Goal: Use online tool/utility: Use online tool/utility

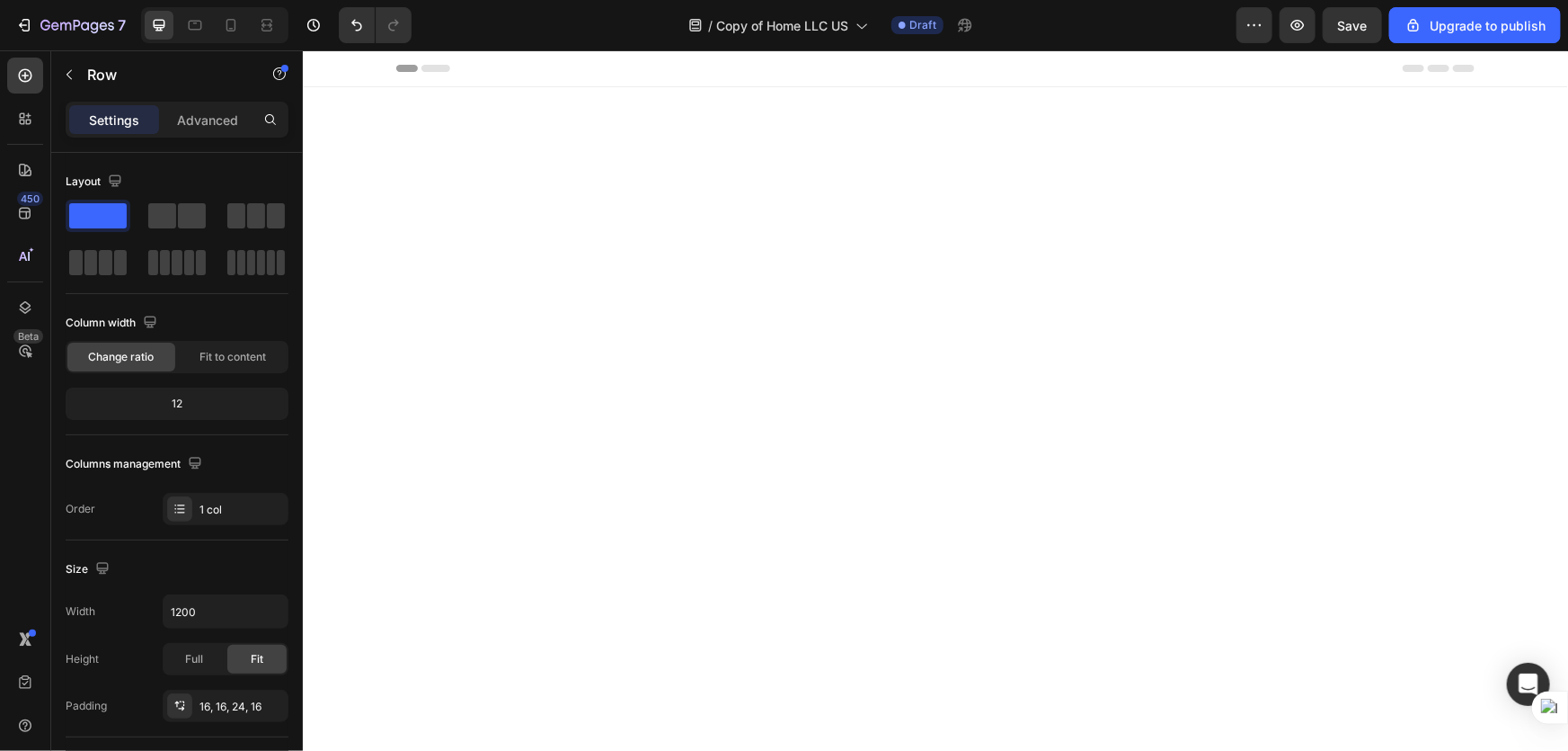
scroll to position [729, 0]
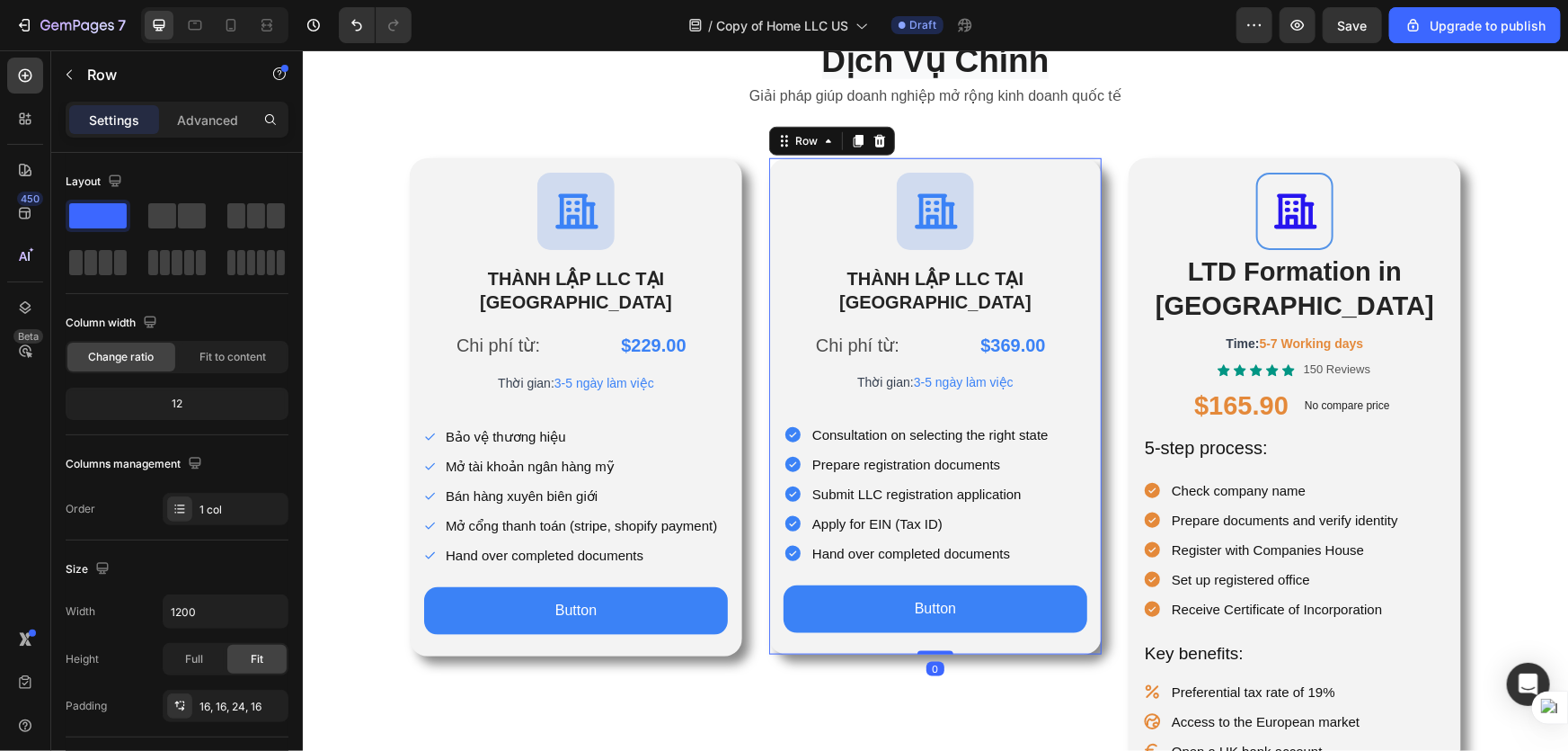
click at [0, 116] on div "450 Beta" at bounding box center [25, 400] width 51 height 700
click at [0, 117] on div "450 Beta" at bounding box center [25, 400] width 51 height 700
click at [0, 115] on div "450 Beta" at bounding box center [25, 400] width 51 height 700
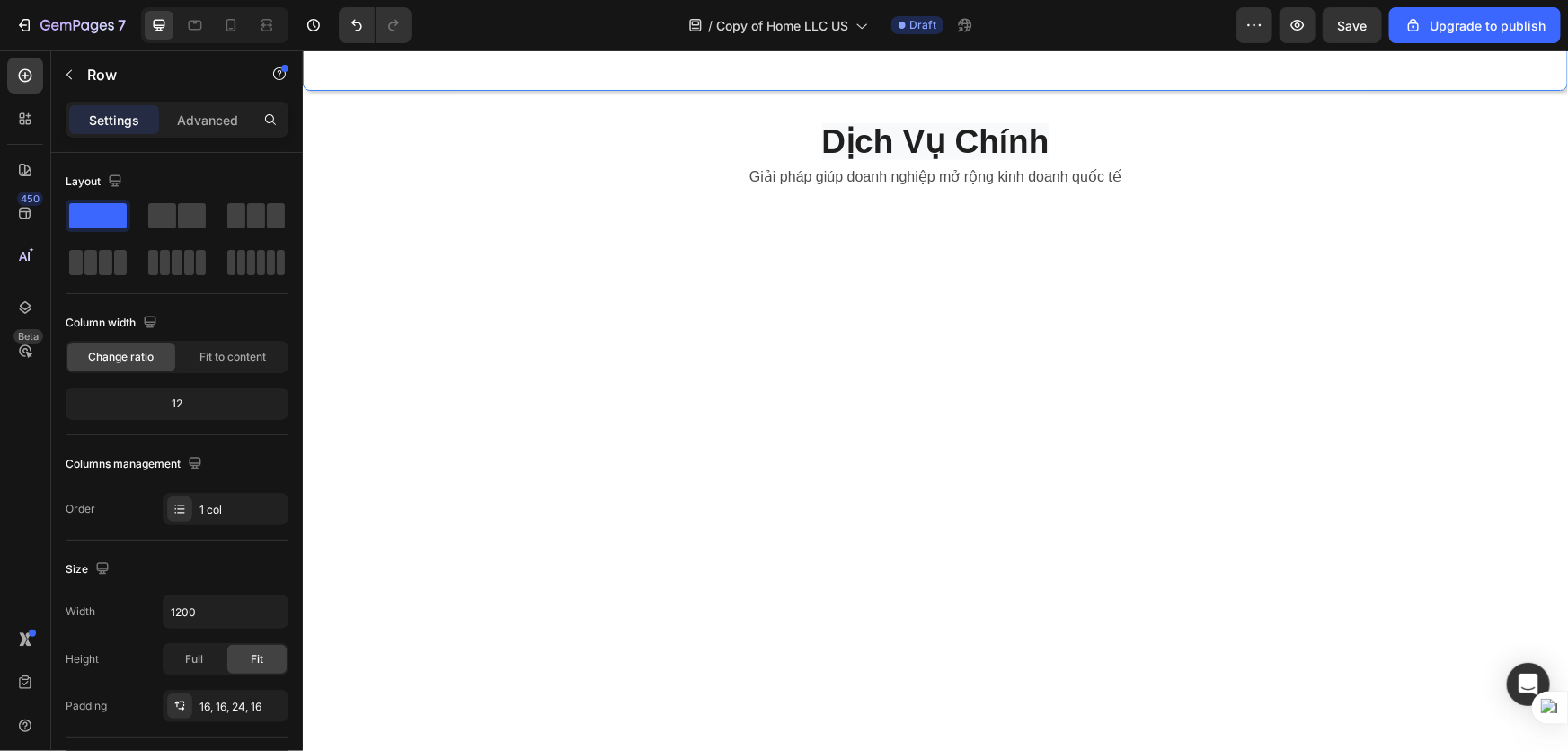
scroll to position [0, 0]
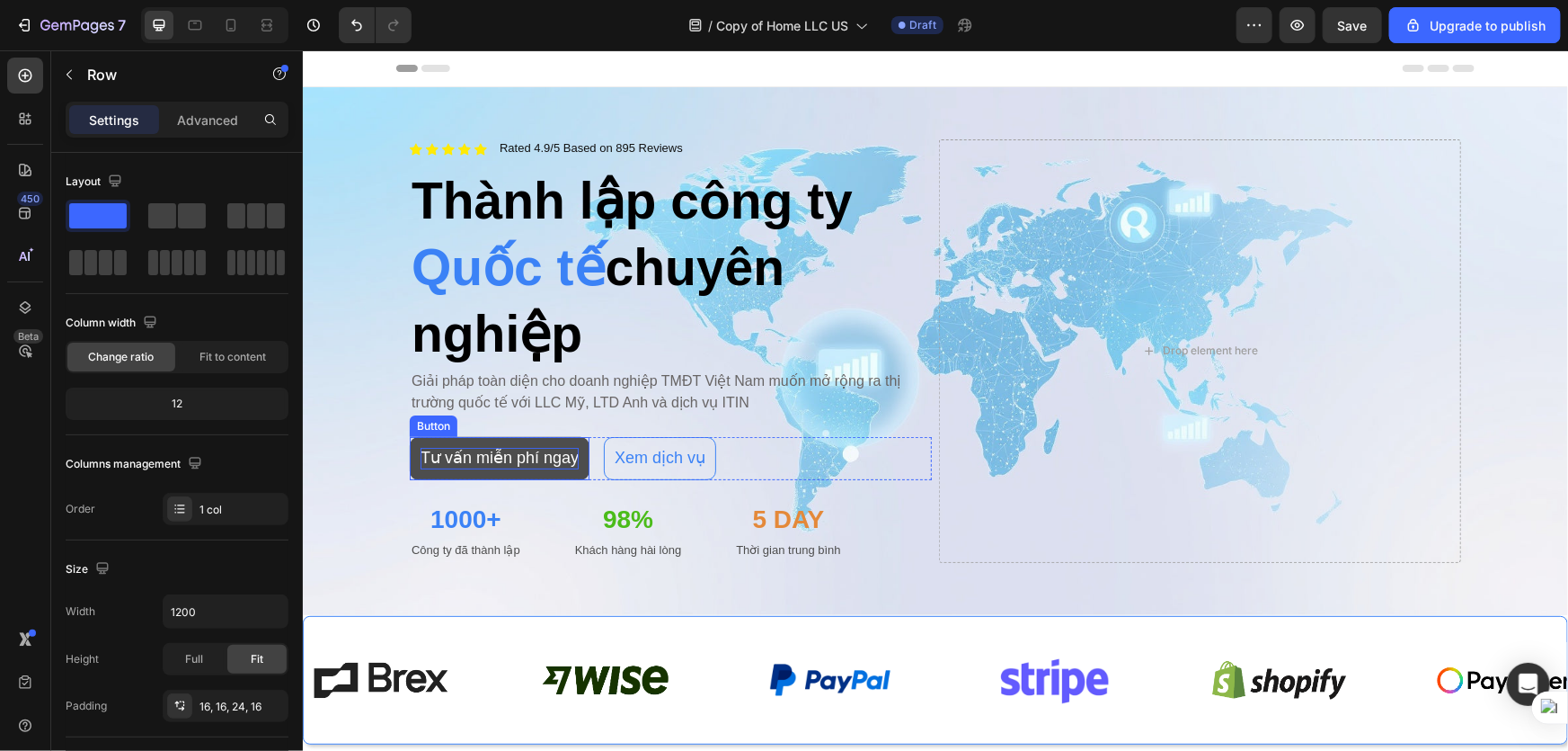
click at [482, 460] on p "Tư vấn miễn phí ngay" at bounding box center [499, 457] width 158 height 21
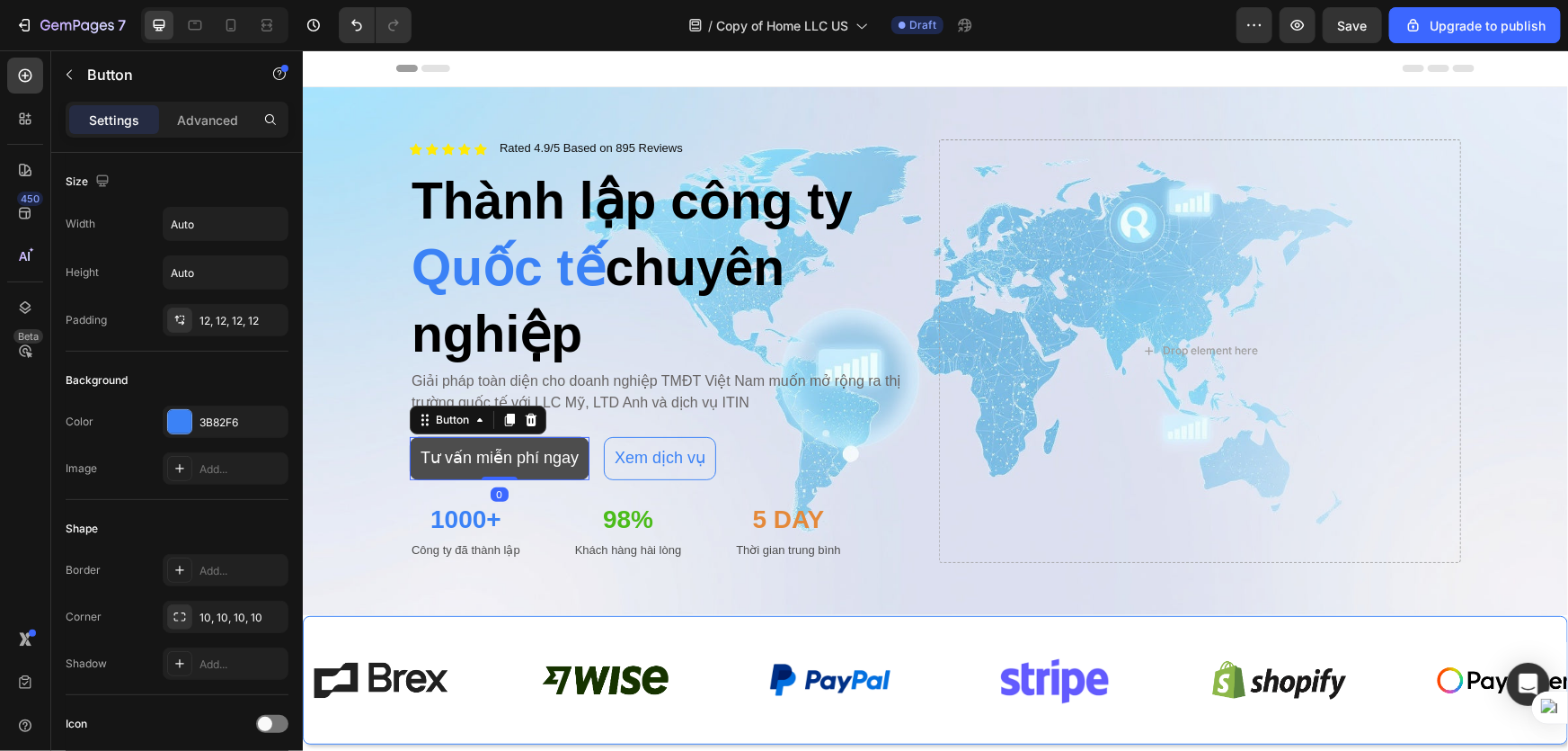
click at [475, 471] on button "Tư vấn miễn phí ngay" at bounding box center [499, 457] width 180 height 42
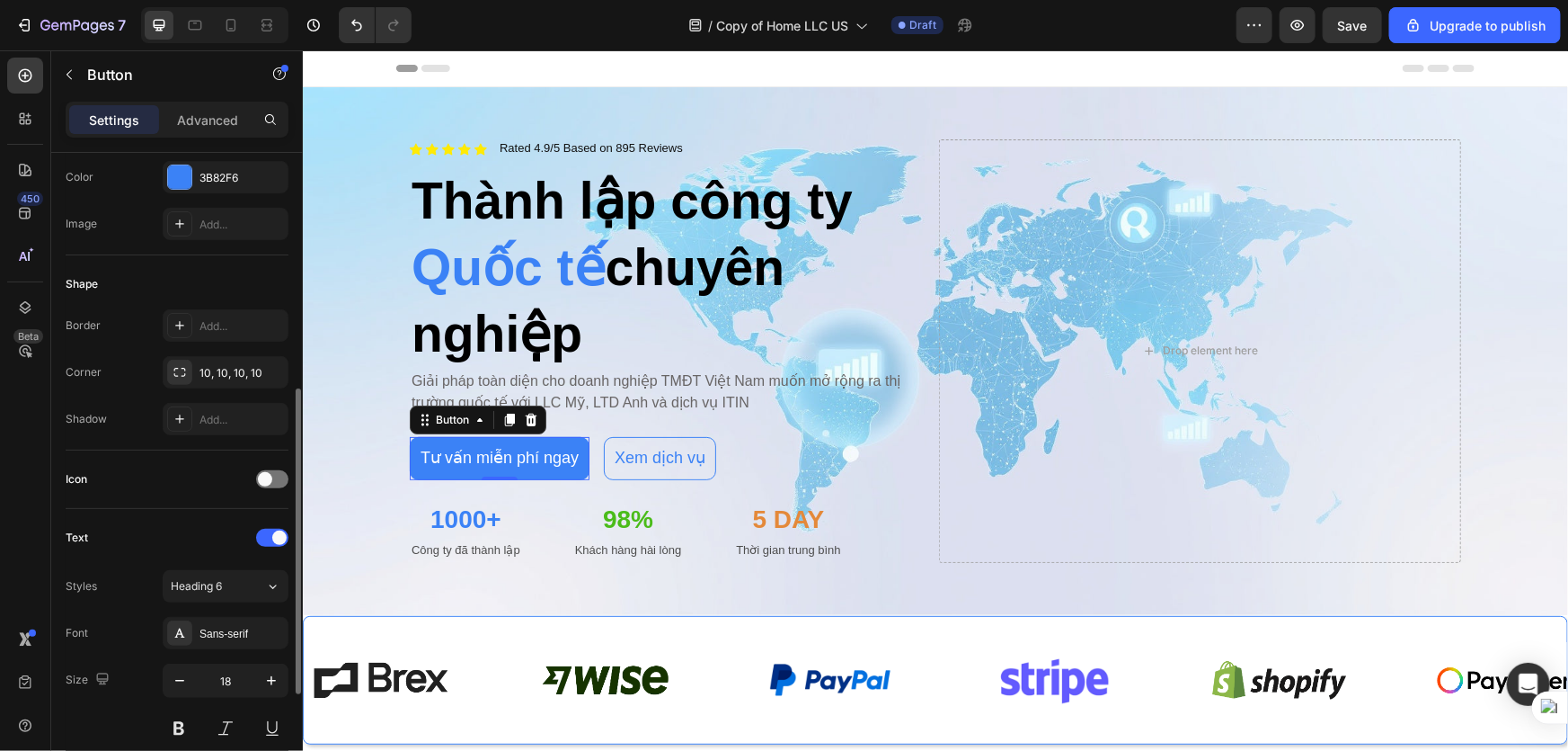
scroll to position [326, 0]
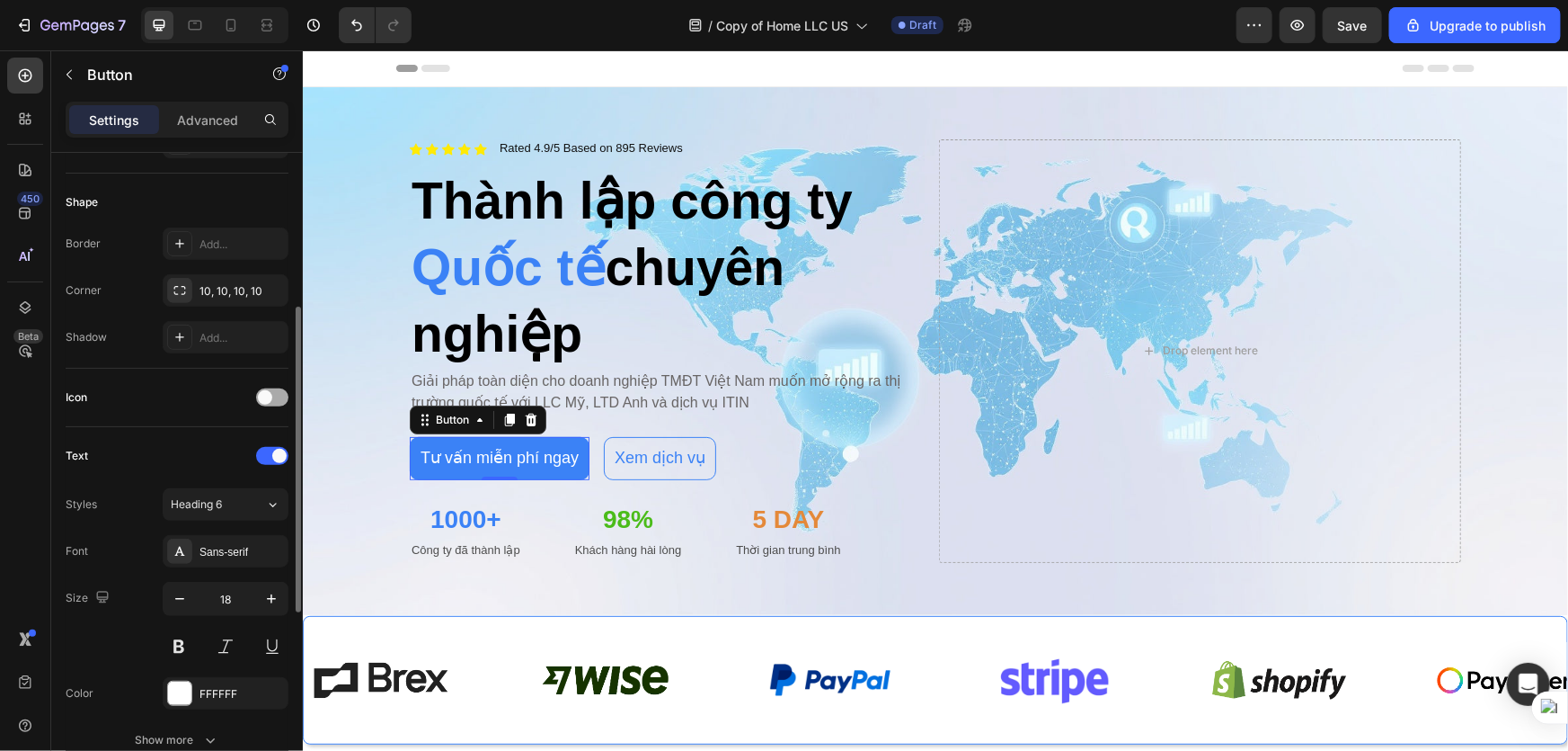
click at [262, 400] on span at bounding box center [265, 397] width 14 height 14
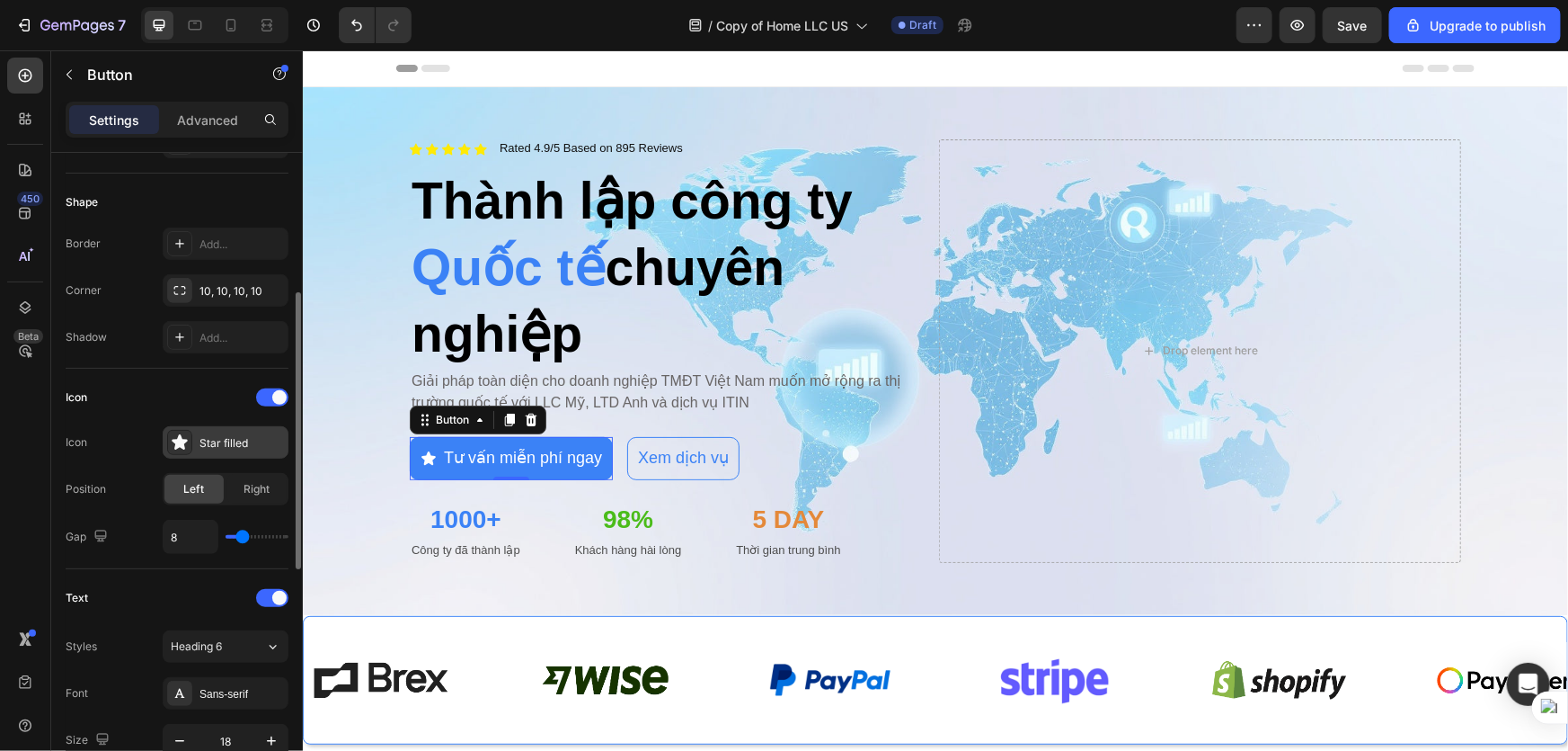
click at [219, 438] on div "Star filled" at bounding box center [242, 443] width 85 height 16
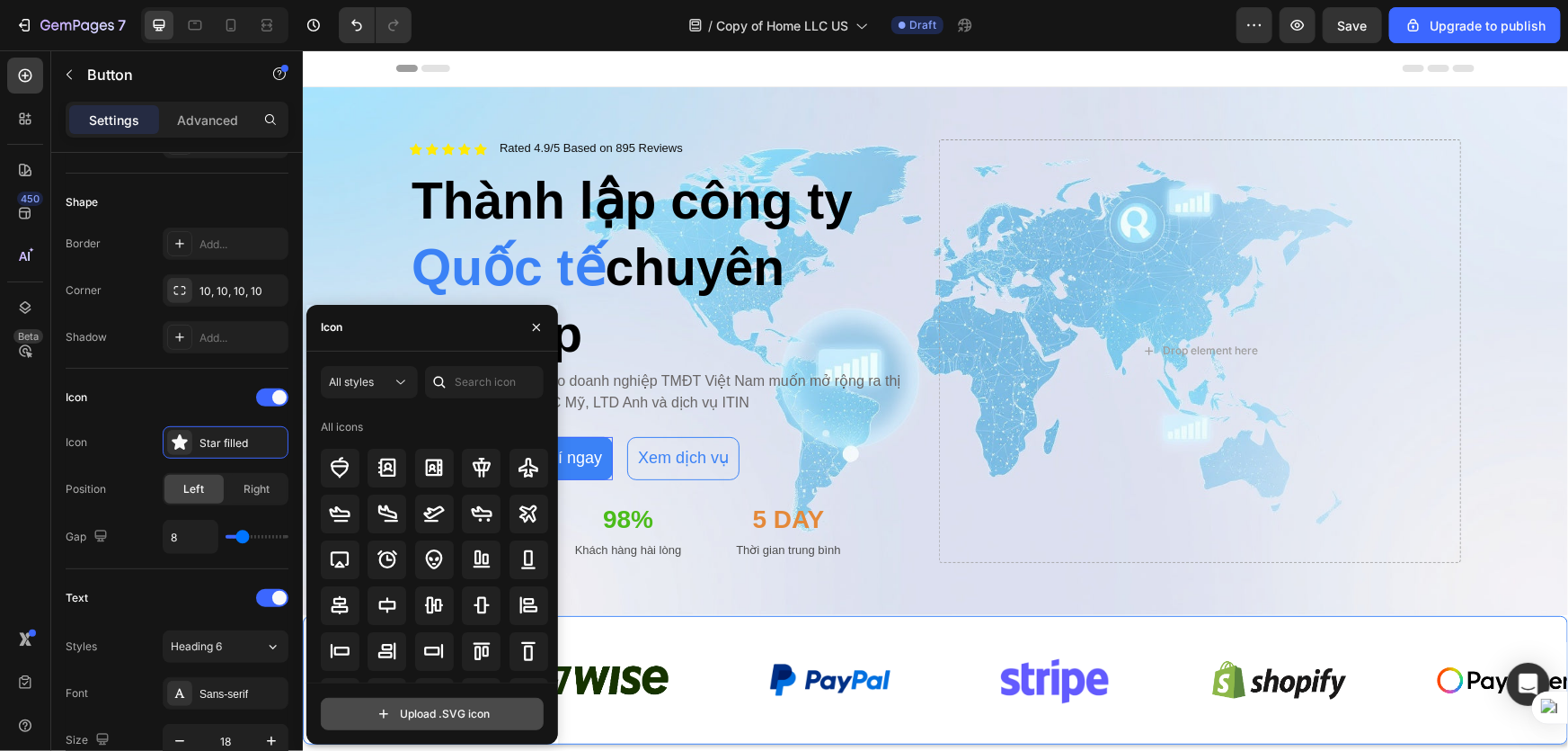
click at [435, 707] on input "file" at bounding box center [432, 714] width 221 height 31
click at [271, 400] on div at bounding box center [272, 397] width 32 height 18
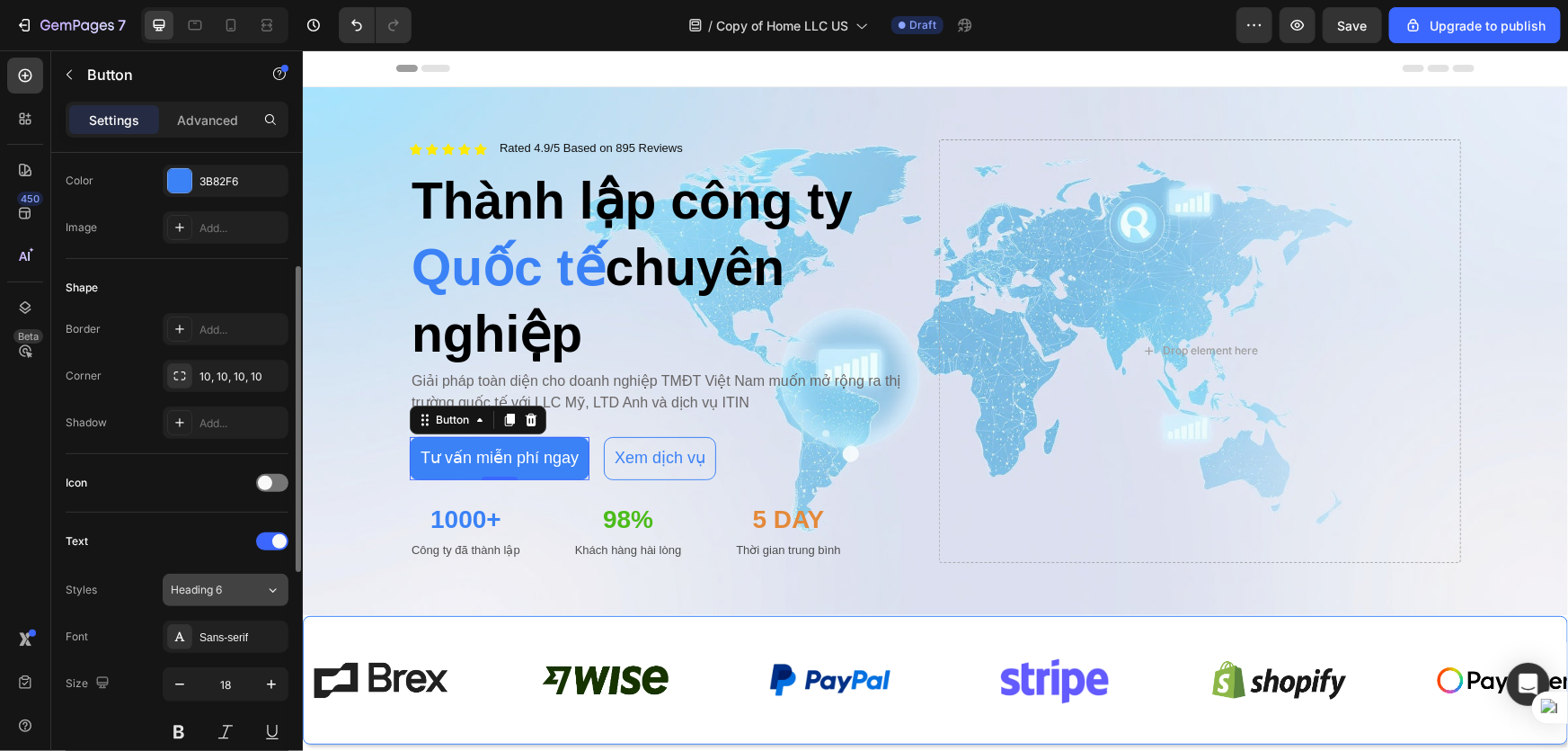
scroll to position [77, 0]
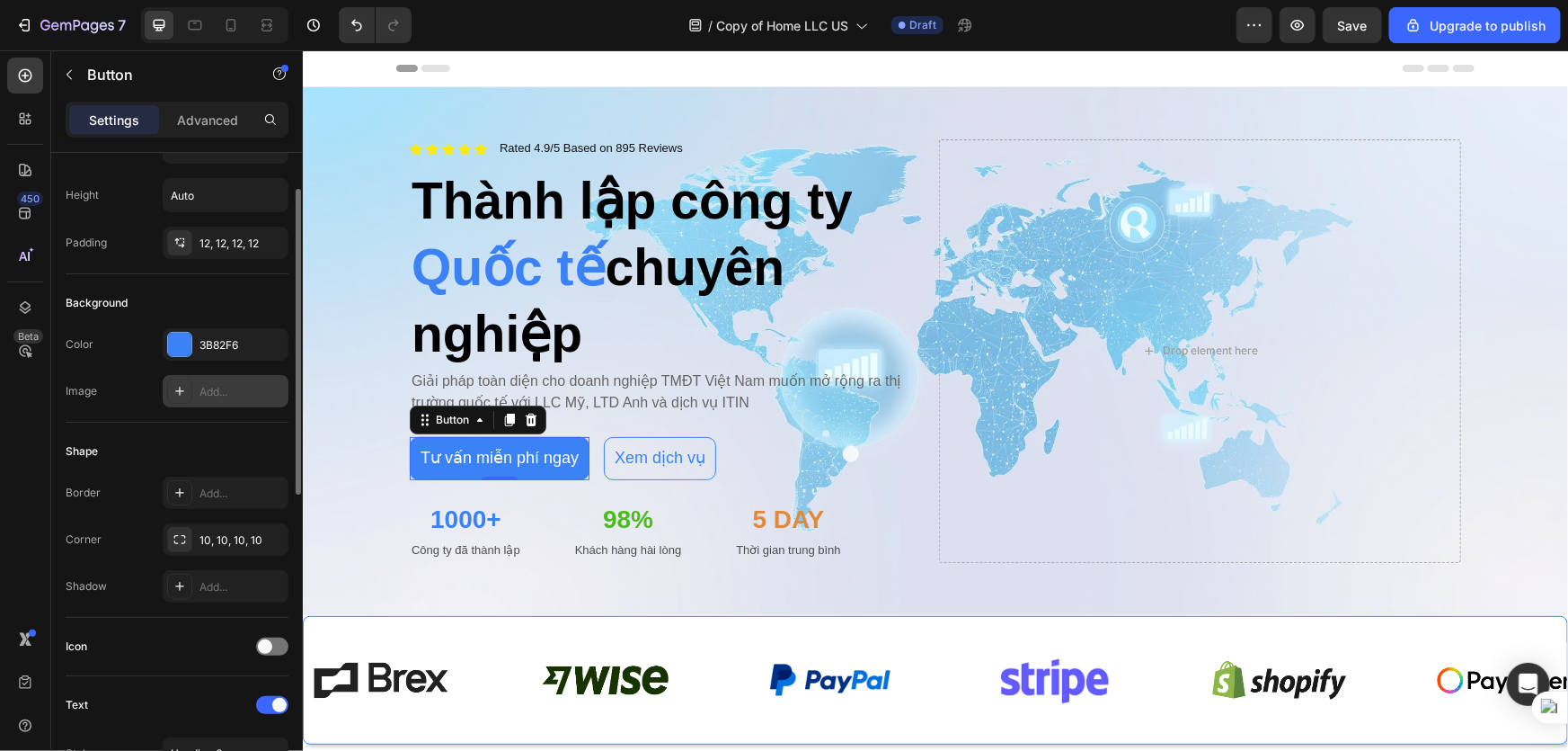
click at [190, 395] on div at bounding box center [179, 391] width 25 height 25
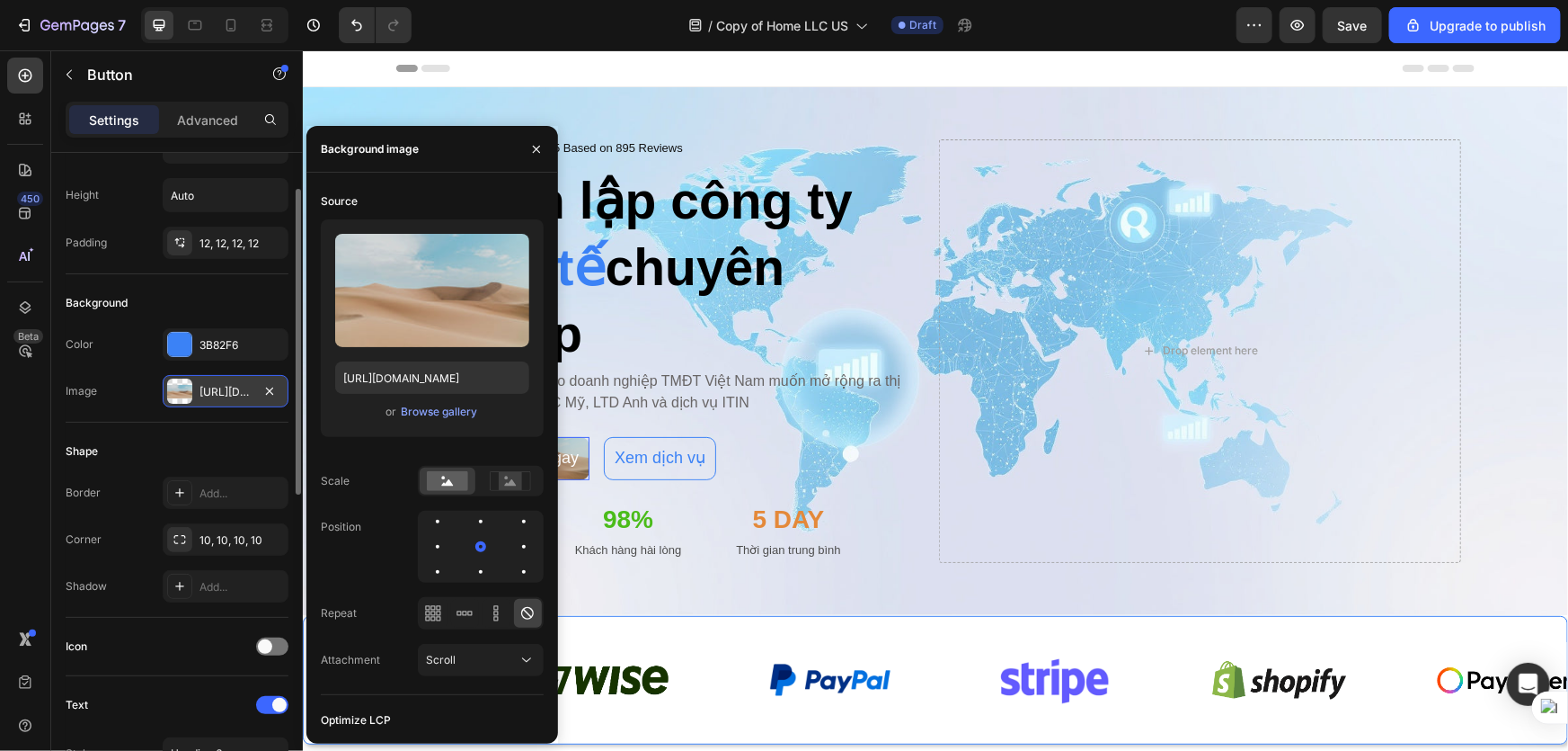
click at [181, 423] on div "Shape Border Add... Corner 10, 10, 10, 10 Shadow Add..." at bounding box center [177, 520] width 223 height 195
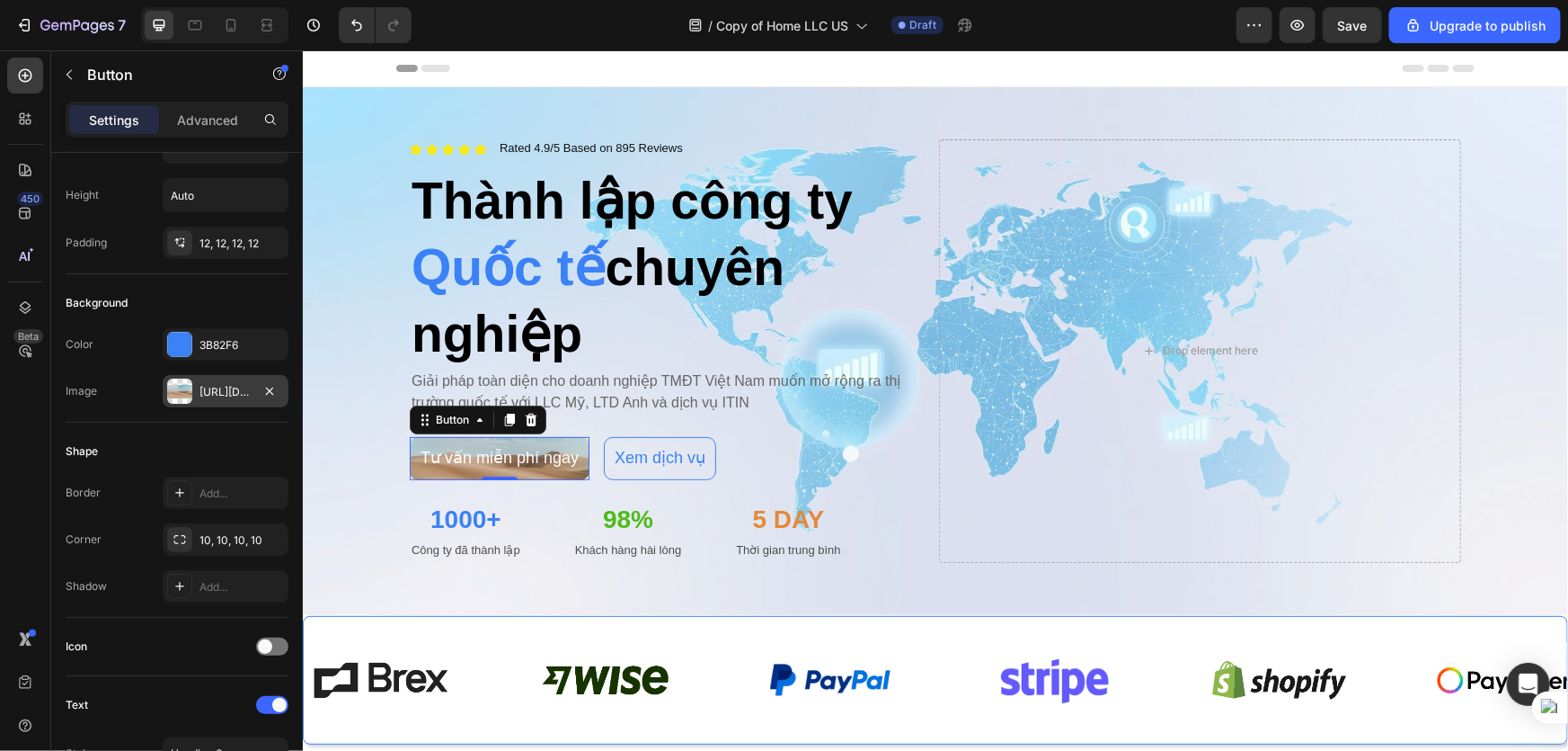
scroll to position [0, 0]
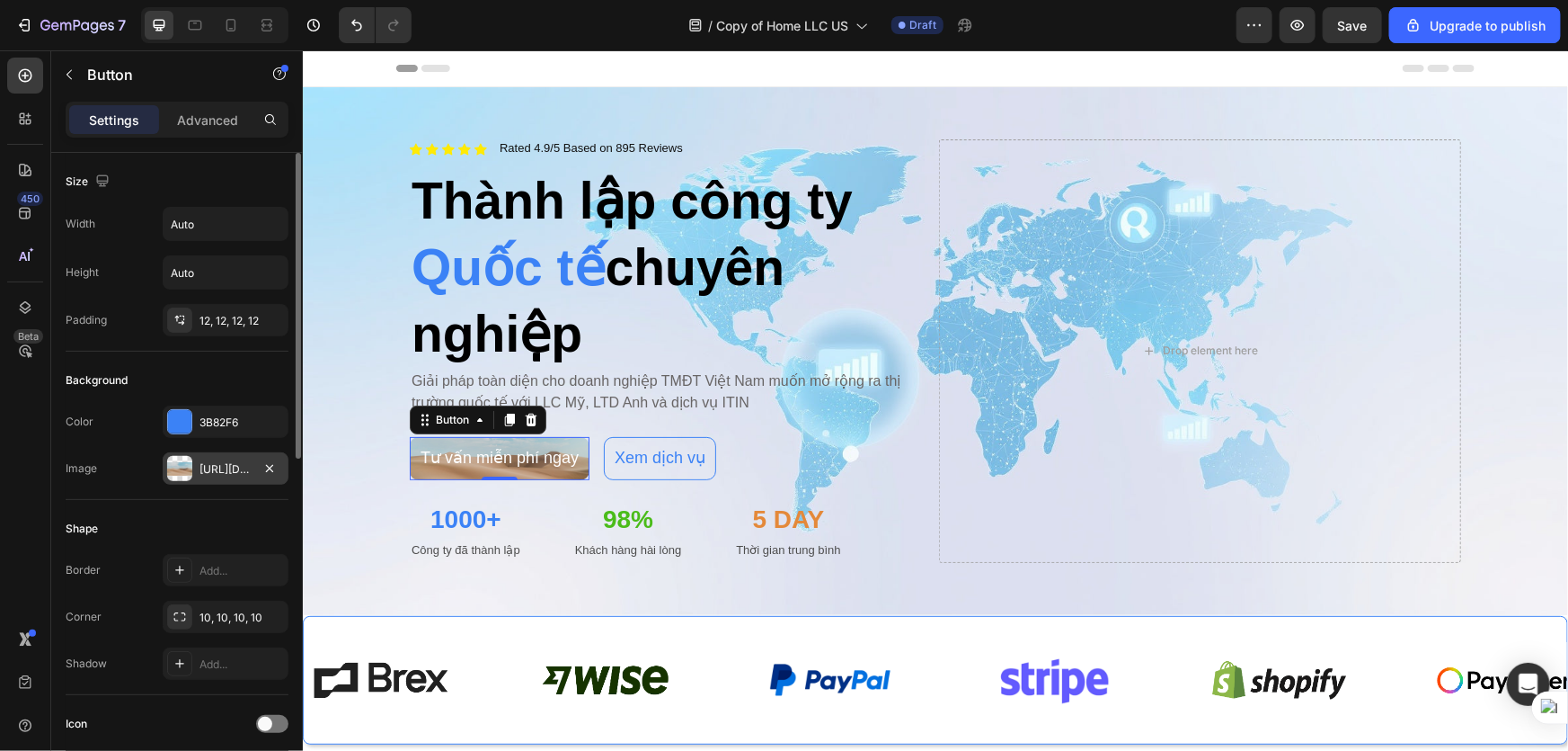
click at [181, 471] on div at bounding box center [179, 468] width 25 height 25
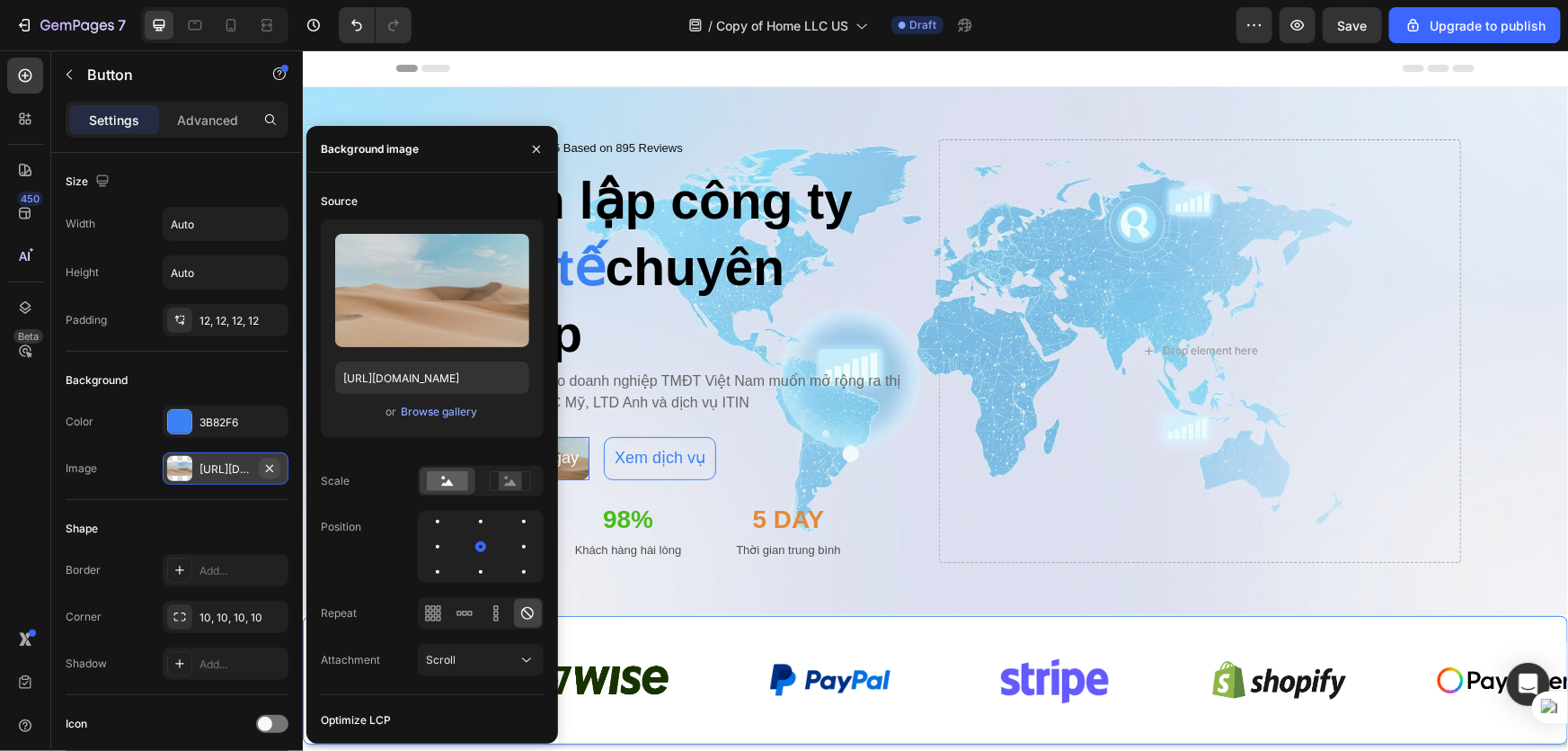
click at [264, 465] on icon "button" at bounding box center [270, 468] width 14 height 14
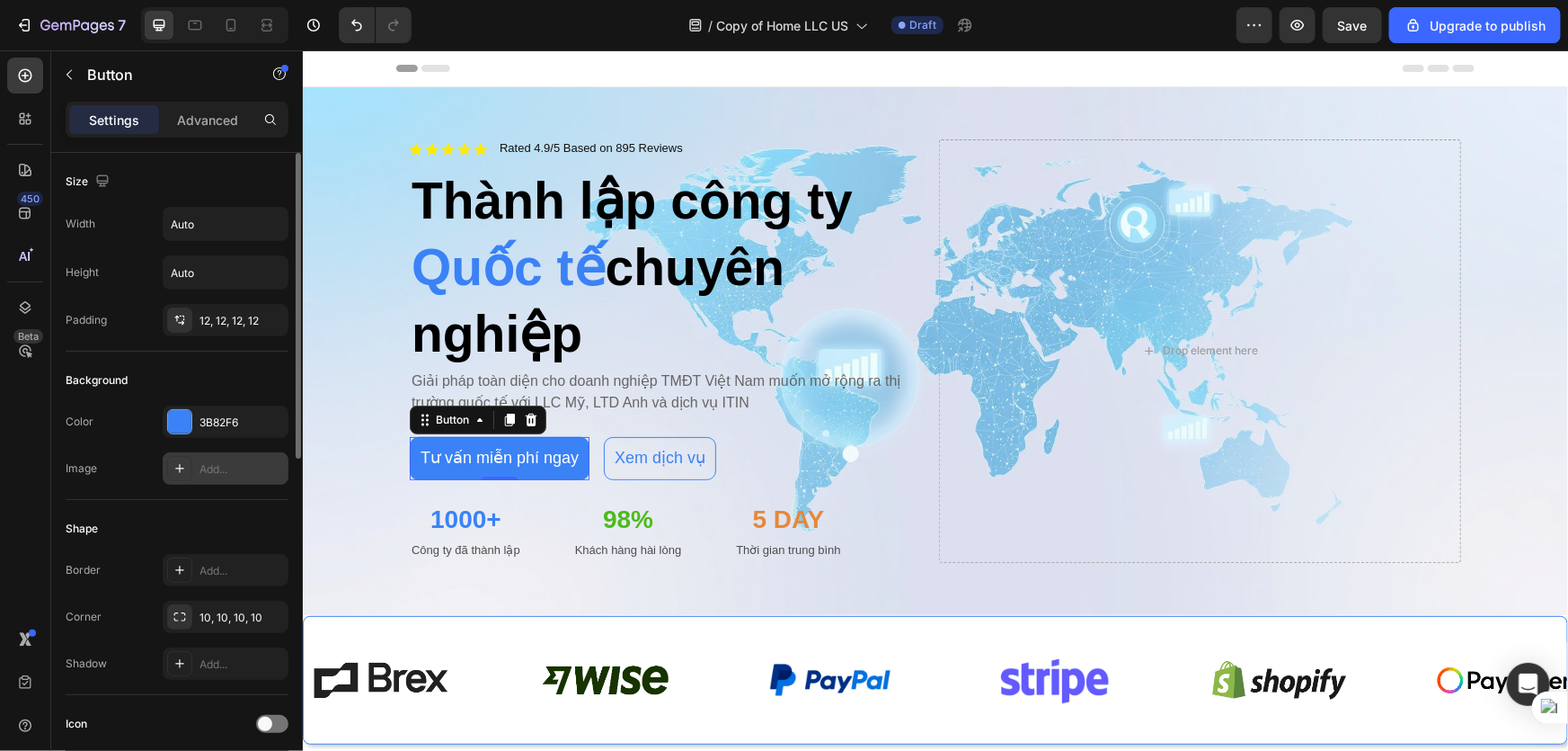
scroll to position [245, 0]
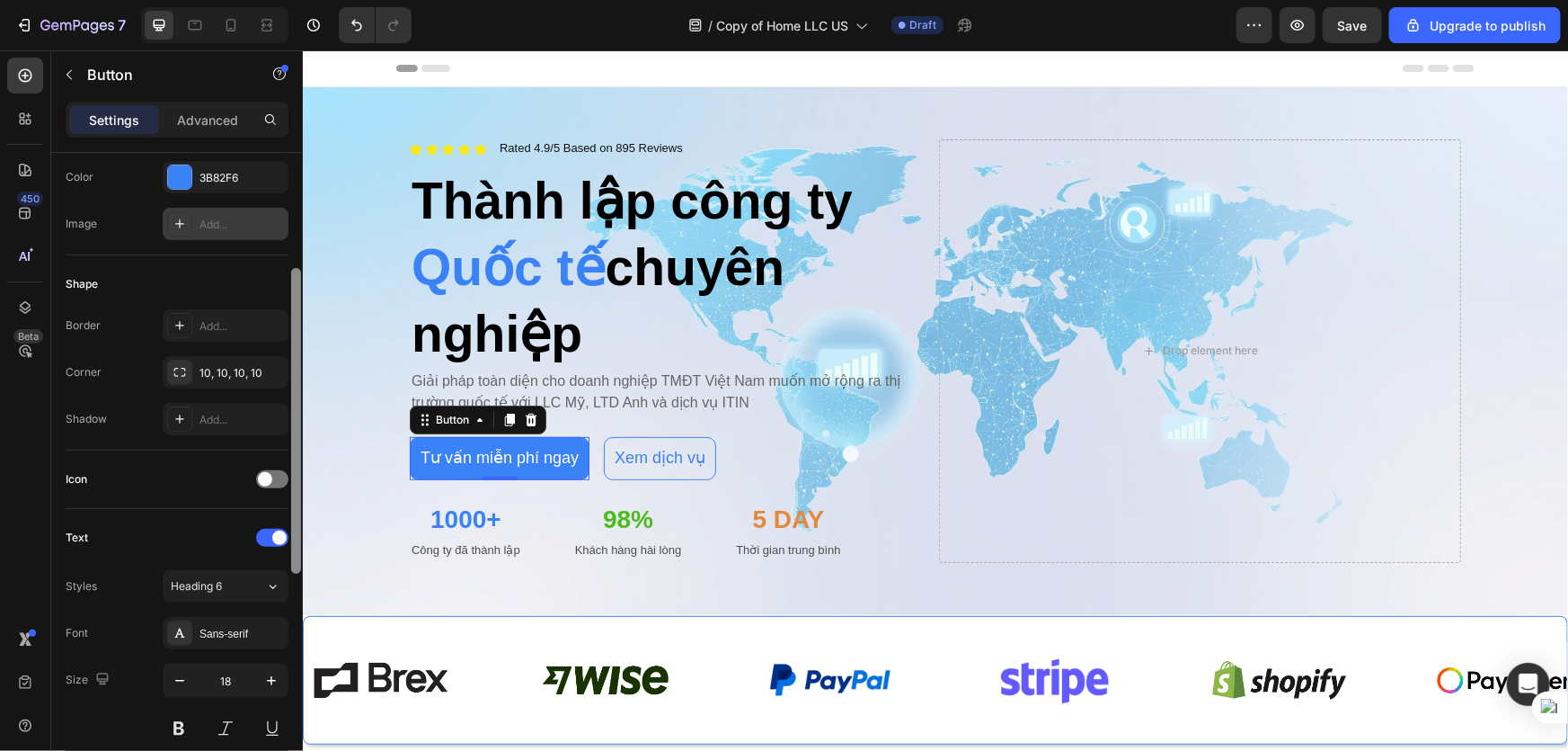
click at [289, 481] on div "Size Width Auto Height Auto Padding 12, 12, 12, 12 Background Color 3B82F6 Imag…" at bounding box center [177, 477] width 252 height 649
click at [284, 480] on div at bounding box center [272, 479] width 32 height 18
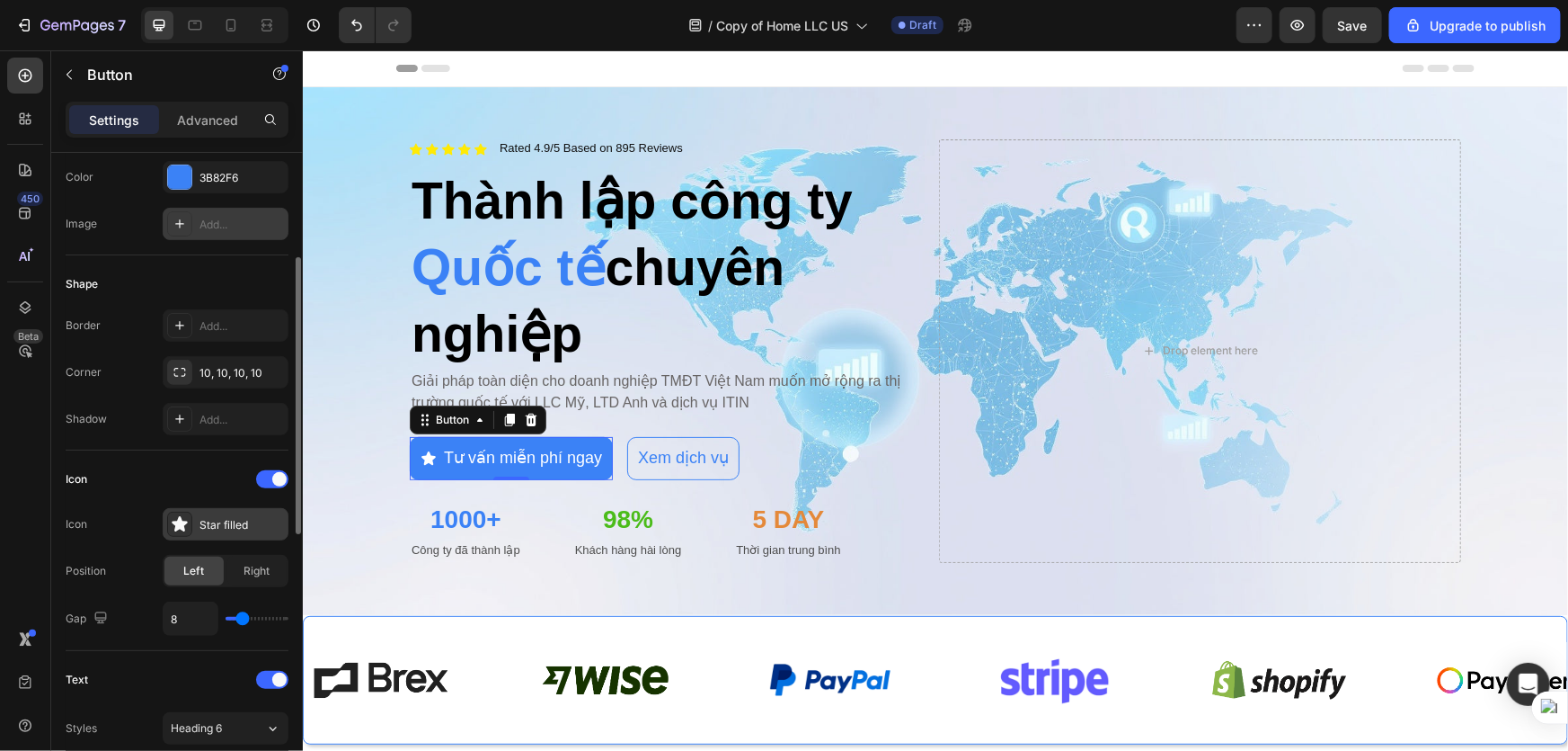
click at [266, 517] on div "Star filled" at bounding box center [242, 525] width 85 height 16
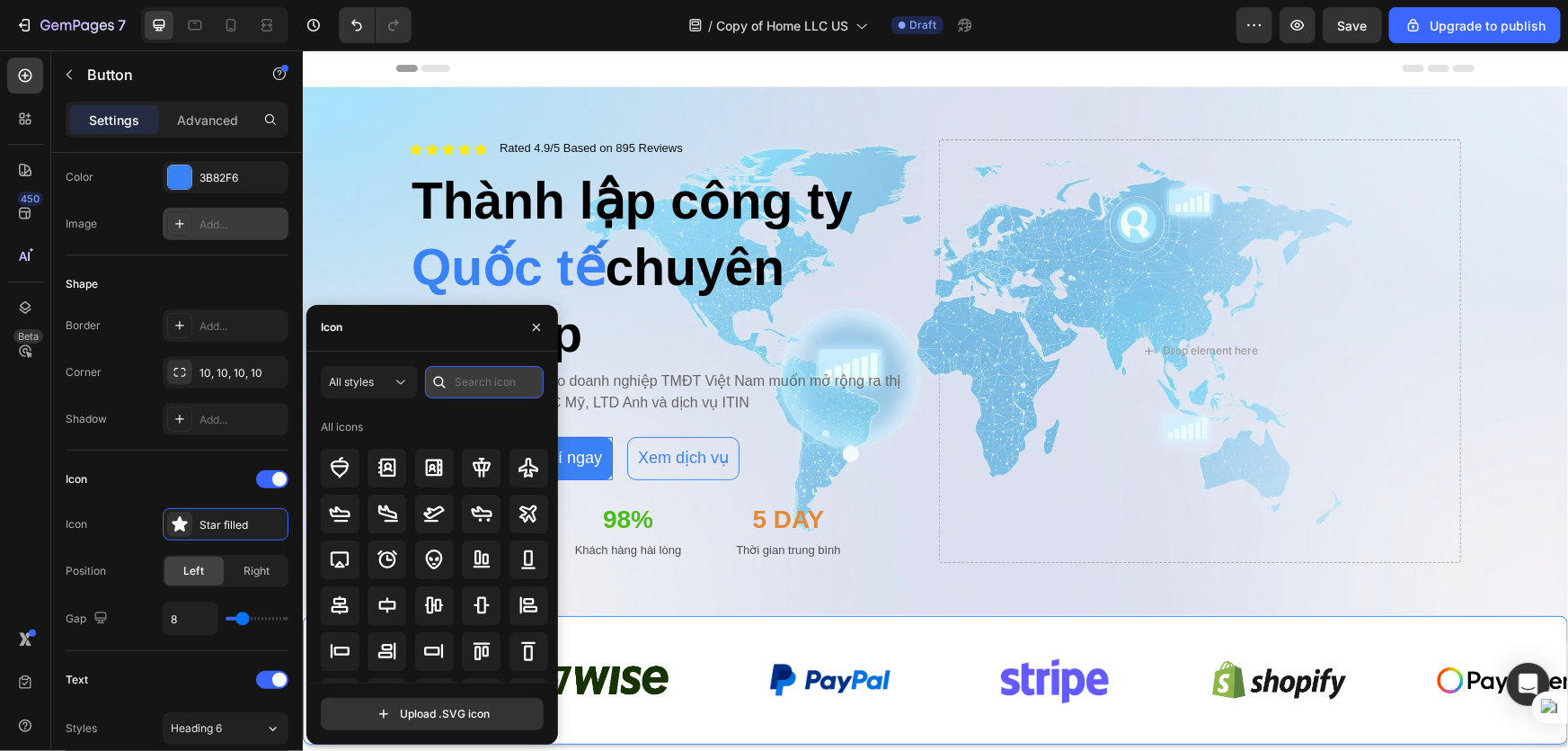
click at [468, 374] on input "text" at bounding box center [484, 382] width 119 height 32
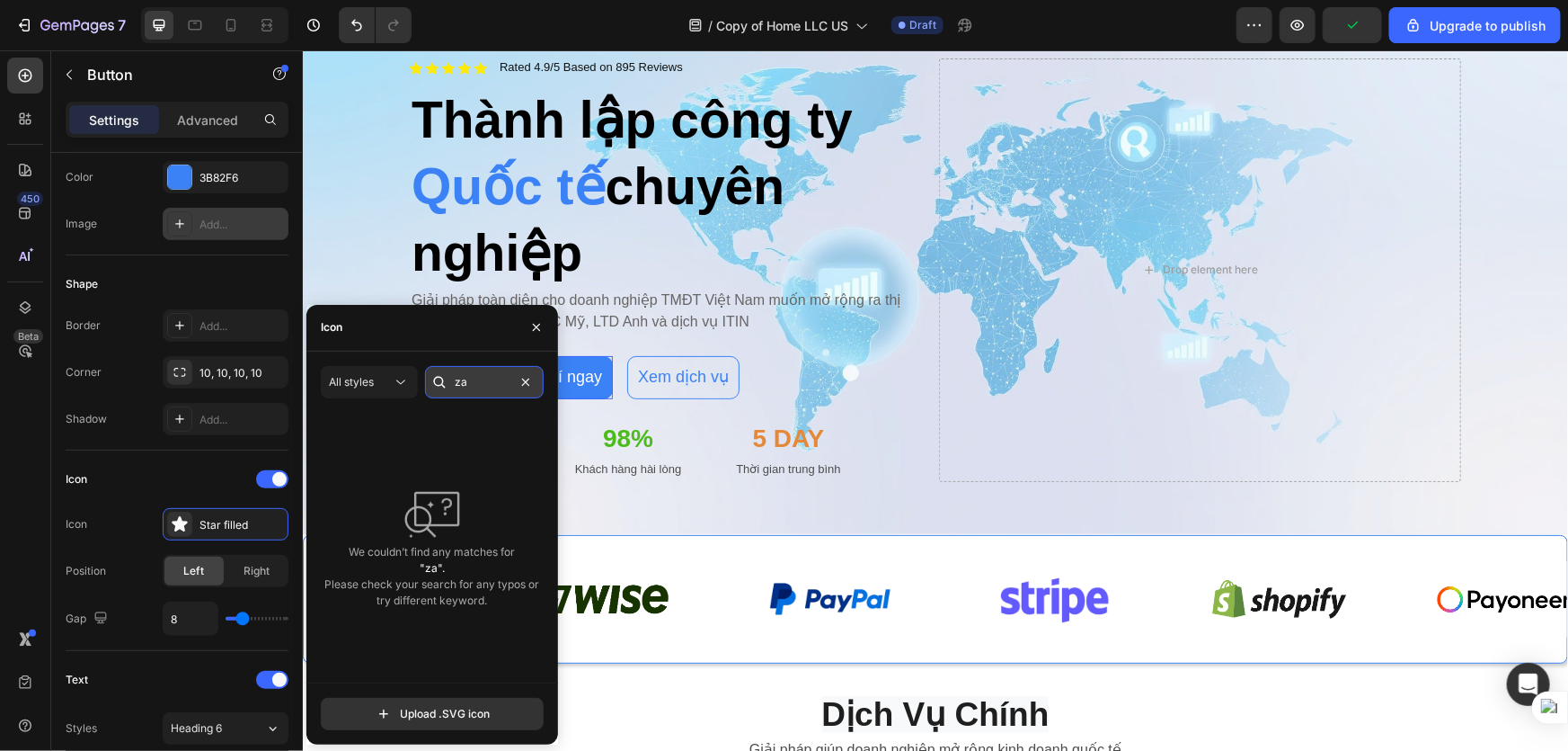
type input "z"
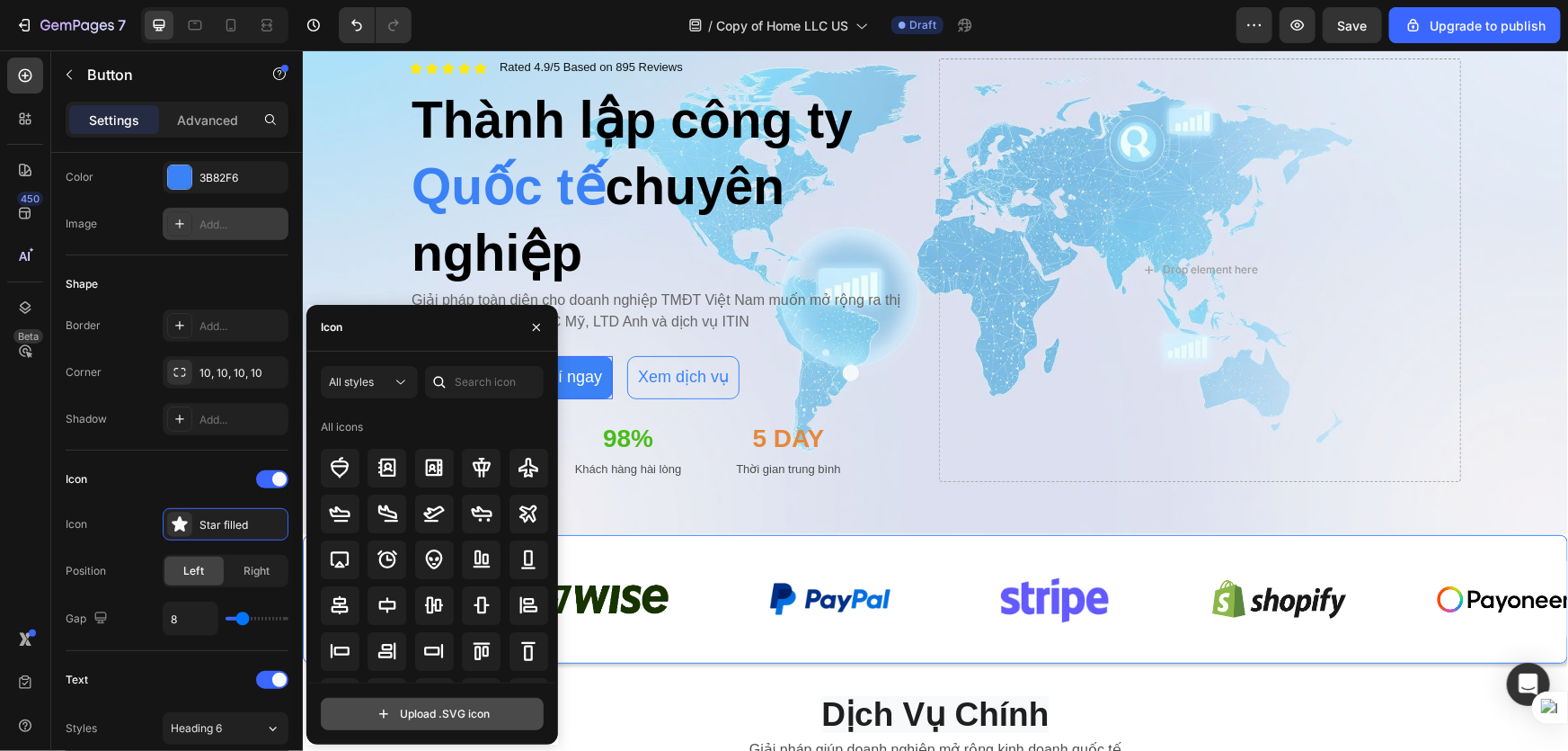
click at [477, 704] on input "file" at bounding box center [432, 714] width 221 height 31
click at [437, 719] on input "file" at bounding box center [432, 714] width 221 height 31
type input "C:\fakepath\Icon_of_Zalo.svg"
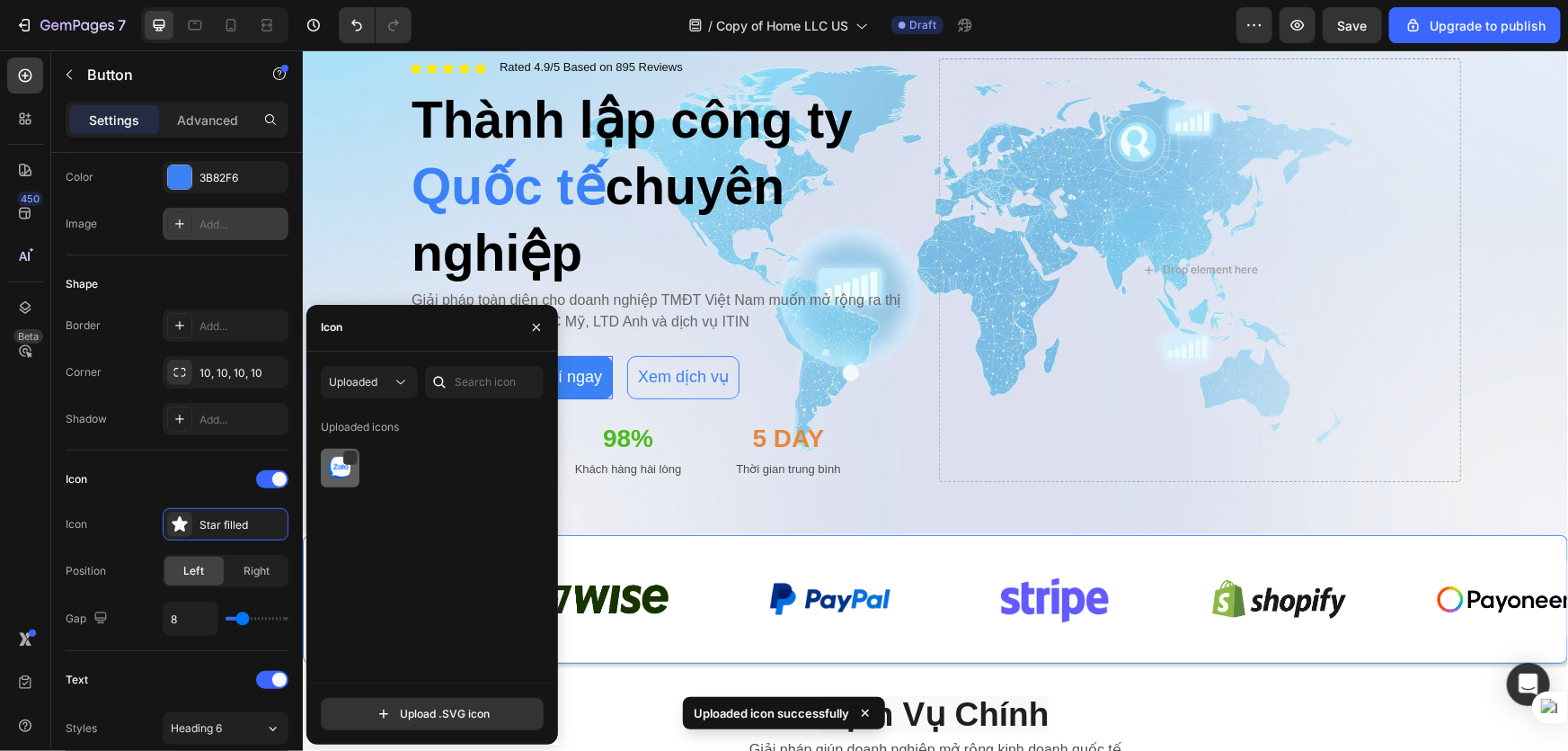
click at [329, 472] on img at bounding box center [340, 468] width 22 height 22
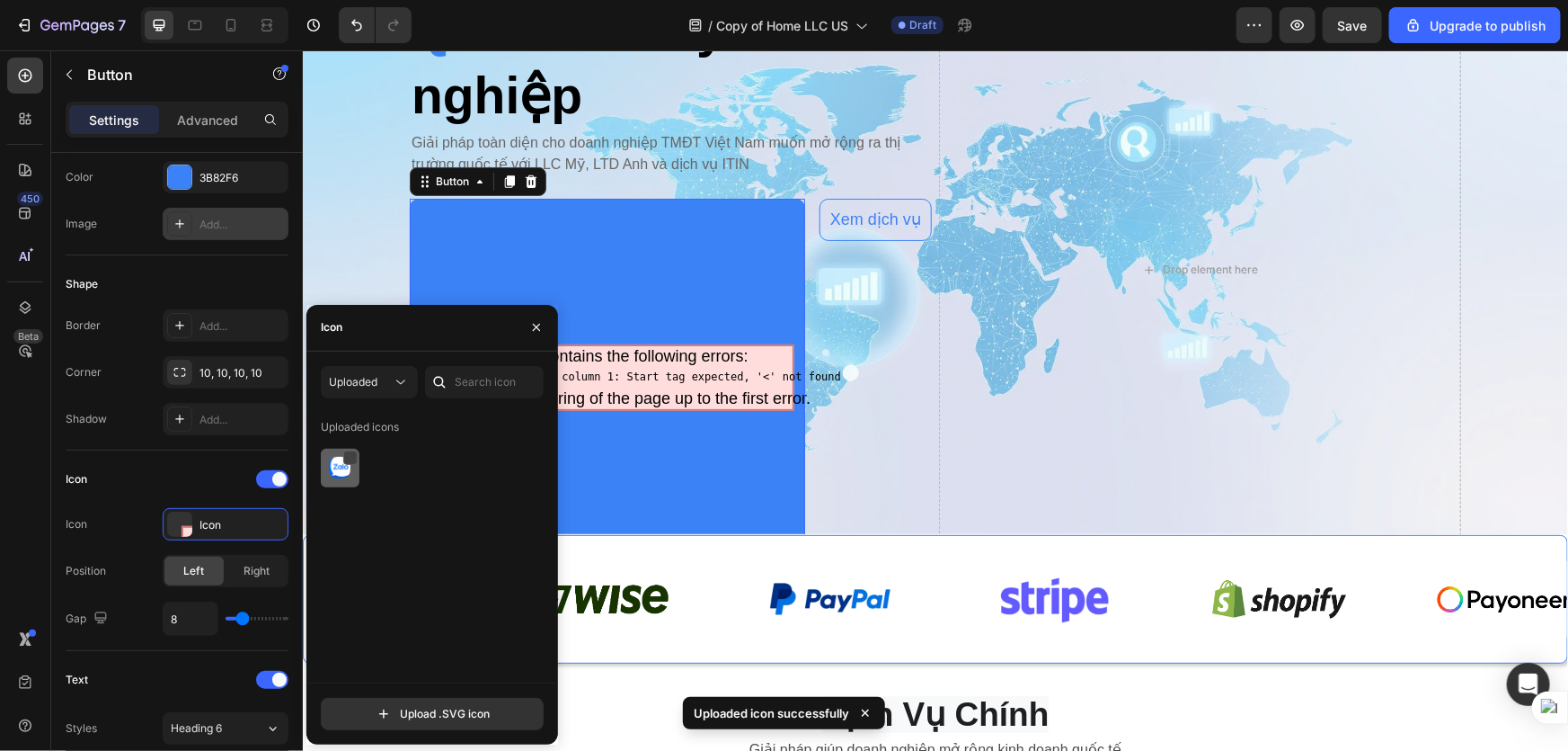
click at [345, 459] on div at bounding box center [350, 457] width 14 height 14
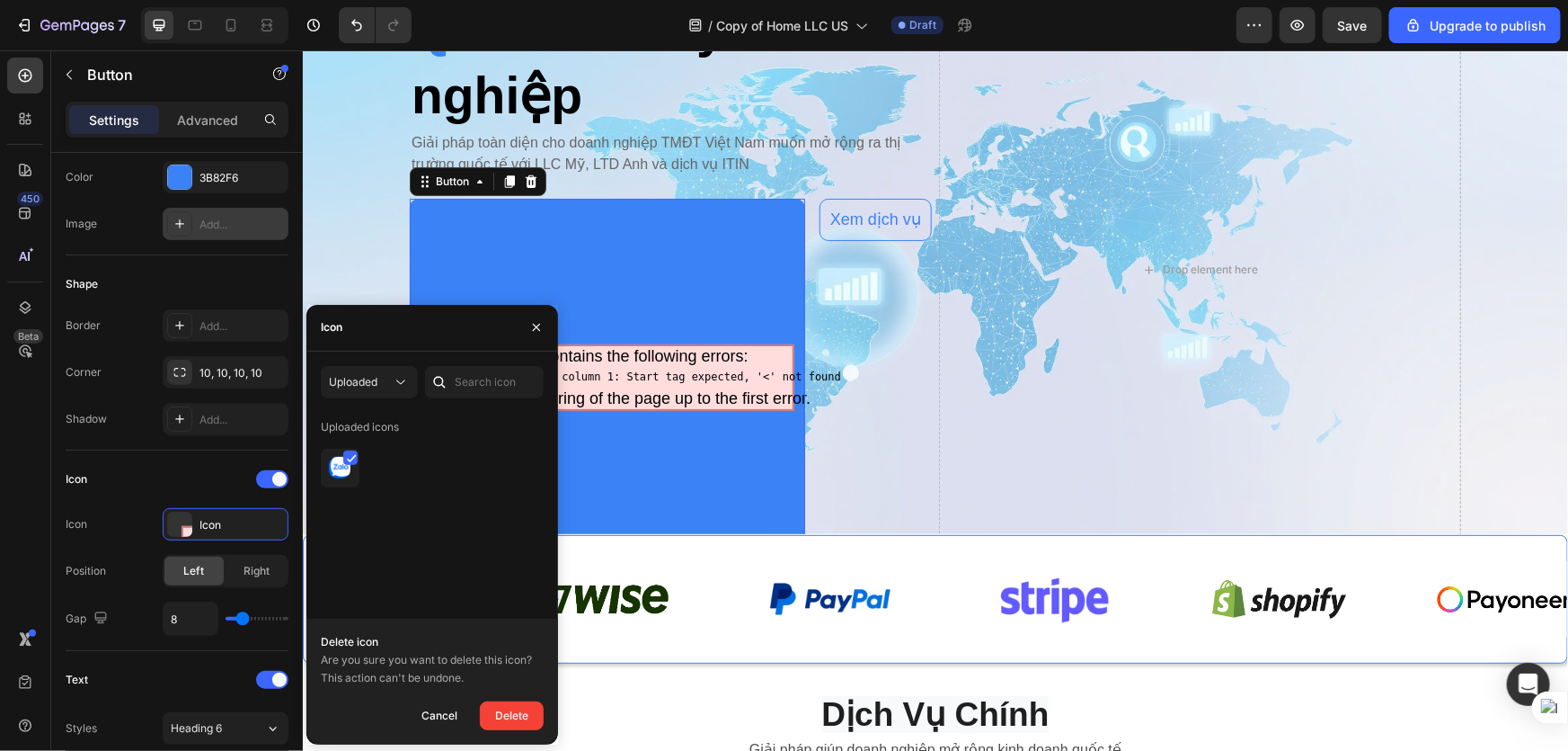
click at [470, 593] on div "Uploaded icons" at bounding box center [439, 548] width 236 height 270
click at [338, 463] on img at bounding box center [340, 468] width 22 height 22
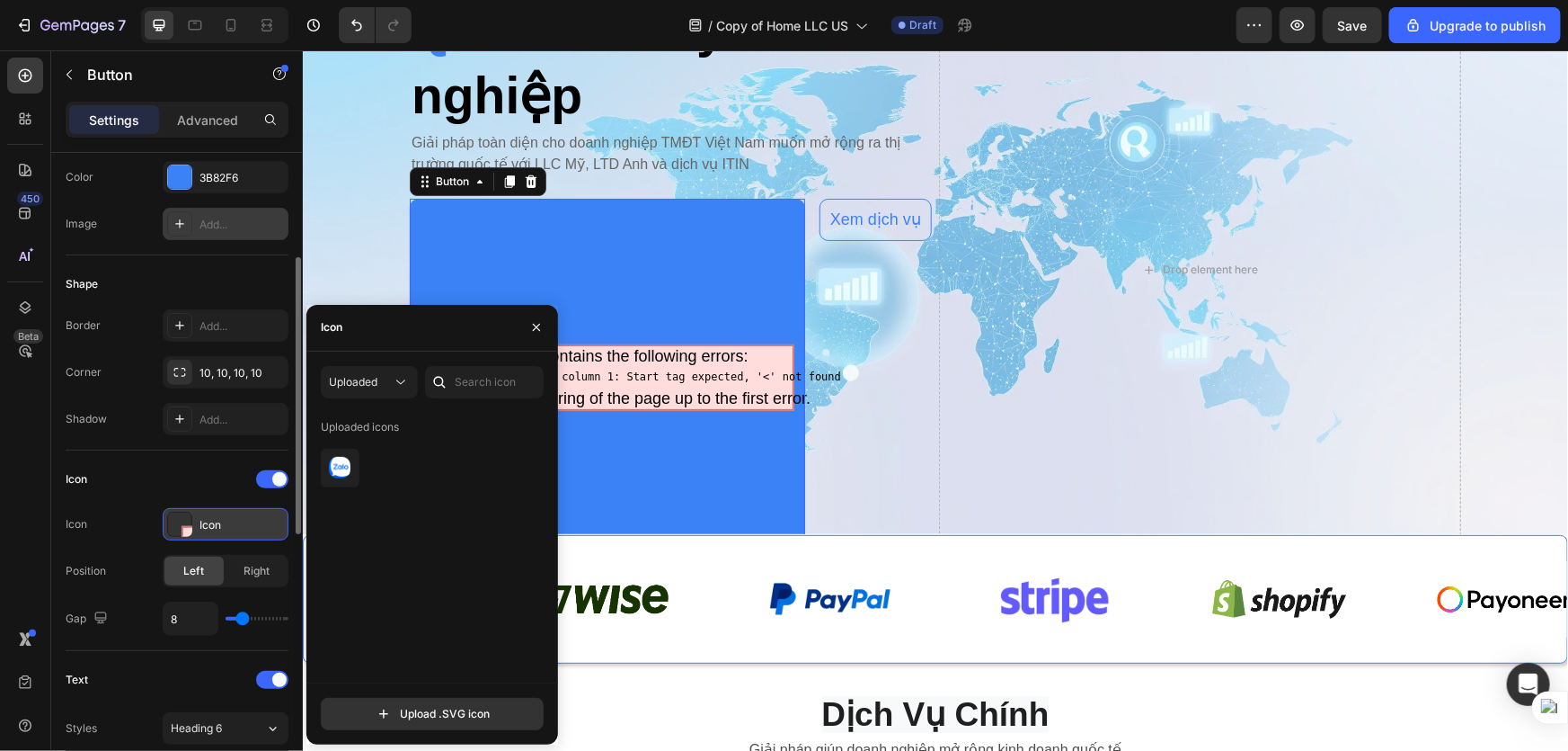
click at [240, 522] on div "Icon" at bounding box center [242, 525] width 85 height 16
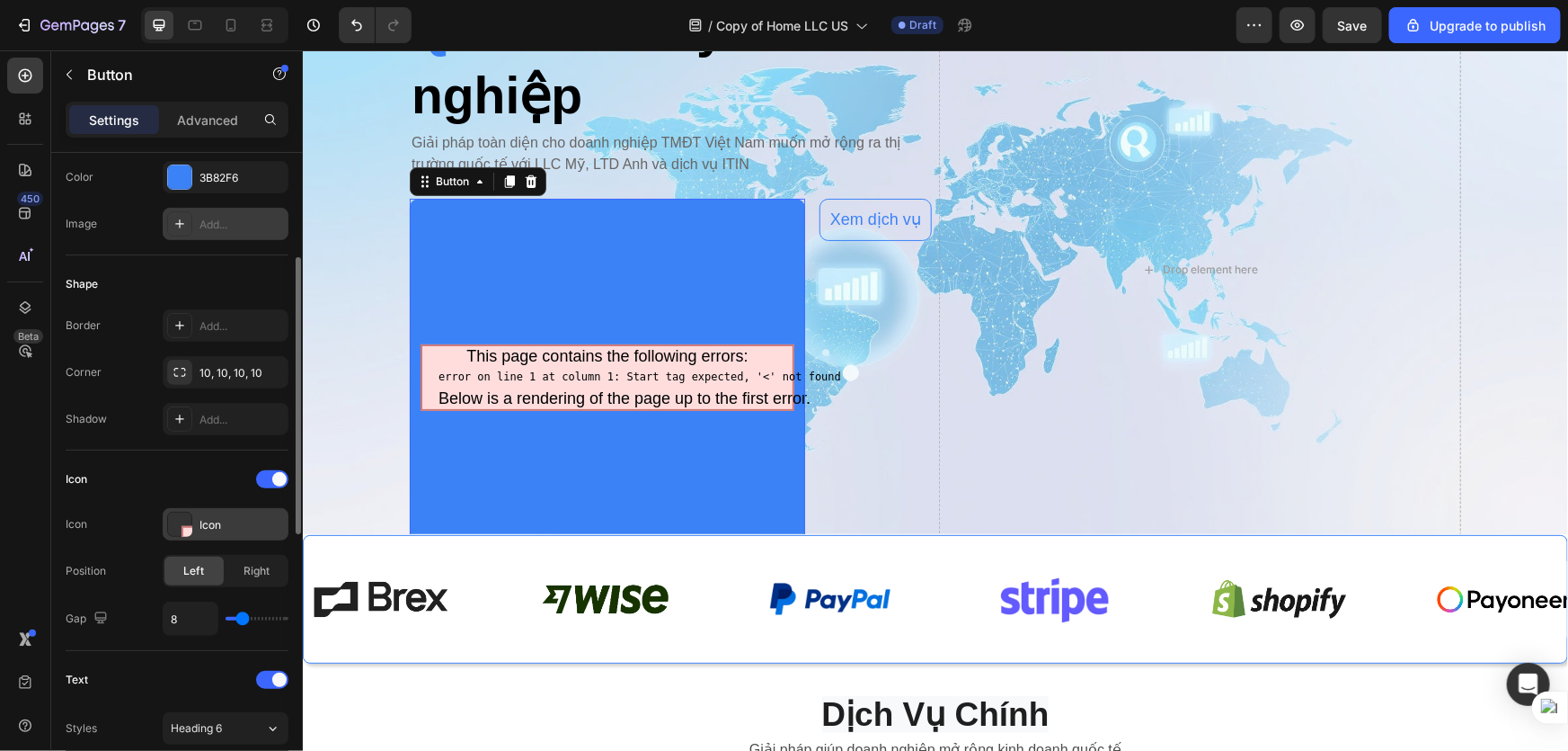
click at [248, 522] on div "Icon" at bounding box center [242, 525] width 85 height 16
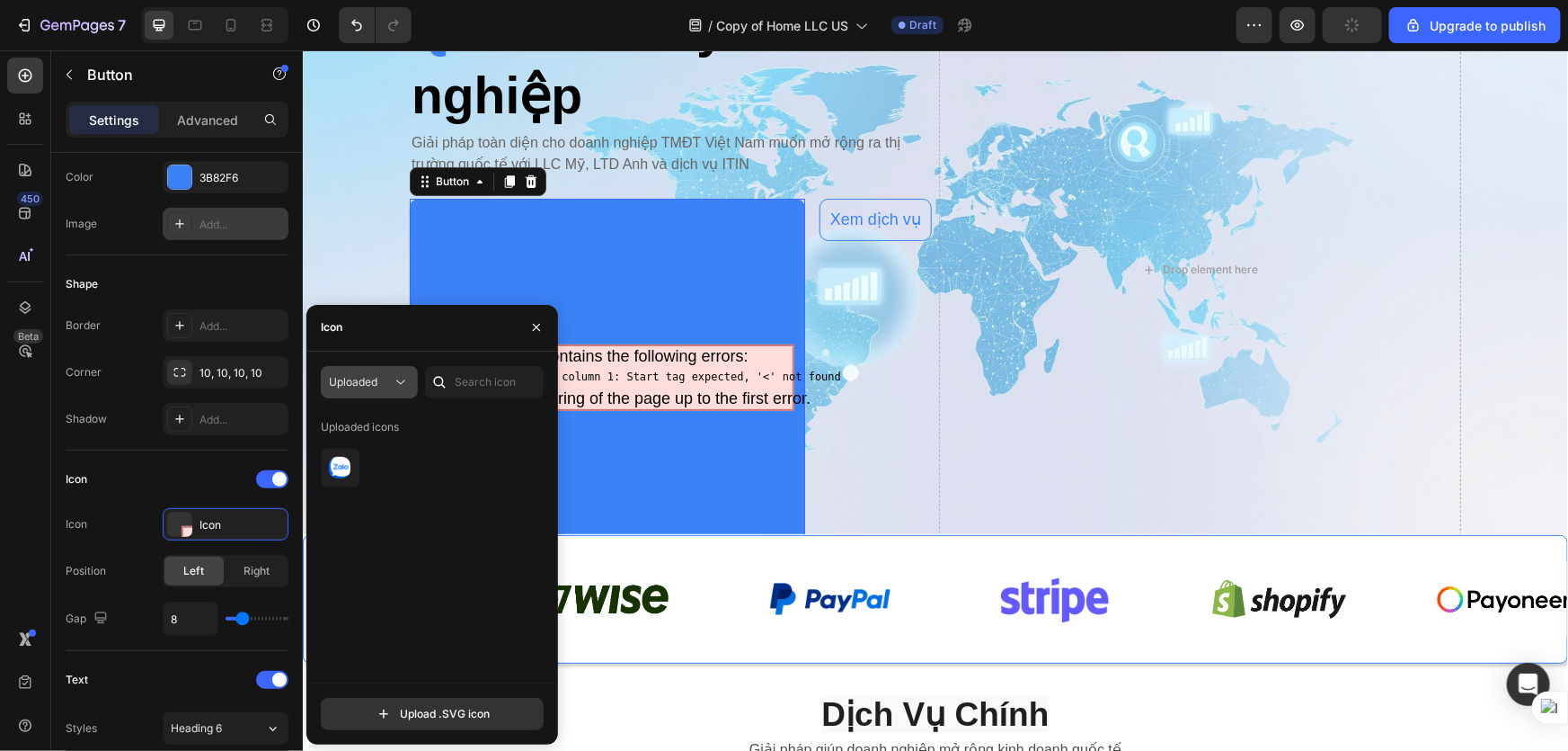
click at [394, 366] on button "Uploaded" at bounding box center [369, 382] width 97 height 32
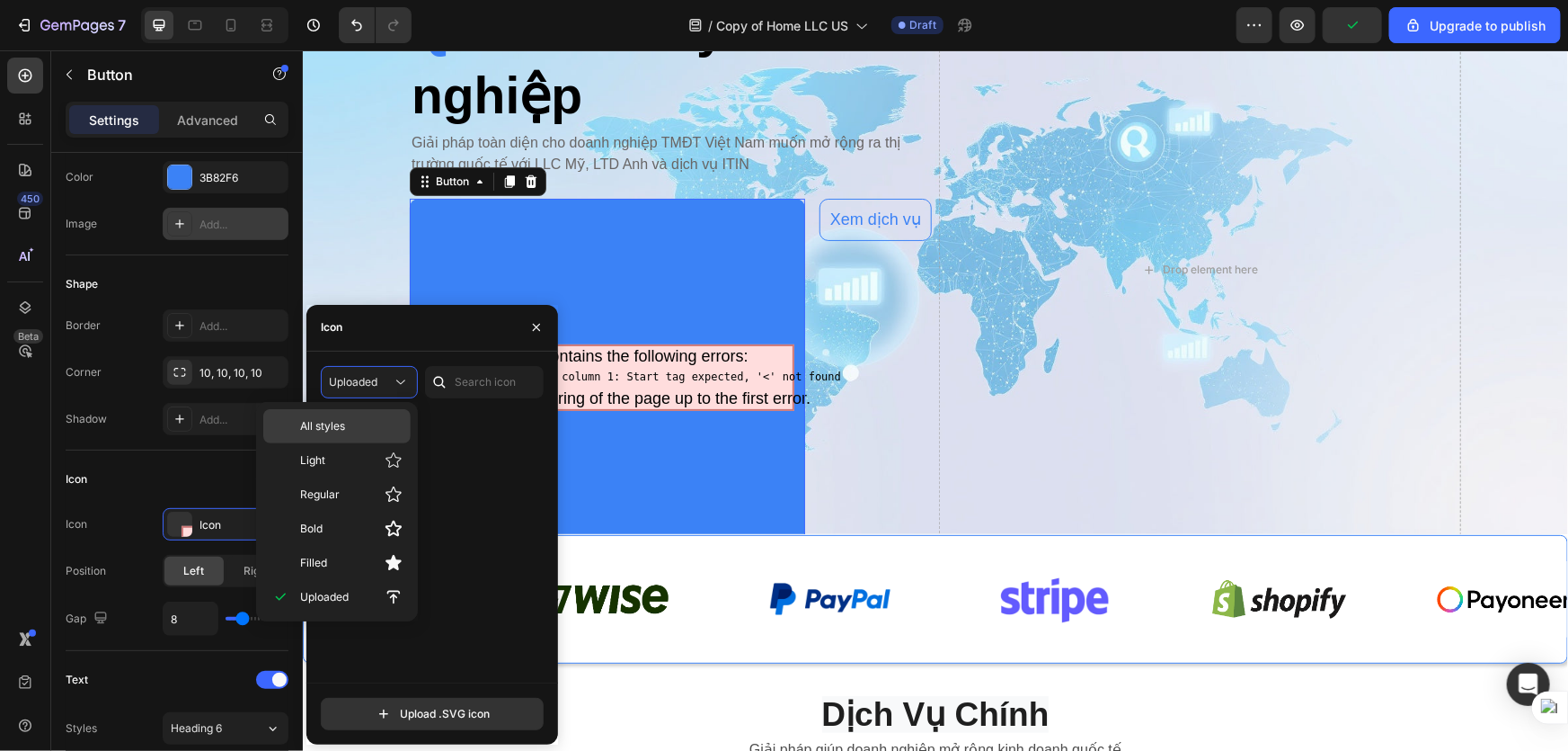
click at [351, 435] on div "All styles" at bounding box center [336, 426] width 147 height 34
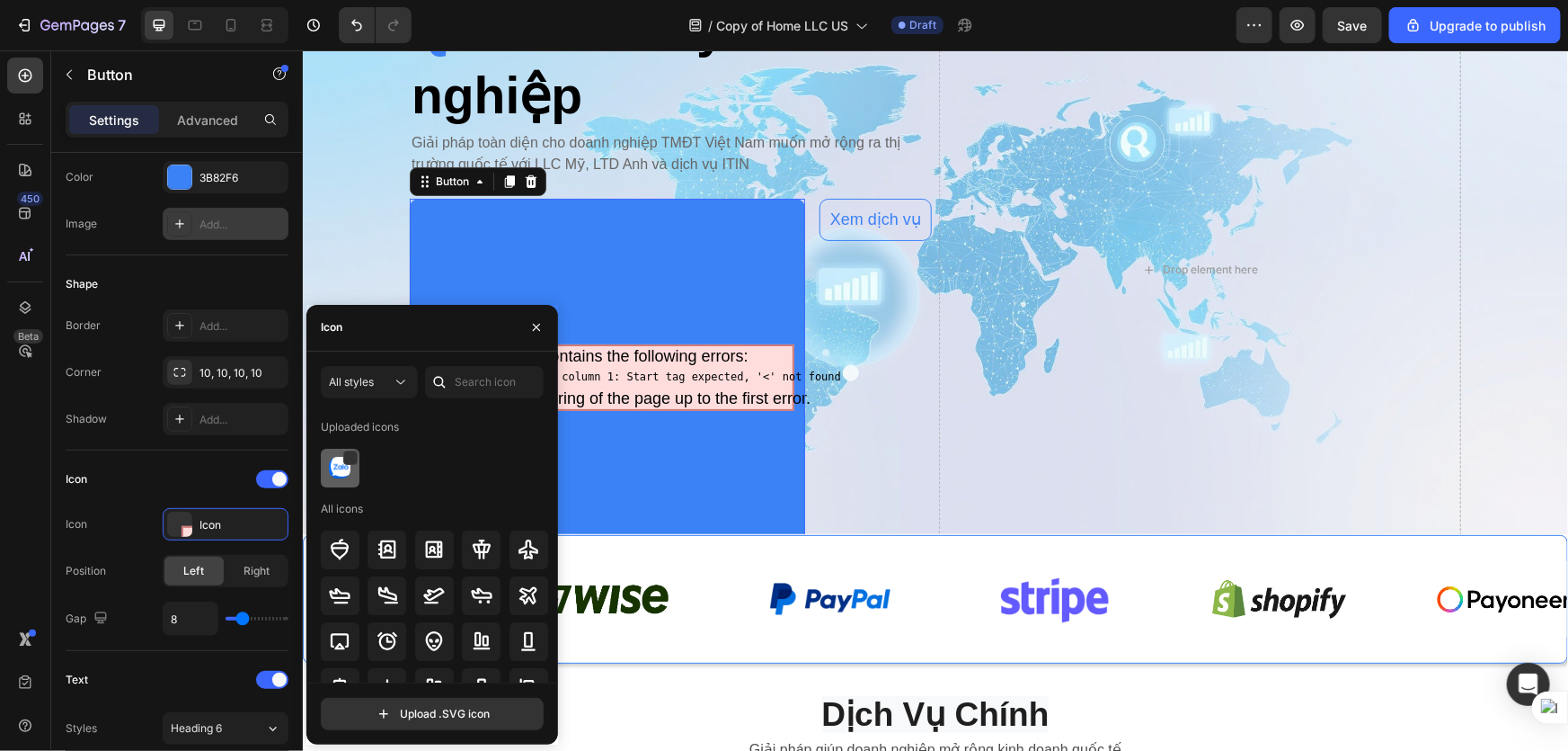
click at [343, 468] on img at bounding box center [340, 468] width 22 height 22
click at [397, 548] on div at bounding box center [387, 550] width 39 height 39
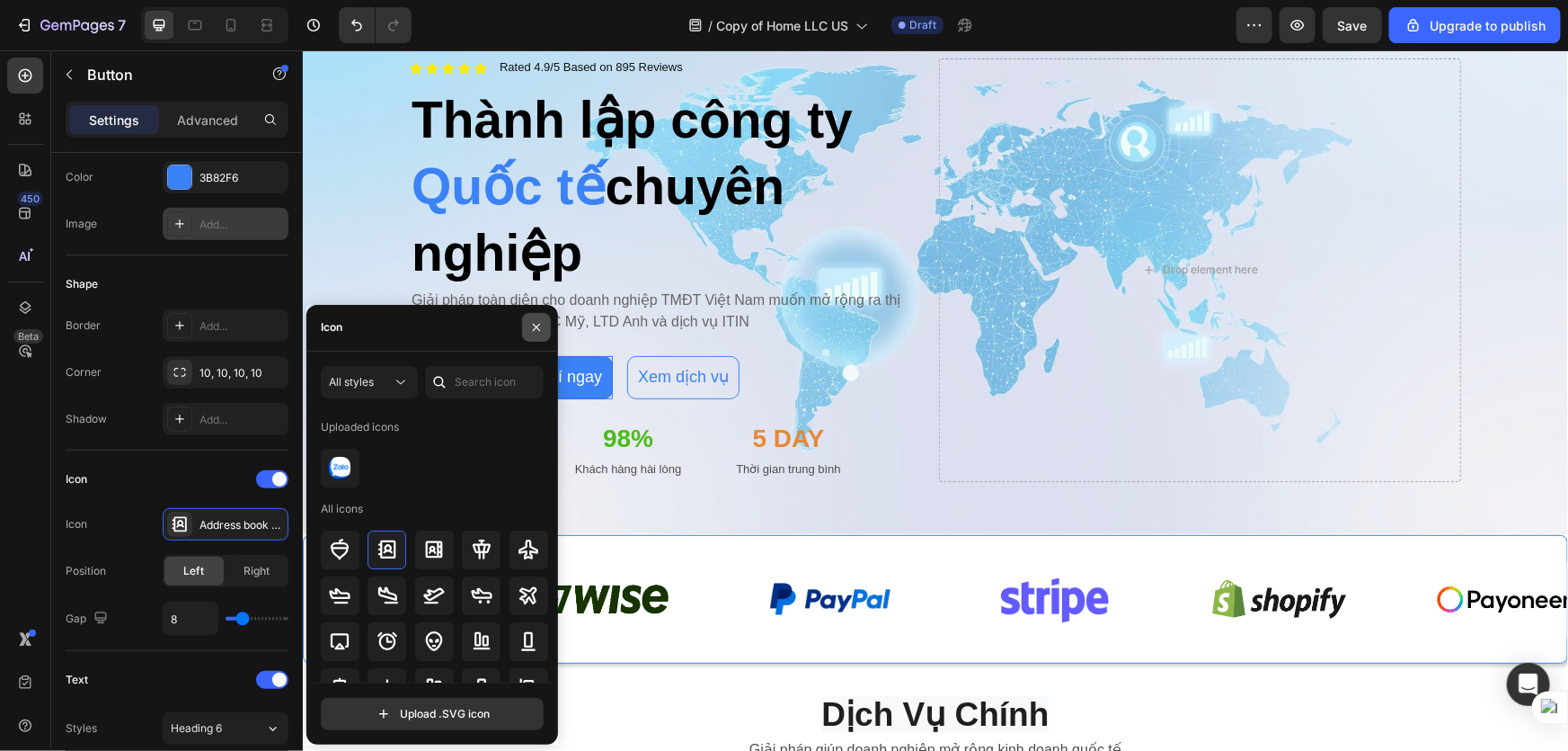
click at [538, 332] on icon "button" at bounding box center [537, 327] width 14 height 14
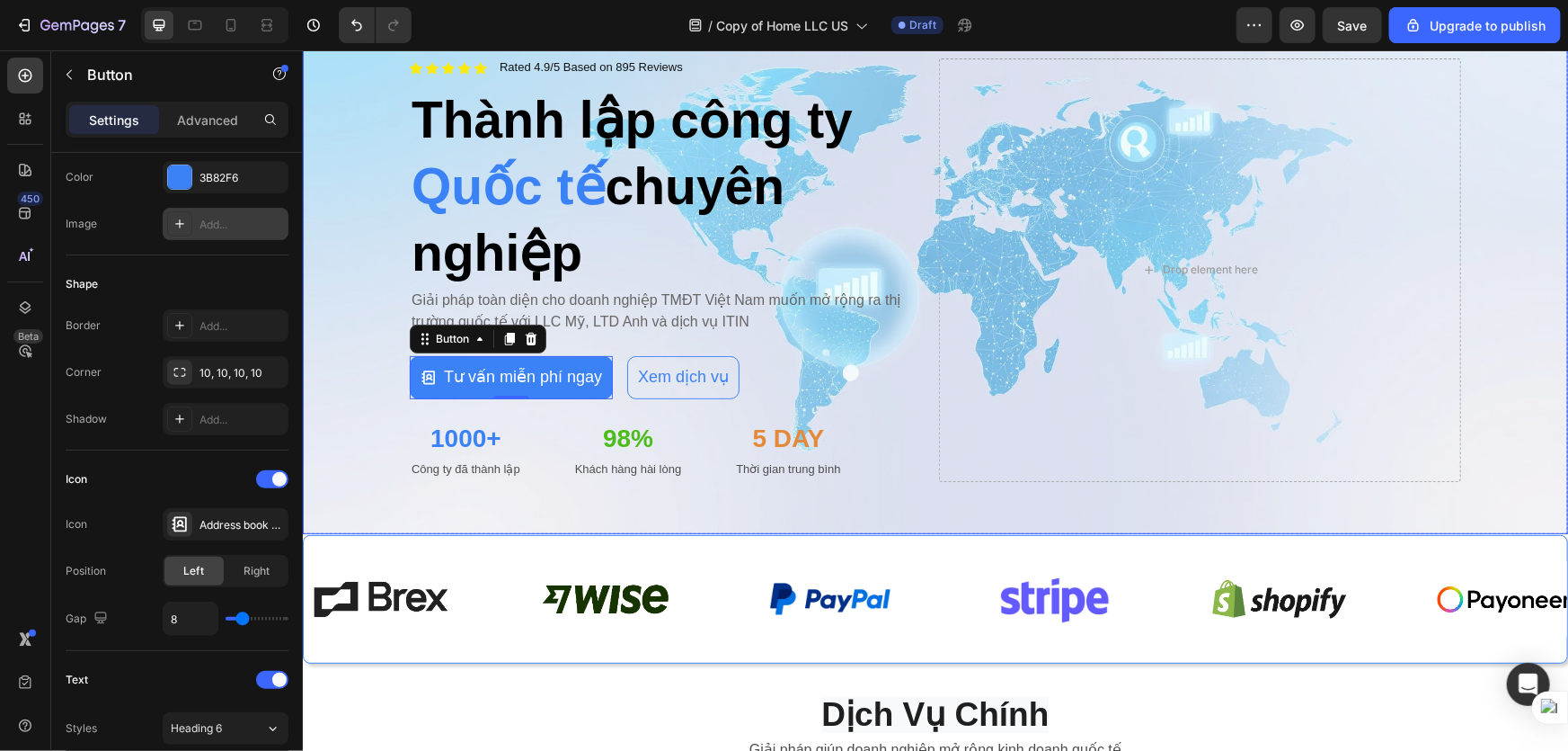
click at [881, 523] on div "Background Image" at bounding box center [934, 269] width 1265 height 528
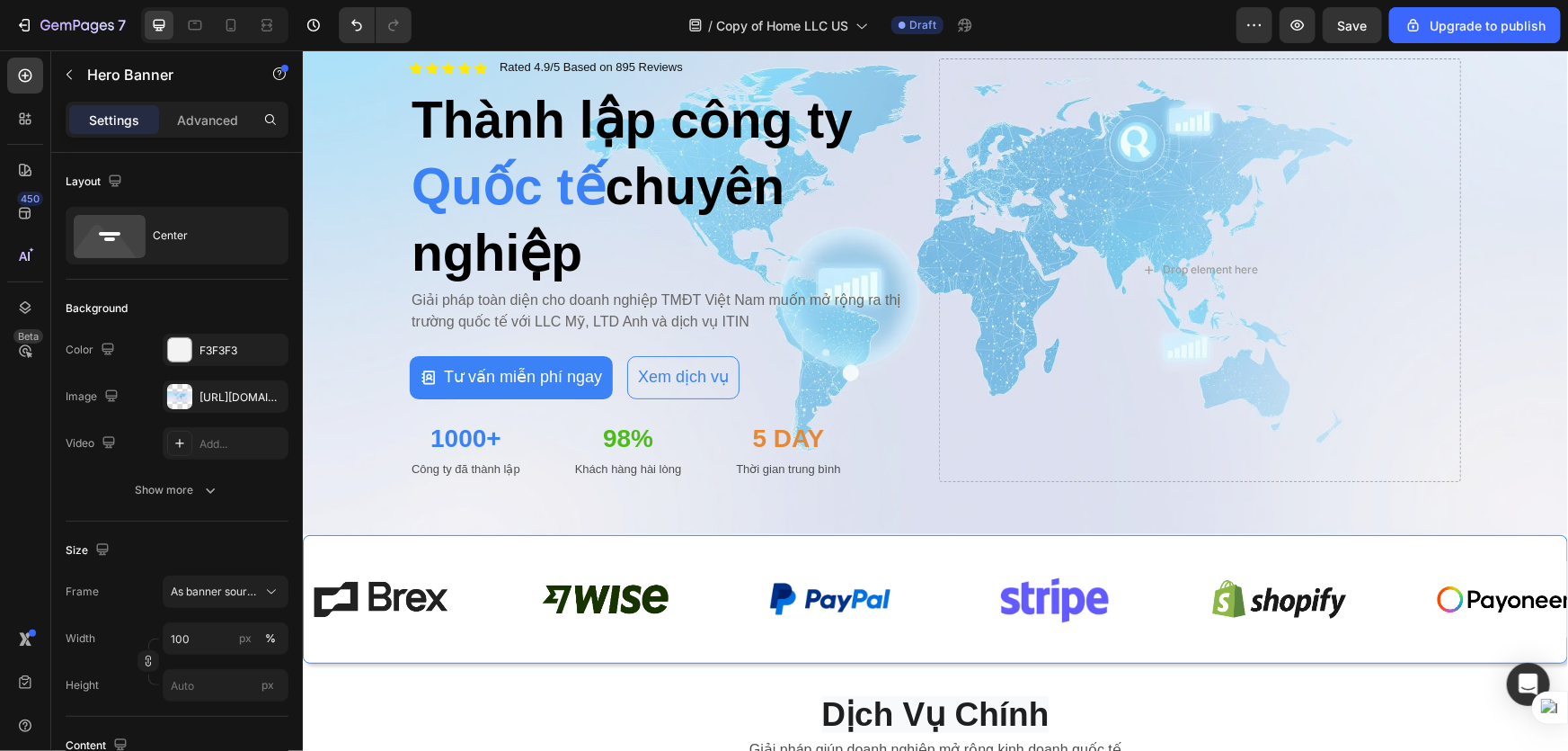
scroll to position [0, 0]
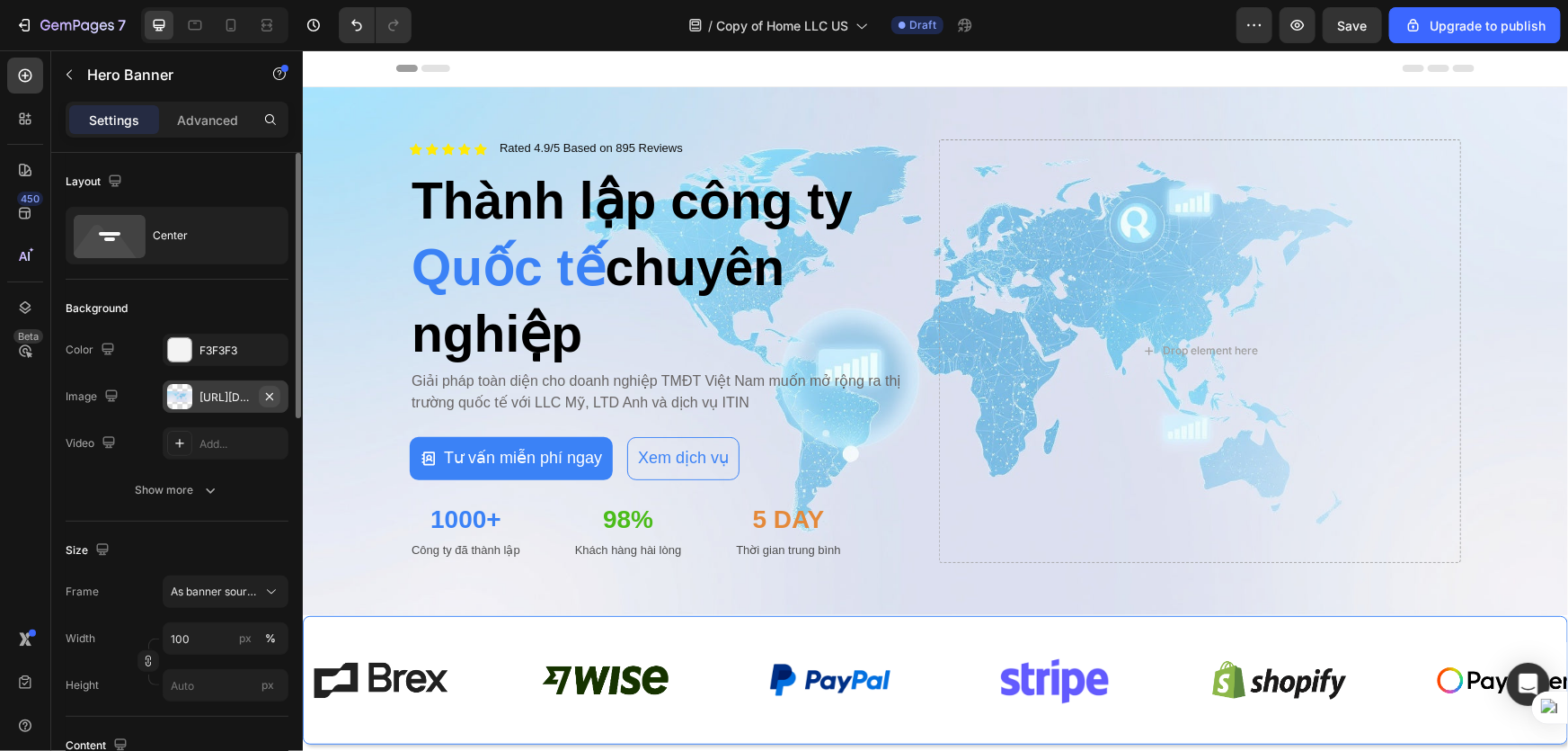
click at [278, 399] on button "button" at bounding box center [270, 397] width 22 height 22
type input "Auto"
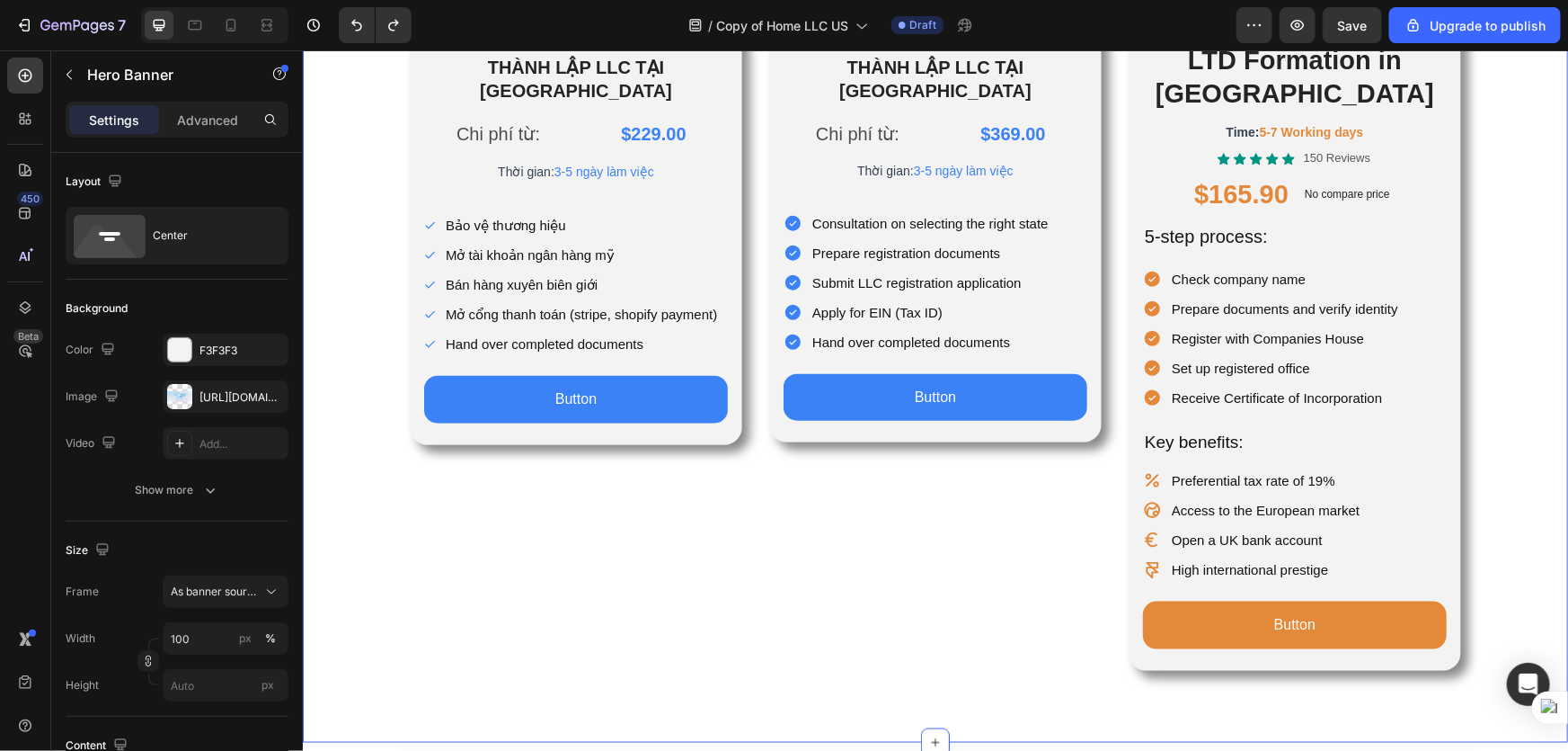
scroll to position [817, 0]
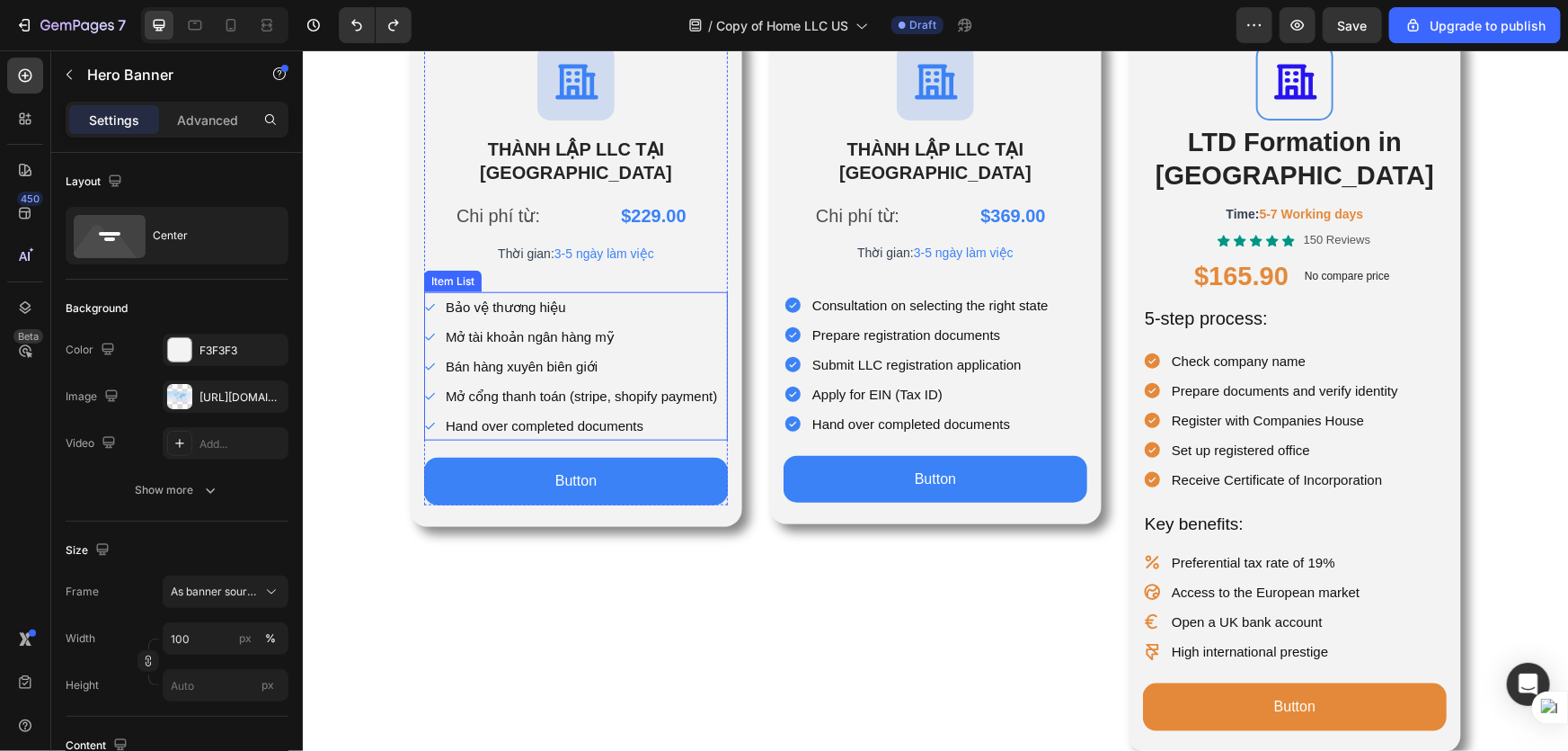
click at [667, 321] on div "Mở tài khoản ngân hàng mỹ" at bounding box center [580, 336] width 277 height 30
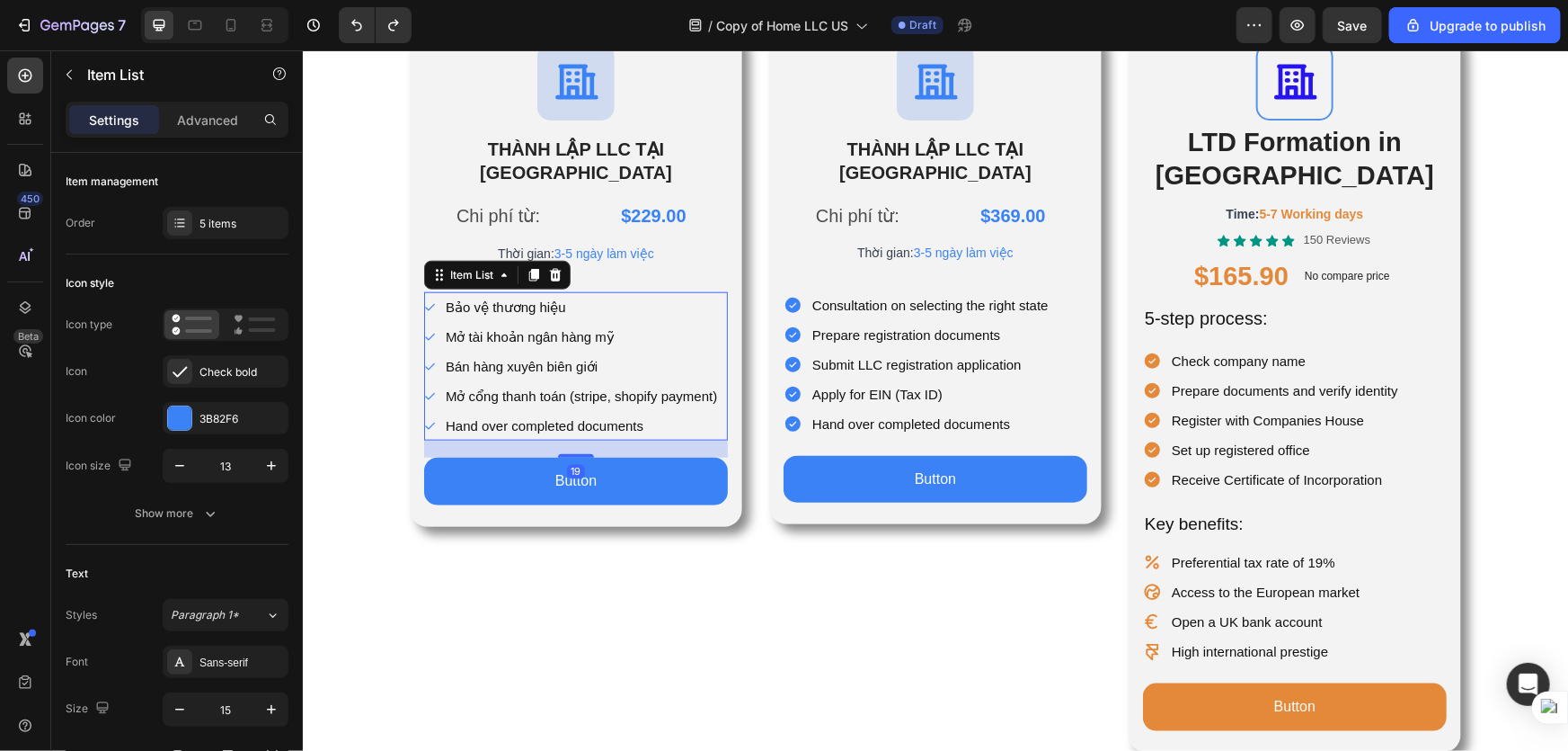
click at [721, 415] on div "Icon THÀNH LẬP LLC TẠI [GEOGRAPHIC_DATA] Heading Chi phí từ: Text Block $229.00…" at bounding box center [575, 277] width 333 height 498
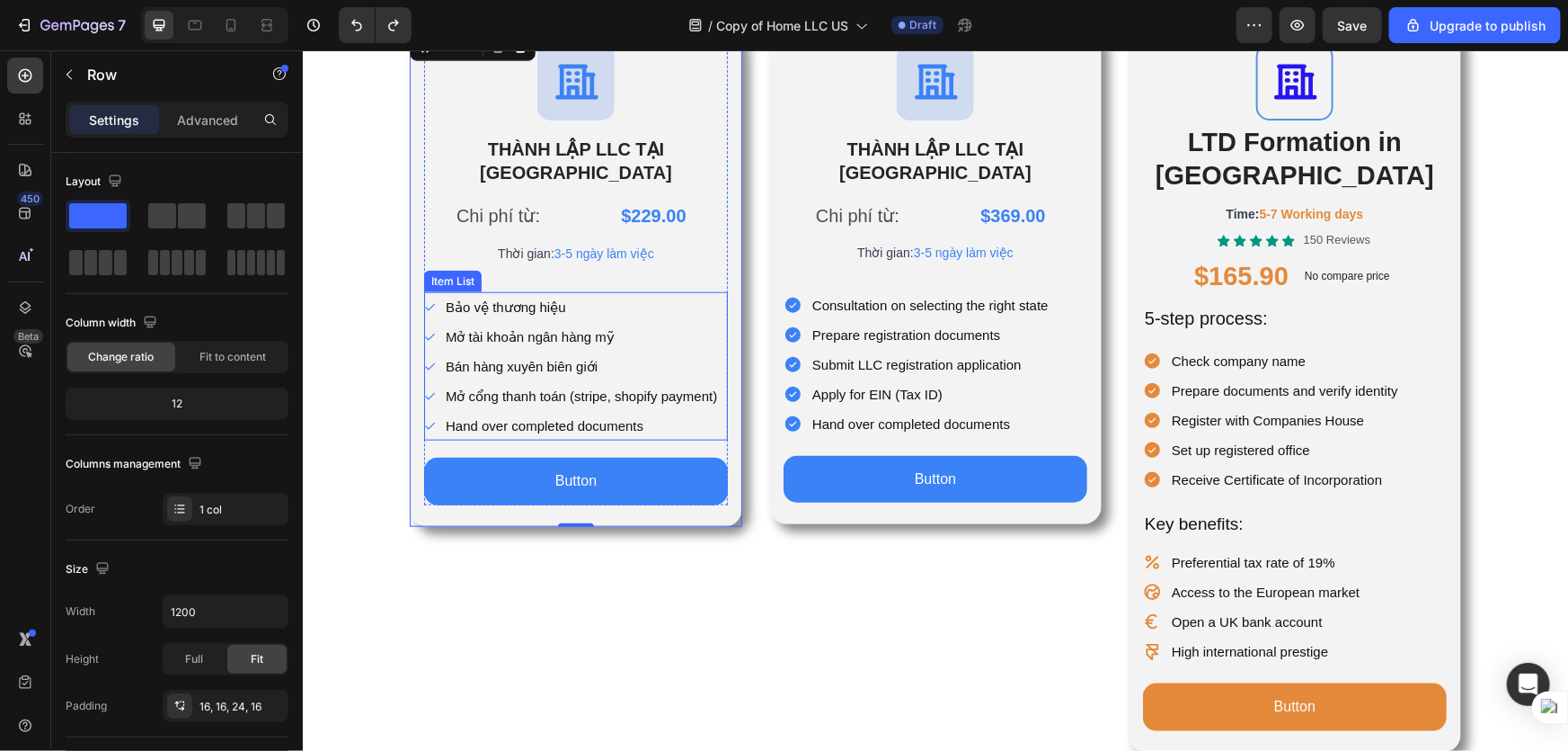
click at [570, 413] on p "Hand over completed documents" at bounding box center [581, 425] width 272 height 24
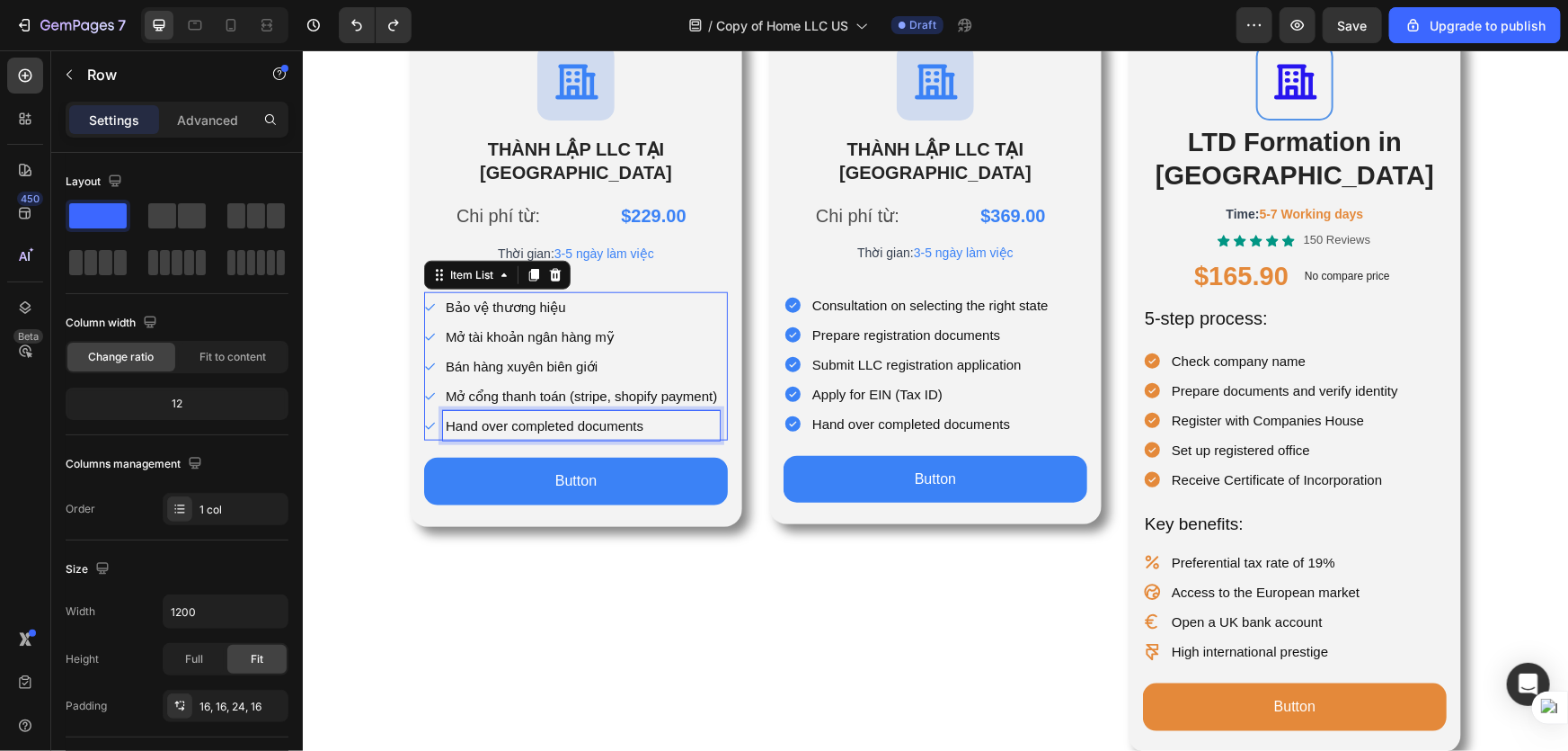
click at [570, 413] on p "Hand over completed documents" at bounding box center [581, 425] width 272 height 24
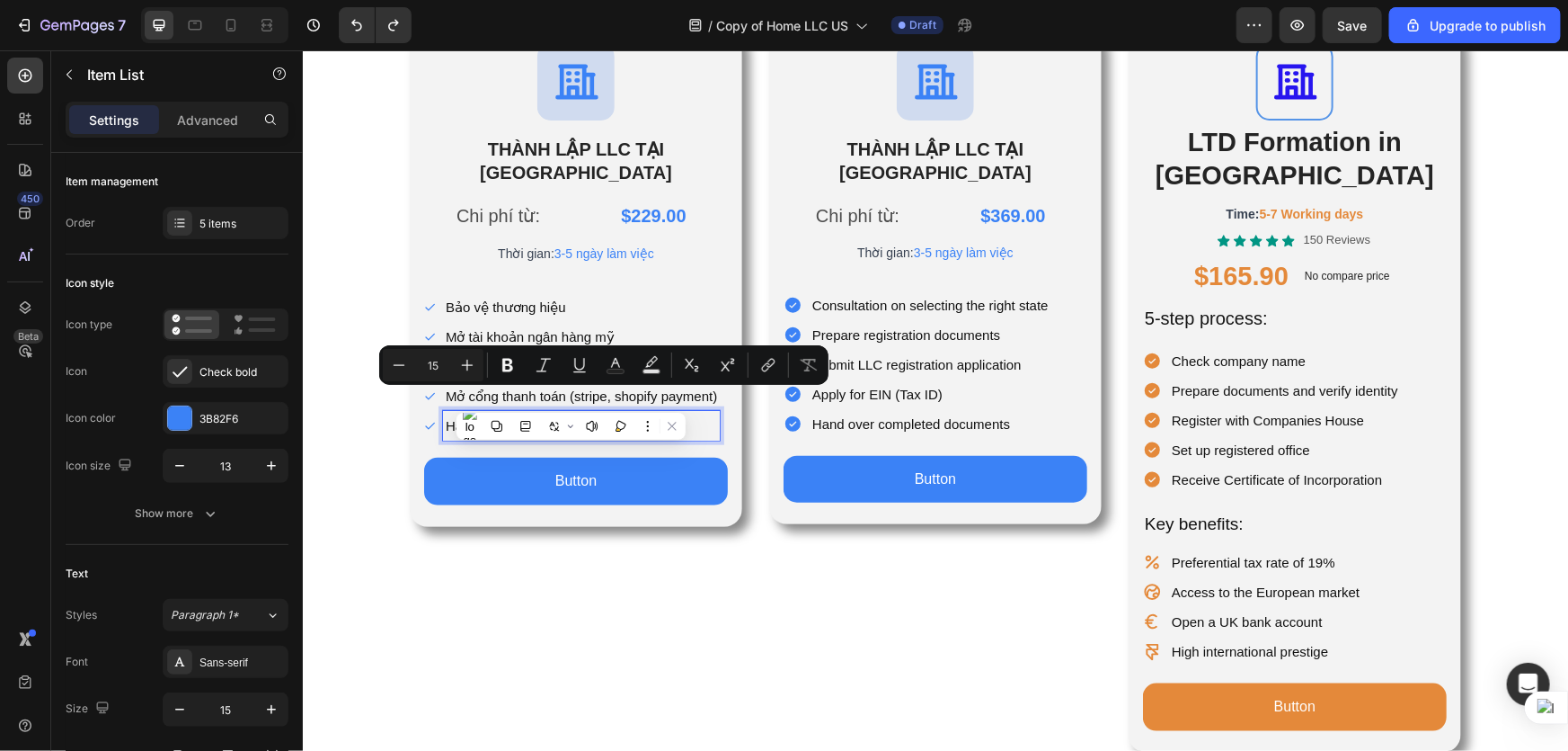
click at [652, 413] on p "Hand over completed documents" at bounding box center [581, 425] width 272 height 24
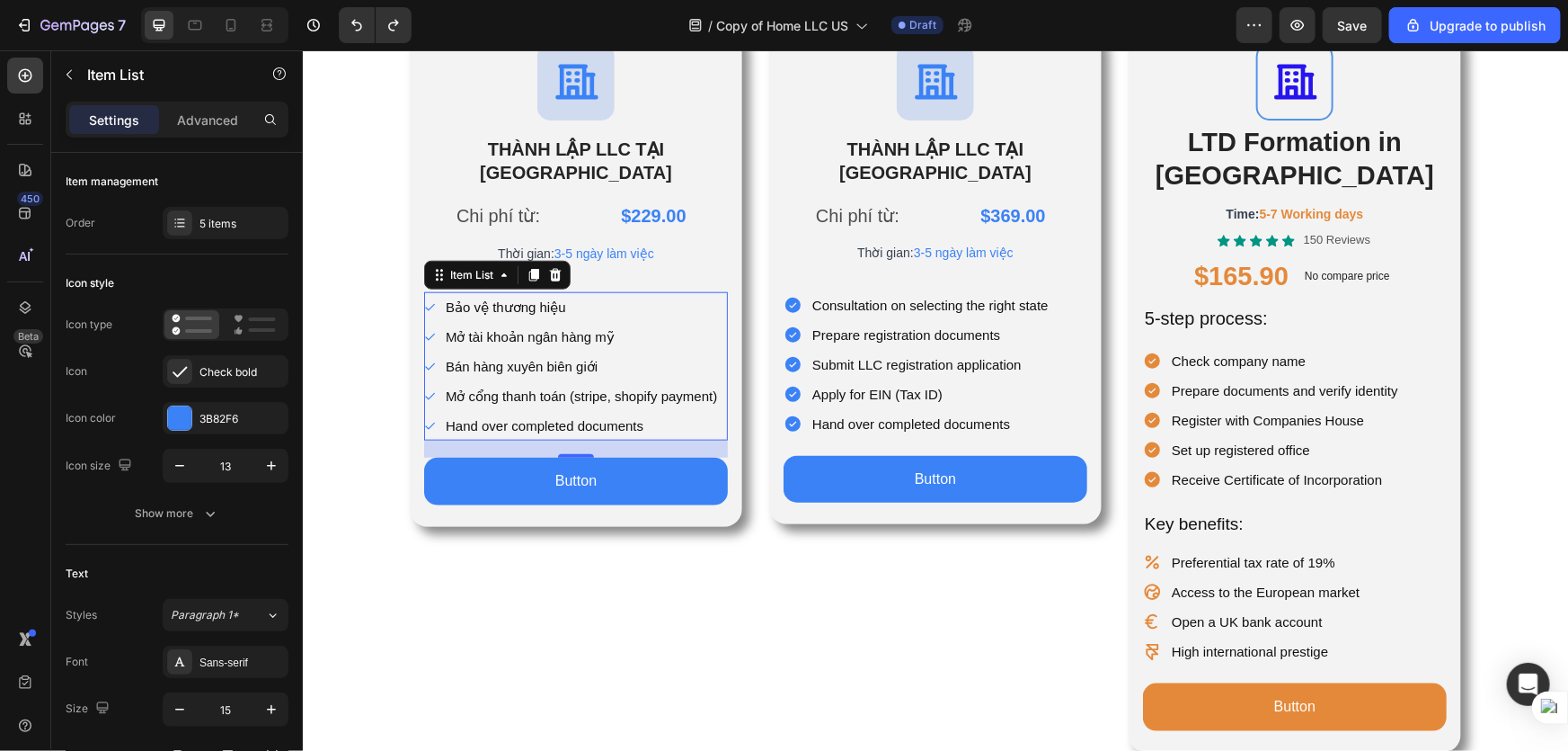
click at [644, 413] on p "Hand over completed documents" at bounding box center [581, 425] width 272 height 24
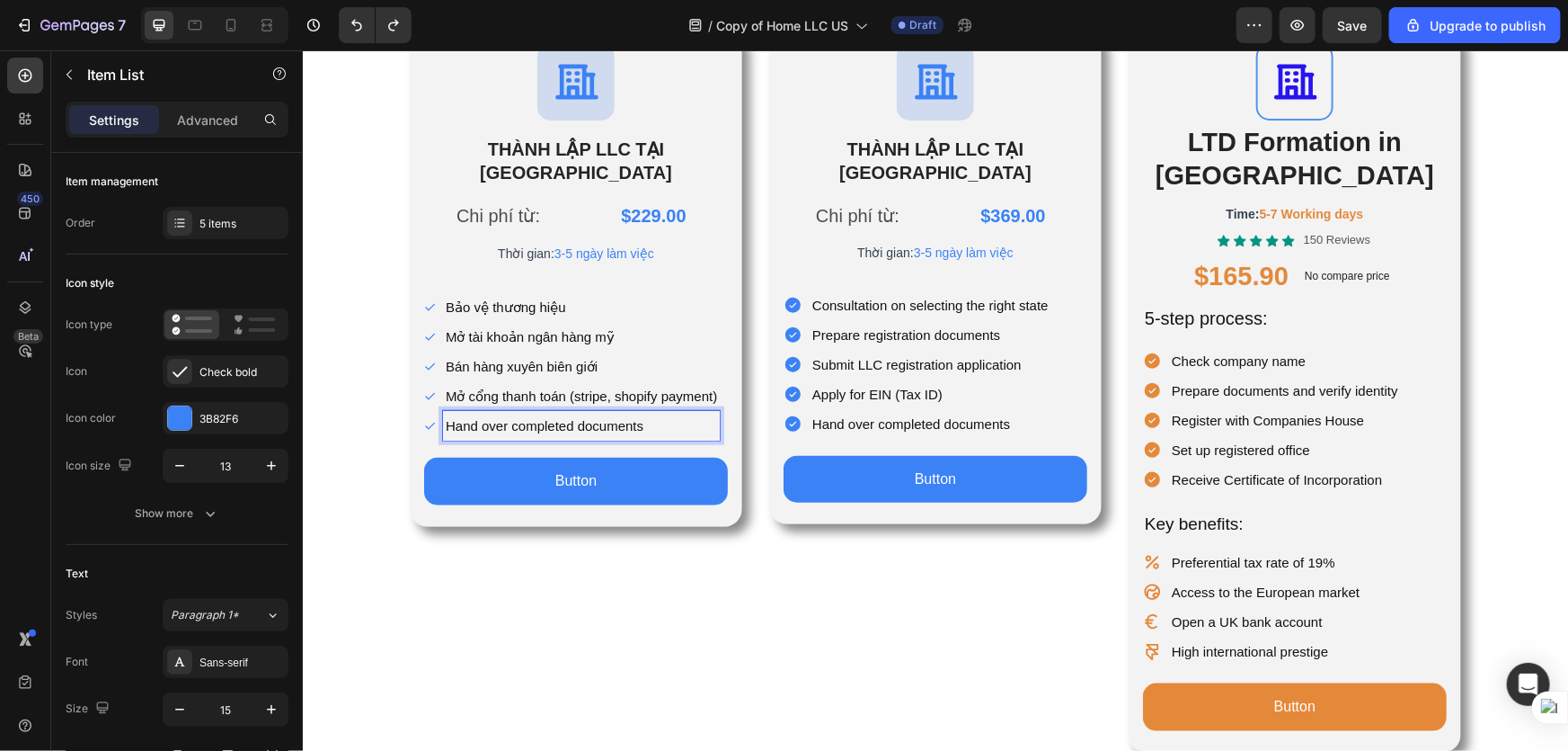
click at [644, 413] on p "Hand over completed documents" at bounding box center [581, 425] width 272 height 24
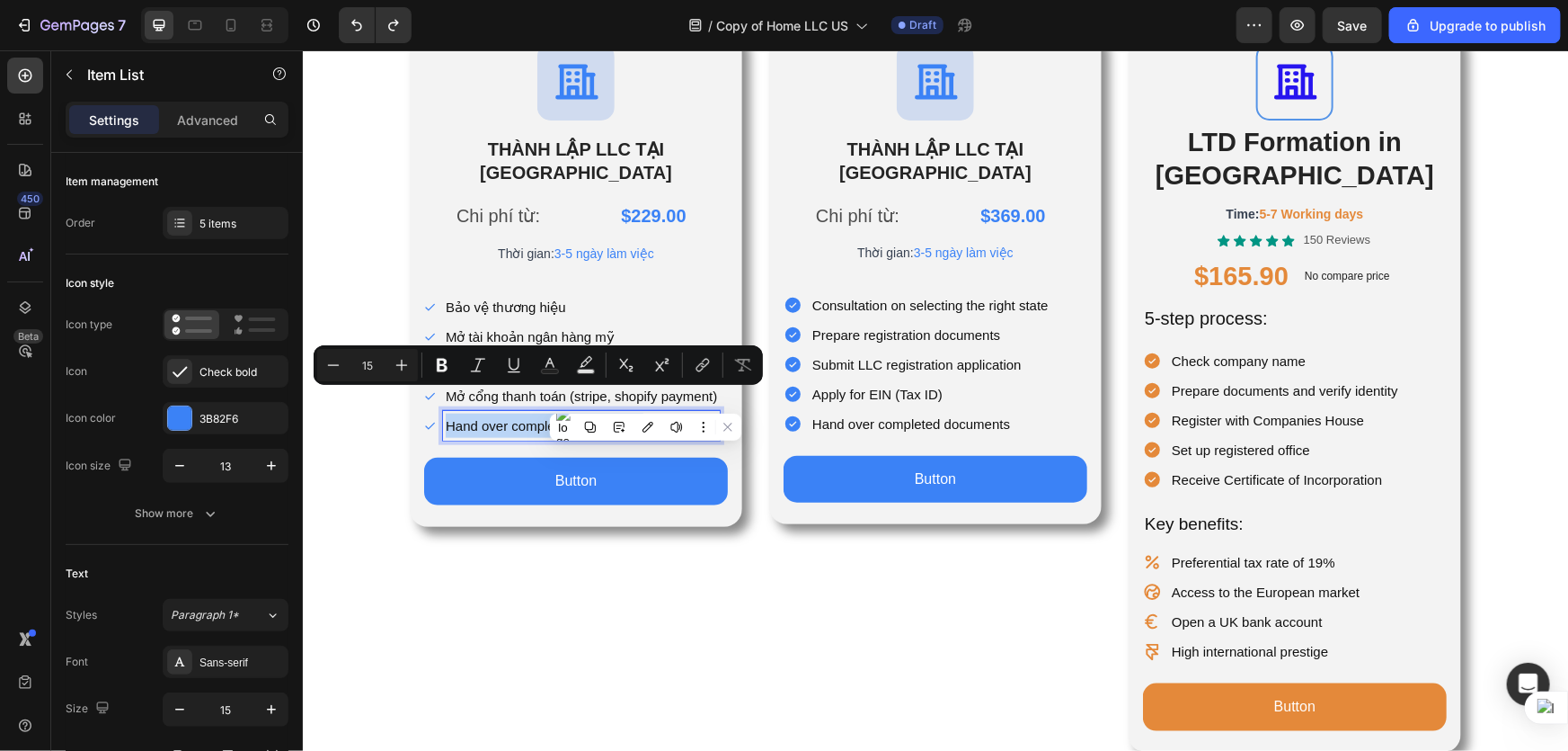
type input "14"
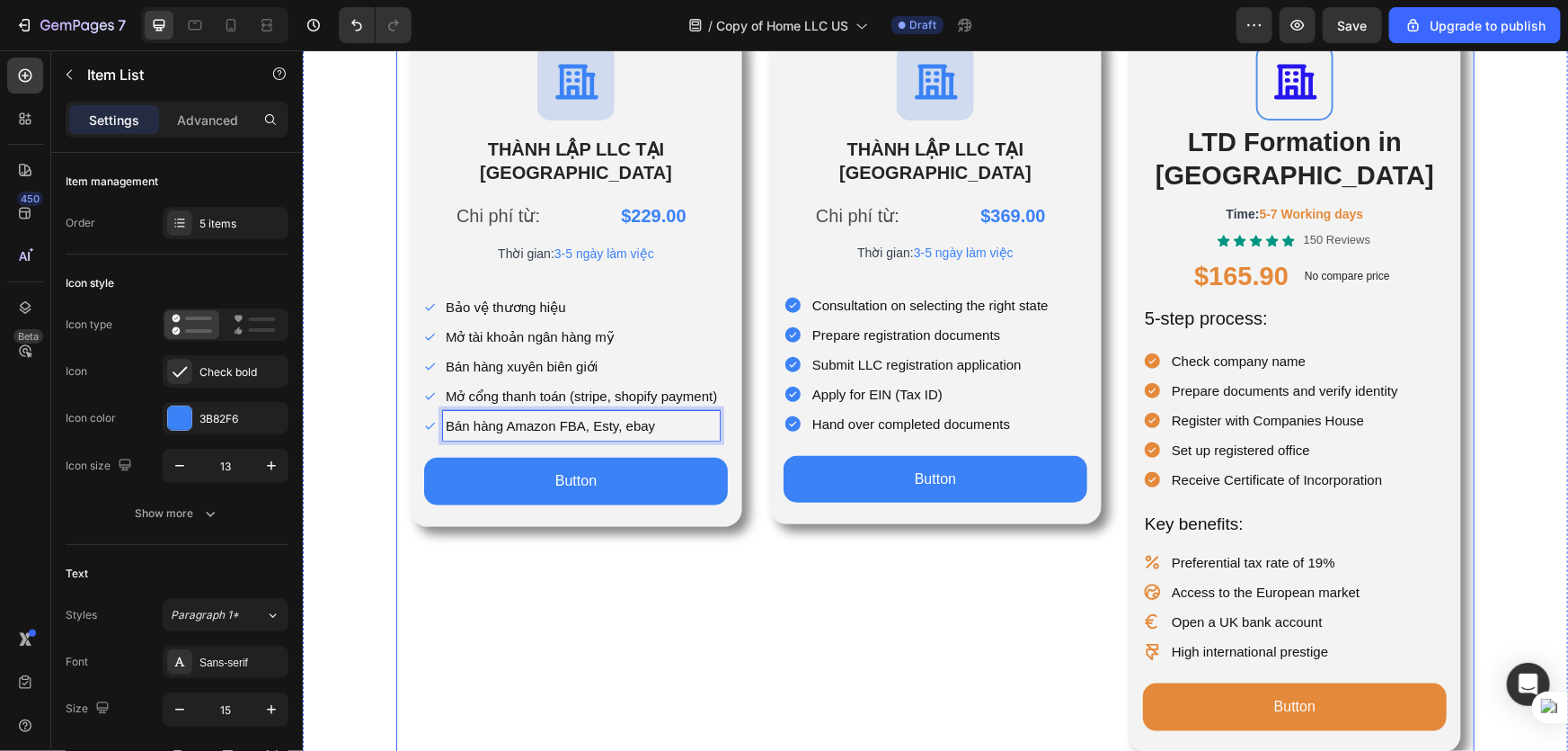
click at [716, 542] on div "Icon THÀNH LẬP LLC TẠI HOA KỲ Heading Chi phí từ: Text Block $229.00 Product Pr…" at bounding box center [575, 390] width 333 height 724
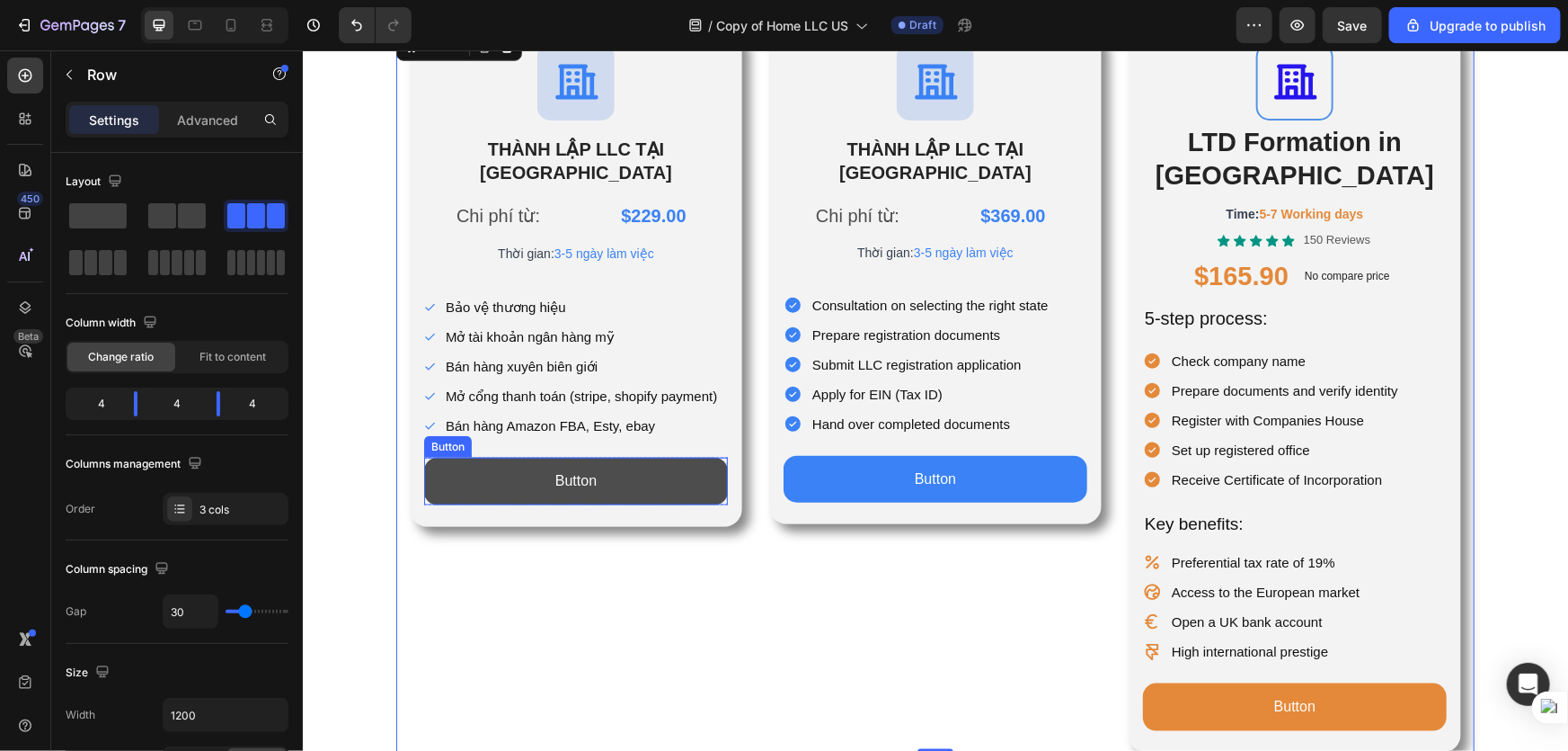
click at [603, 465] on button "Button" at bounding box center [576, 481] width 304 height 48
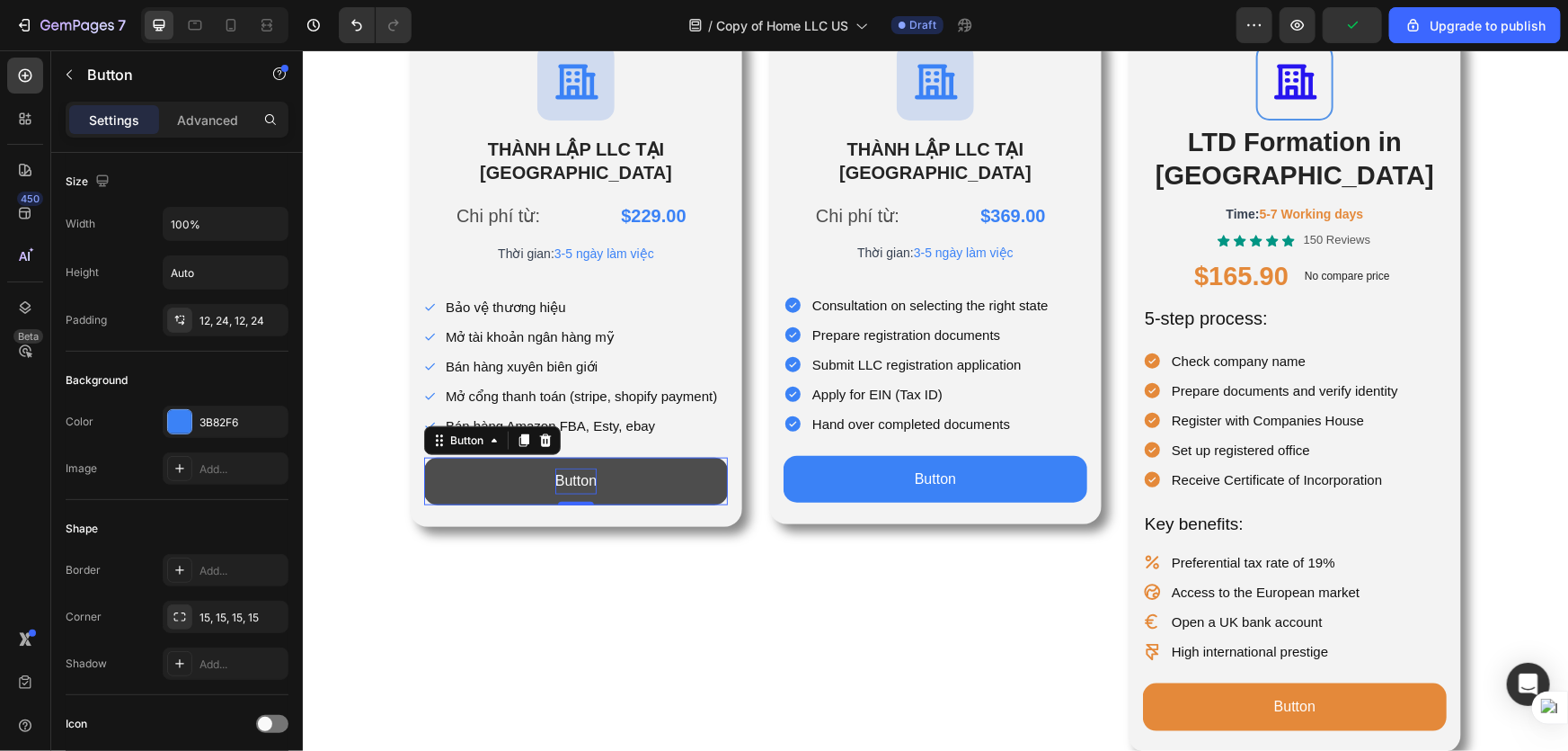
click at [570, 468] on p "Button" at bounding box center [575, 481] width 41 height 26
click at [424, 457] on button "Tìm" at bounding box center [576, 481] width 304 height 48
click at [424, 457] on button "Tìm hiểu" at bounding box center [576, 481] width 304 height 48
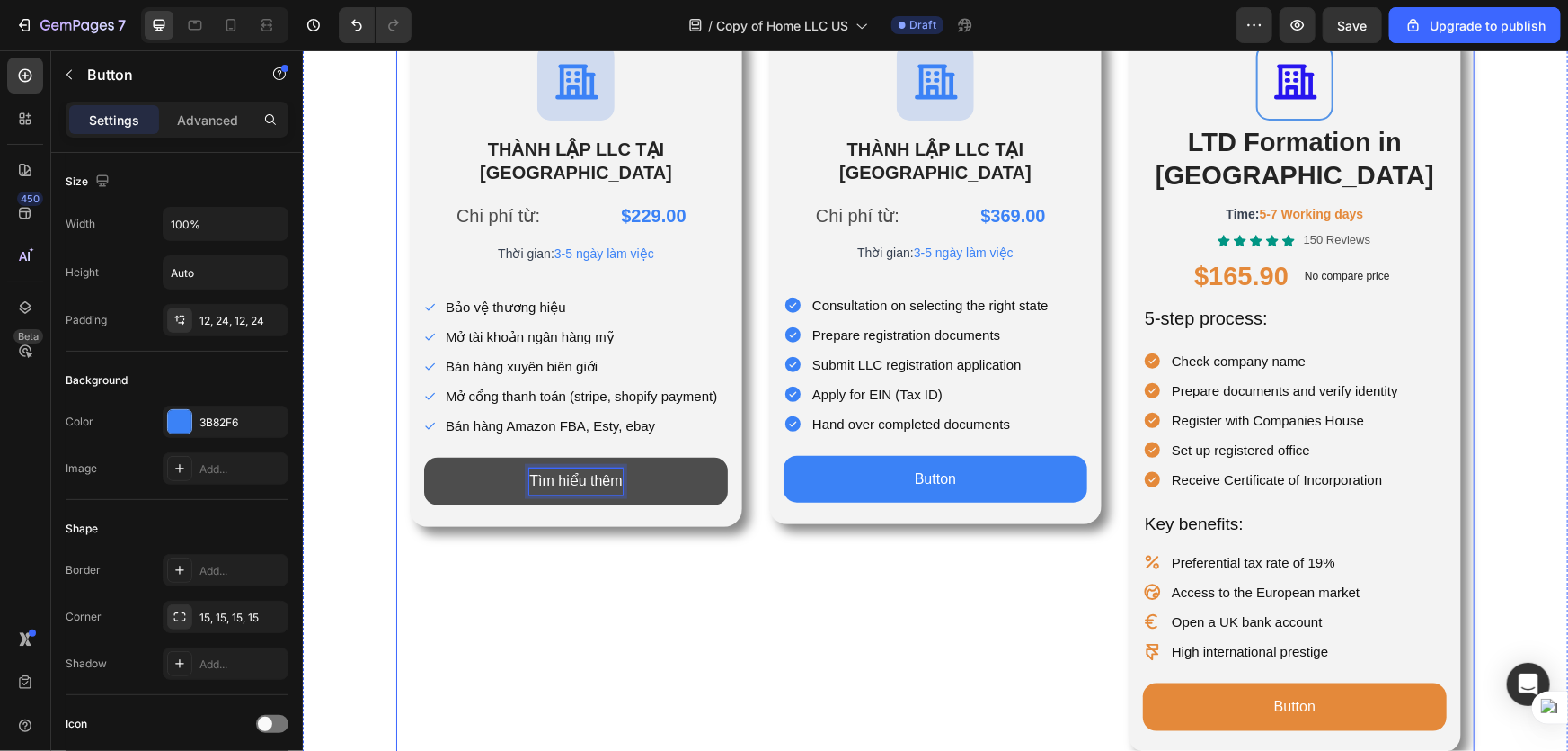
click at [776, 647] on div "Icon THÀNH LẬP LLC TẠI [GEOGRAPHIC_DATA] Heading Chi phí từ: Text Block $369.00…" at bounding box center [934, 390] width 333 height 724
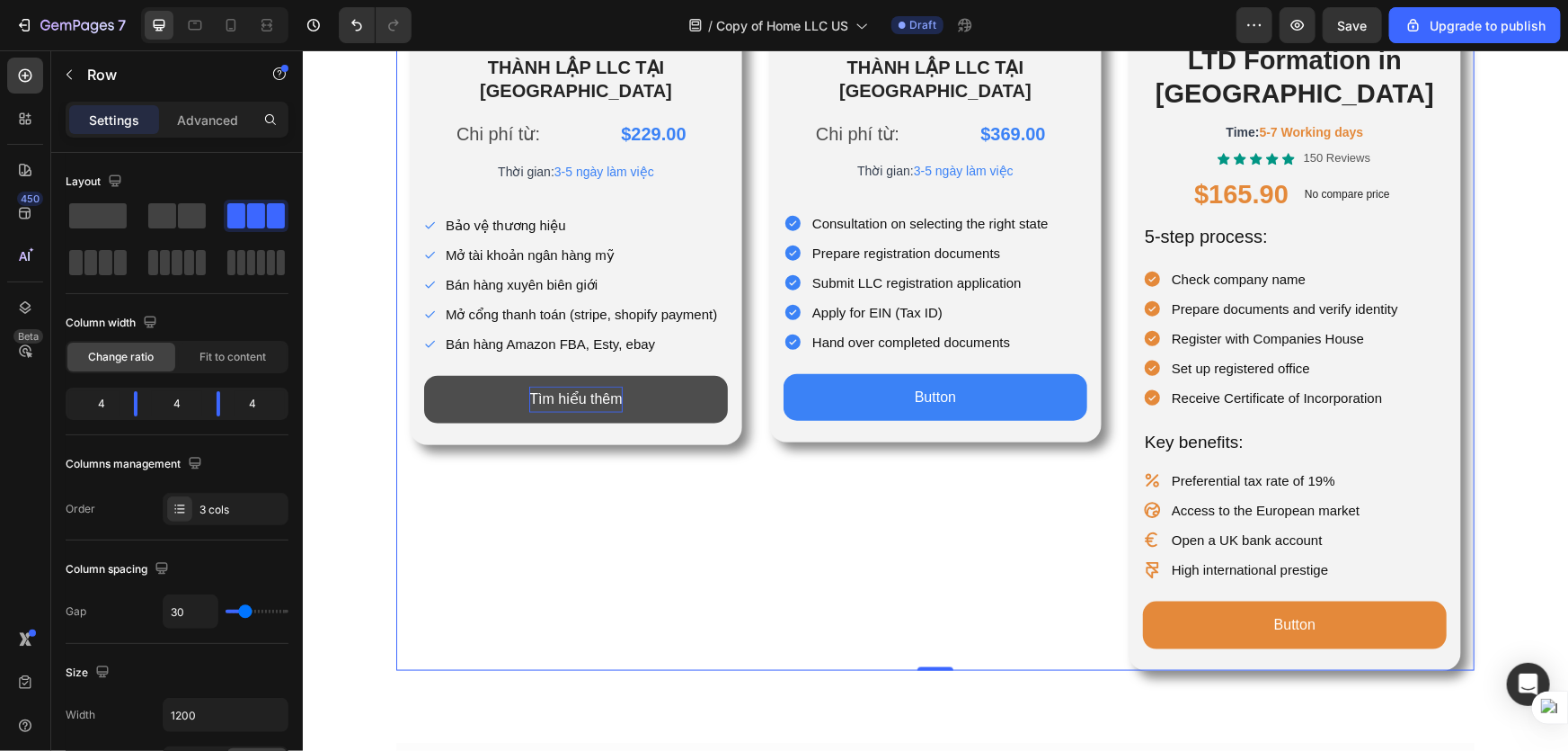
scroll to position [654, 0]
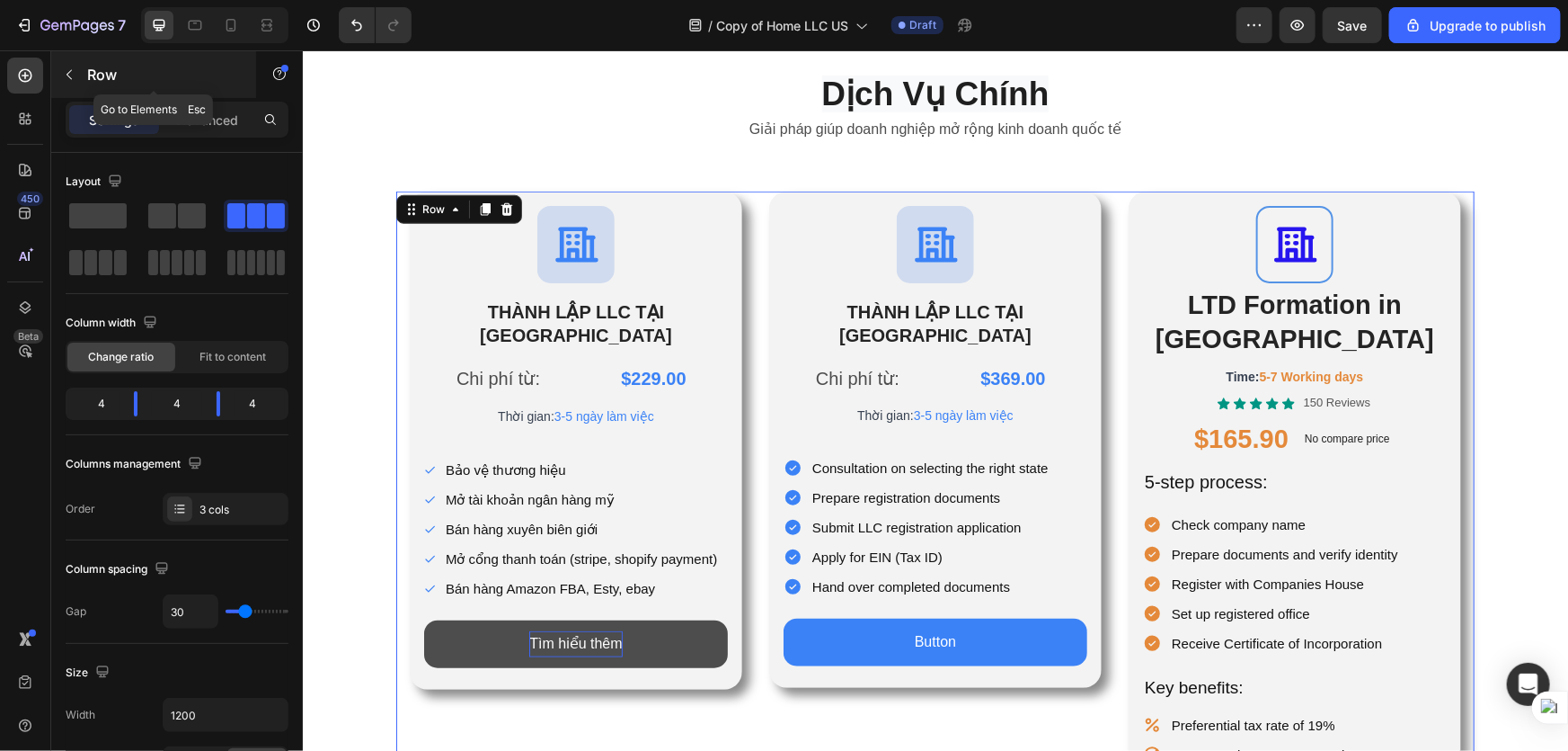
click at [58, 71] on button "button" at bounding box center [69, 74] width 29 height 29
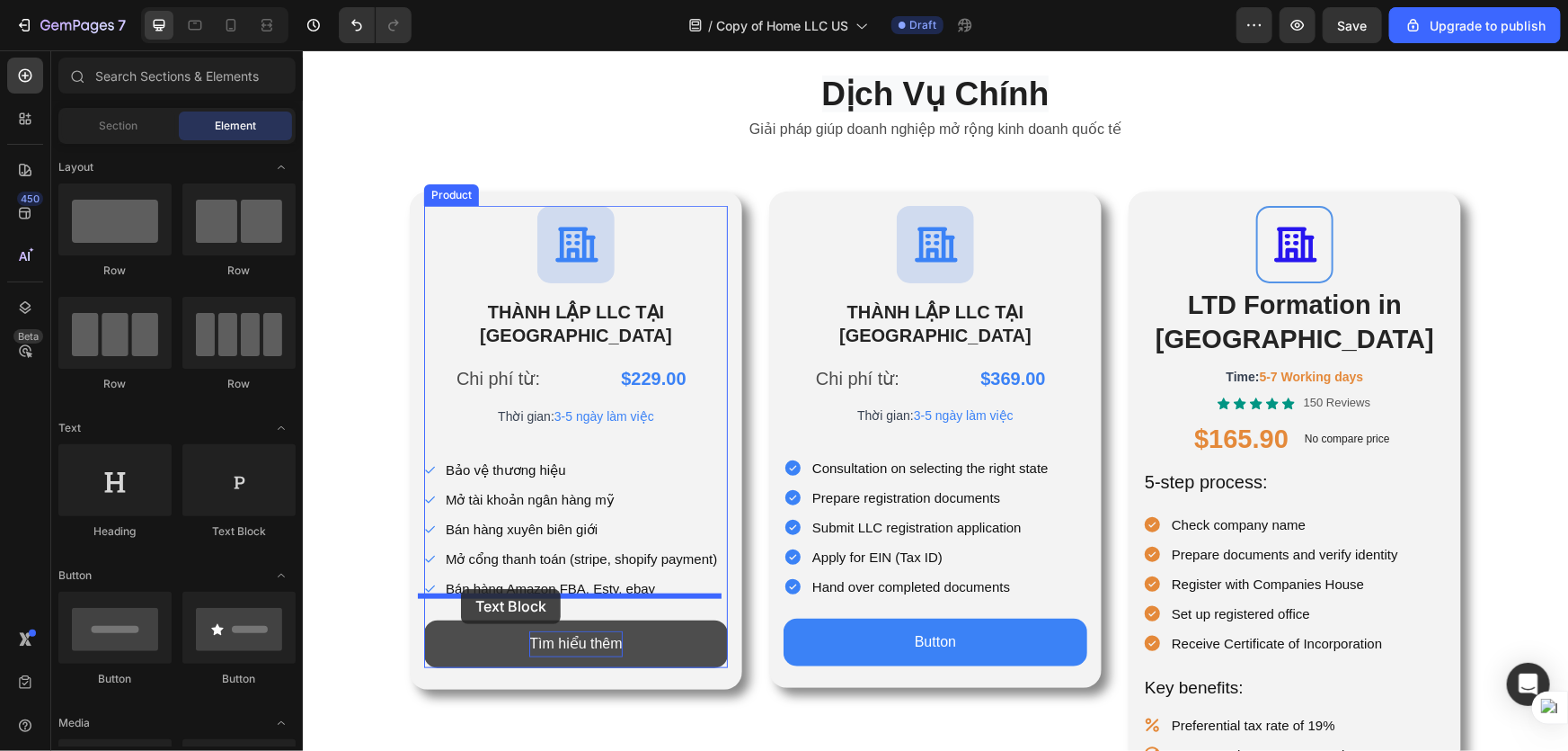
drag, startPoint x: 552, startPoint y: 557, endPoint x: 460, endPoint y: 588, distance: 97.1
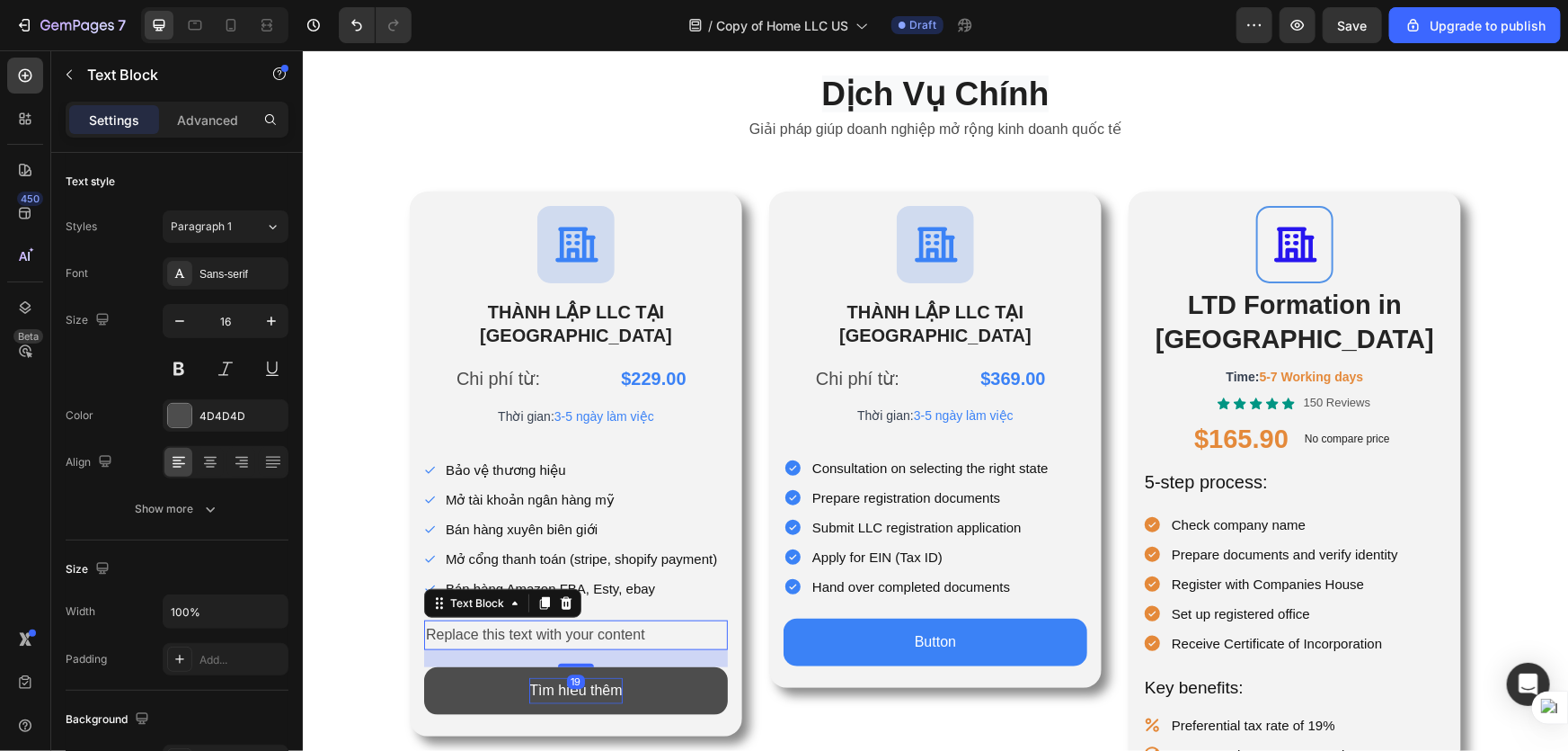
click at [584, 620] on div "Replace this text with your content" at bounding box center [576, 635] width 304 height 30
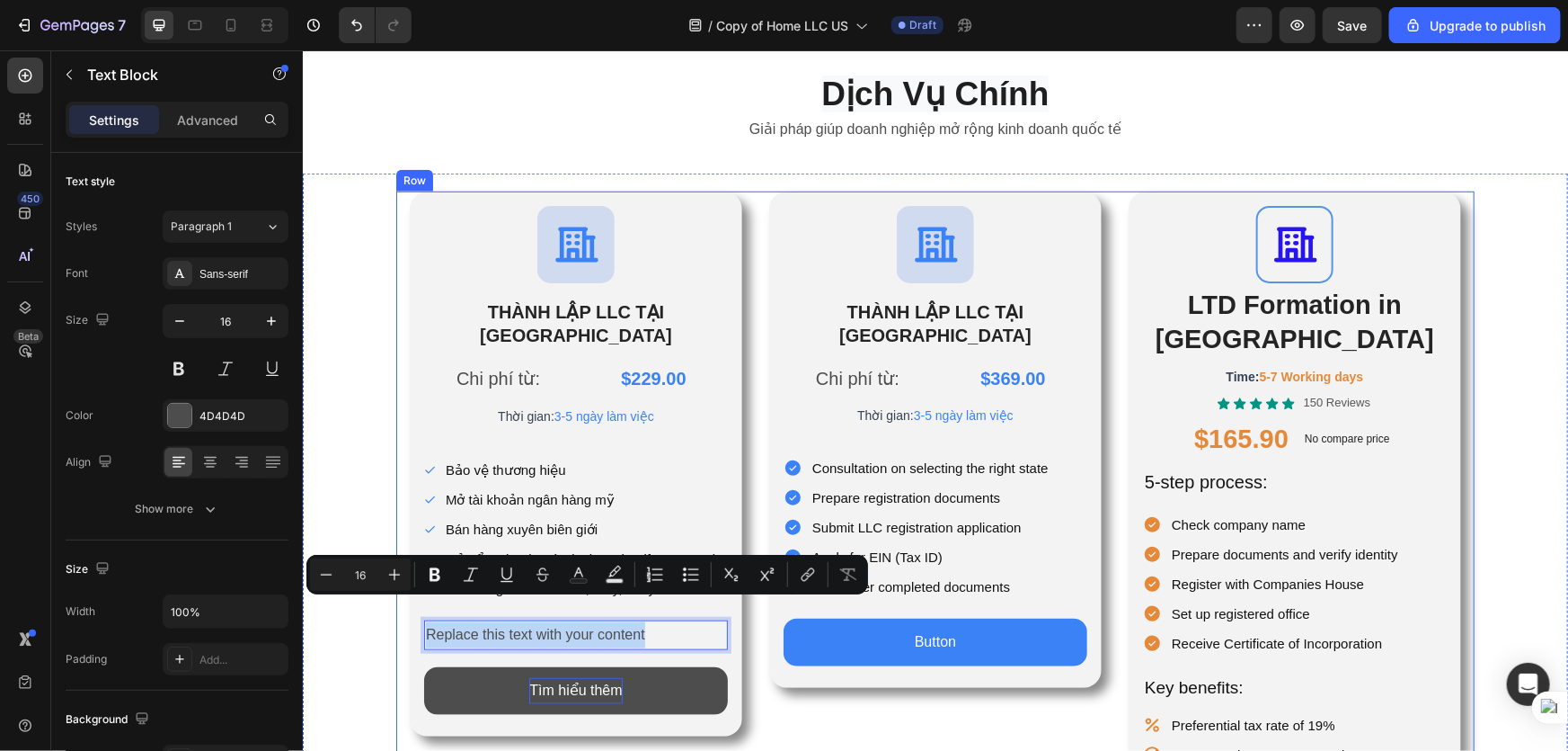
drag, startPoint x: 649, startPoint y: 609, endPoint x: 388, endPoint y: 610, distance: 261.0
click at [396, 610] on div "Icon THÀNH LẬP LLC TẠI [GEOGRAPHIC_DATA] Heading Chi phí từ: Text Block $229.00…" at bounding box center [934, 553] width 1078 height 724
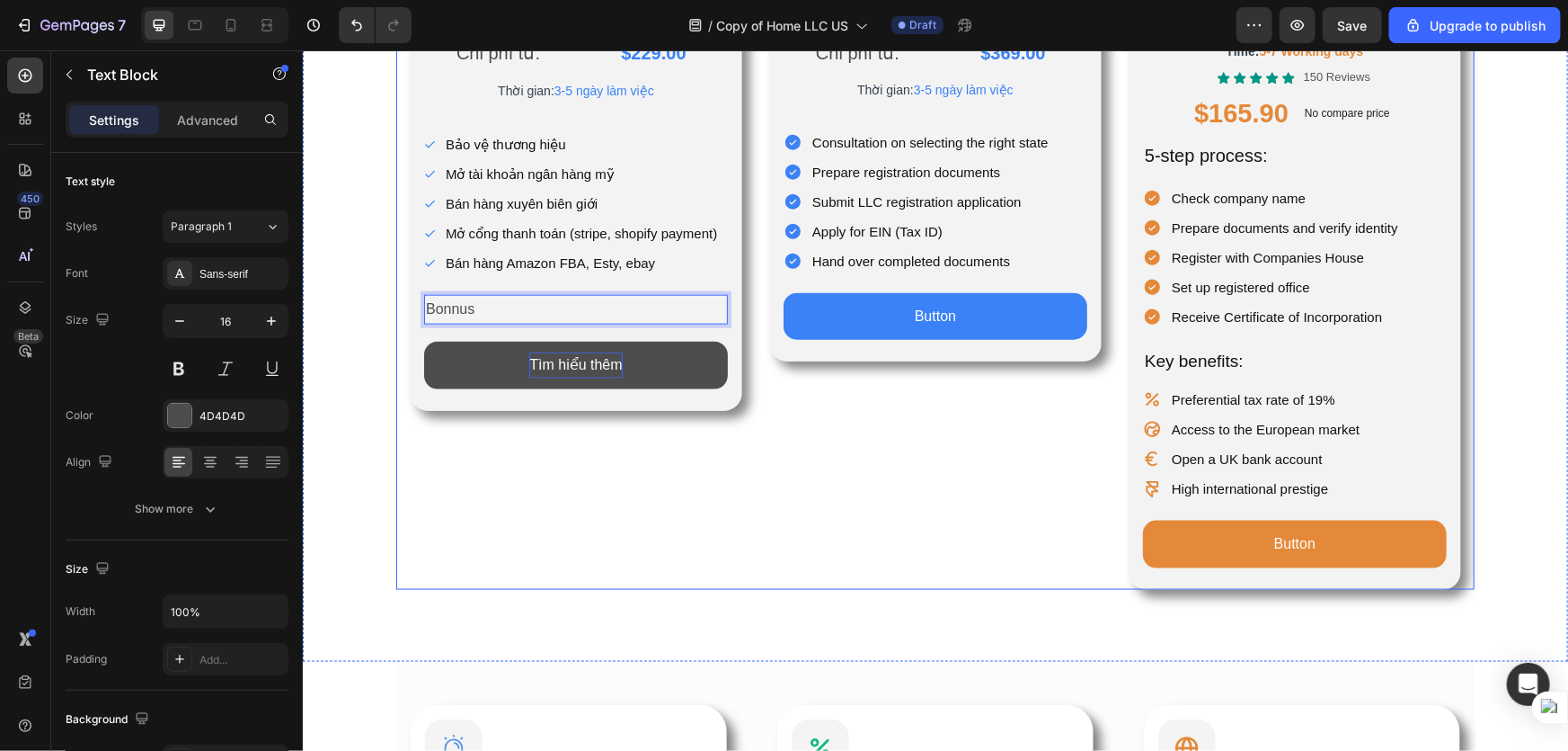
scroll to position [816, 0]
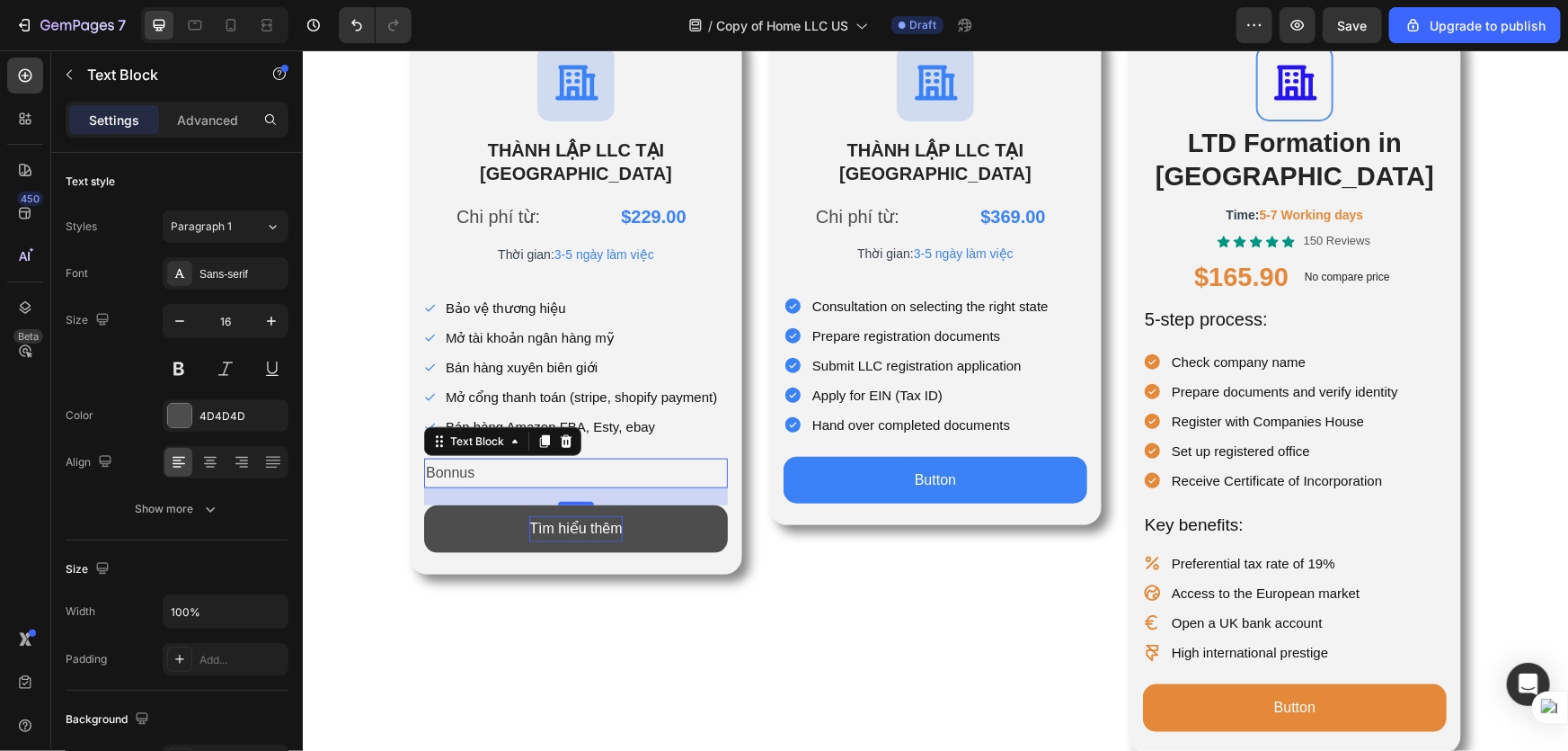
click at [469, 459] on p "Bonnus" at bounding box center [575, 472] width 300 height 26
click at [425, 459] on p "Bonnus" at bounding box center [575, 472] width 300 height 26
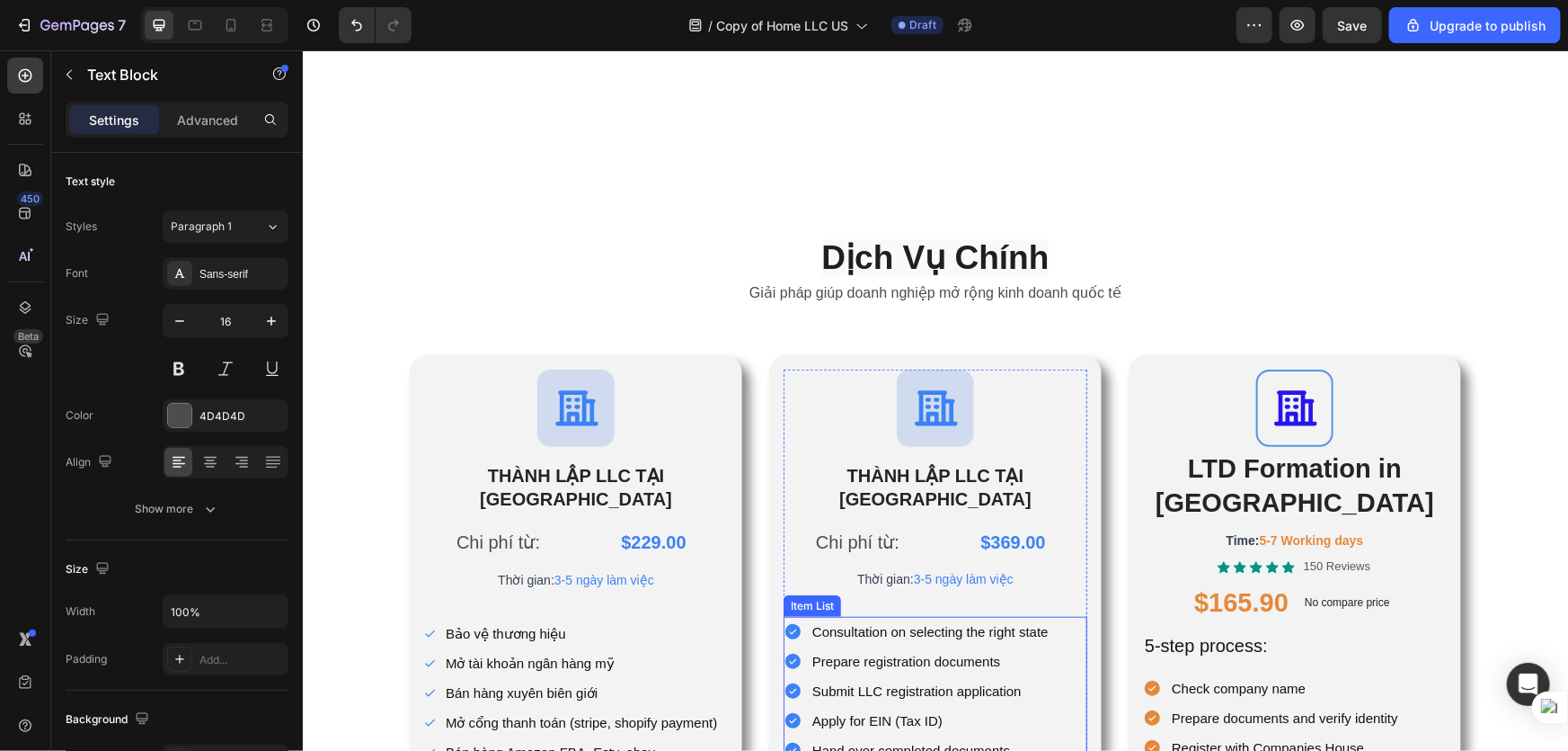
scroll to position [736, 0]
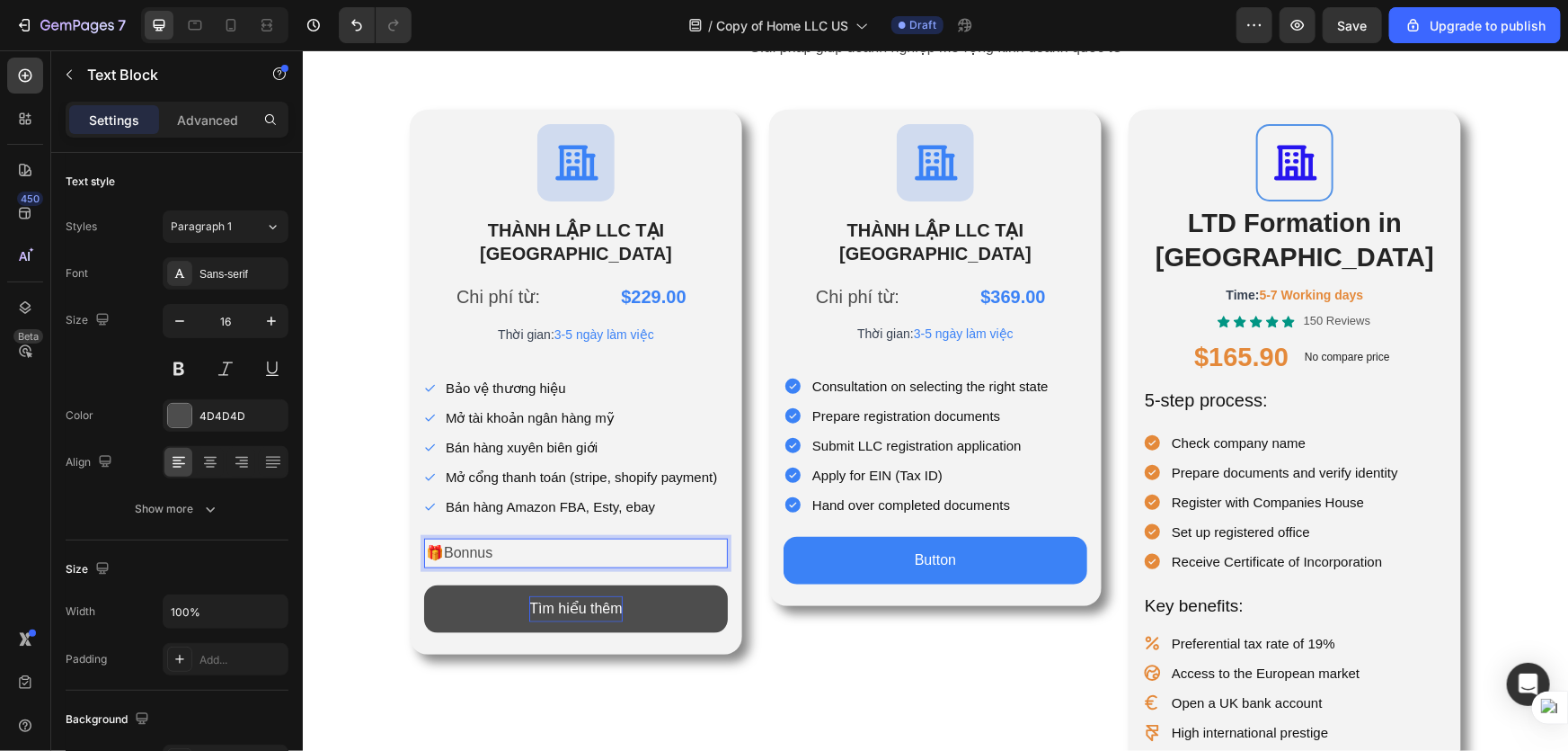
click at [547, 540] on p "🎁Bonnus" at bounding box center [575, 553] width 300 height 26
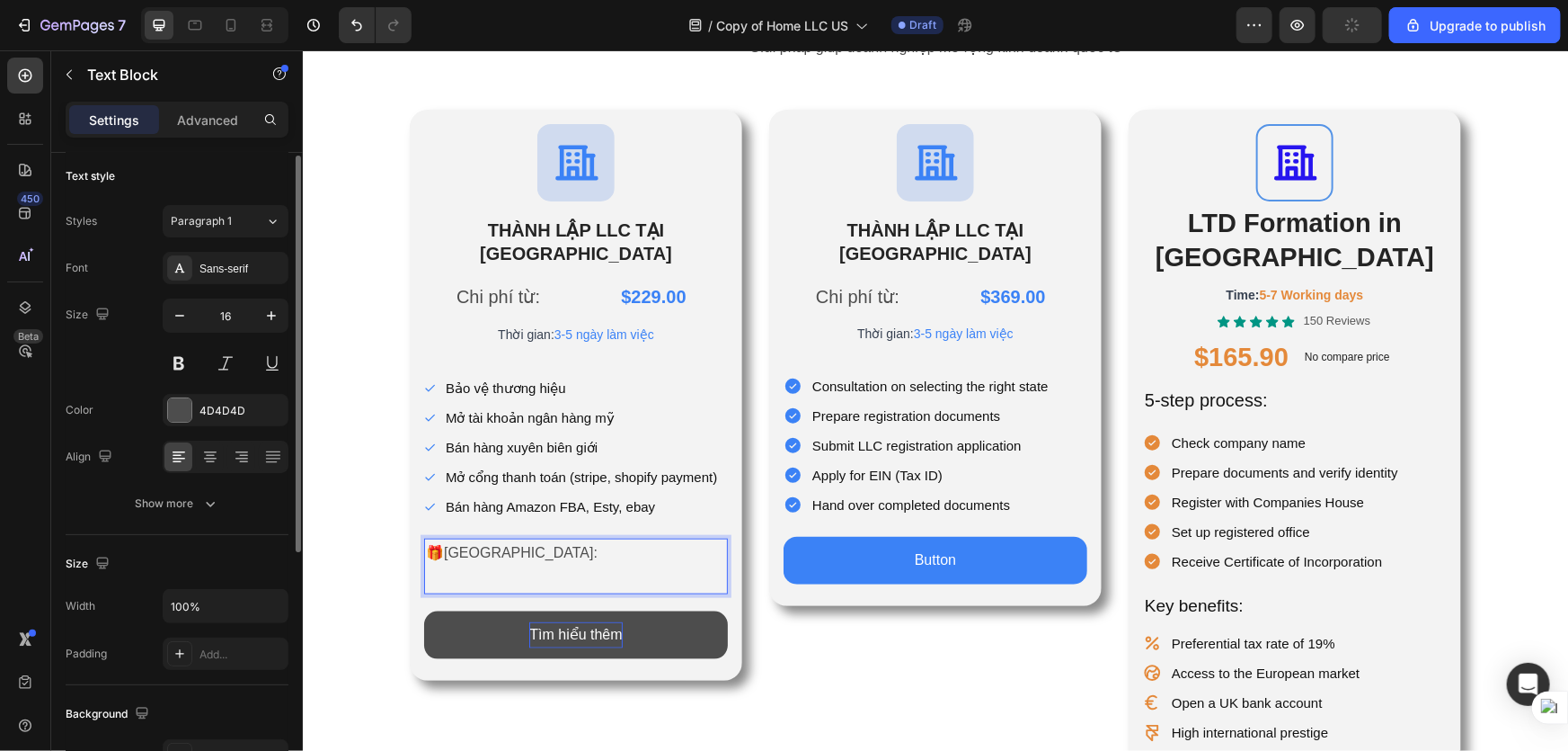
scroll to position [0, 0]
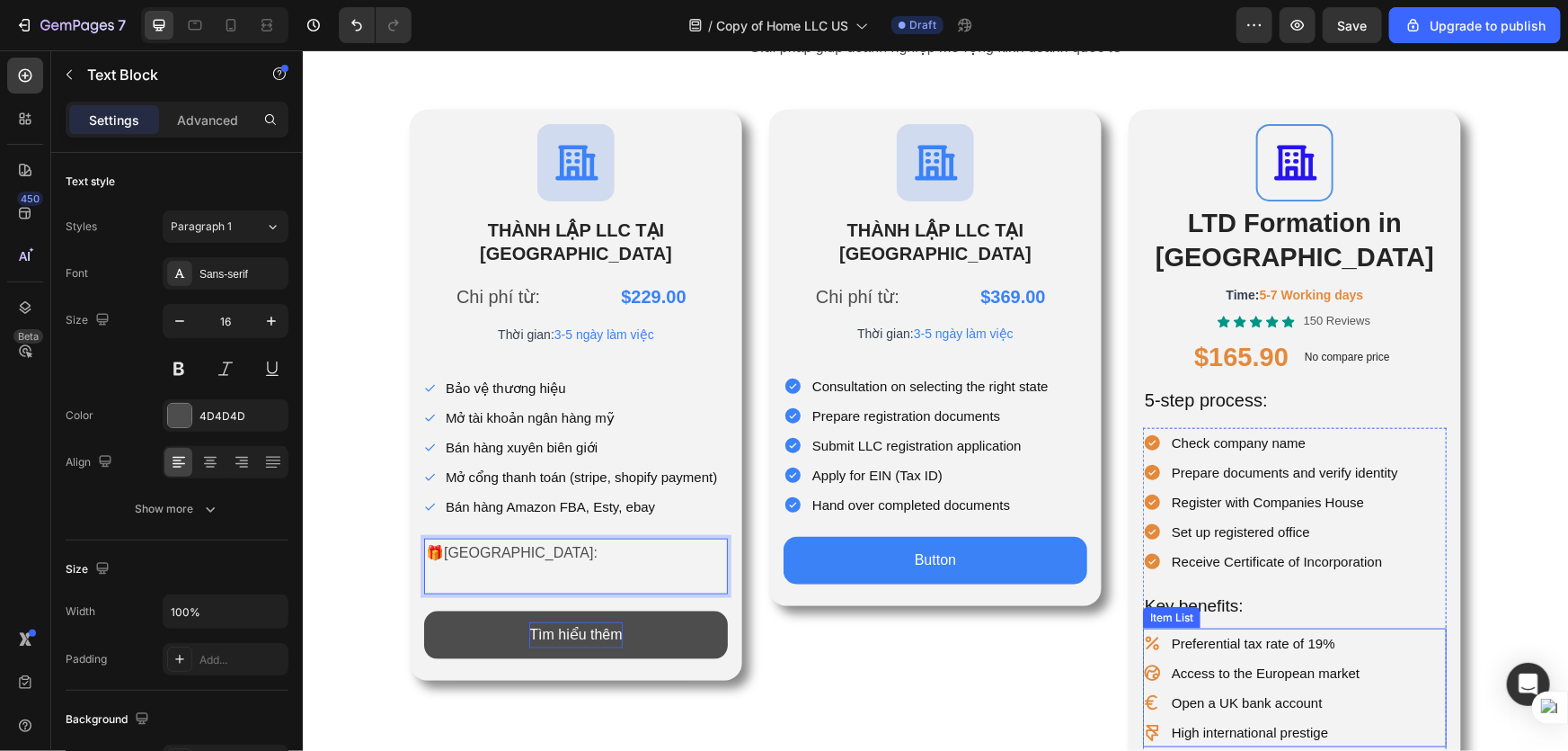
click at [1190, 630] on p "Preferential tax rate of 19%" at bounding box center [1265, 642] width 188 height 24
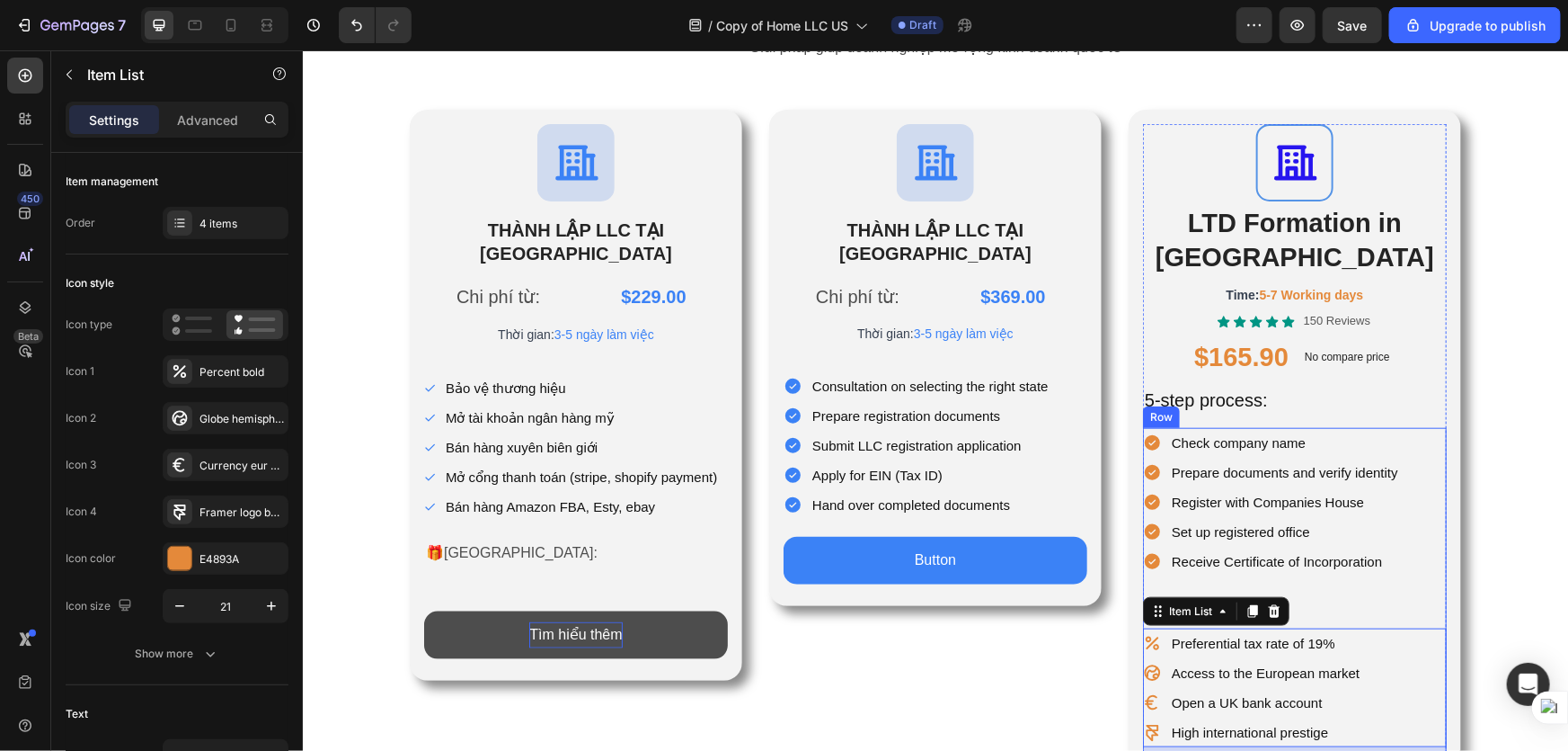
click at [1350, 557] on div "Check company name Prepare documents and verify identity Register with Companie…" at bounding box center [1294, 619] width 304 height 385
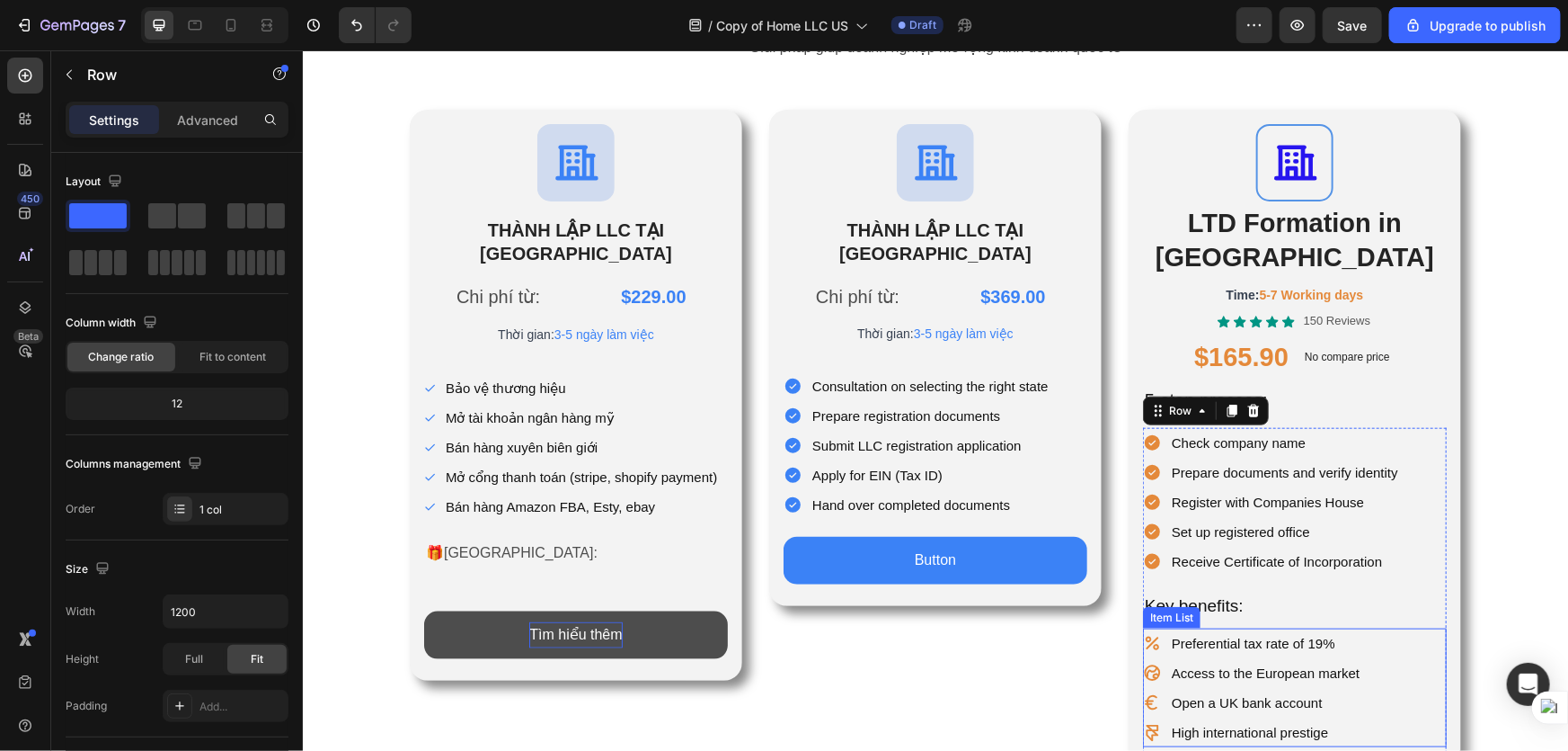
click at [1382, 633] on div "Preferential tax rate of 19% Access to the European market Open a UK bank accou…" at bounding box center [1294, 687] width 304 height 119
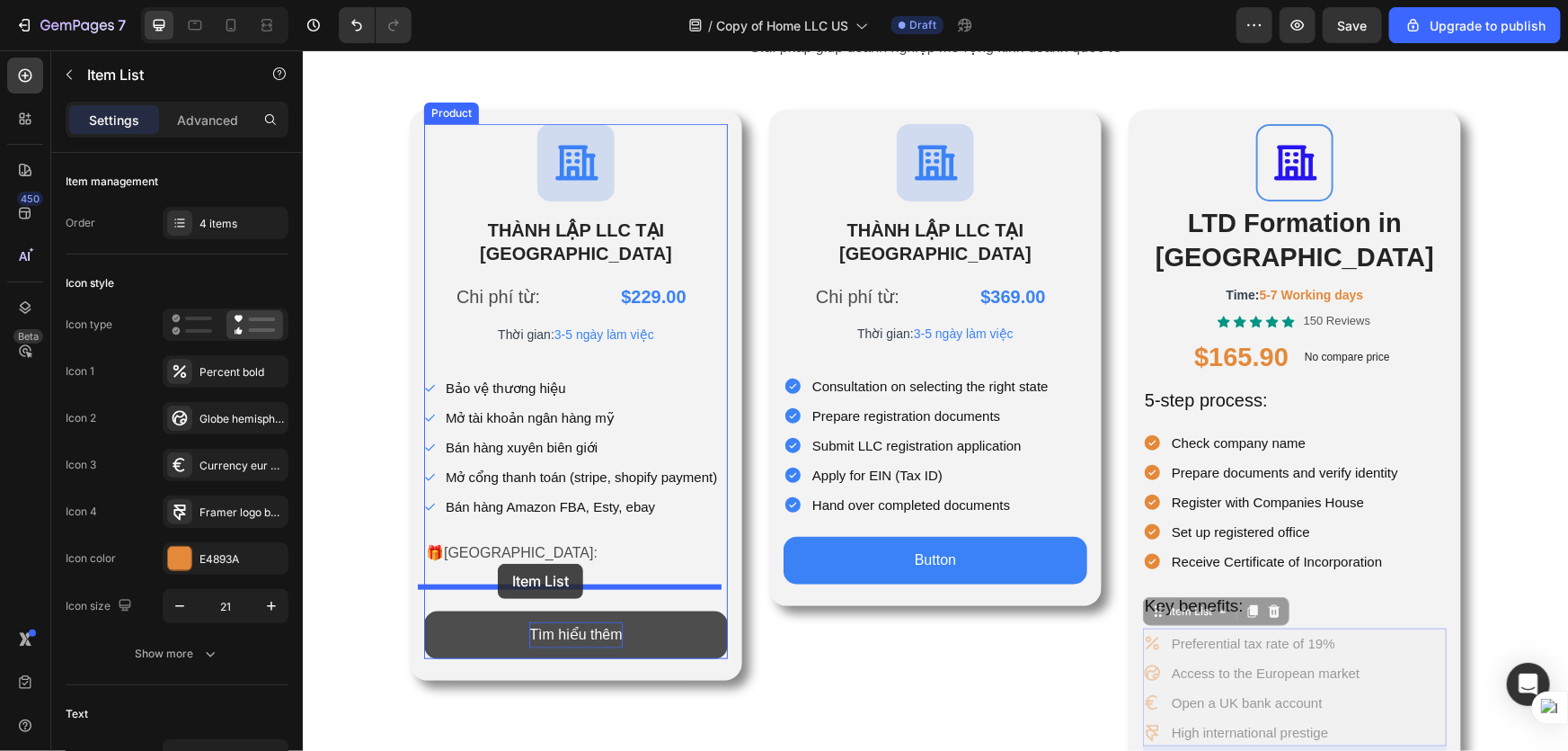
drag, startPoint x: 1377, startPoint y: 661, endPoint x: 497, endPoint y: 563, distance: 885.4
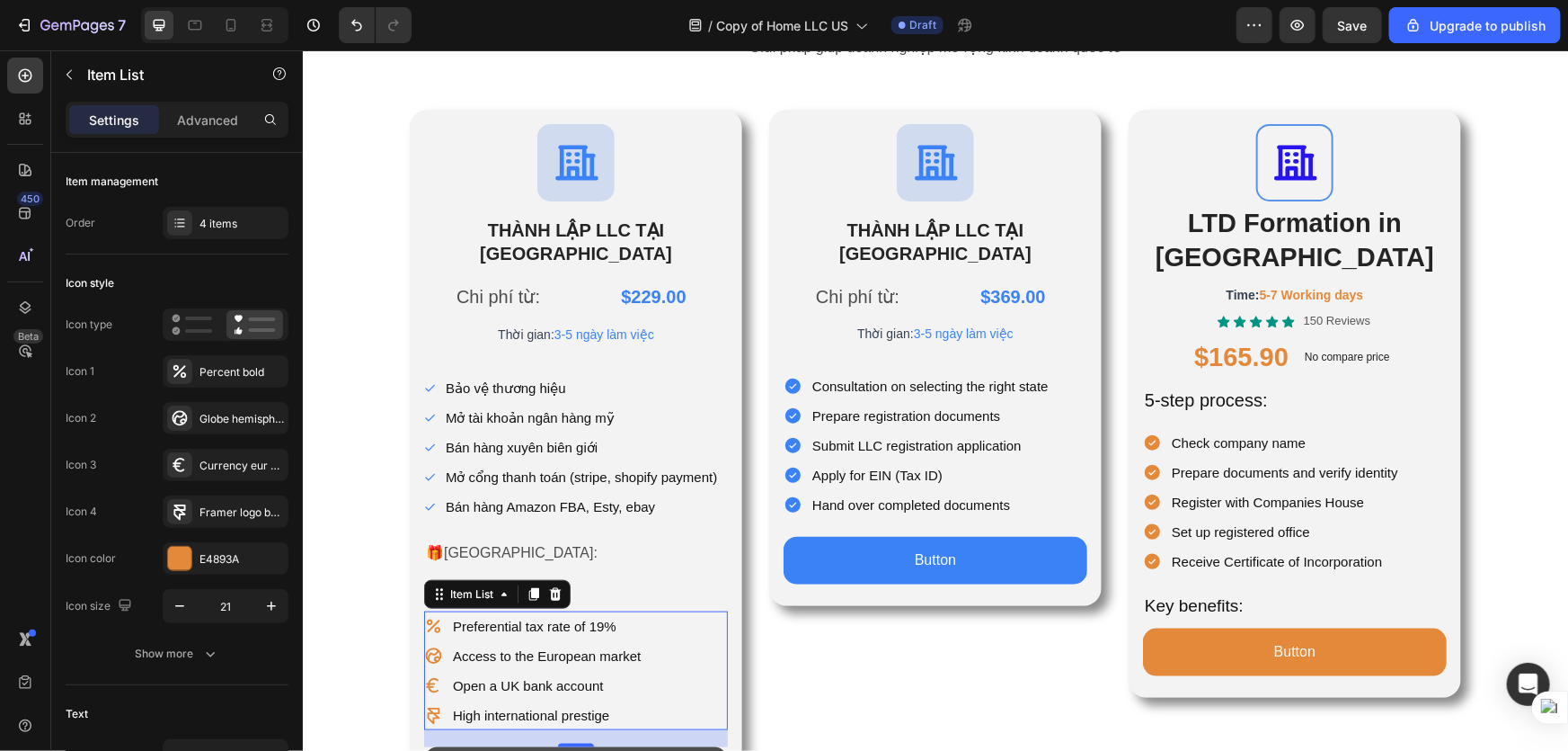
click at [594, 566] on p "Rich Text Editor. Editing area: main" at bounding box center [575, 579] width 300 height 26
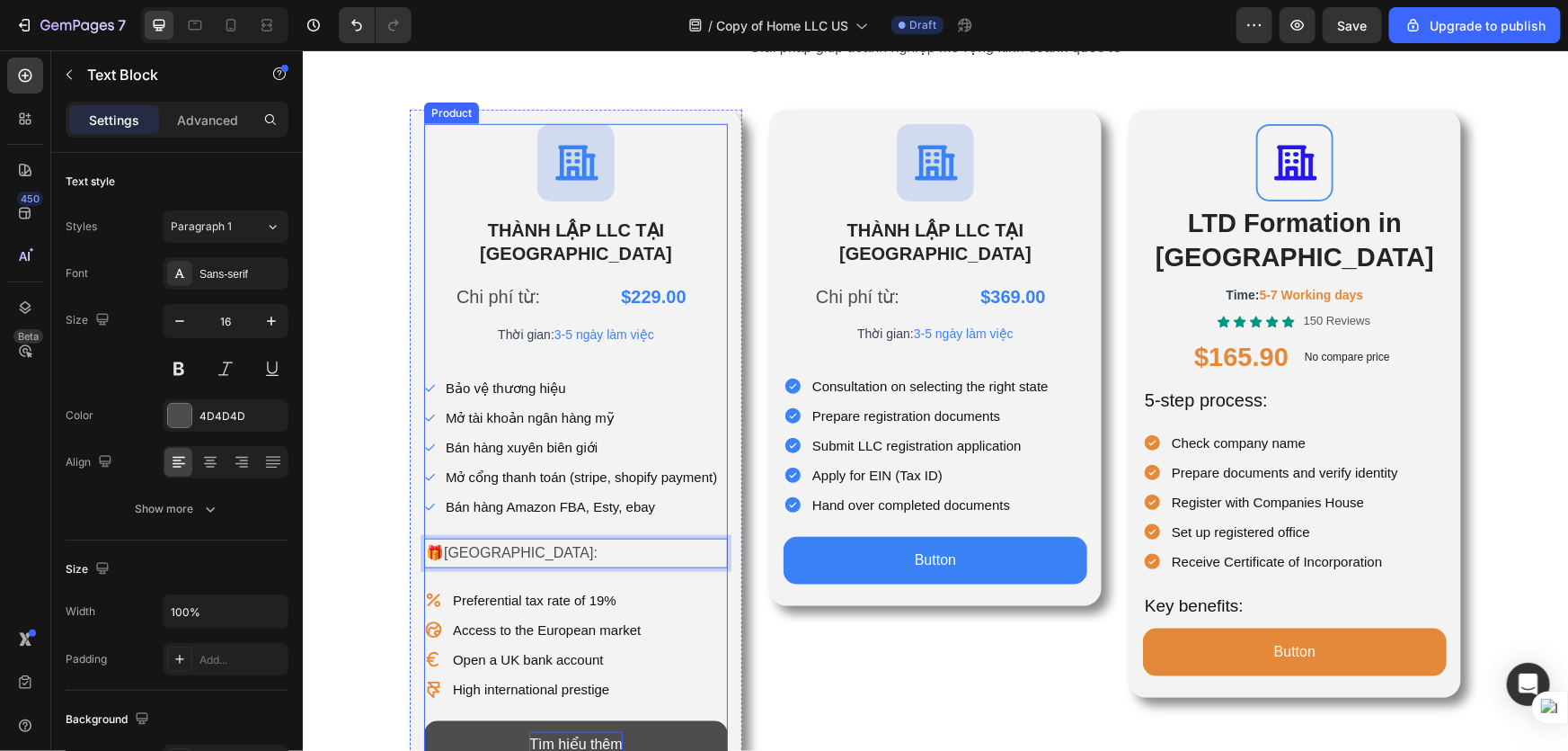
click at [550, 557] on div "Chi phí từ: Text Block $229.00 Product Price Product Price Row Thời gian: 3-5 n…" at bounding box center [576, 523] width 304 height 490
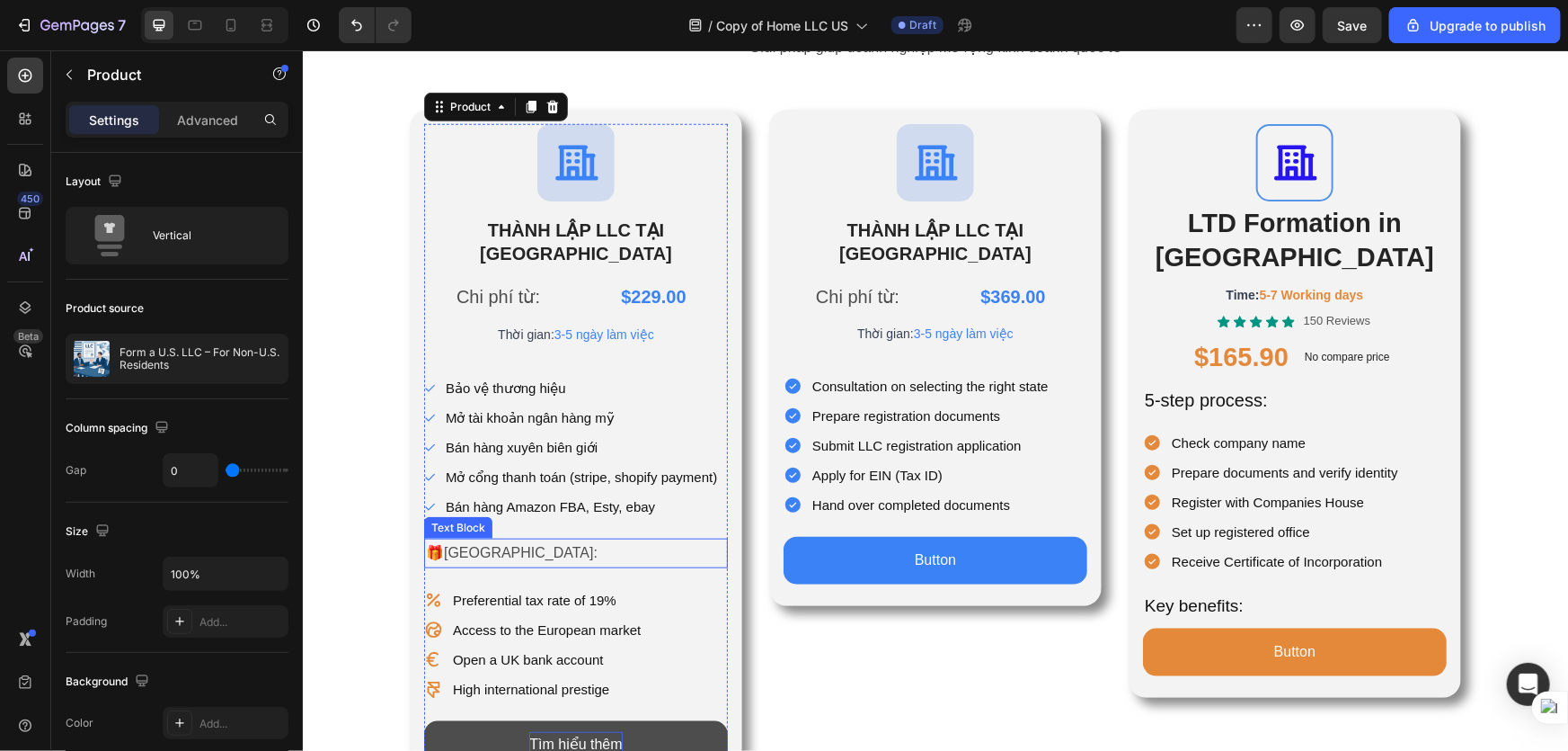
click at [584, 540] on p "🎁[GEOGRAPHIC_DATA]:" at bounding box center [575, 553] width 300 height 26
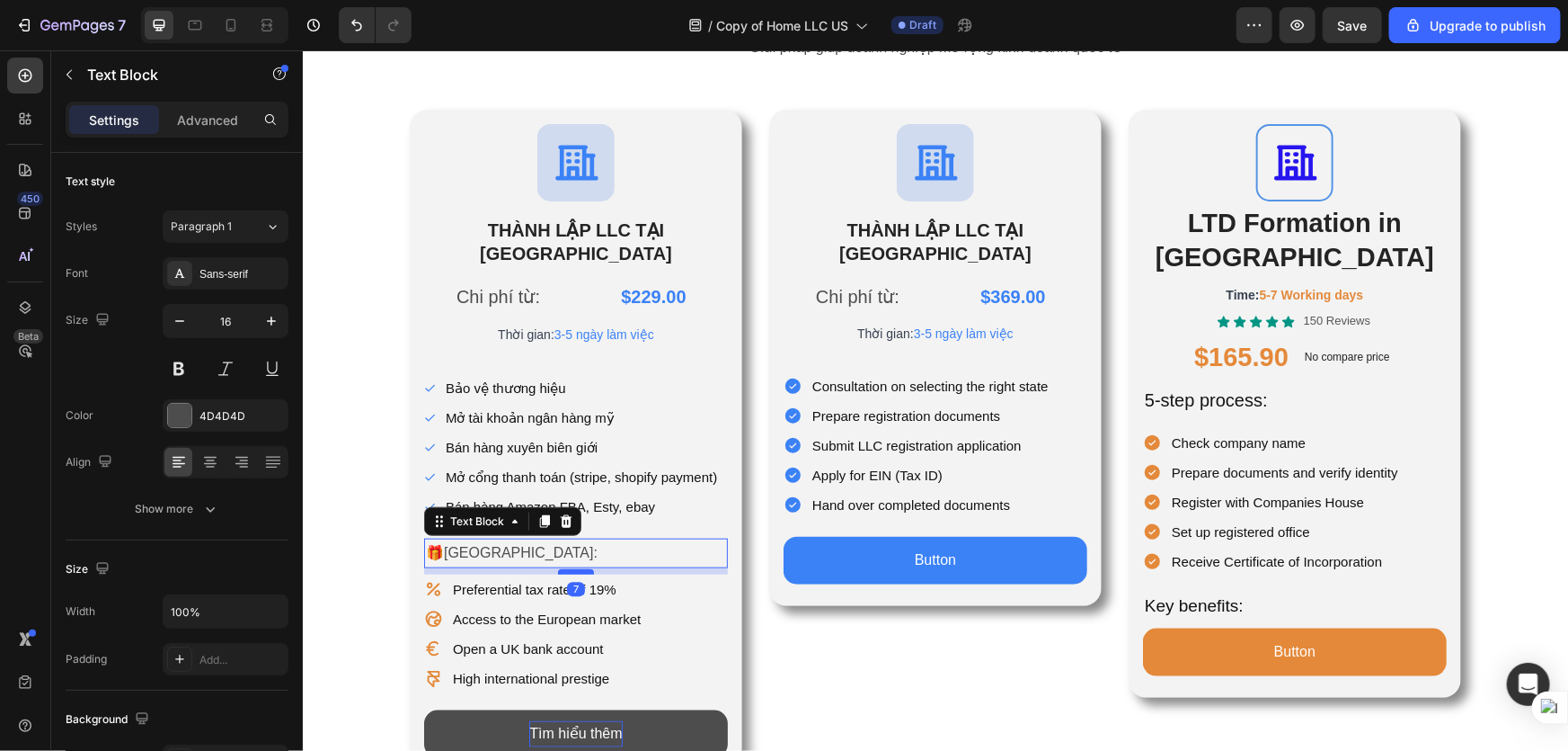
drag, startPoint x: 565, startPoint y: 557, endPoint x: 570, endPoint y: 546, distance: 12.1
click at [570, 568] on div at bounding box center [575, 570] width 36 height 5
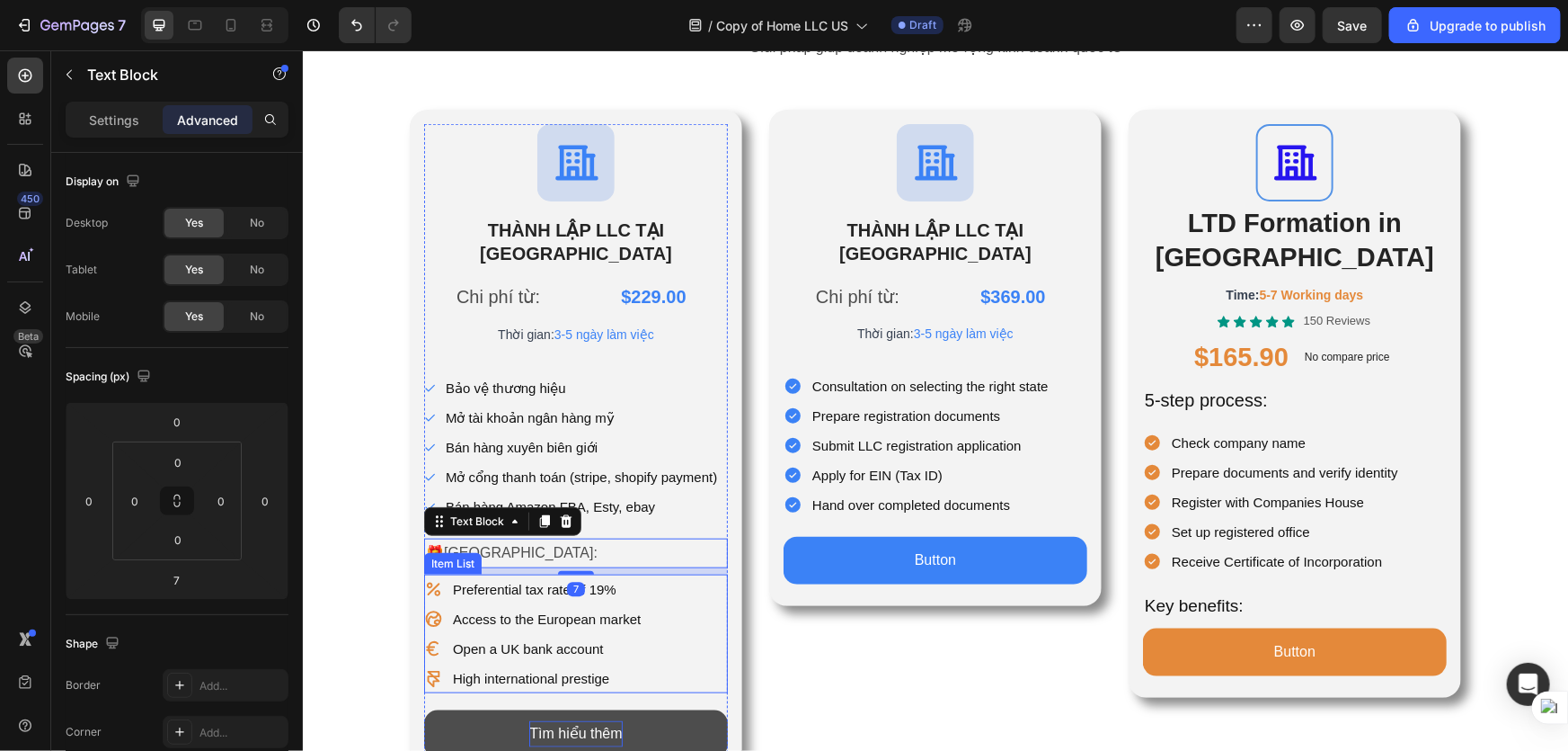
click at [478, 606] on p "Access to the European market" at bounding box center [546, 618] width 188 height 24
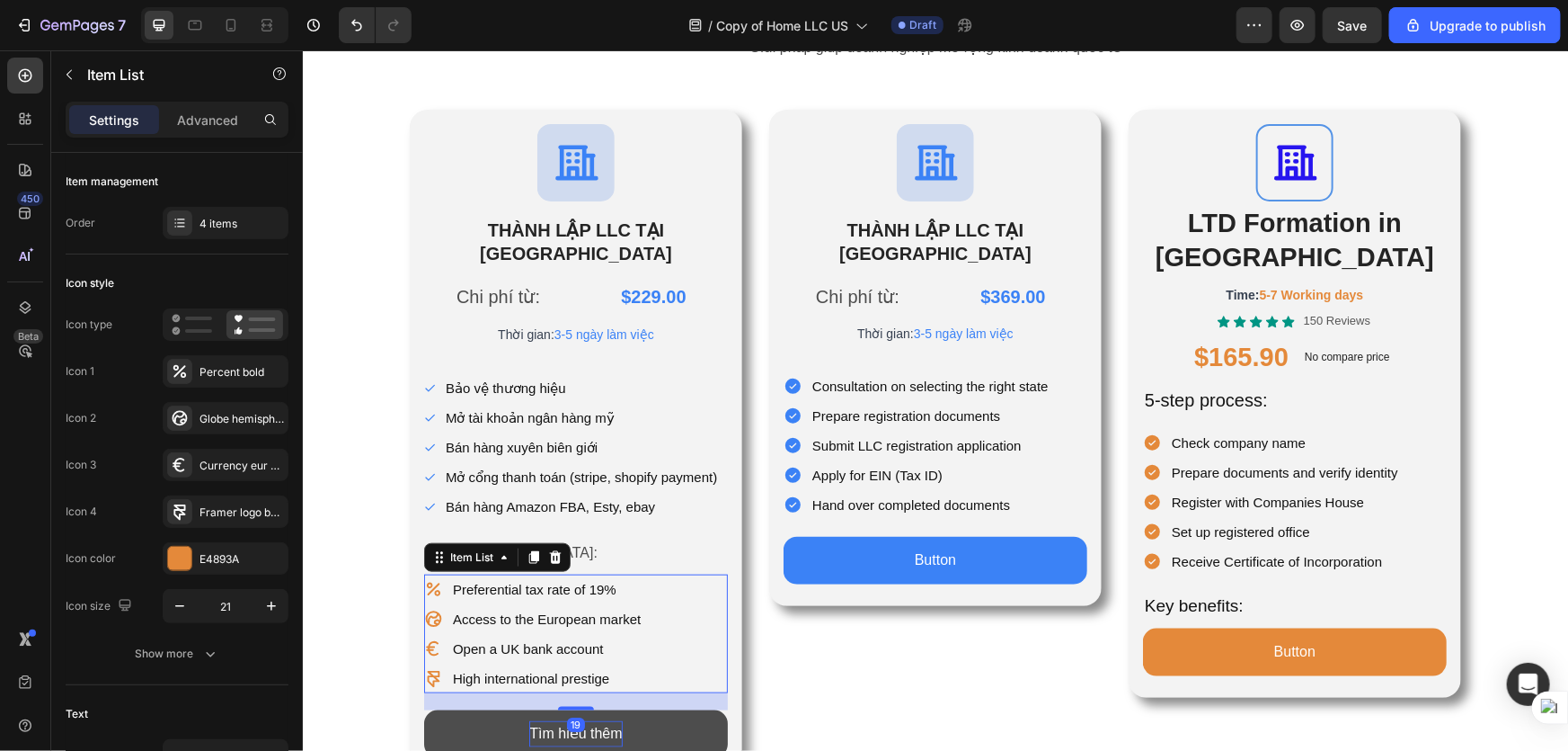
click at [485, 665] on p "High international prestige" at bounding box center [546, 677] width 188 height 24
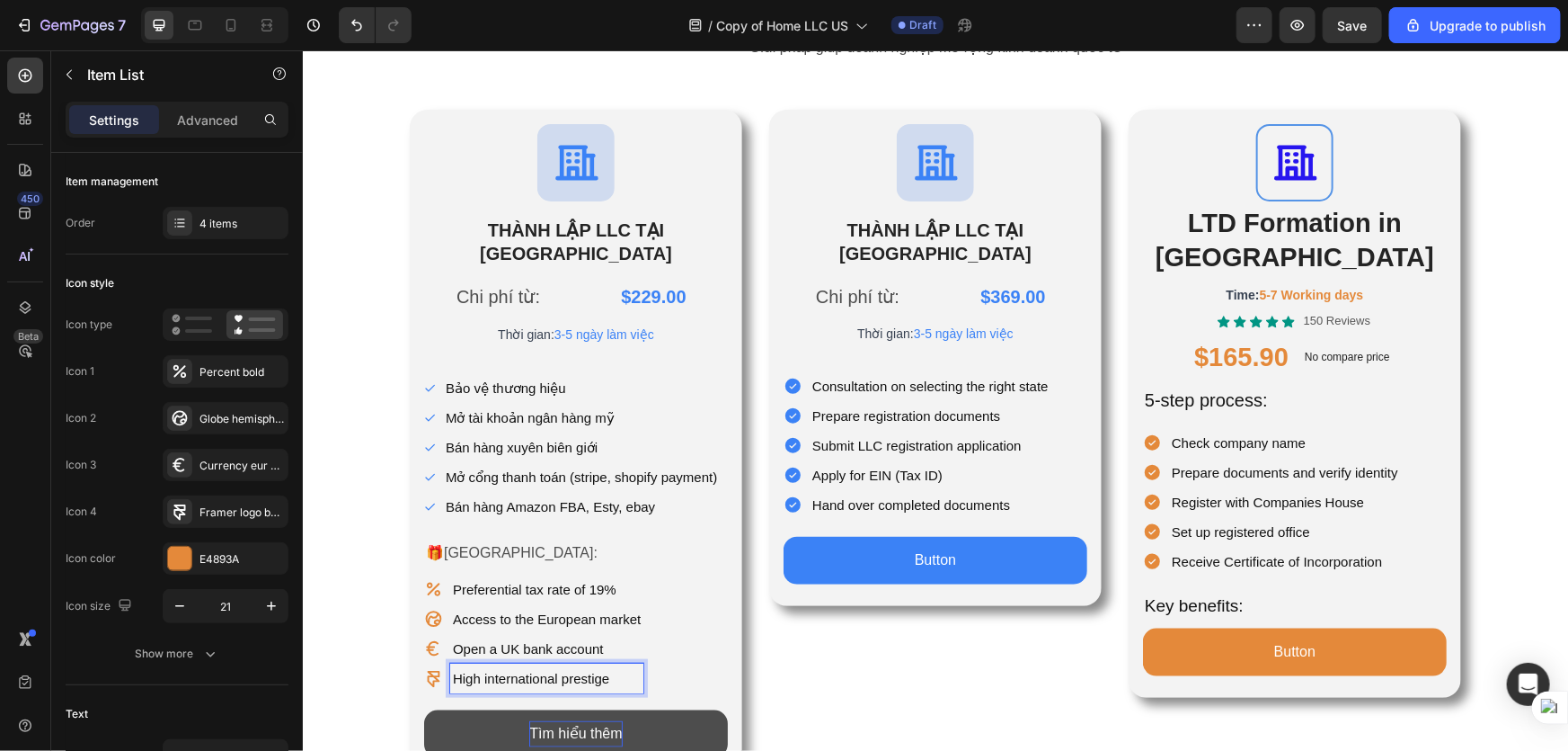
click at [428, 670] on icon at bounding box center [433, 678] width 13 height 16
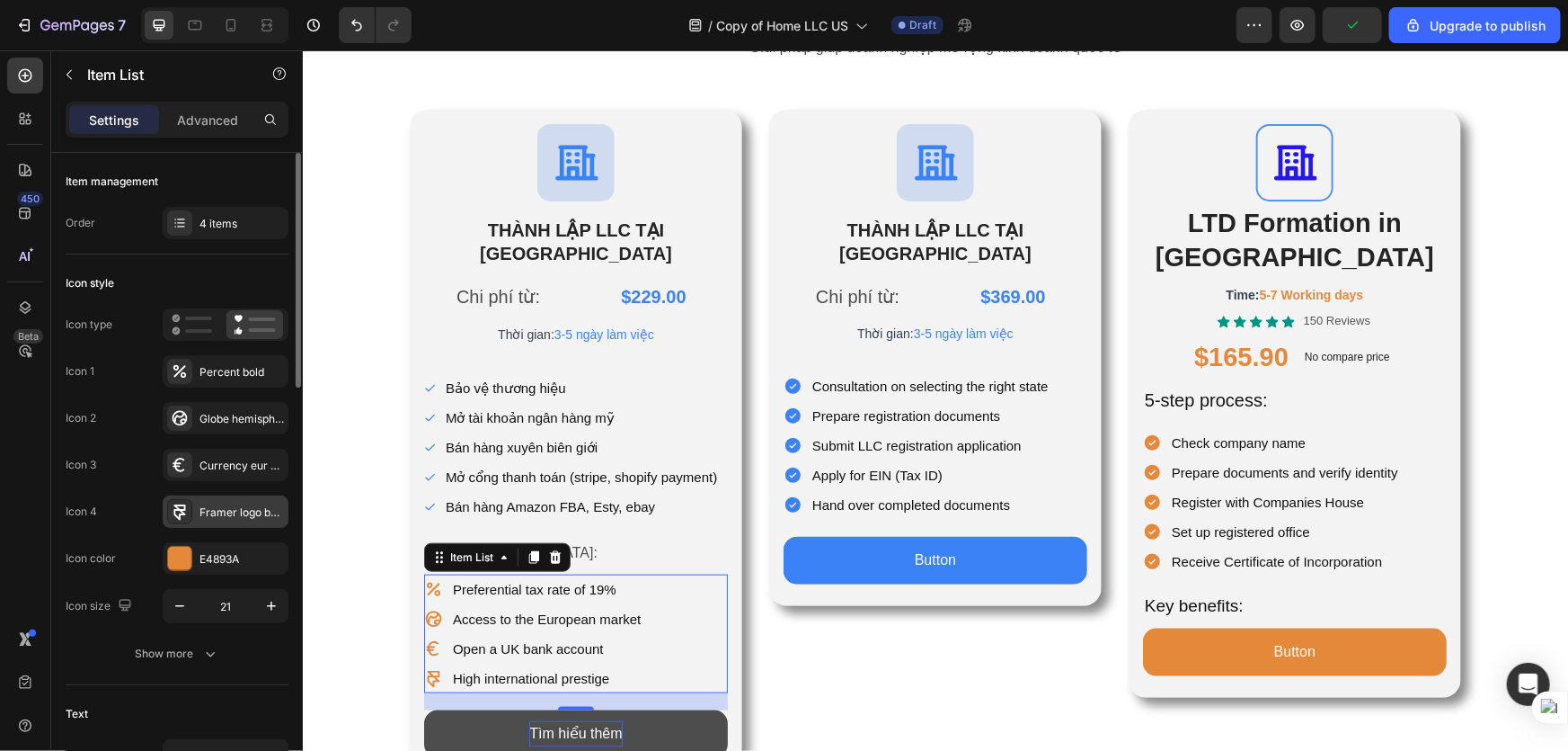
click at [178, 508] on icon at bounding box center [180, 511] width 12 height 15
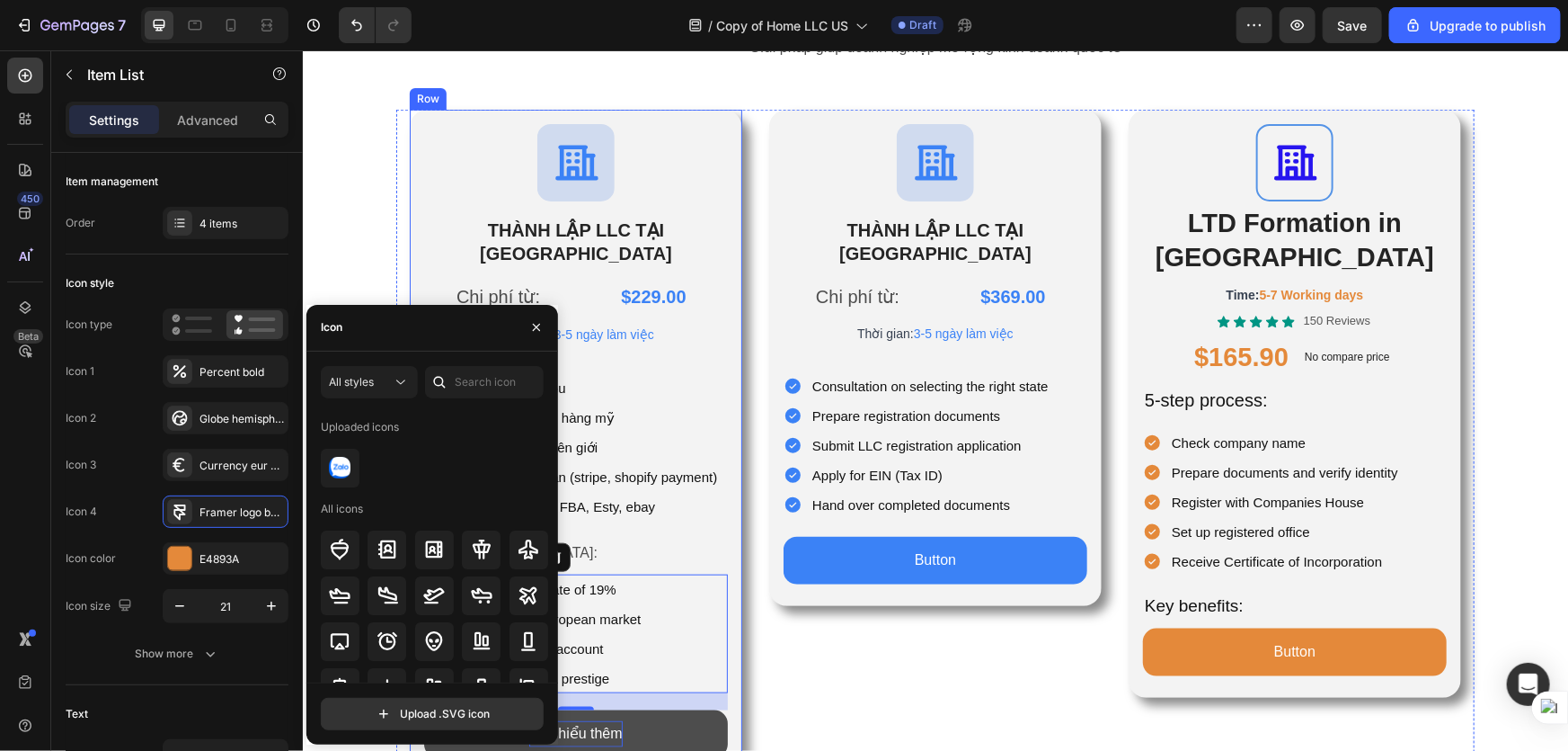
click at [882, 667] on div "Icon THÀNH LẬP LLC TẠI [GEOGRAPHIC_DATA] Heading Chi phí từ: Text Block $369.00…" at bounding box center [934, 444] width 333 height 670
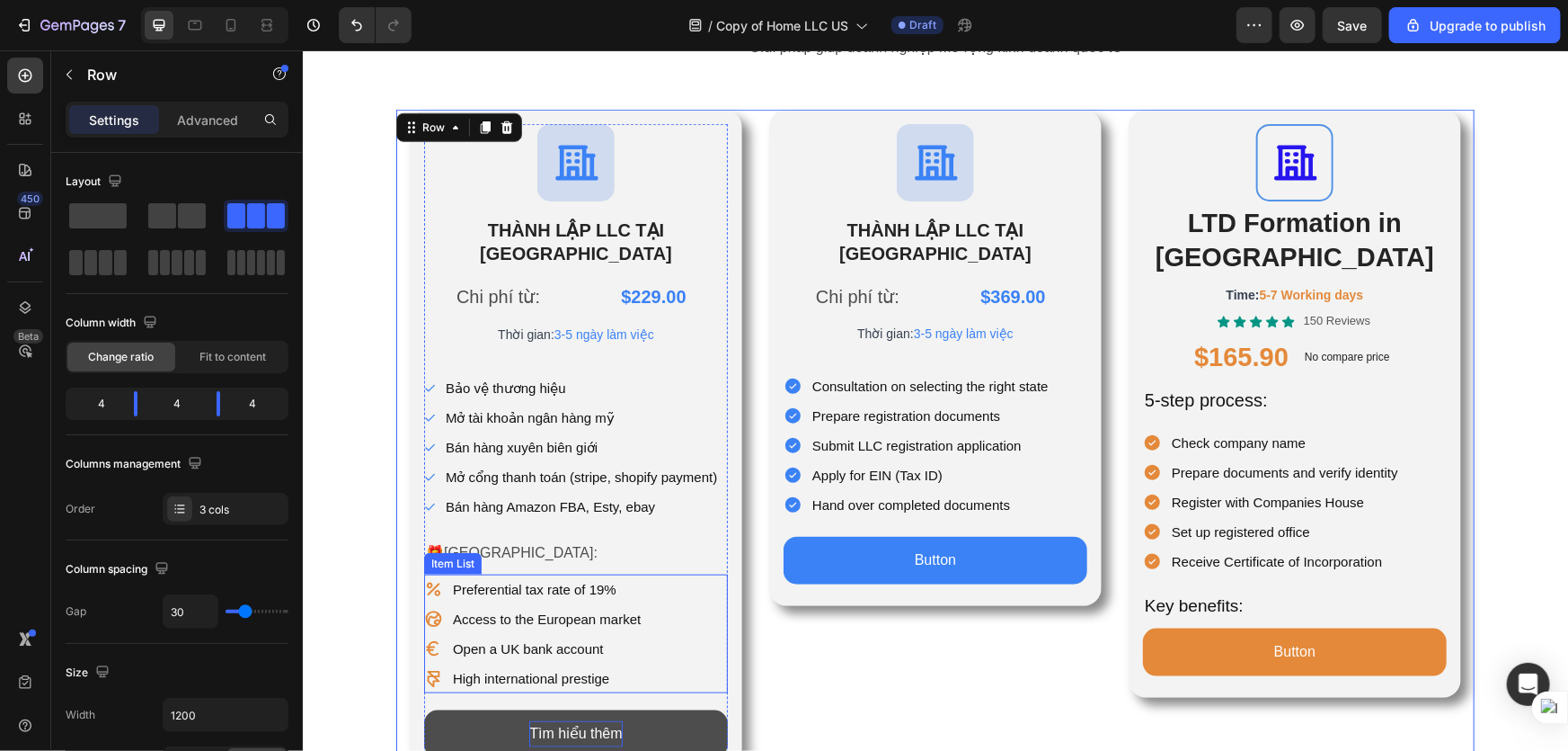
click at [670, 574] on div "Preferential tax rate of 19% Access to the European market Open a UK bank accou…" at bounding box center [576, 633] width 304 height 119
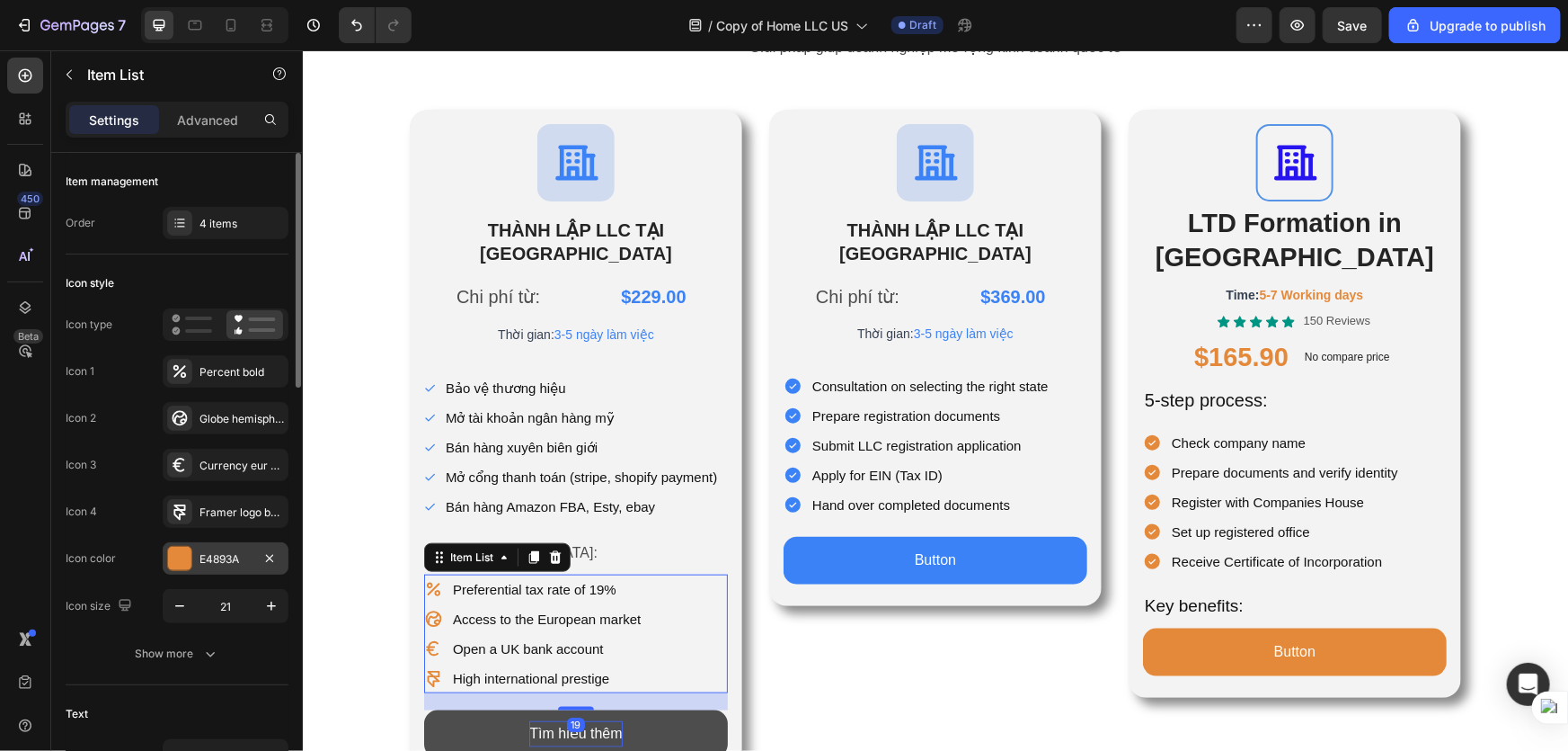
click at [183, 560] on div at bounding box center [179, 558] width 23 height 23
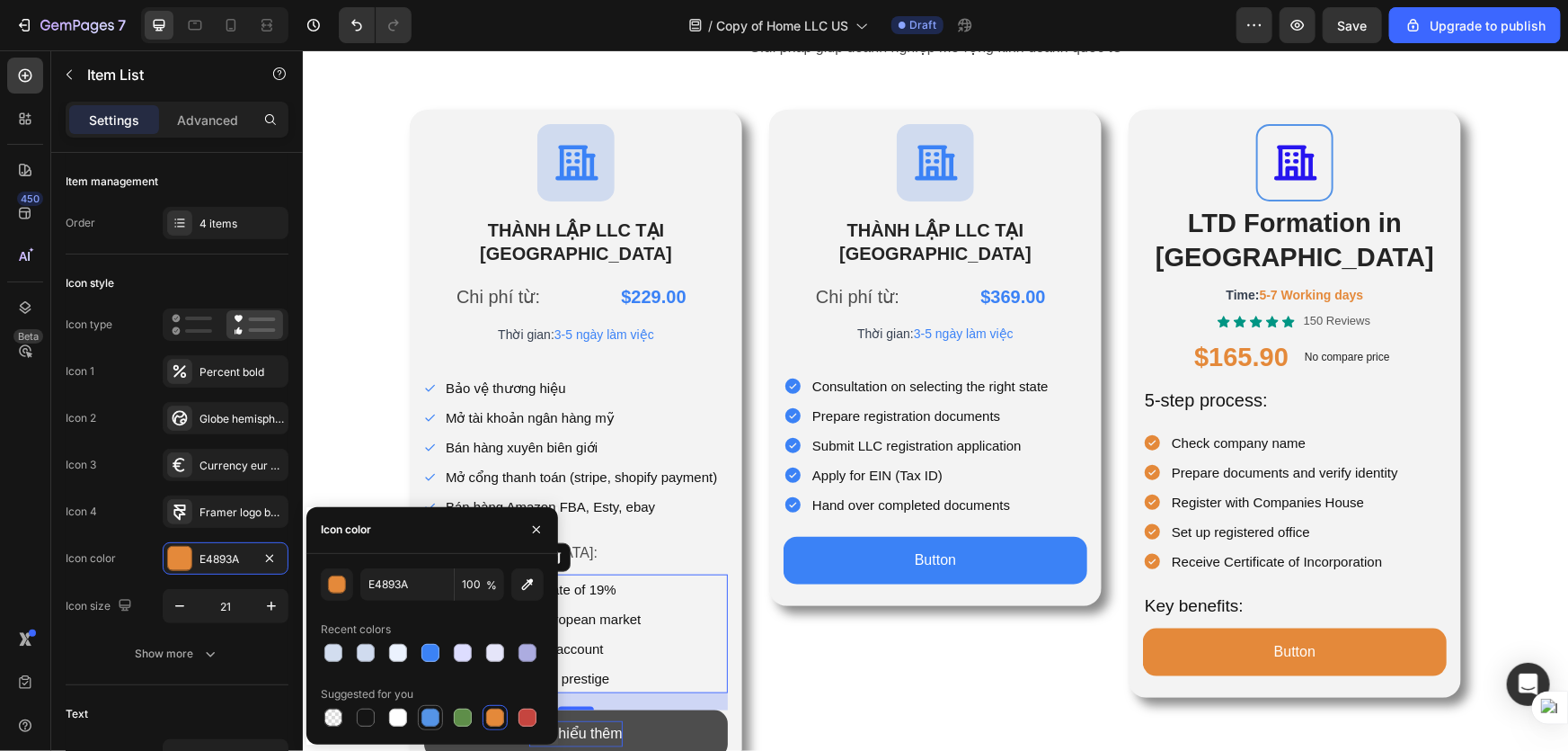
drag, startPoint x: 424, startPoint y: 712, endPoint x: 465, endPoint y: 714, distance: 41.0
click at [424, 713] on div at bounding box center [431, 718] width 18 height 18
type input "5594E7"
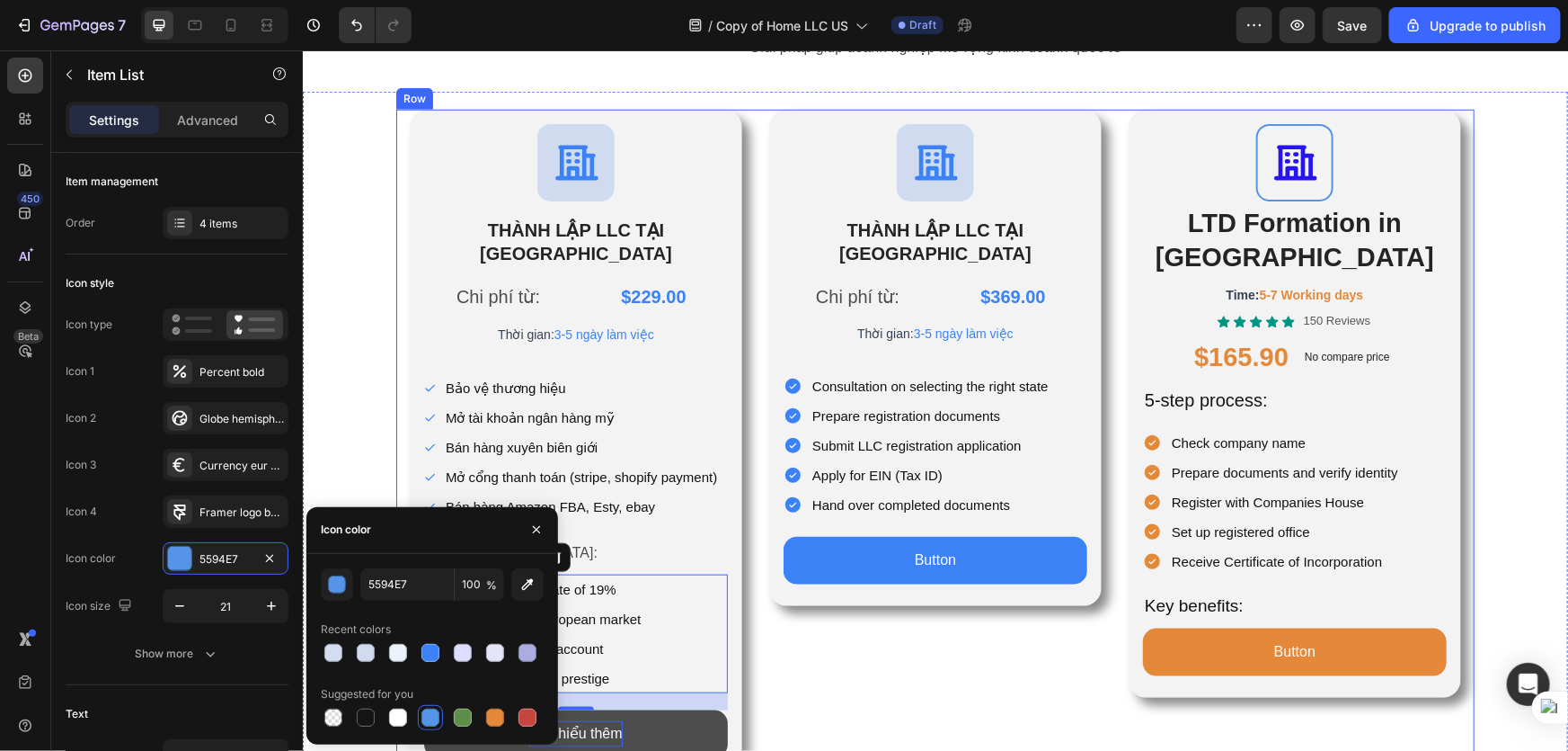
click at [783, 648] on div "Icon THÀNH LẬP LLC TẠI [GEOGRAPHIC_DATA] Heading Chi phí từ: Text Block $369.00…" at bounding box center [934, 444] width 333 height 670
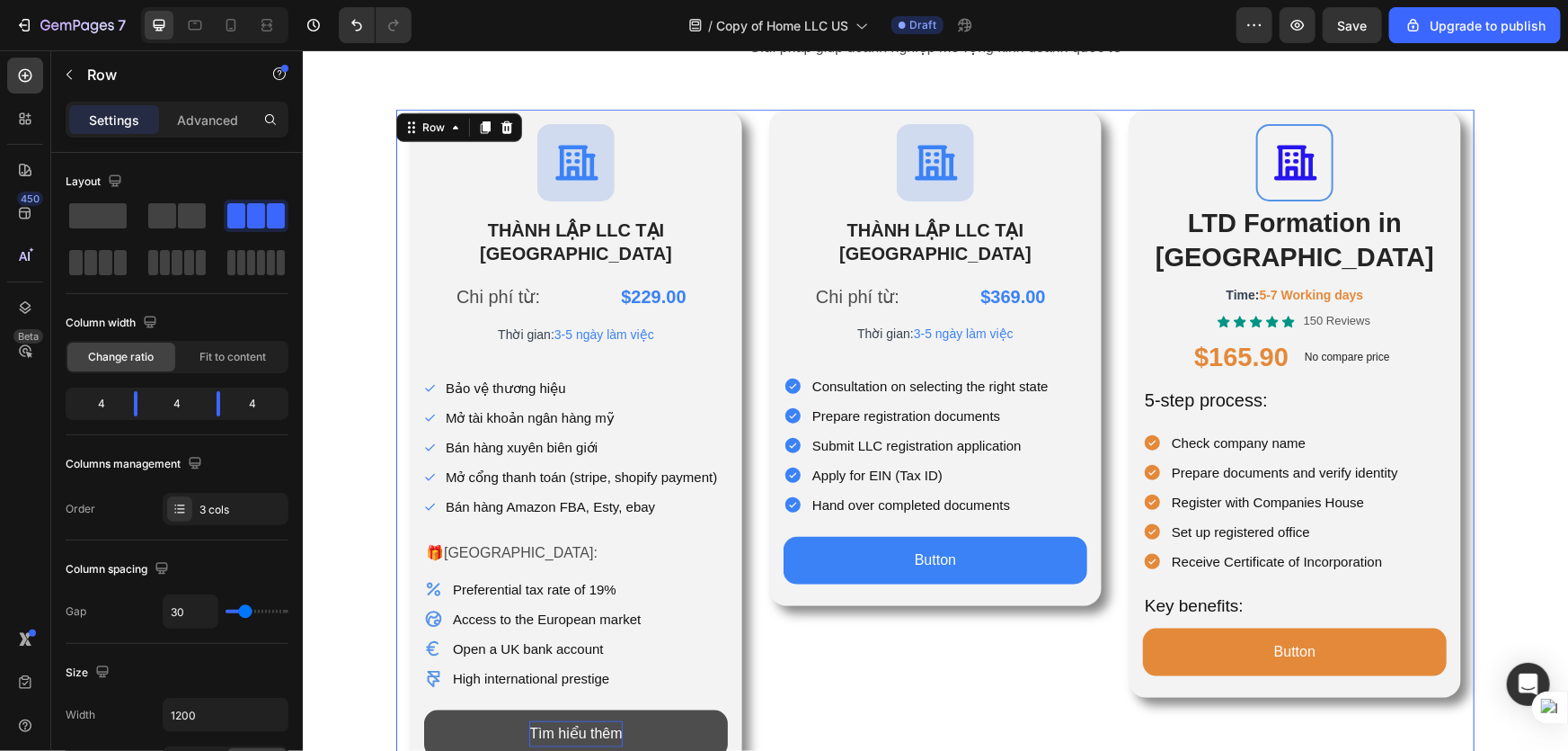
click at [876, 618] on div "Icon THÀNH LẬP LLC TẠI [GEOGRAPHIC_DATA] Heading Chi phí từ: Text Block $369.00…" at bounding box center [934, 444] width 333 height 670
click at [505, 576] on p "Preferential tax rate of 19%" at bounding box center [546, 588] width 188 height 24
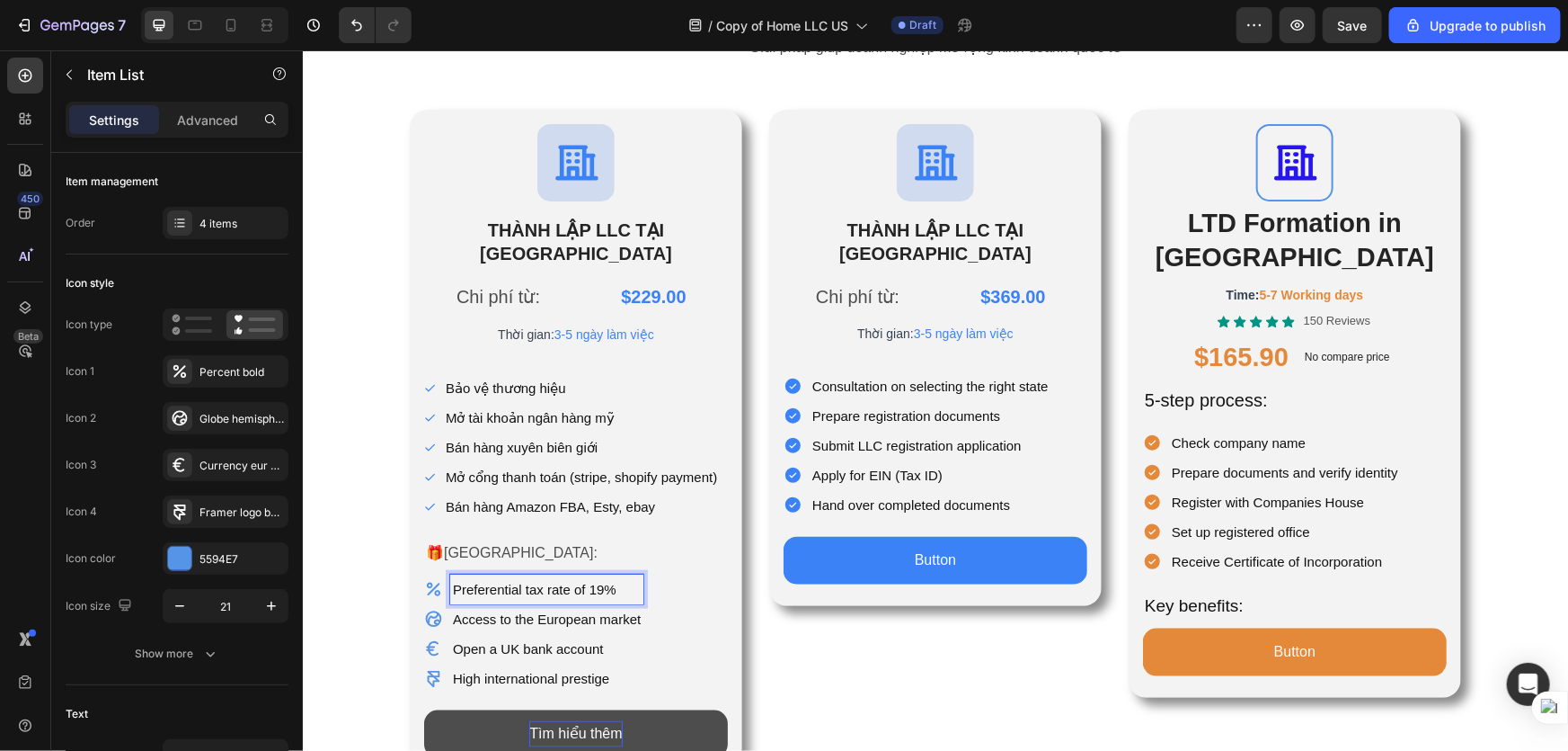
click at [584, 576] on p "Preferential tax rate of 19%" at bounding box center [546, 588] width 188 height 24
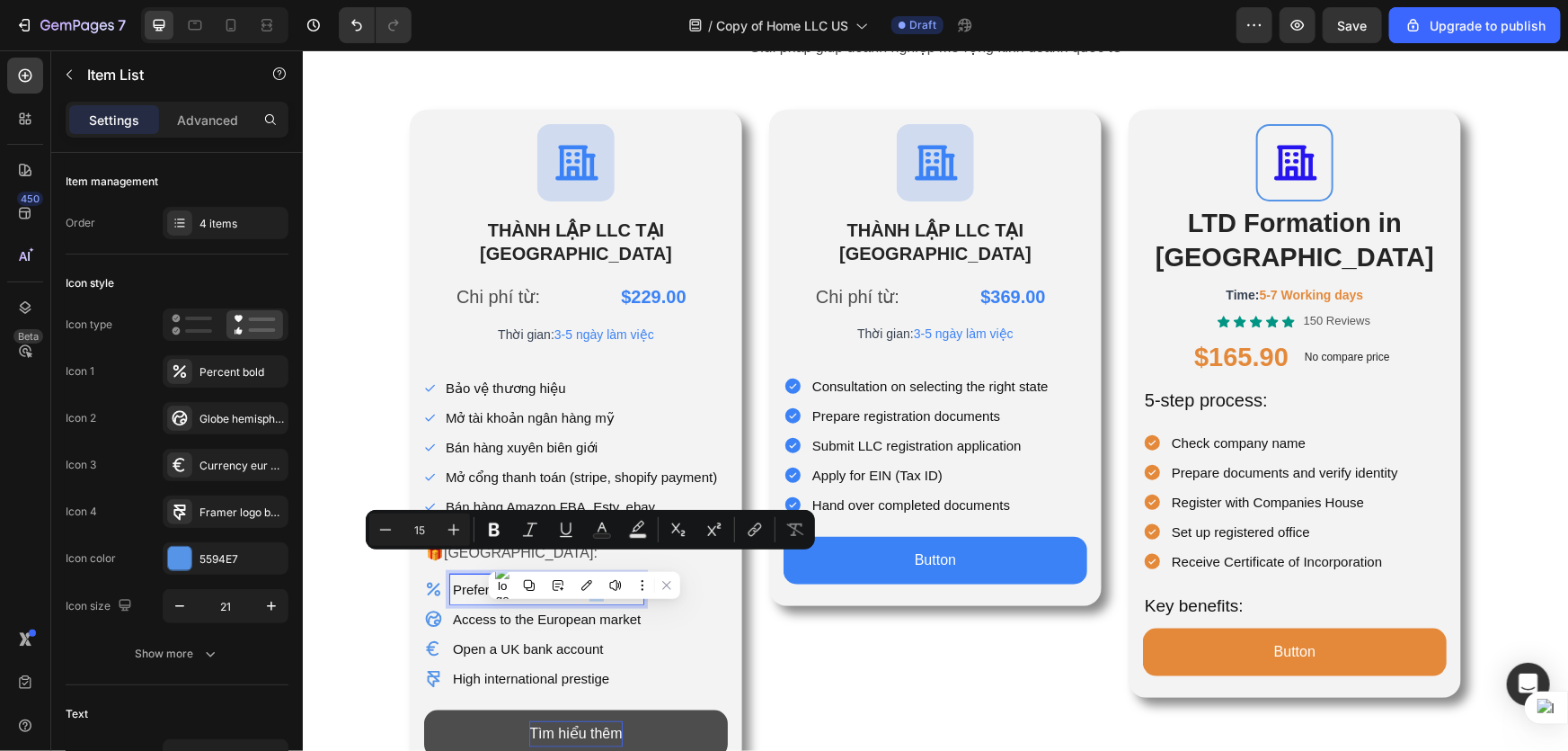
click at [611, 576] on p "Preferential tax rate of 19%" at bounding box center [546, 588] width 188 height 24
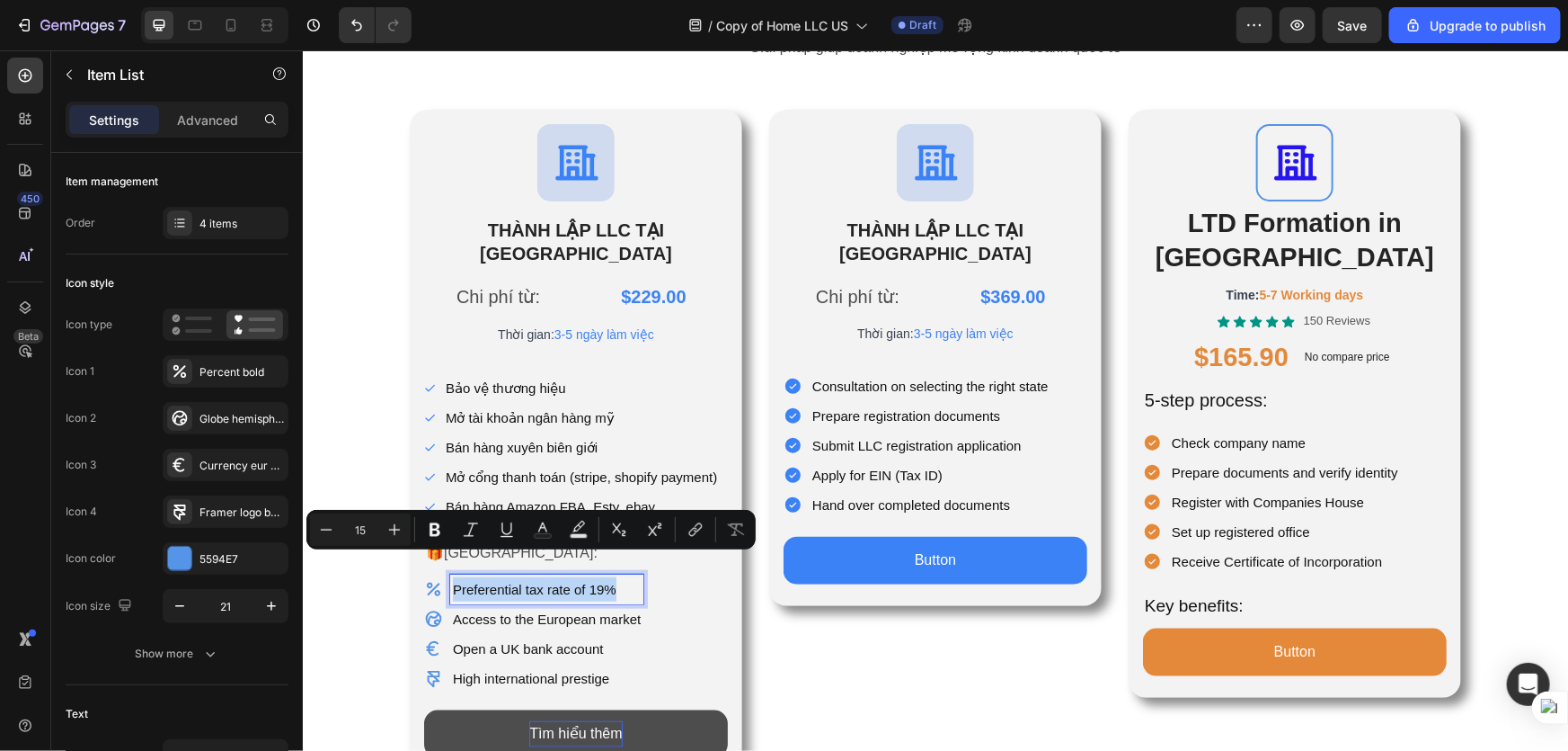
drag, startPoint x: 617, startPoint y: 561, endPoint x: 424, endPoint y: 559, distance: 193.0
click at [424, 574] on div "Preferential tax rate of 19%" at bounding box center [533, 589] width 219 height 30
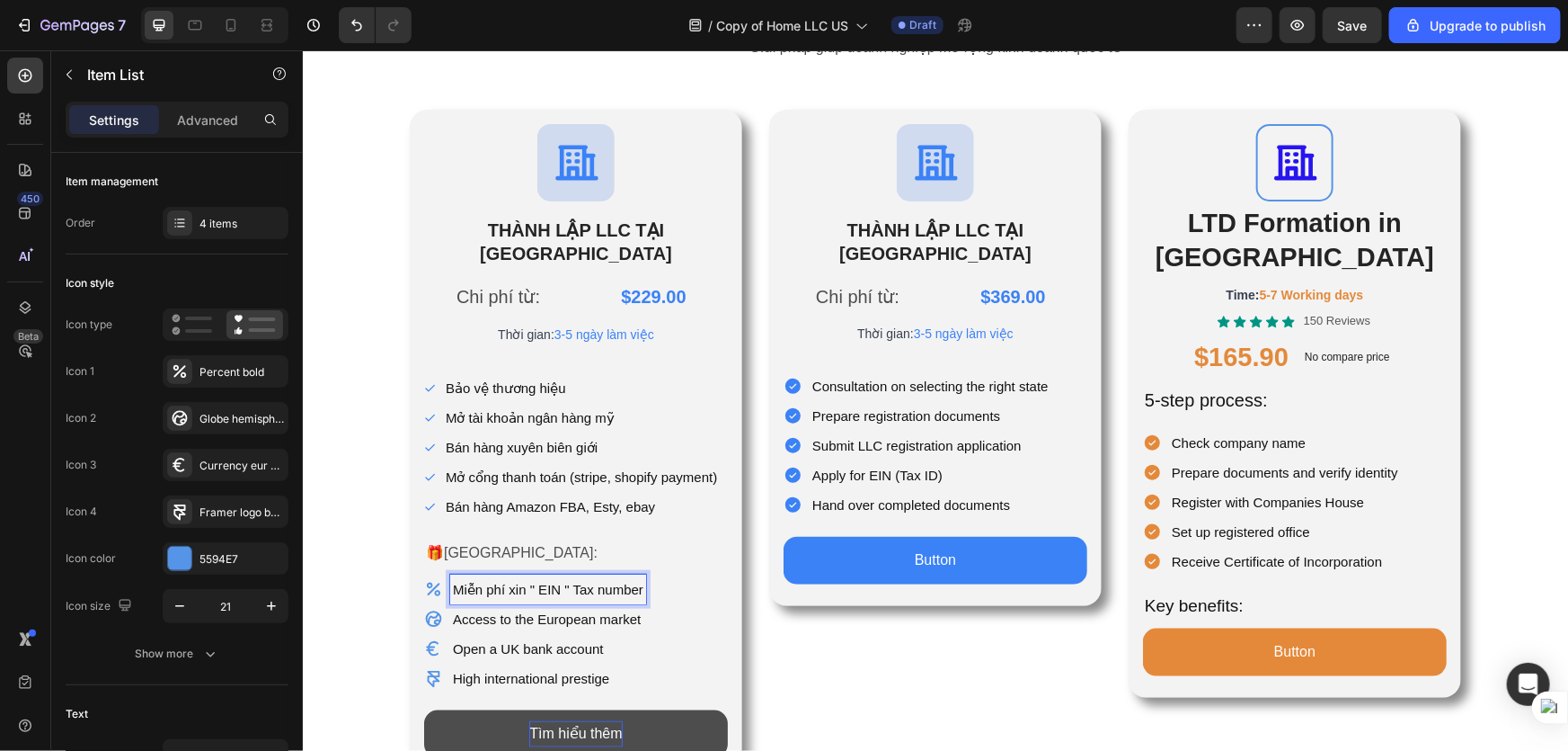
click at [572, 606] on p "Access to the European market" at bounding box center [547, 618] width 191 height 24
click at [511, 606] on p "Tăng quyên truy cập khoá học ecom" at bounding box center [561, 618] width 219 height 24
drag, startPoint x: 600, startPoint y: 540, endPoint x: 634, endPoint y: 522, distance: 38.5
click at [601, 540] on div "🎁[GEOGRAPHIC_DATA]:" at bounding box center [576, 553] width 304 height 30
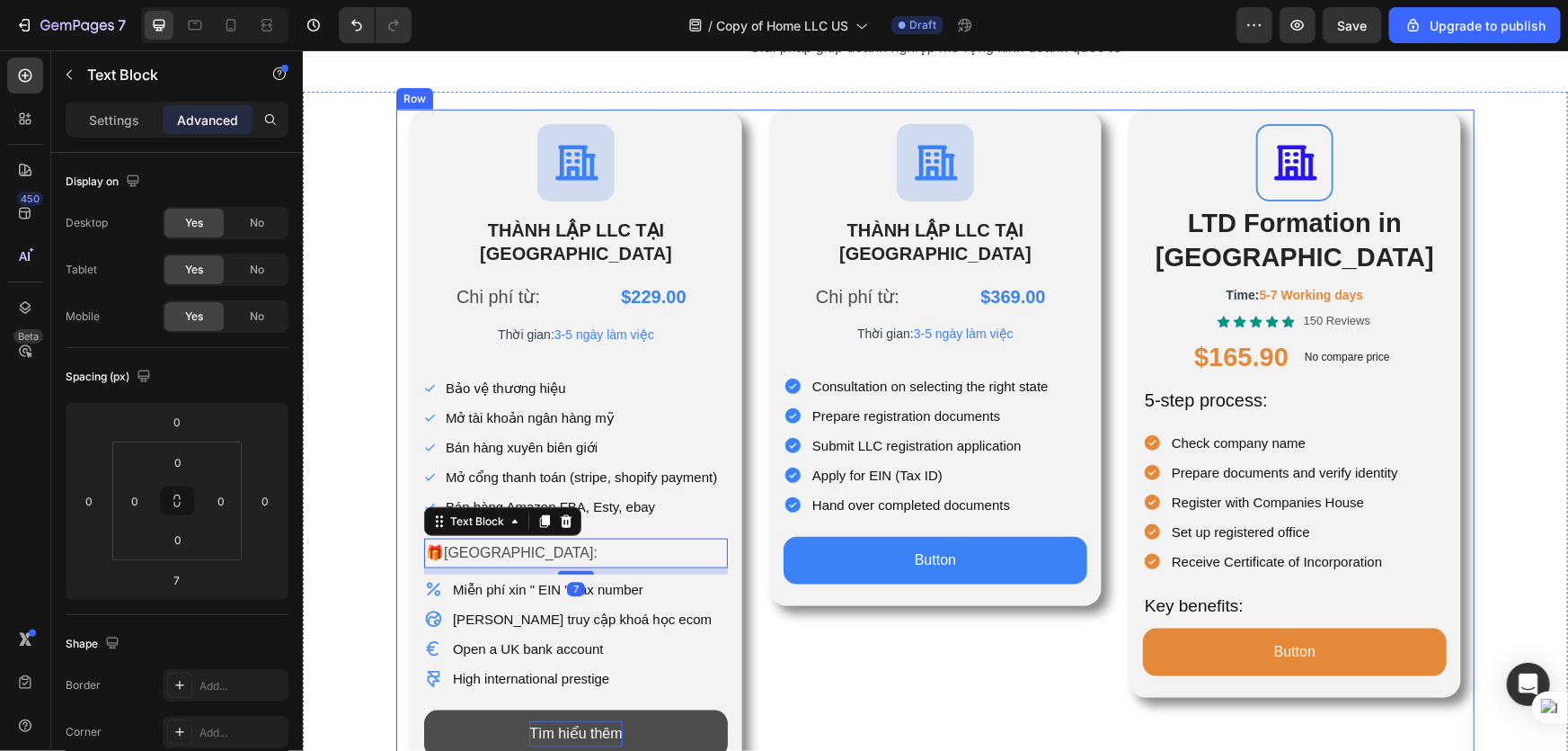
click at [985, 632] on div "Icon THÀNH LẬP LLC TẠI [GEOGRAPHIC_DATA] Heading Chi phí từ: Text Block $369.00…" at bounding box center [934, 444] width 333 height 670
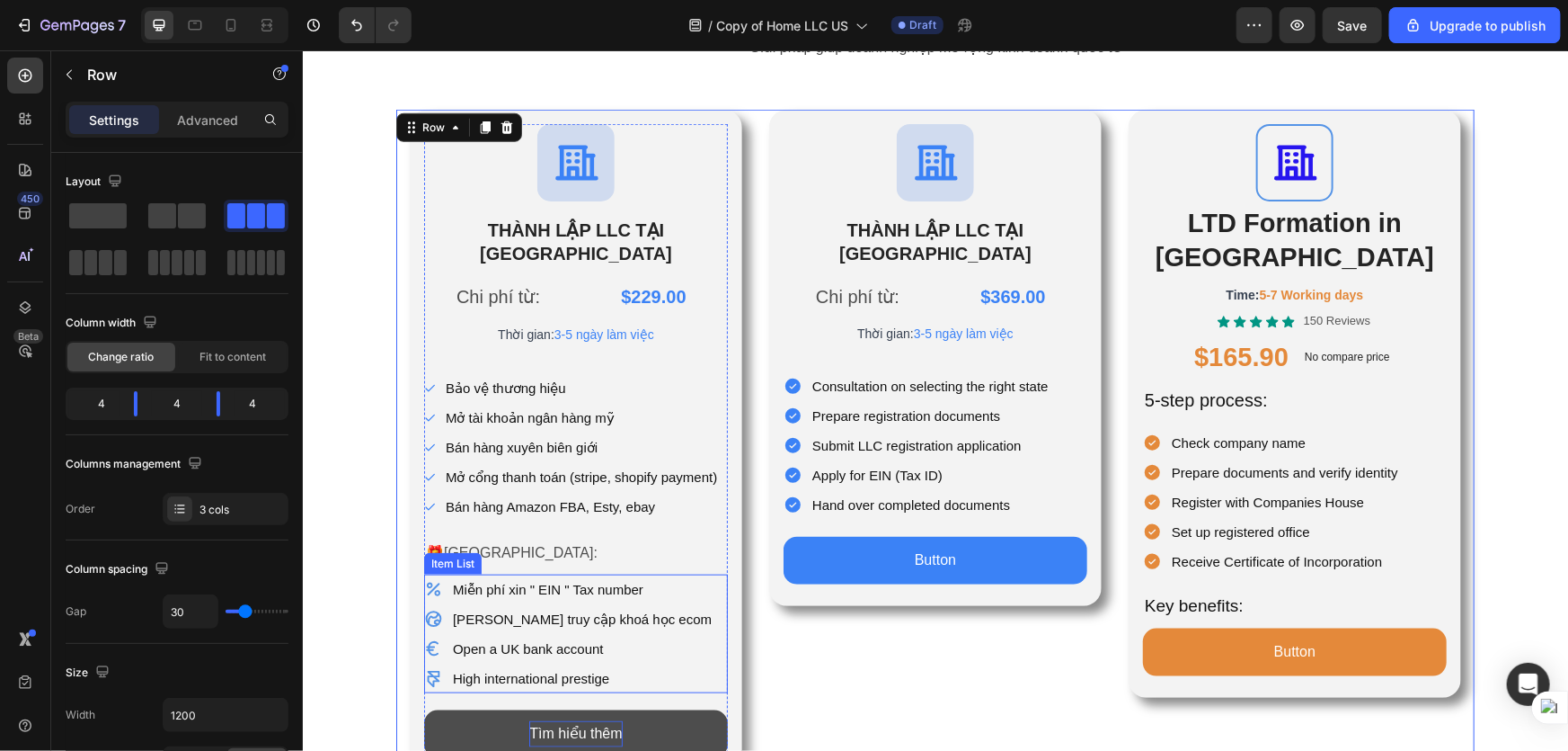
click at [492, 636] on p "Open a UK bank account" at bounding box center [581, 648] width 259 height 24
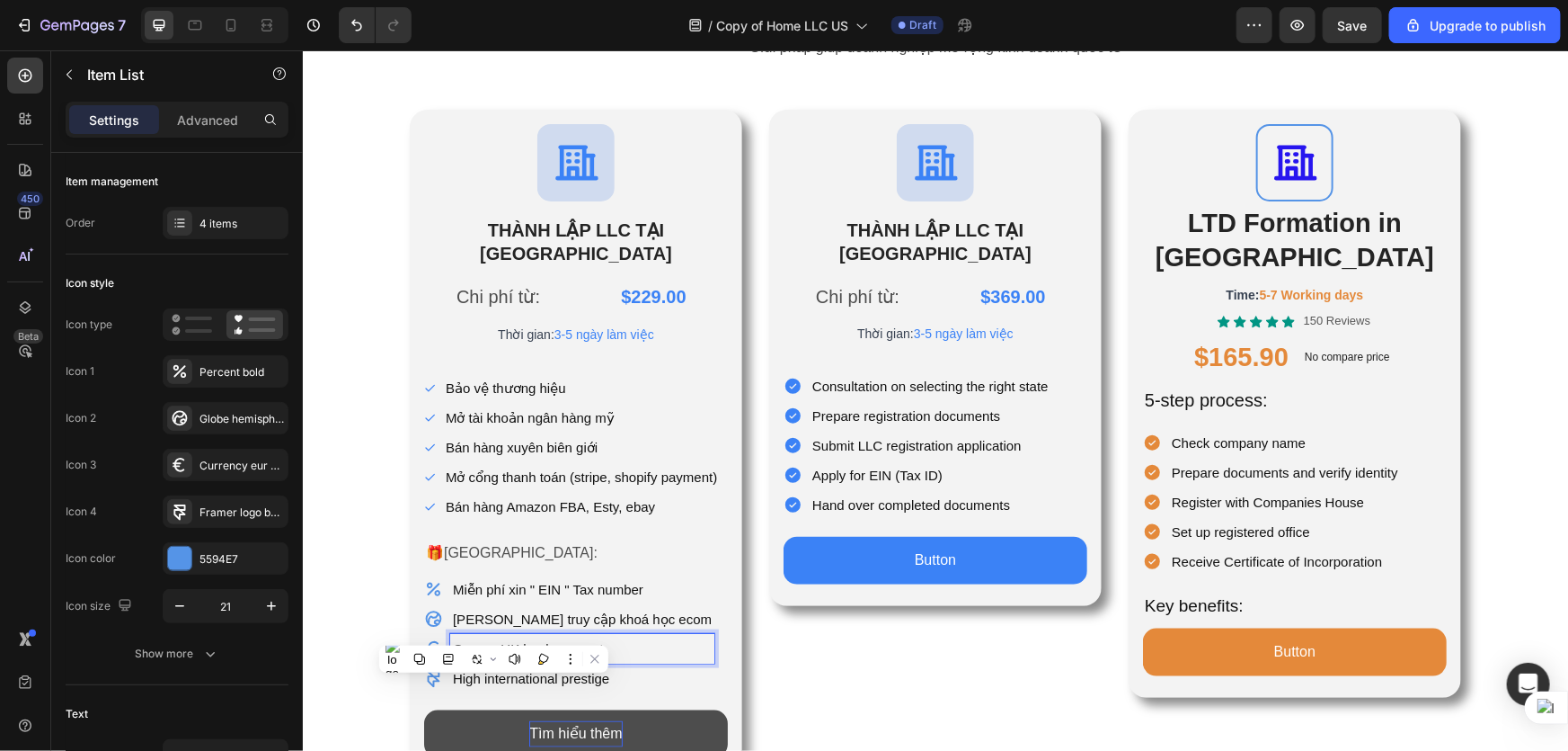
click at [586, 636] on p "Open a UK bank account" at bounding box center [581, 648] width 259 height 24
click at [477, 540] on p "🎁[GEOGRAPHIC_DATA]:" at bounding box center [575, 553] width 300 height 26
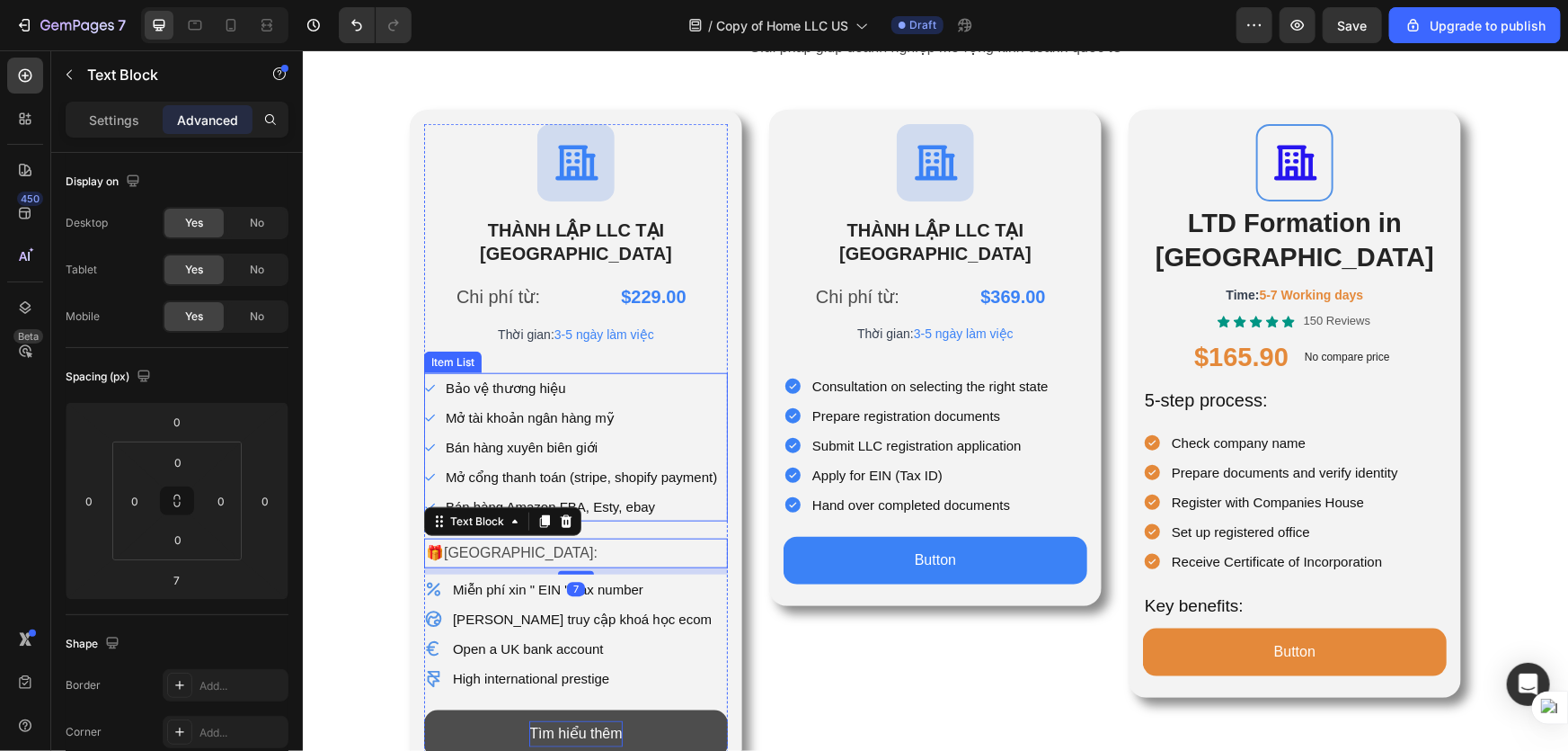
click at [629, 495] on div "Bán hàng Amazon FBA, Esty, ebay" at bounding box center [580, 506] width 277 height 30
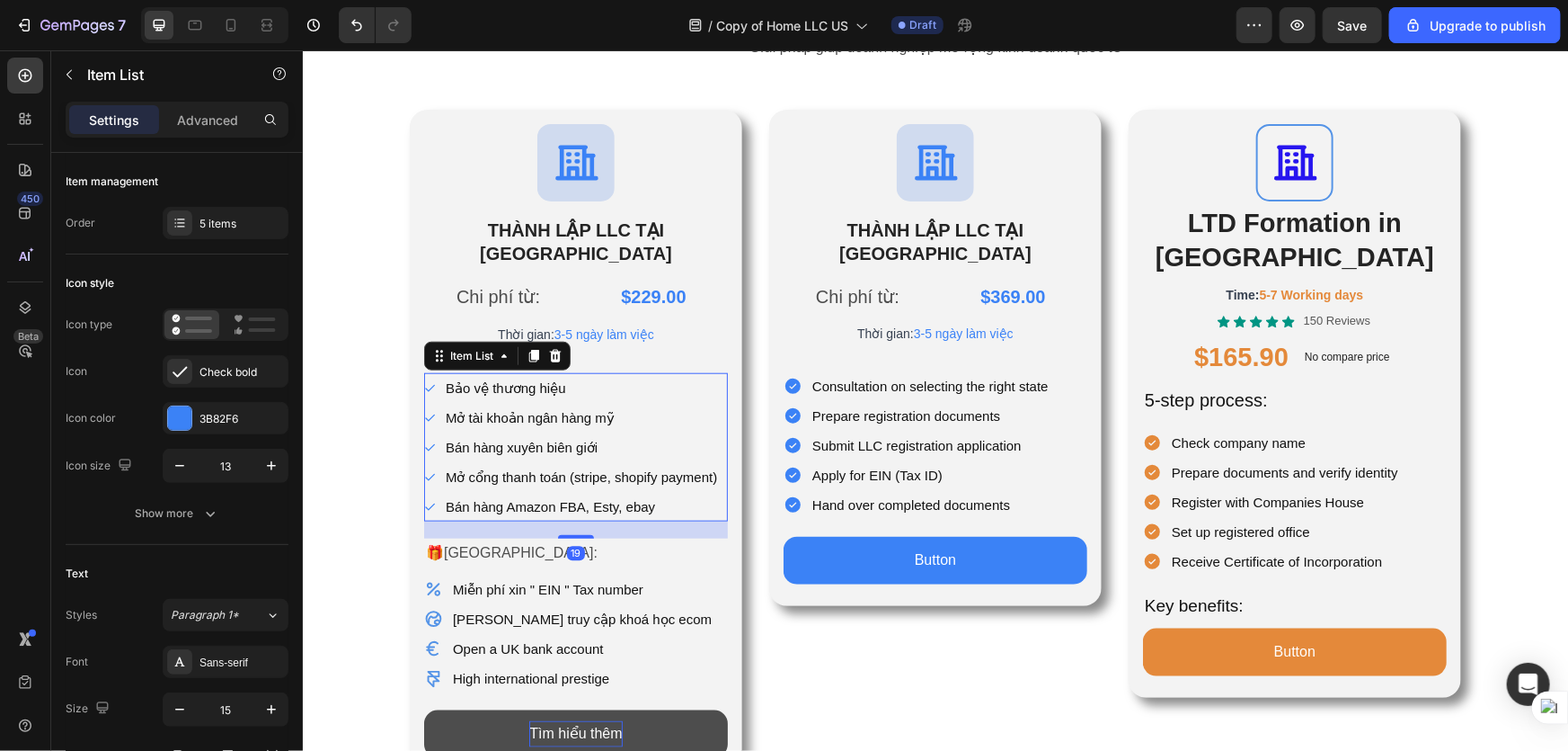
click at [590, 521] on div "19" at bounding box center [576, 529] width 304 height 17
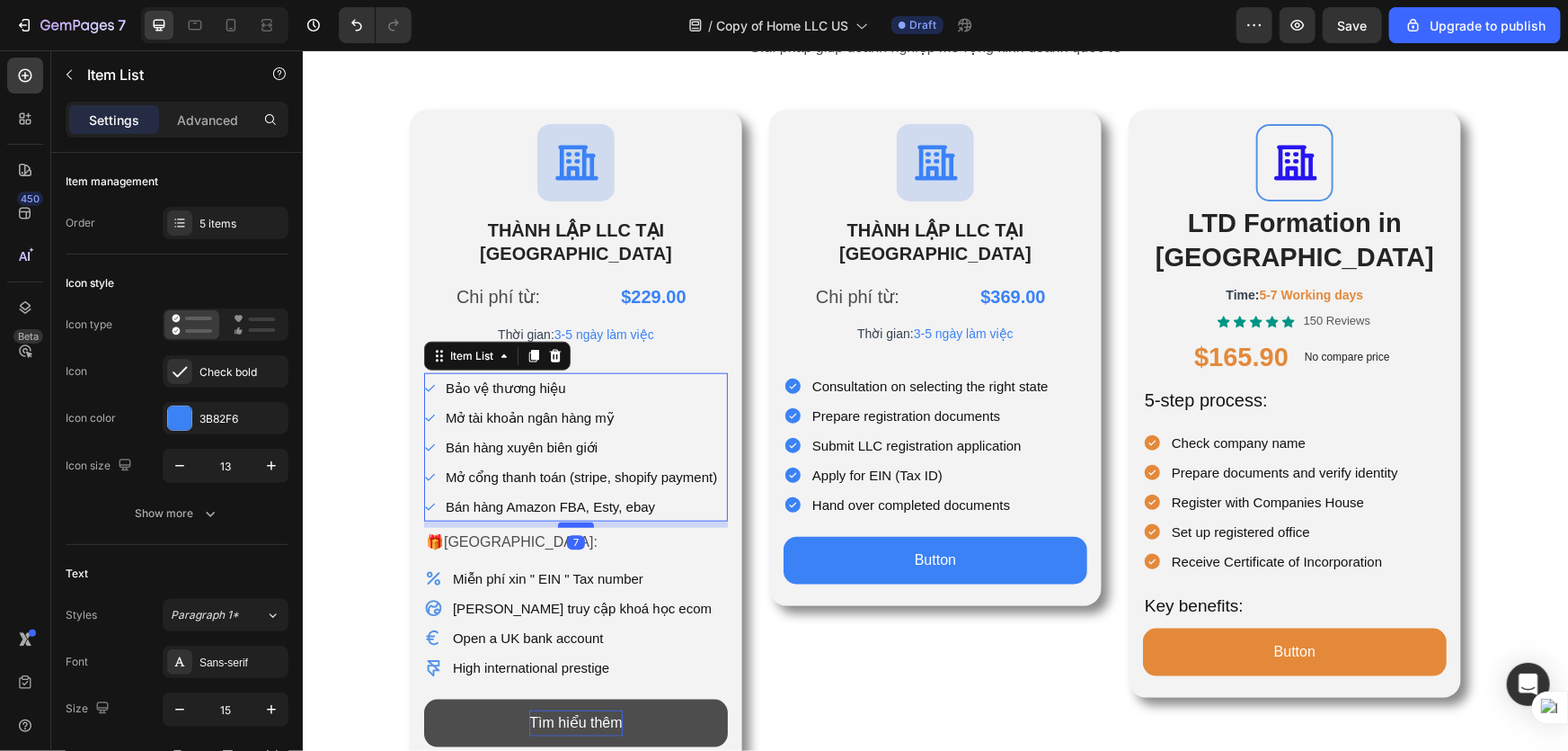
drag, startPoint x: 581, startPoint y: 512, endPoint x: 580, endPoint y: 501, distance: 11.0
click at [580, 522] on div at bounding box center [575, 524] width 36 height 5
type input "100%"
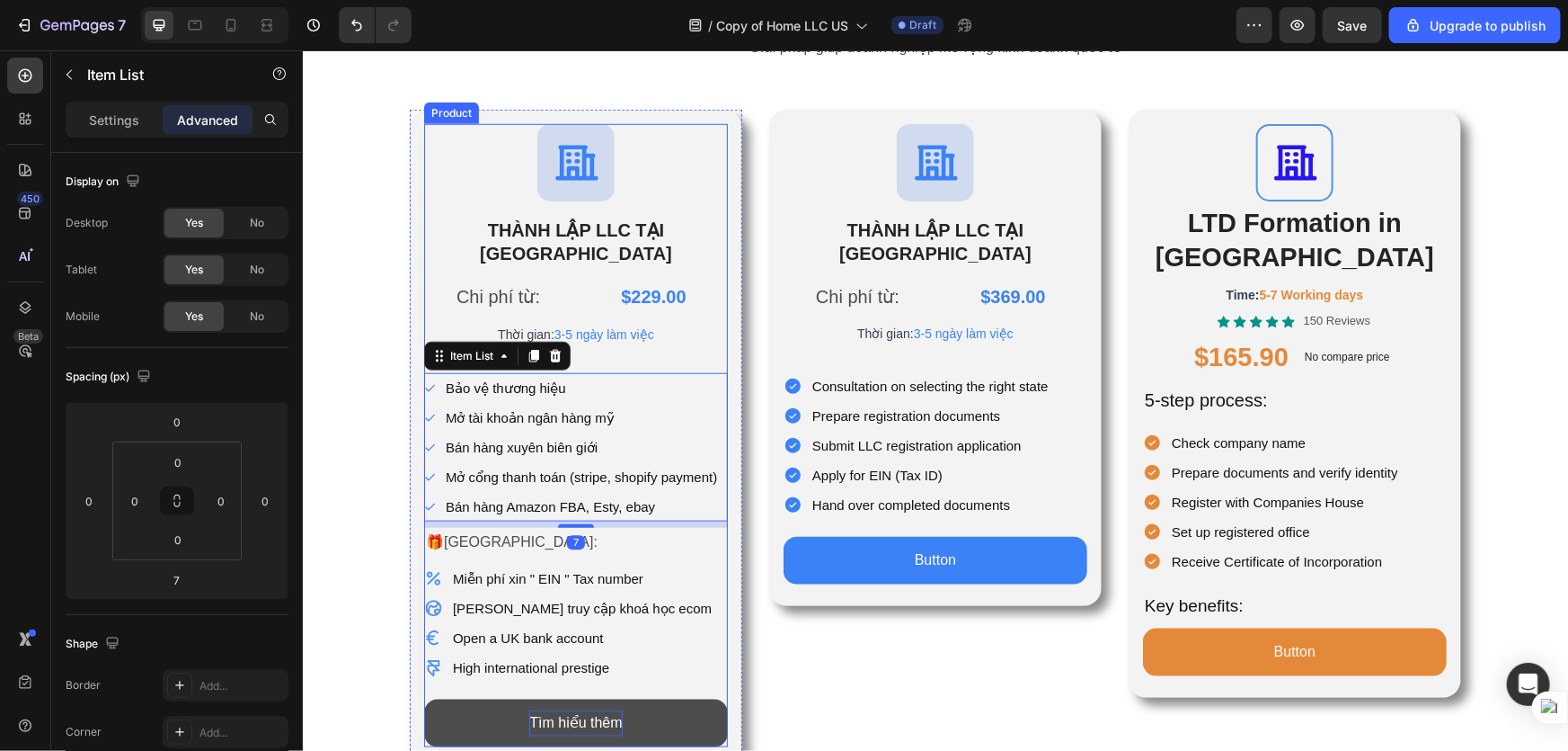
click at [549, 533] on div "Chi phí từ: Text Block $229.00 Product Price Product Price Row Thời gian: 3-5 n…" at bounding box center [576, 512] width 304 height 468
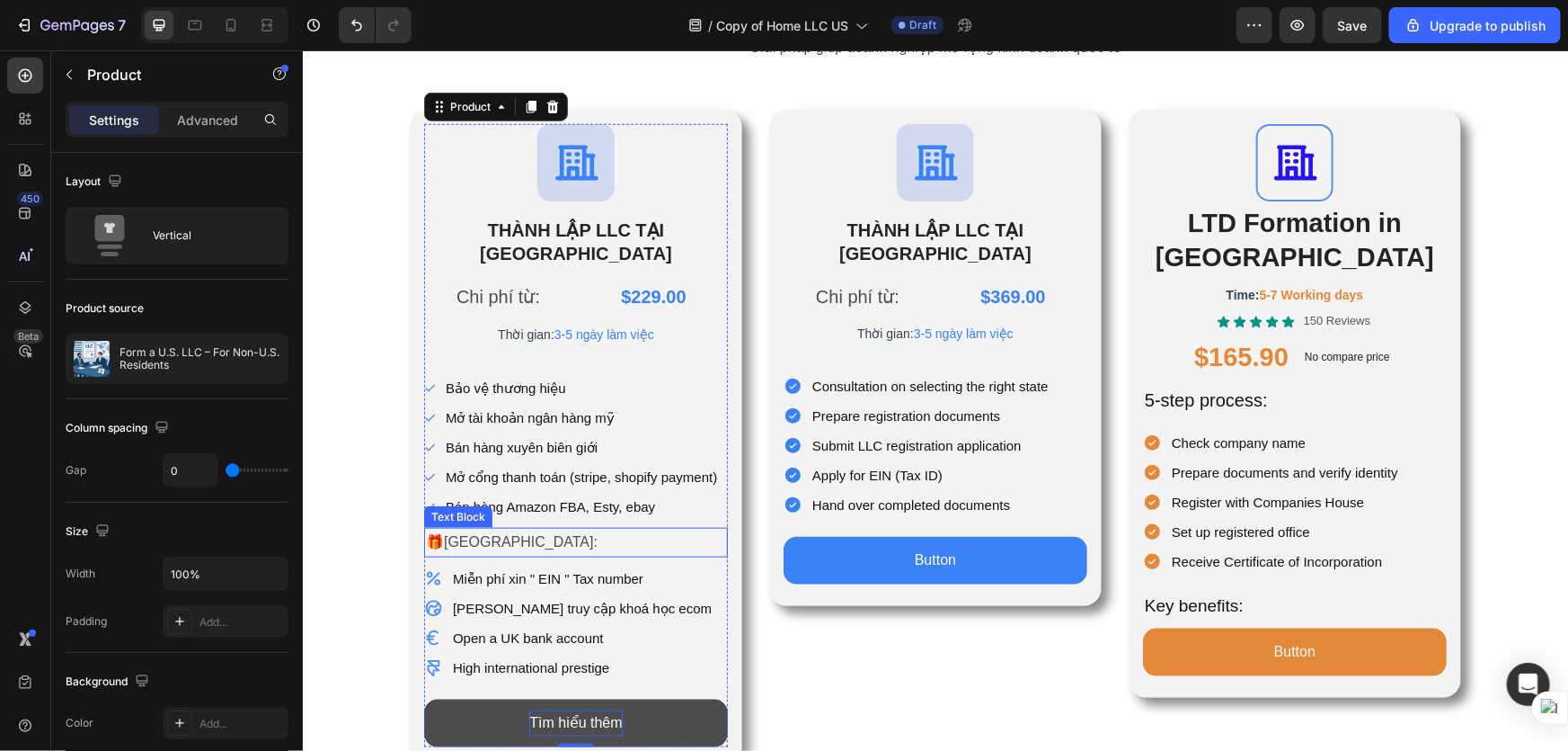
click at [603, 529] on p "🎁[GEOGRAPHIC_DATA]:" at bounding box center [575, 542] width 300 height 26
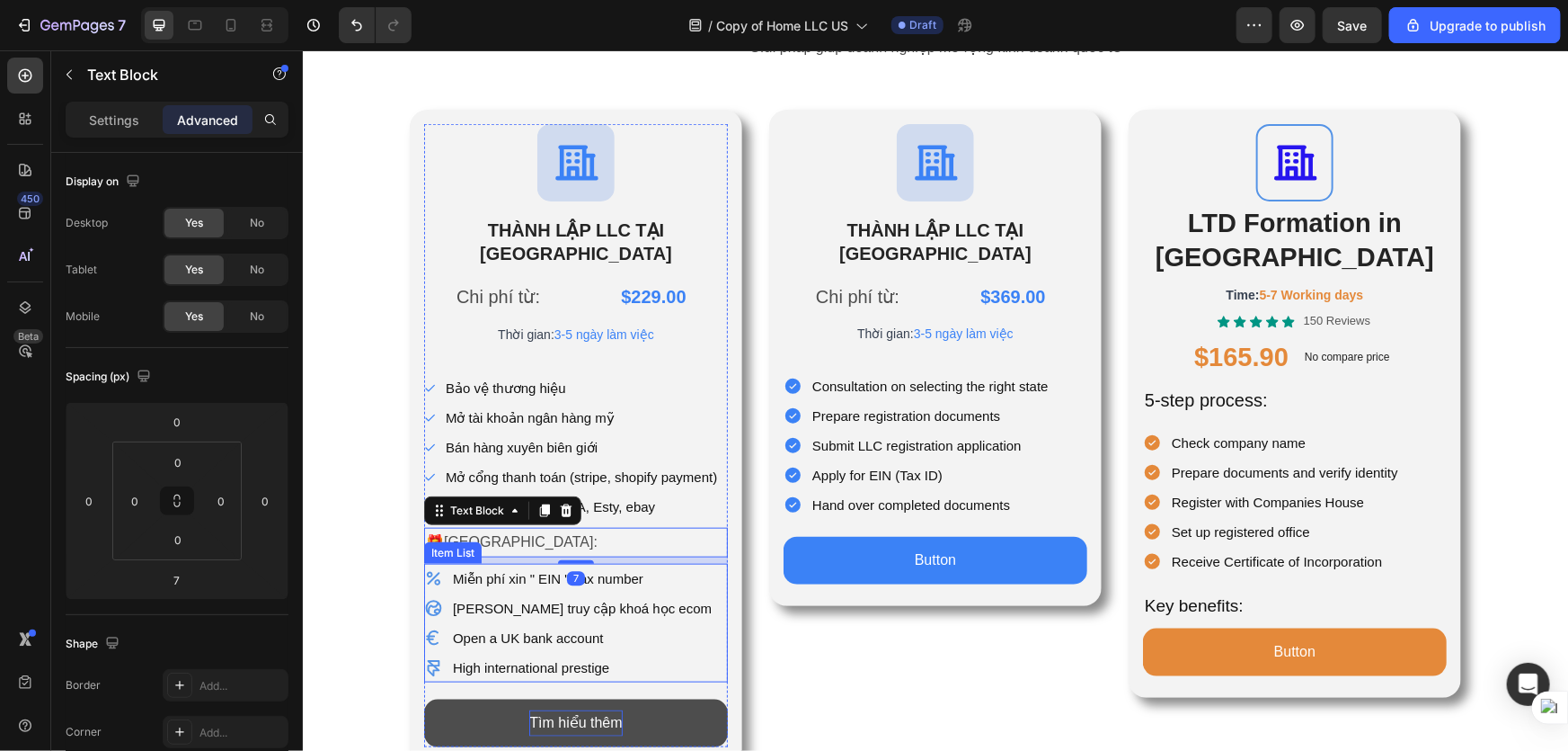
click at [594, 625] on p "Open a UK bank account" at bounding box center [581, 637] width 259 height 24
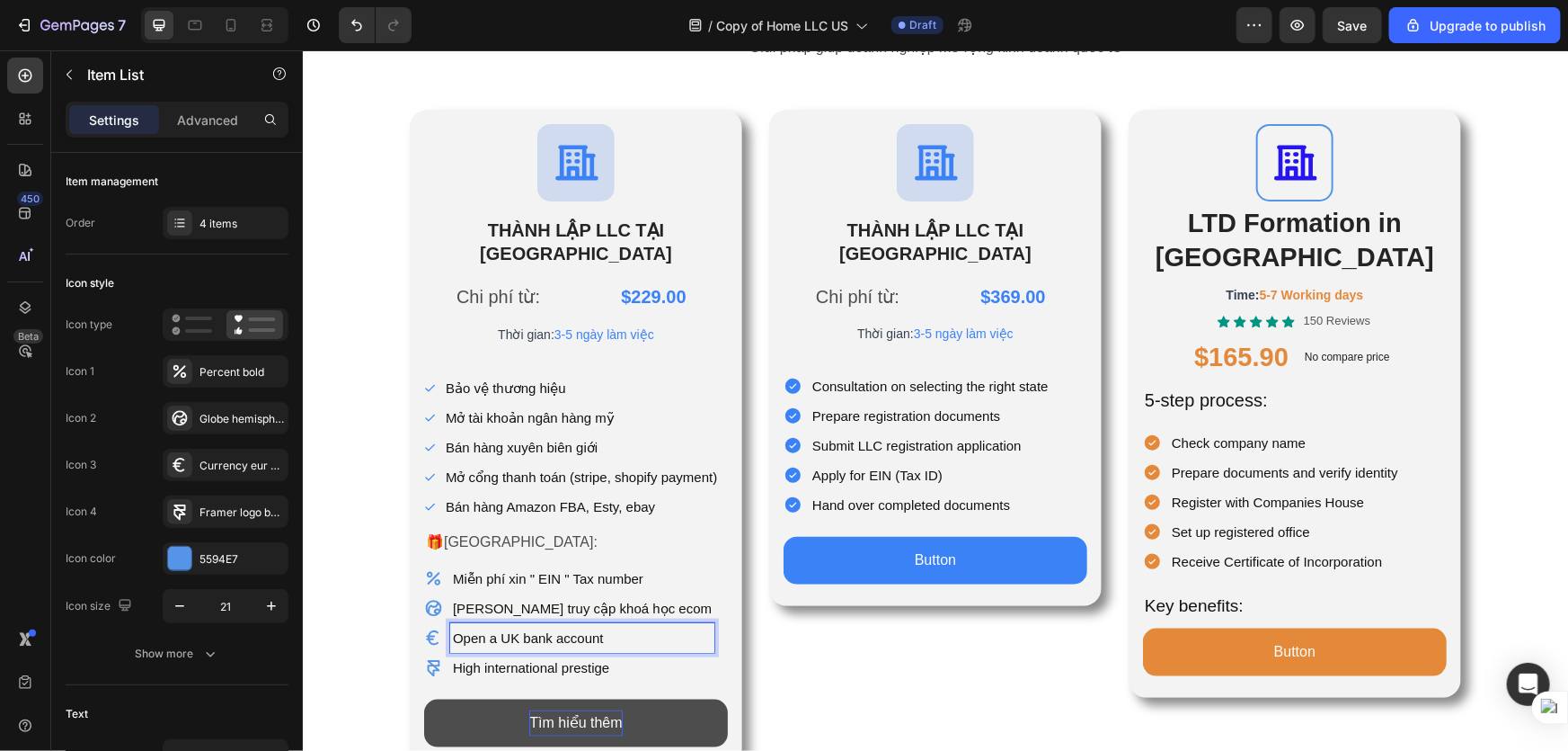
click at [428, 629] on icon at bounding box center [431, 636] width 13 height 14
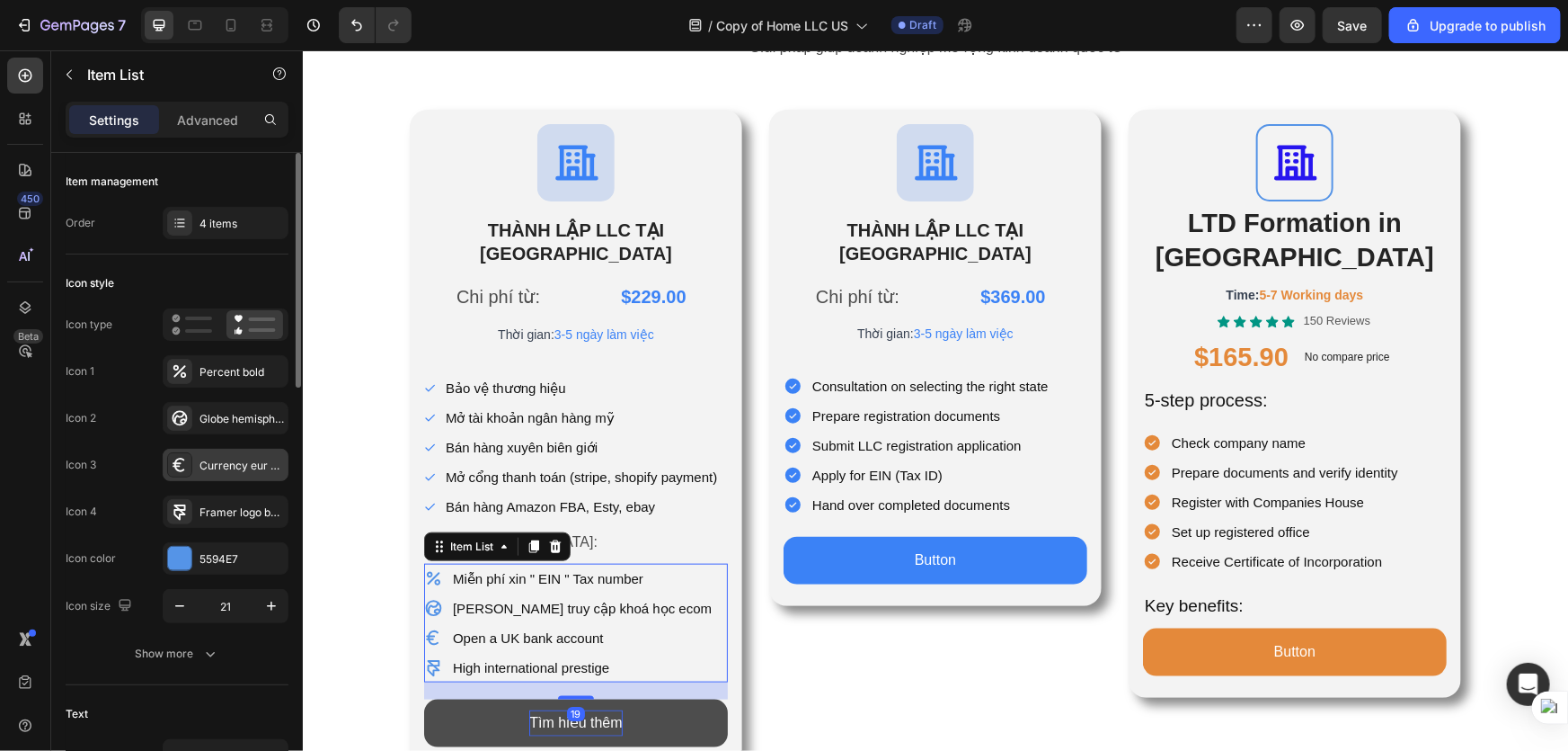
click at [178, 464] on icon at bounding box center [180, 465] width 18 height 18
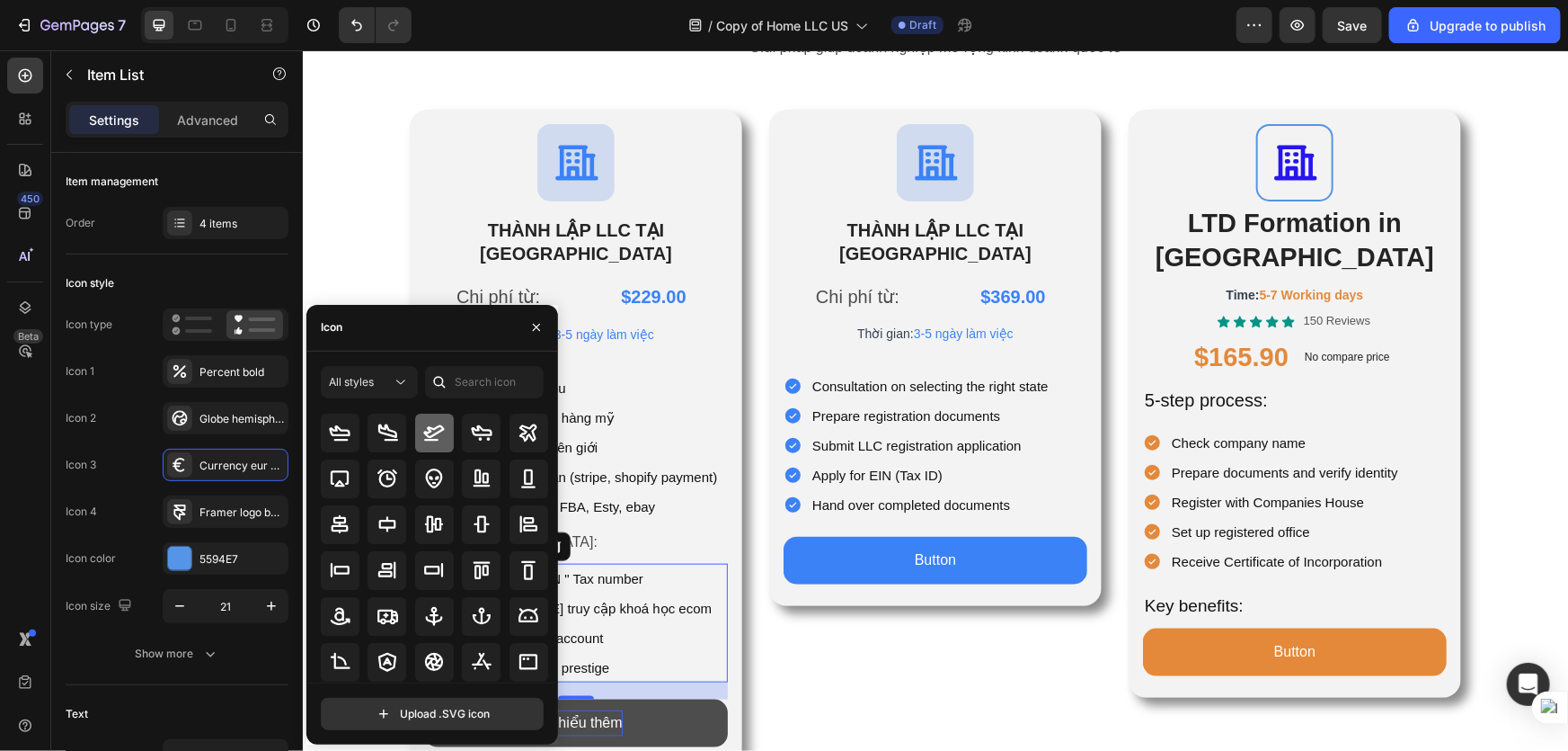
scroll to position [81, 0]
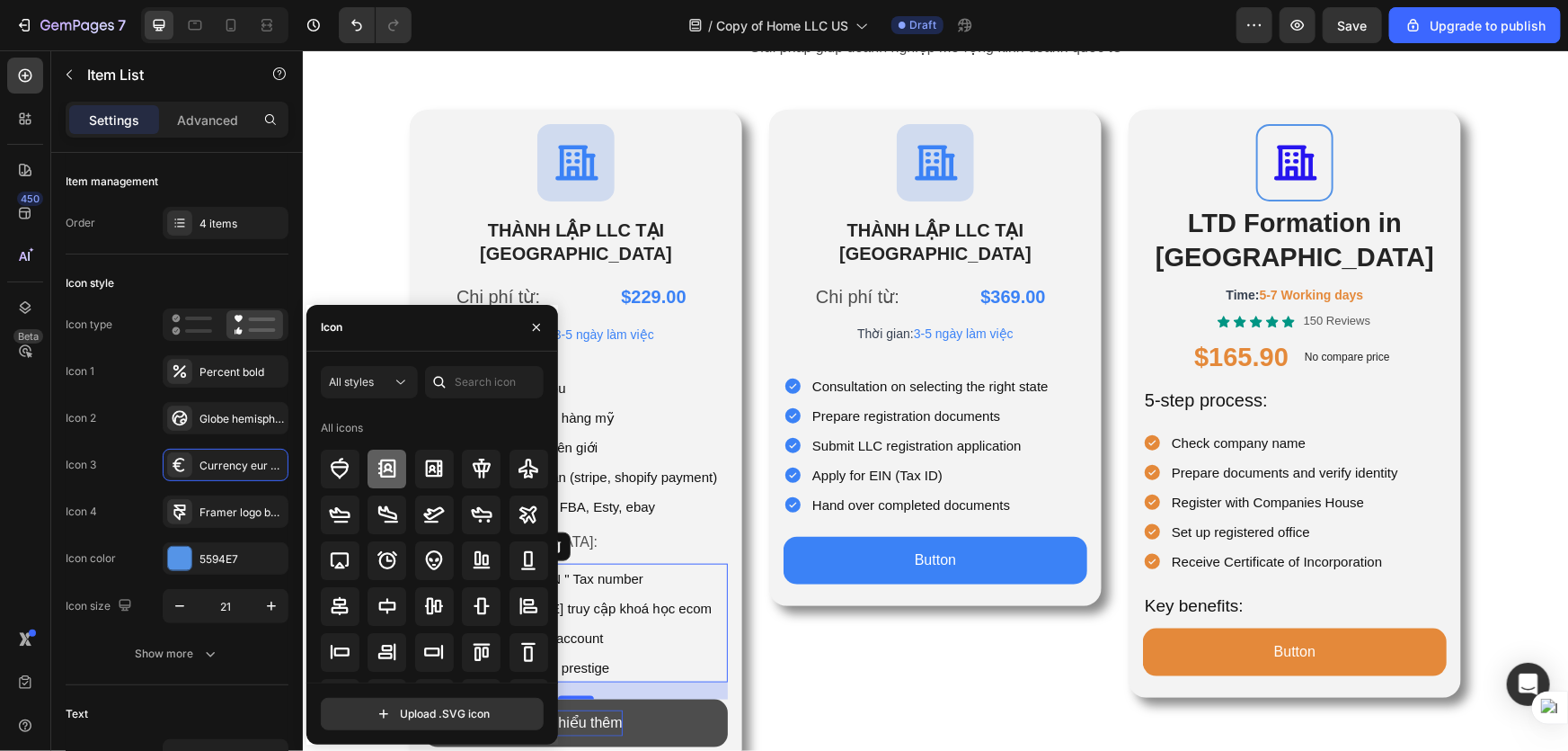
click at [379, 468] on icon at bounding box center [388, 468] width 18 height 18
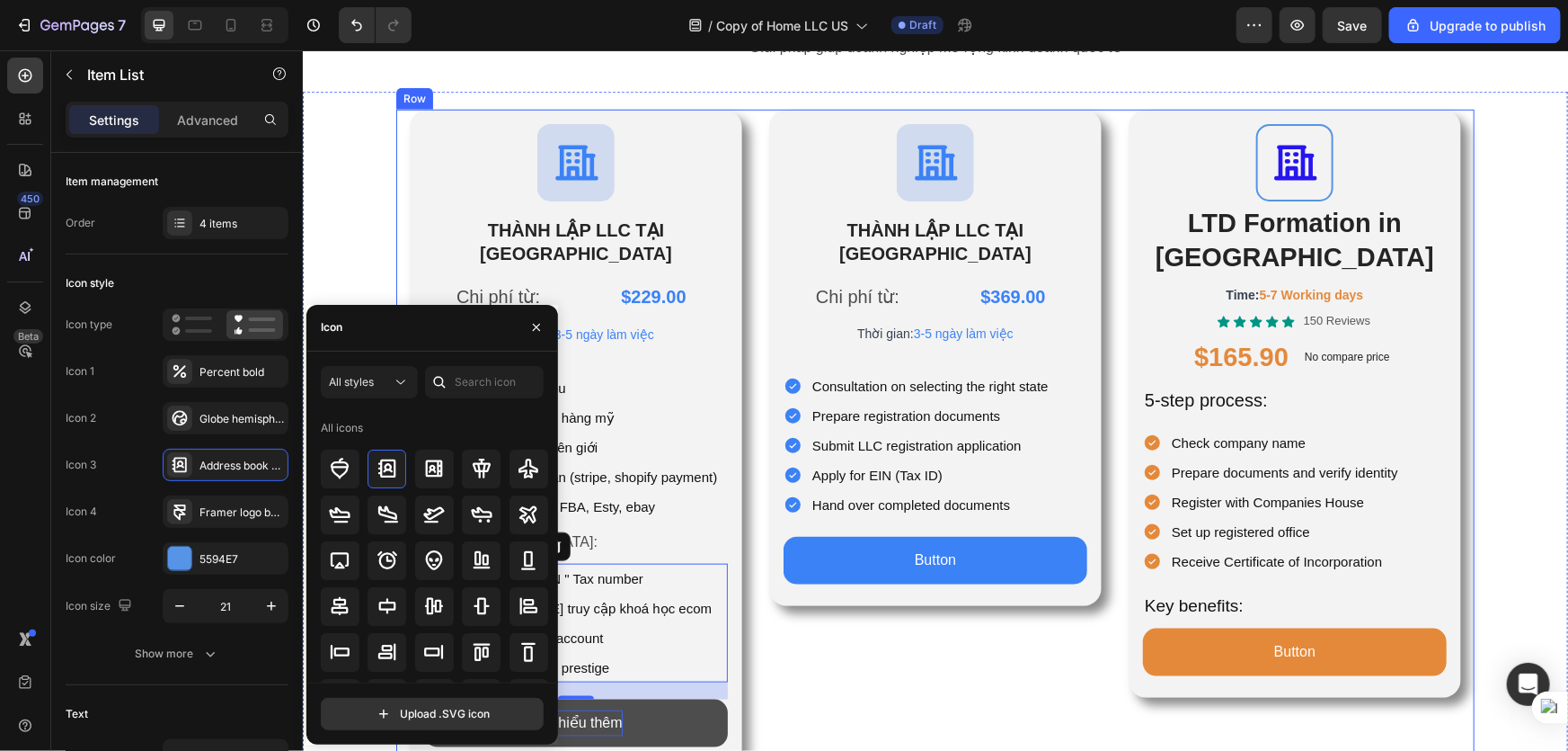
click at [823, 656] on div "Icon THÀNH LẬP LLC TẠI [GEOGRAPHIC_DATA] Heading Chi phí từ: Text Block $369.00…" at bounding box center [934, 438] width 333 height 659
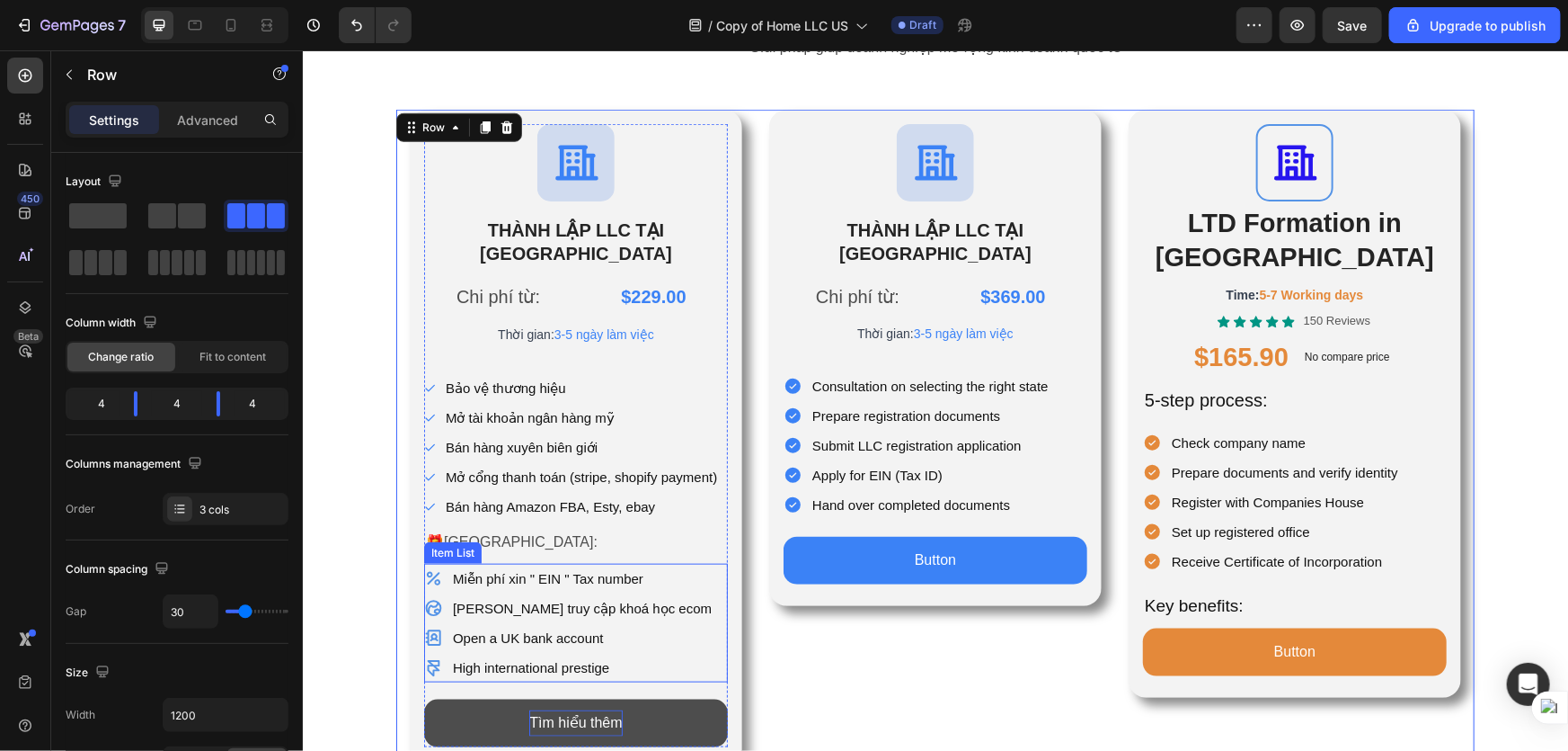
click at [494, 655] on p "High international prestige" at bounding box center [581, 667] width 259 height 24
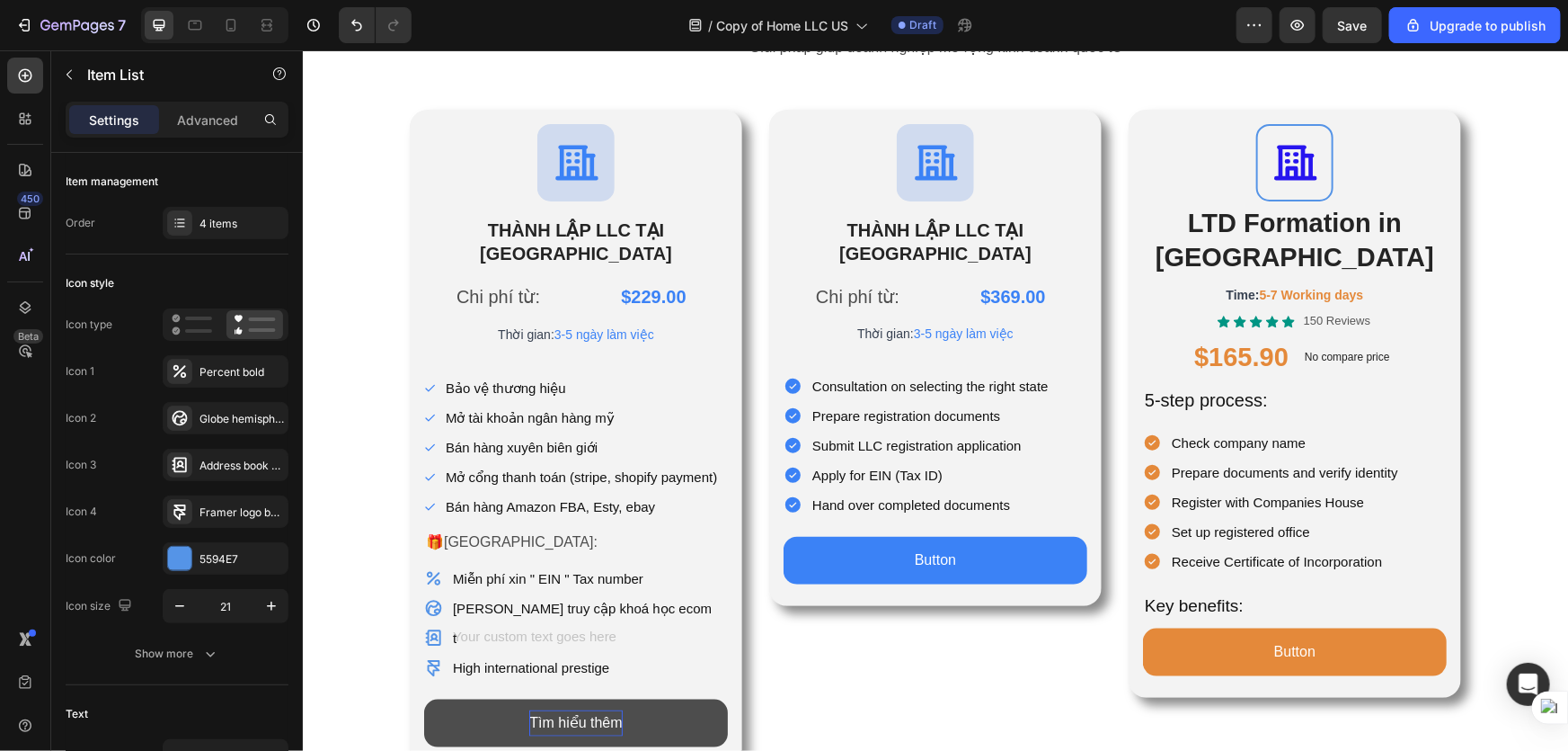
scroll to position [728, 0]
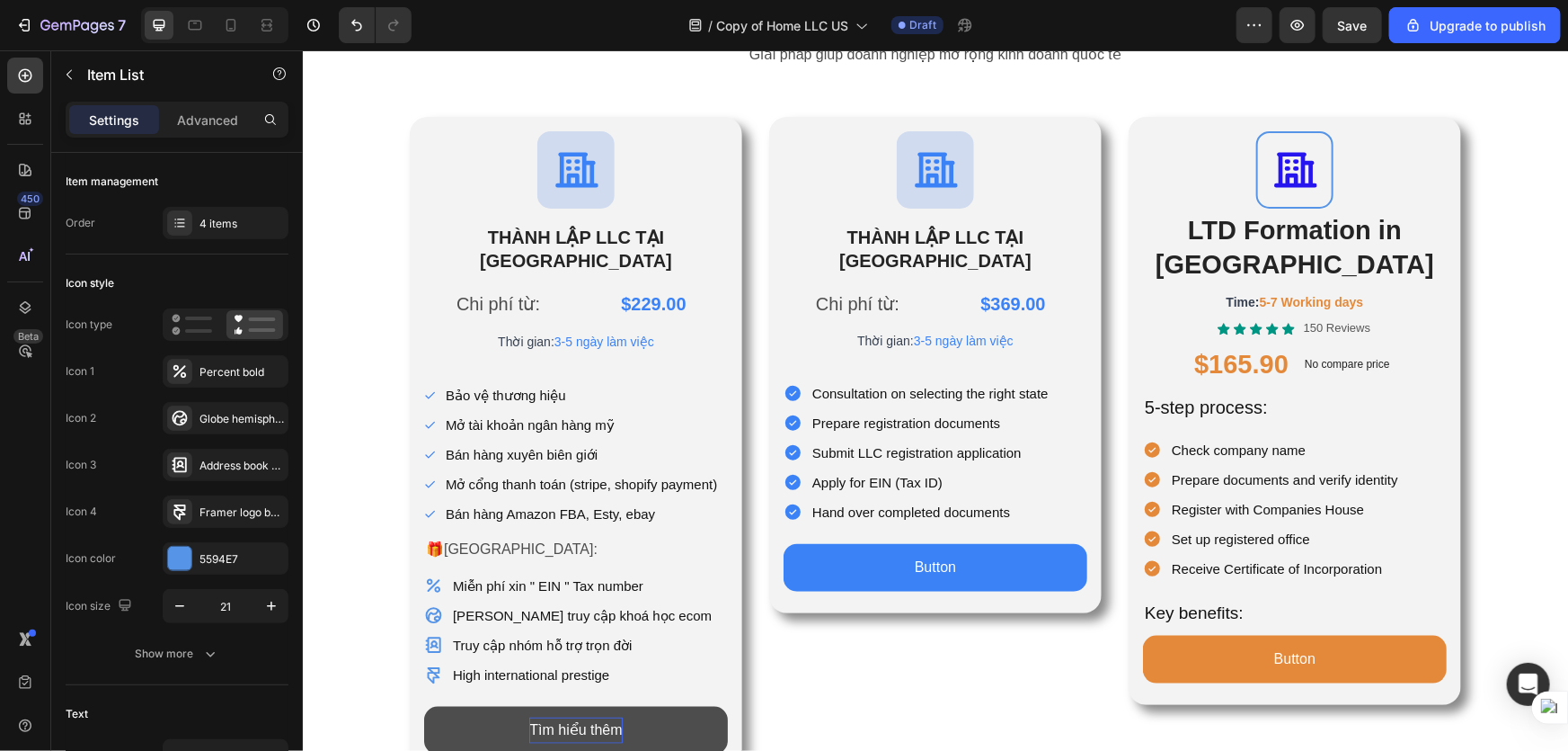
click at [661, 602] on p "[PERSON_NAME] truy cập khoá học ecom" at bounding box center [581, 614] width 259 height 24
click at [566, 662] on p "High international prestige" at bounding box center [581, 674] width 259 height 24
click at [543, 632] on p "Truy cập nhóm hỗ trợ trọn đời" at bounding box center [581, 644] width 259 height 24
click at [538, 632] on p "Truy cập nhóm hỗ trợ trọn đời" at bounding box center [581, 644] width 259 height 24
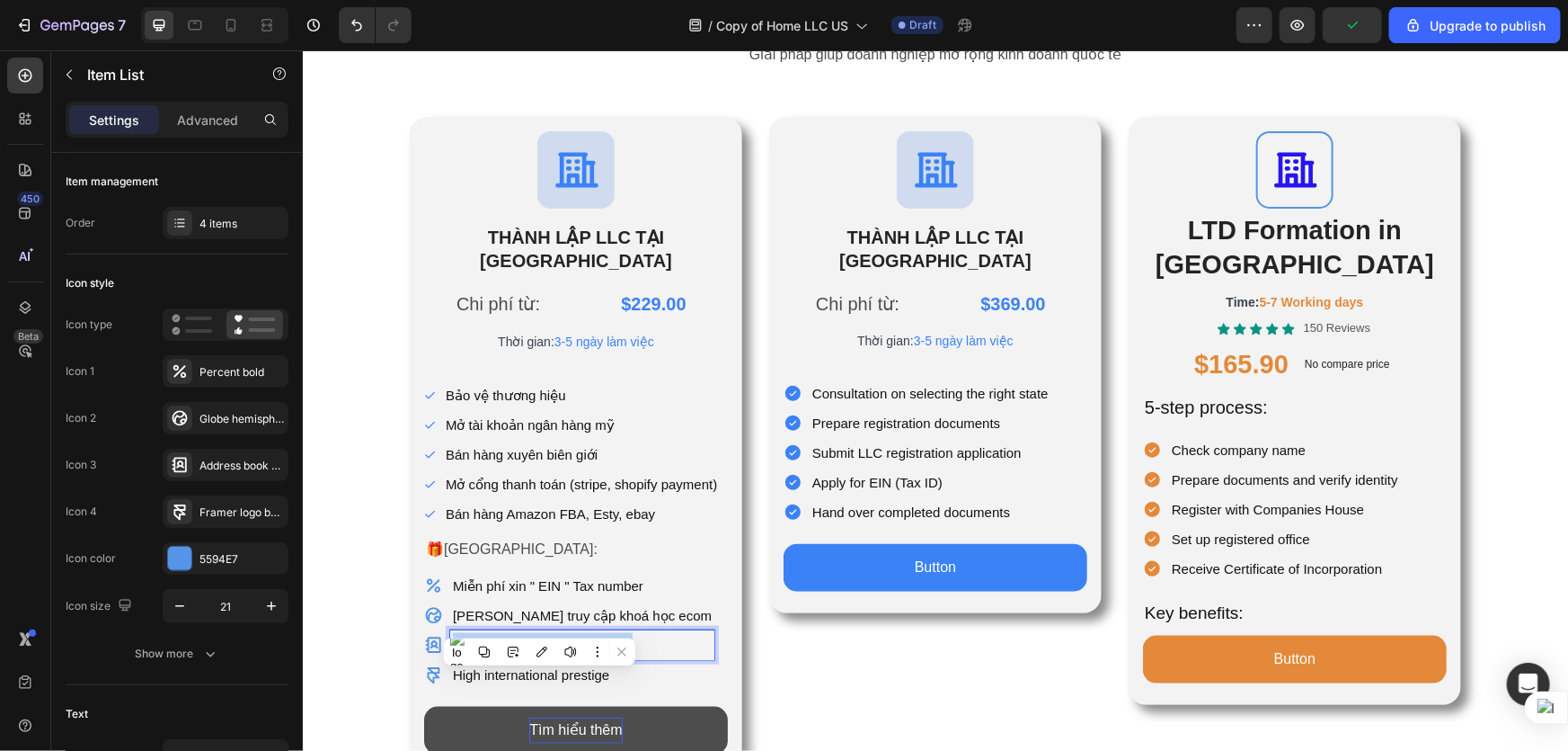
click at [538, 632] on p "Truy cập nhóm hỗ trợ trọn đời" at bounding box center [581, 644] width 259 height 24
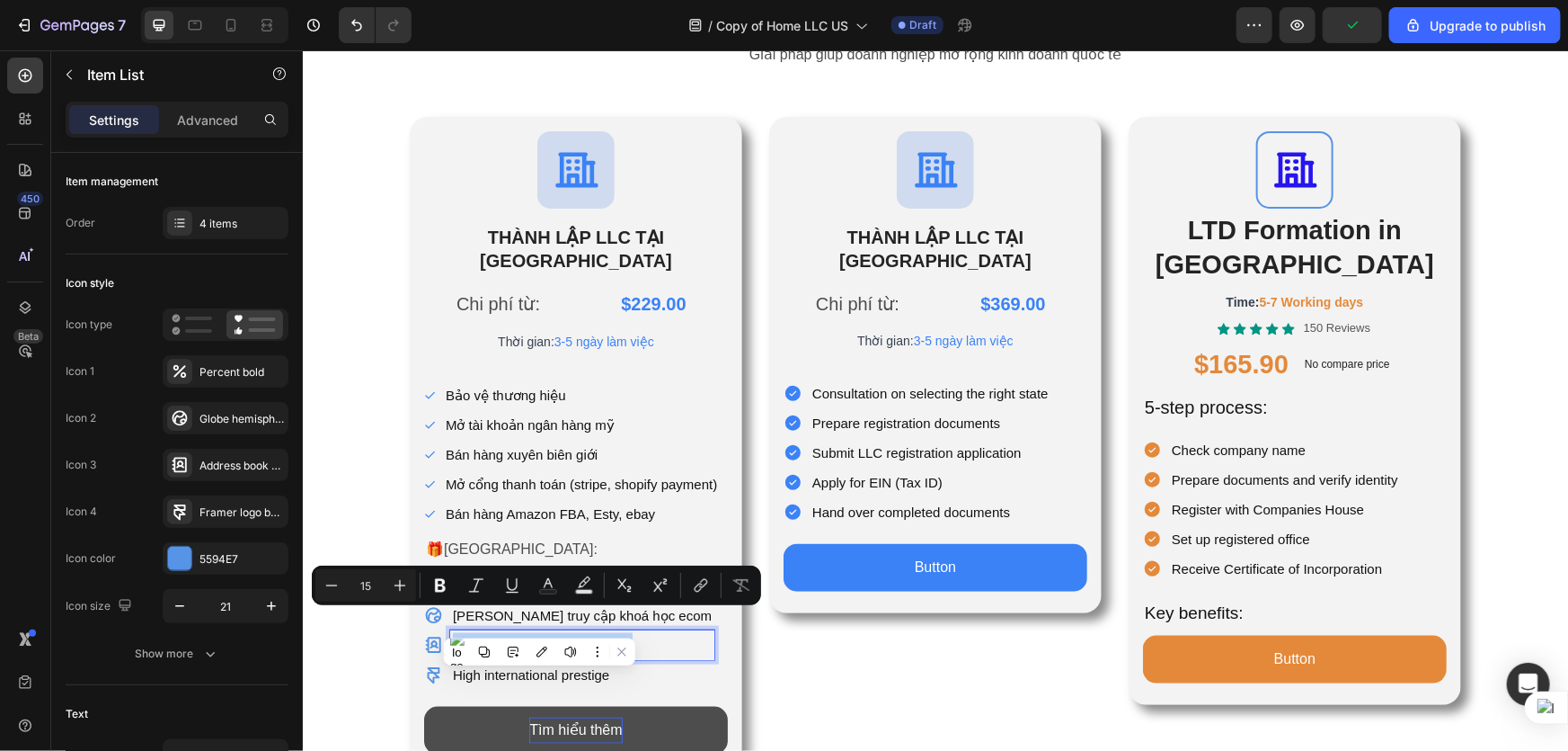
click at [538, 632] on p "Truy cập nhóm hỗ trợ trọn đời" at bounding box center [581, 644] width 259 height 24
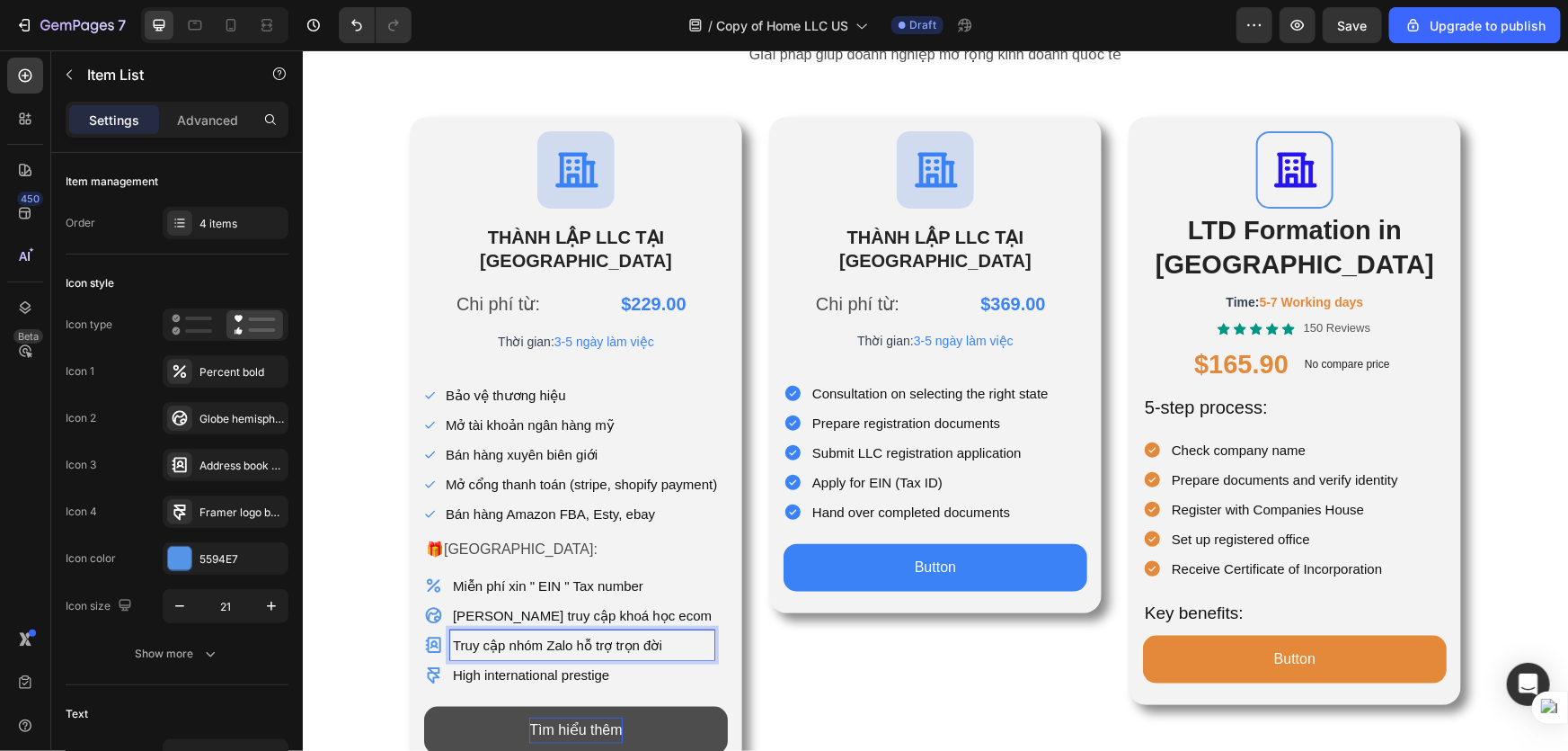
click at [617, 662] on p "High international prestige" at bounding box center [581, 674] width 259 height 24
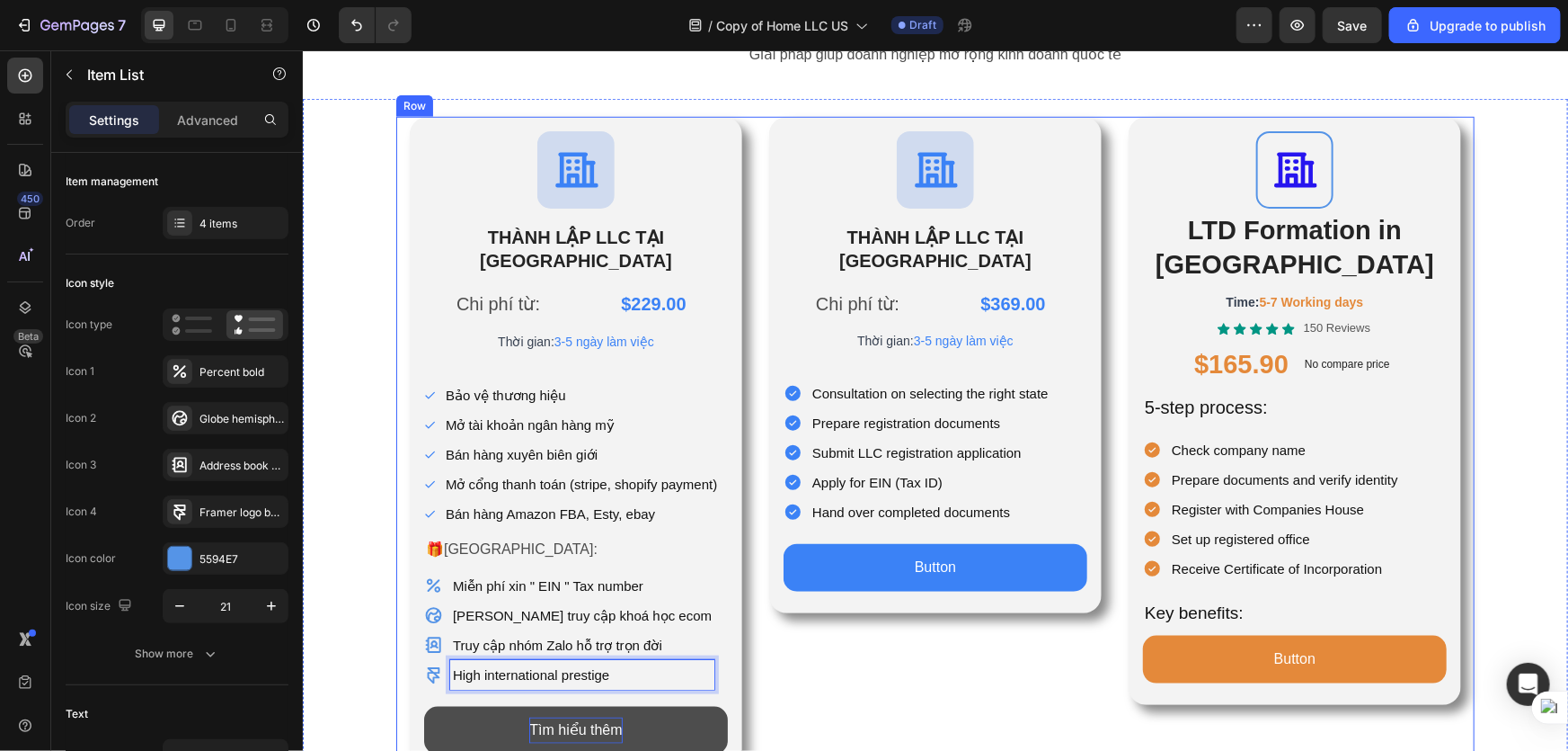
click at [853, 676] on div "Icon THÀNH LẬP LLC TẠI [GEOGRAPHIC_DATA] Heading Chi phí từ: Text Block $369.00…" at bounding box center [934, 445] width 333 height 659
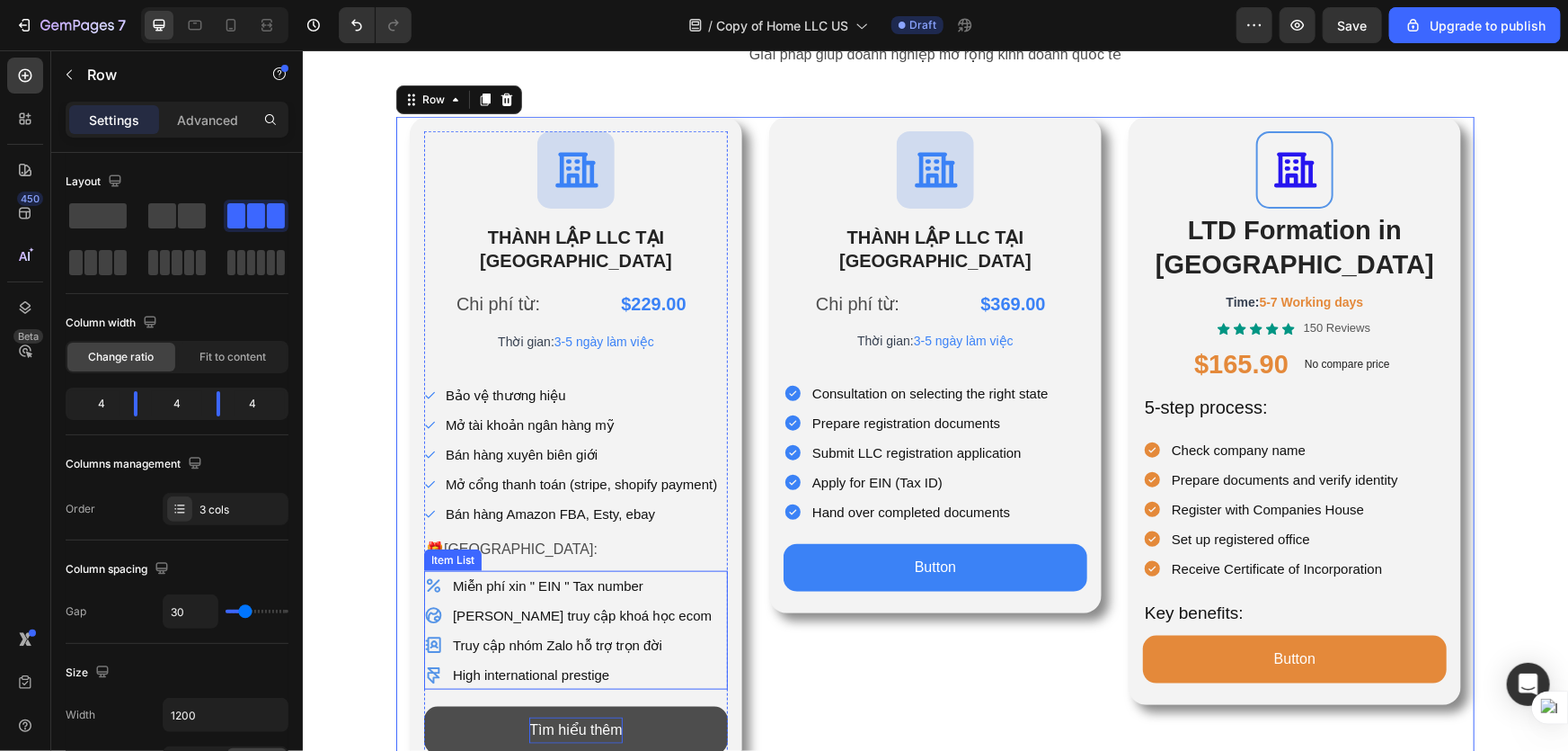
click at [629, 662] on p "High international prestige" at bounding box center [581, 674] width 259 height 24
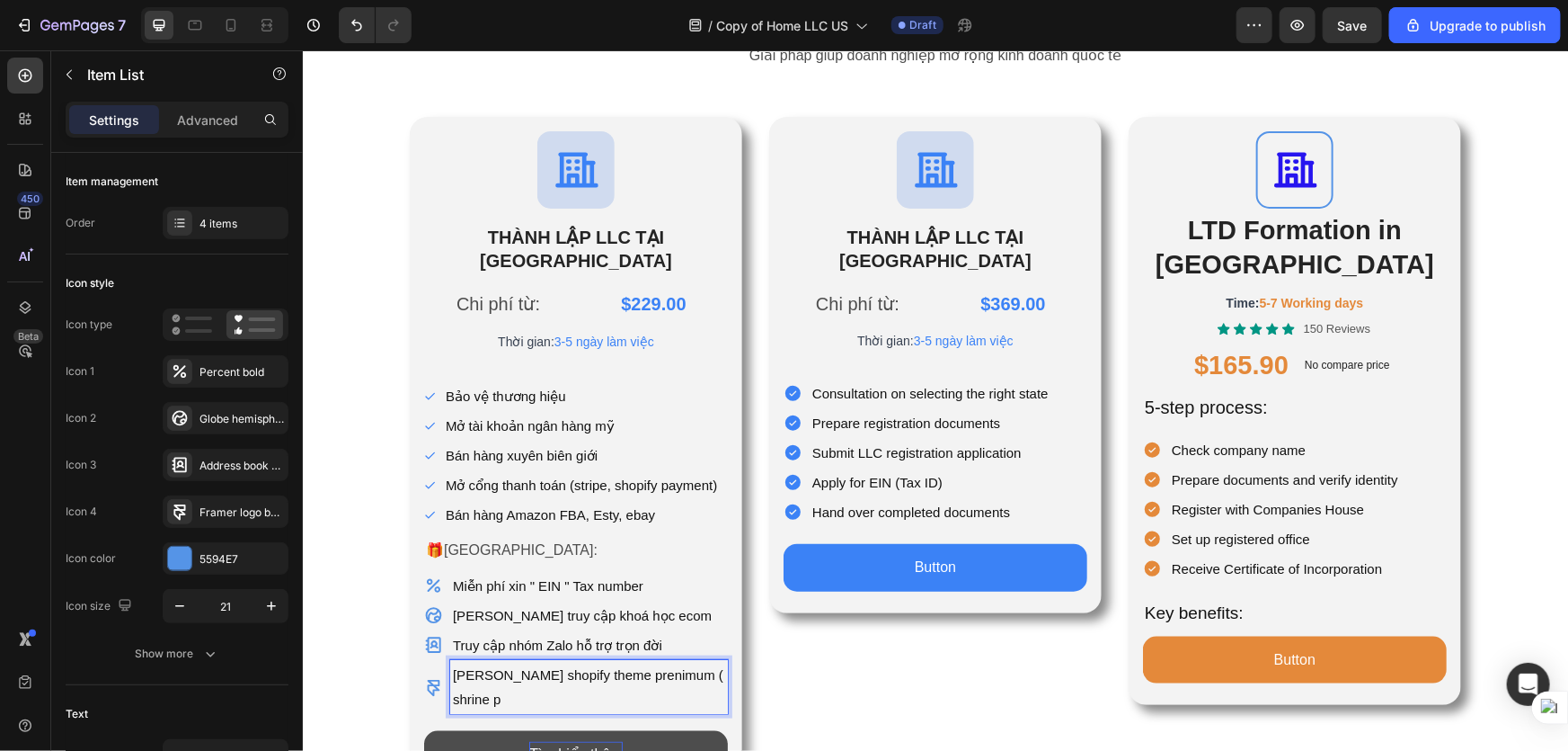
scroll to position [647, 0]
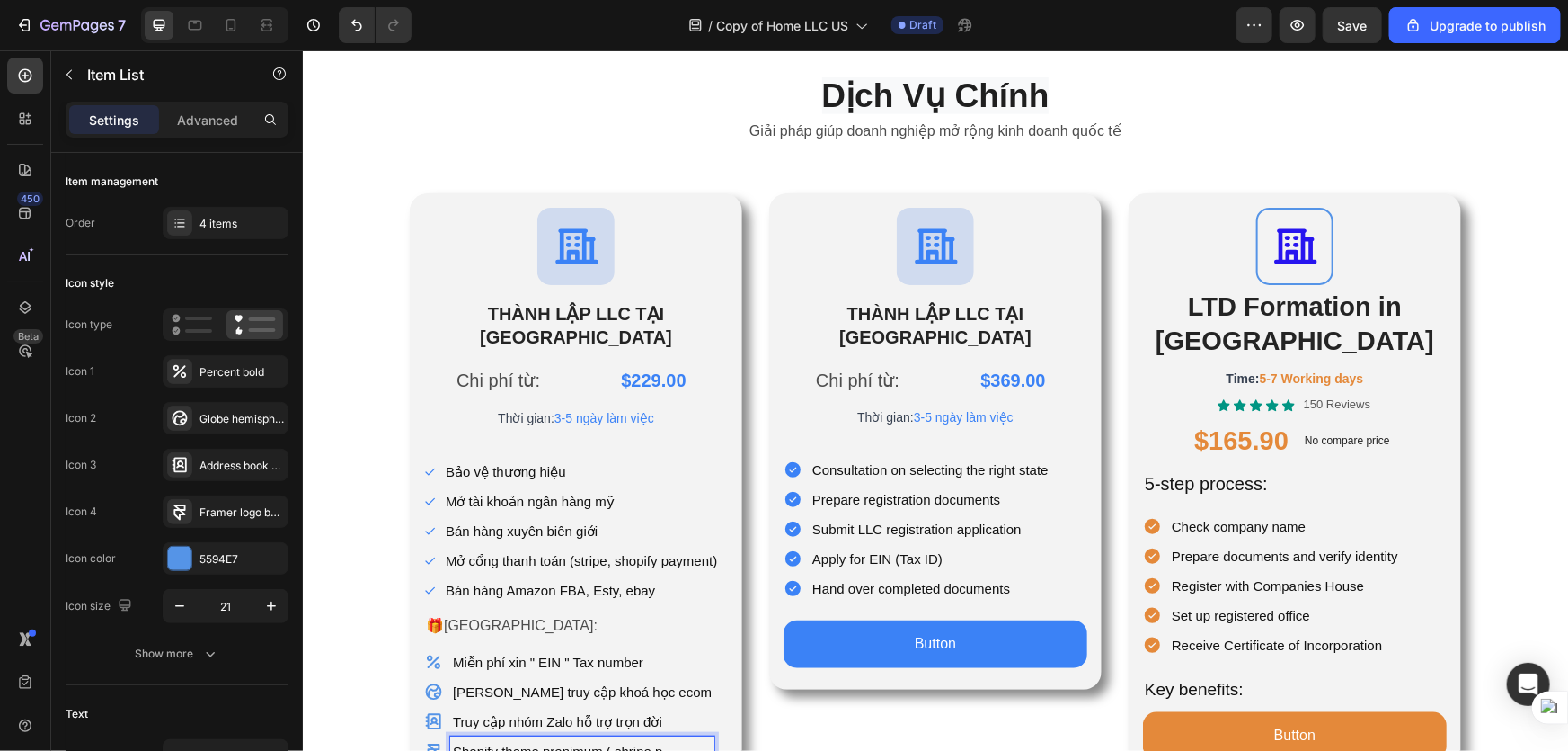
click at [595, 738] on p "Shopify theme prenimum ( shrine p" at bounding box center [581, 750] width 259 height 24
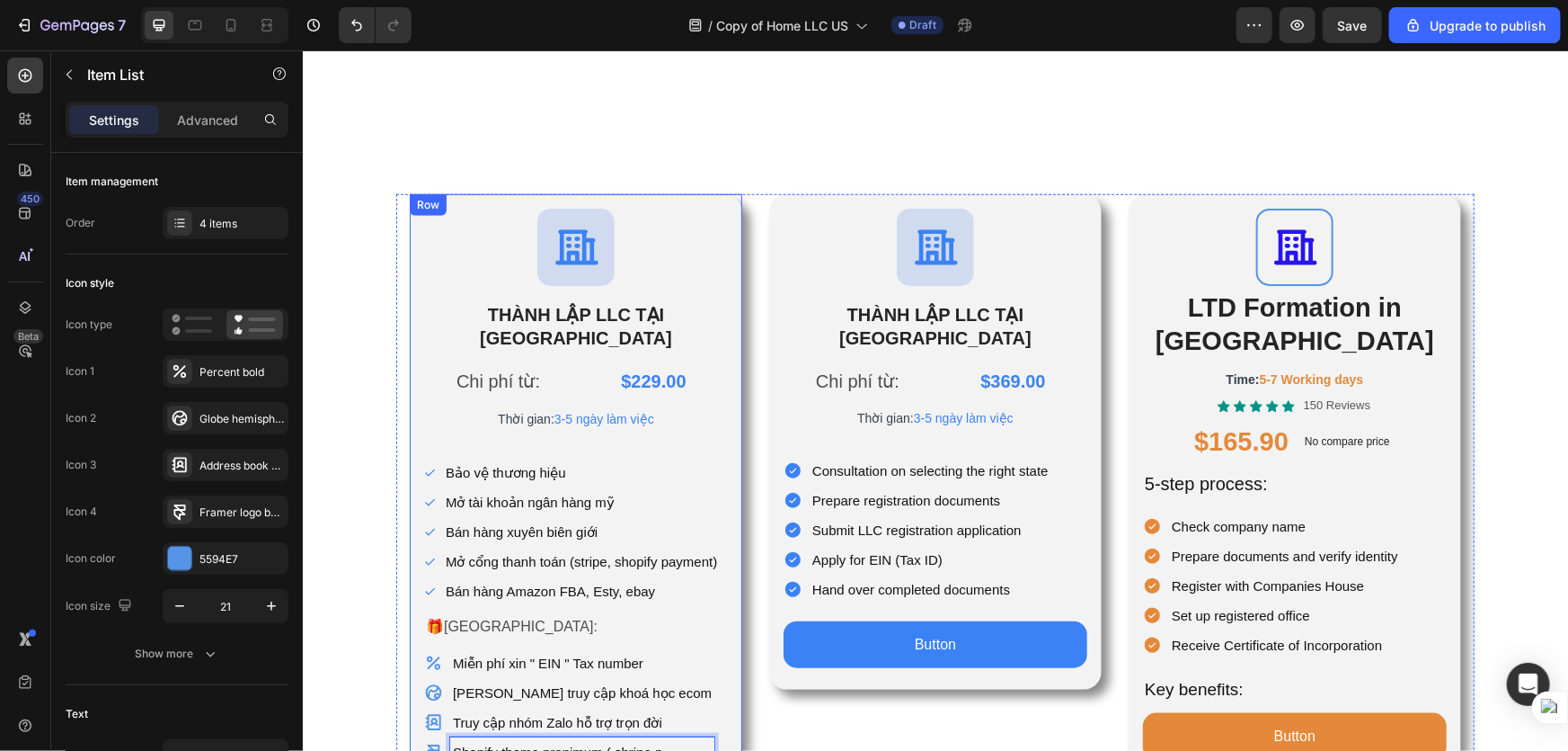
scroll to position [816, 0]
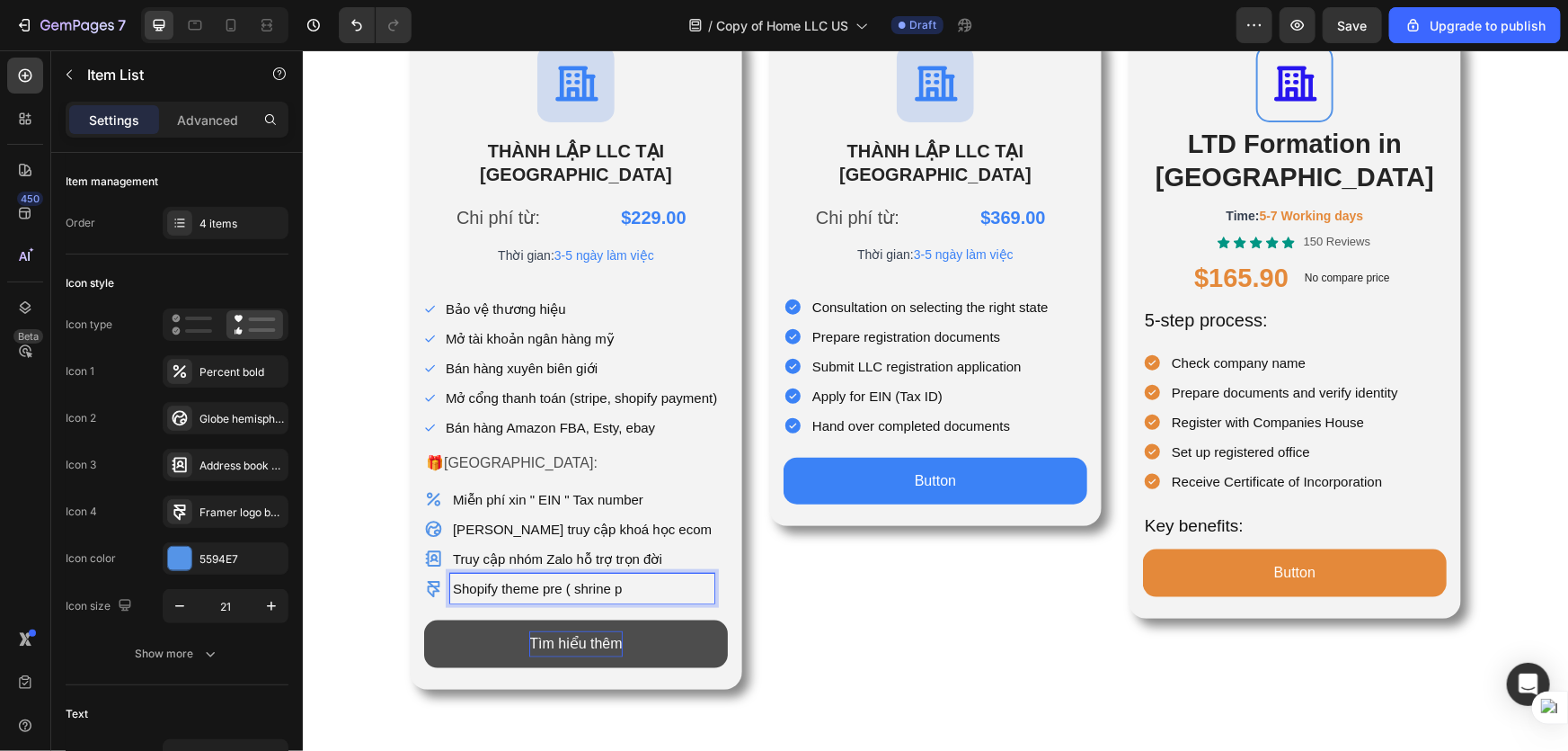
click at [634, 575] on p "Shopify theme pre ( shrine p" at bounding box center [581, 587] width 259 height 24
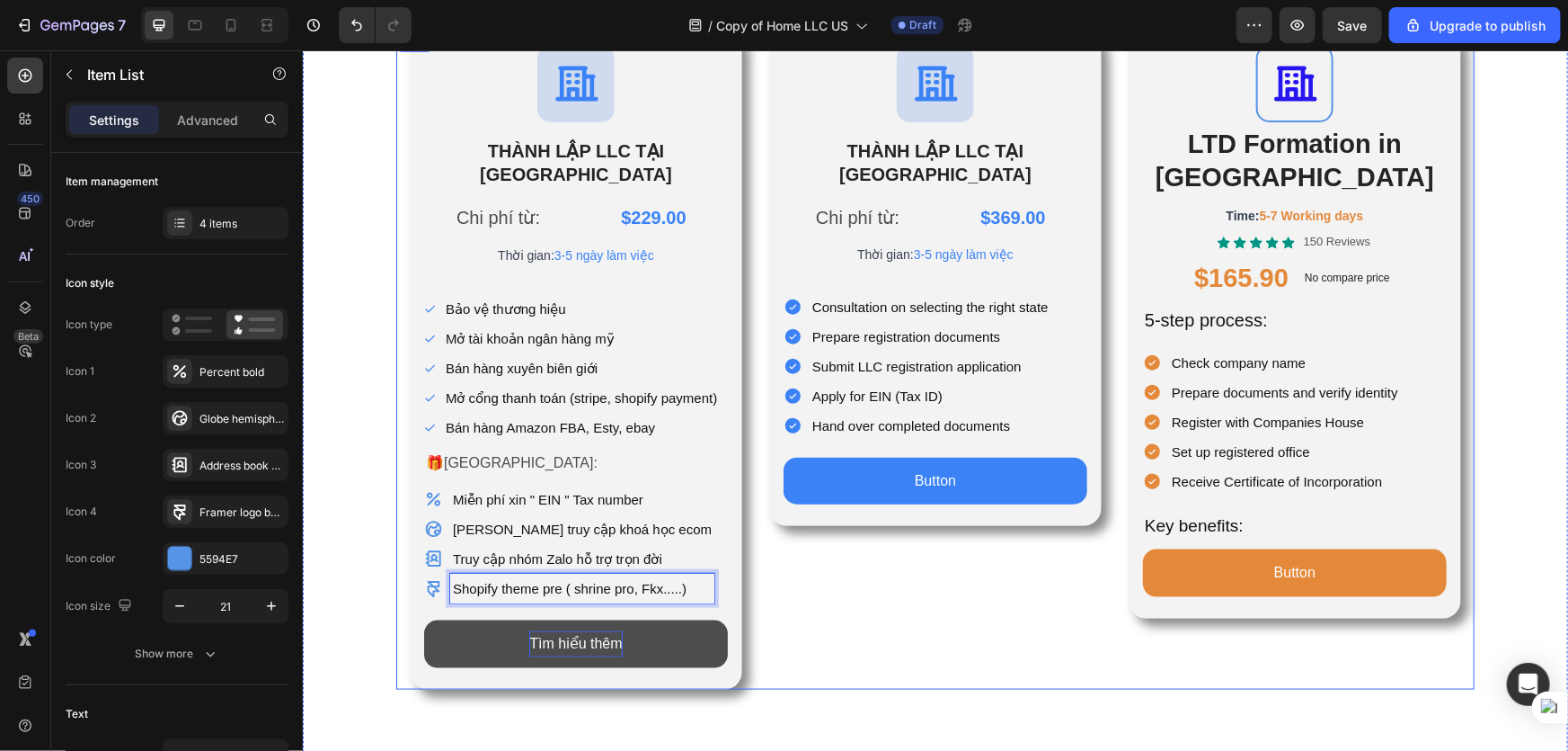
click at [784, 541] on div "Icon THÀNH LẬP LLC TẠI [GEOGRAPHIC_DATA] Heading Chi phí từ: Text Block $369.00…" at bounding box center [934, 359] width 333 height 659
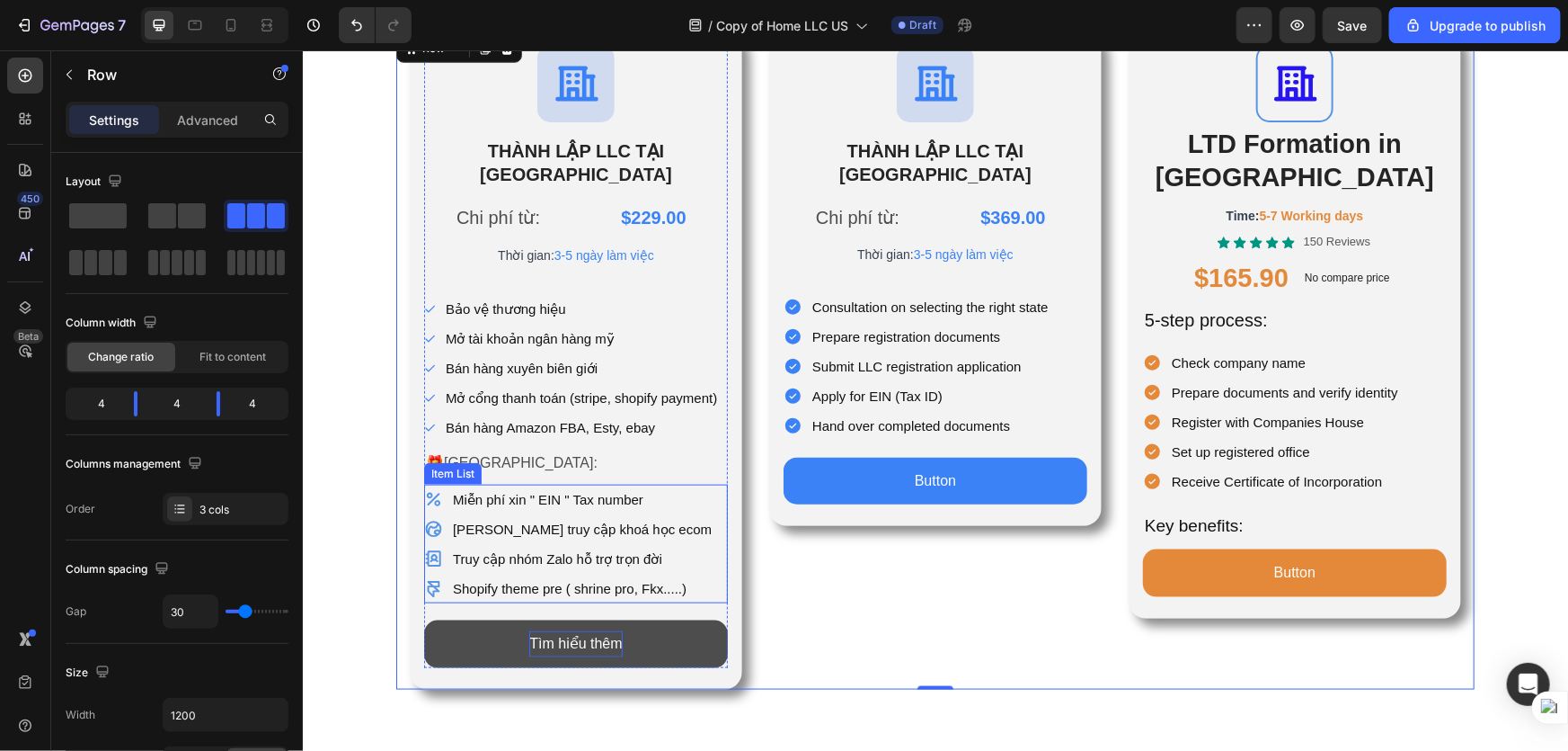
click at [635, 516] on p "[PERSON_NAME] truy cập khoá học ecom" at bounding box center [581, 528] width 259 height 24
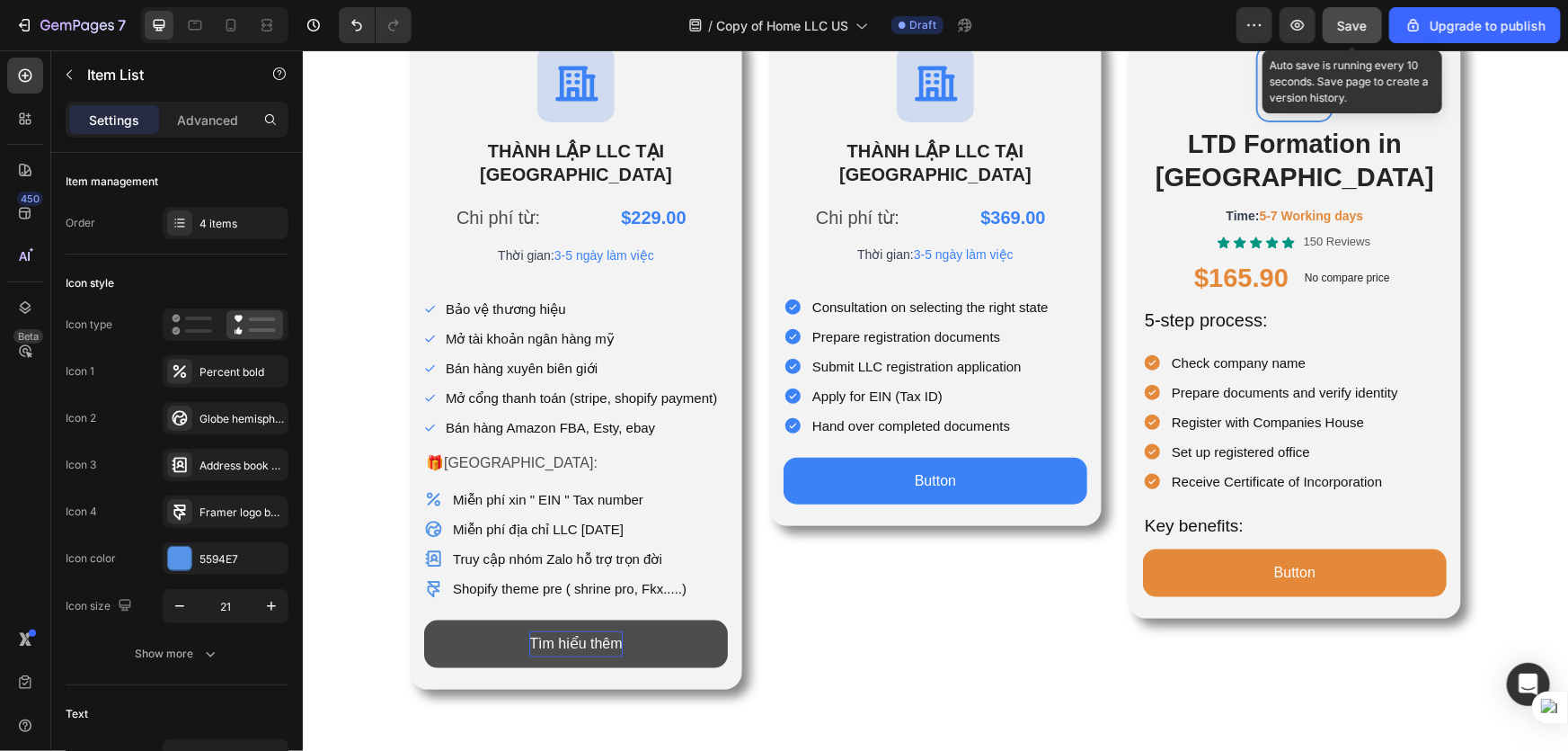
click at [1344, 21] on span "Save" at bounding box center [1353, 25] width 30 height 15
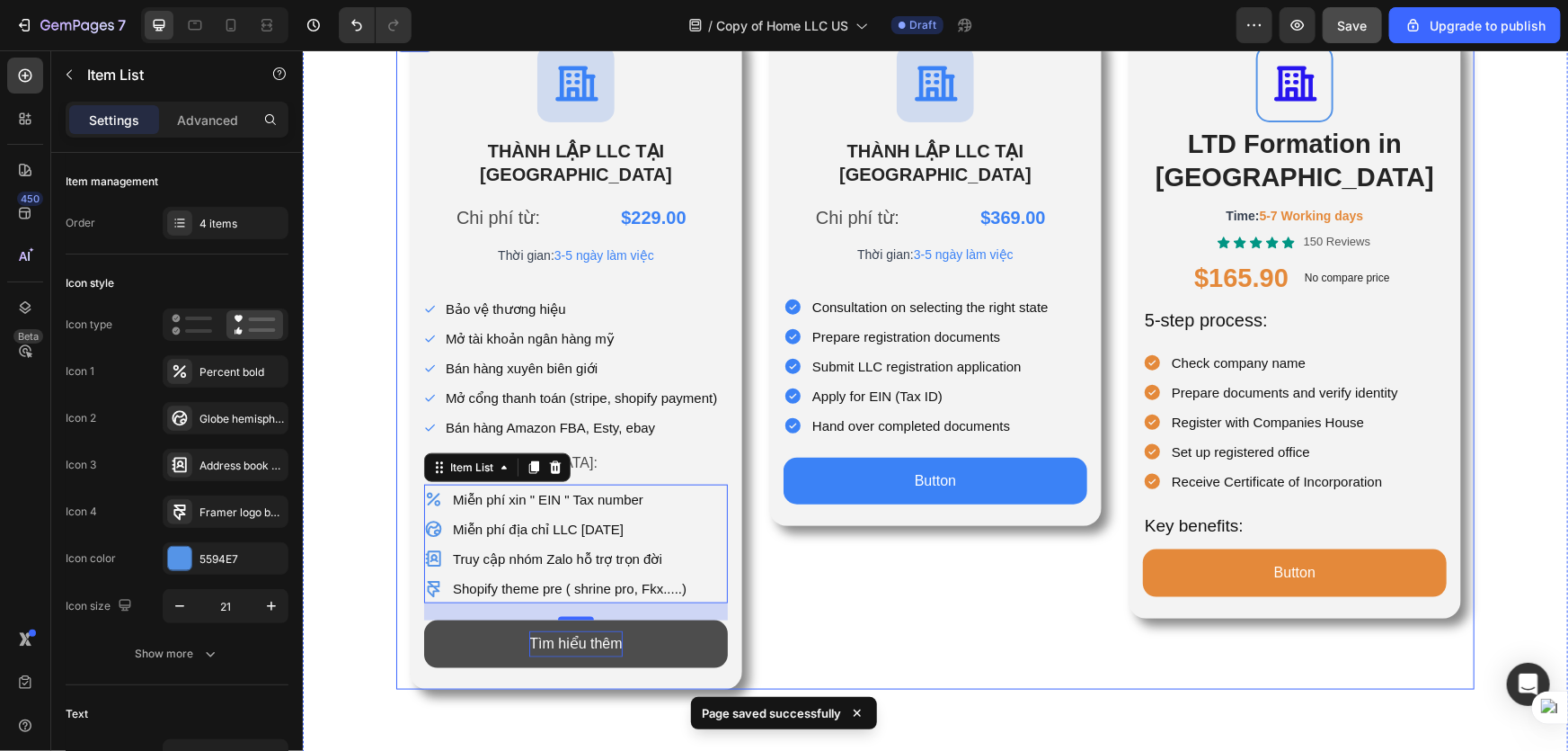
scroll to position [1142, 0]
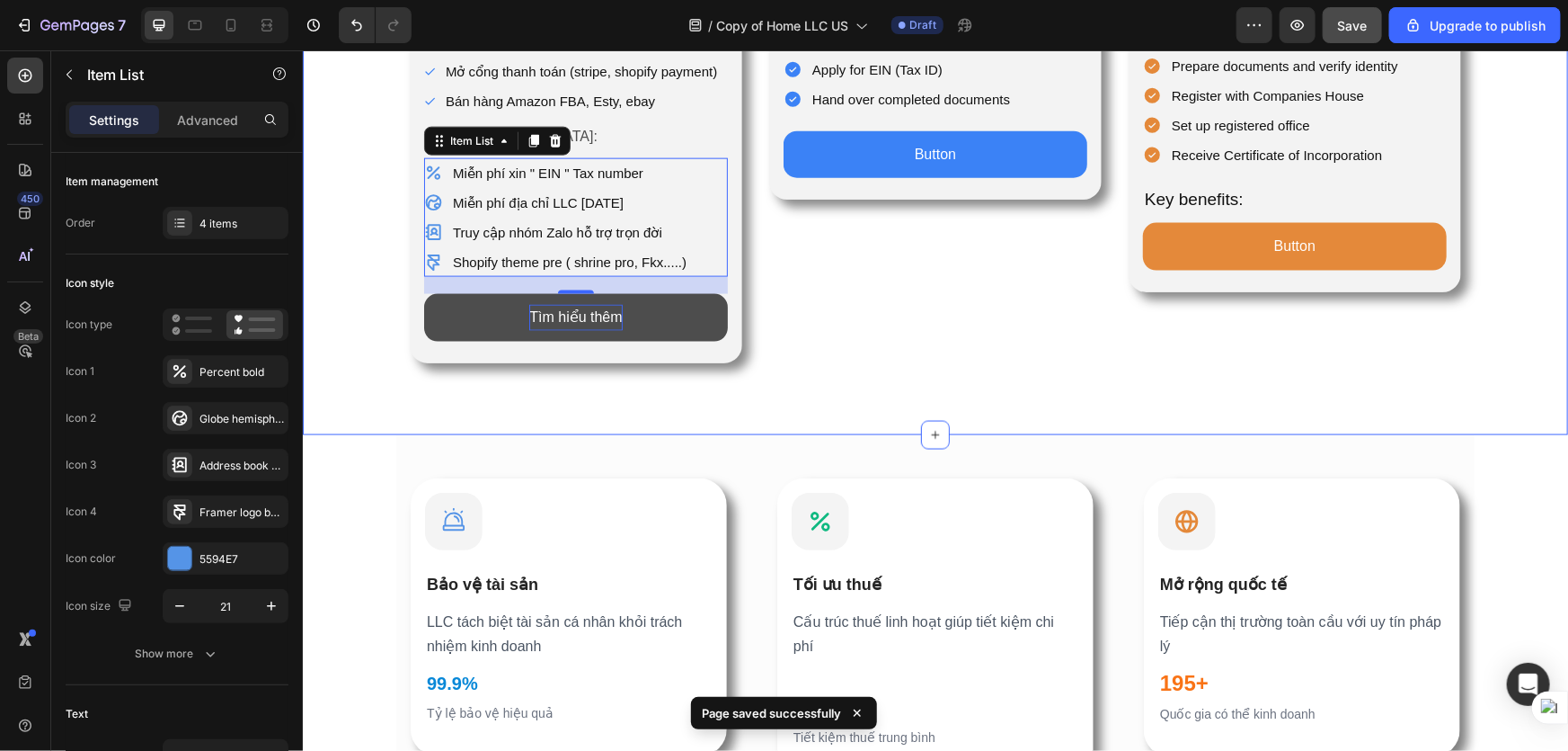
click at [1430, 395] on div "Icon THÀNH LẬP LLC TẠI HOA KỲ Heading Chi phí từ: Text Block $229.00 Product Pr…" at bounding box center [934, 59] width 1265 height 749
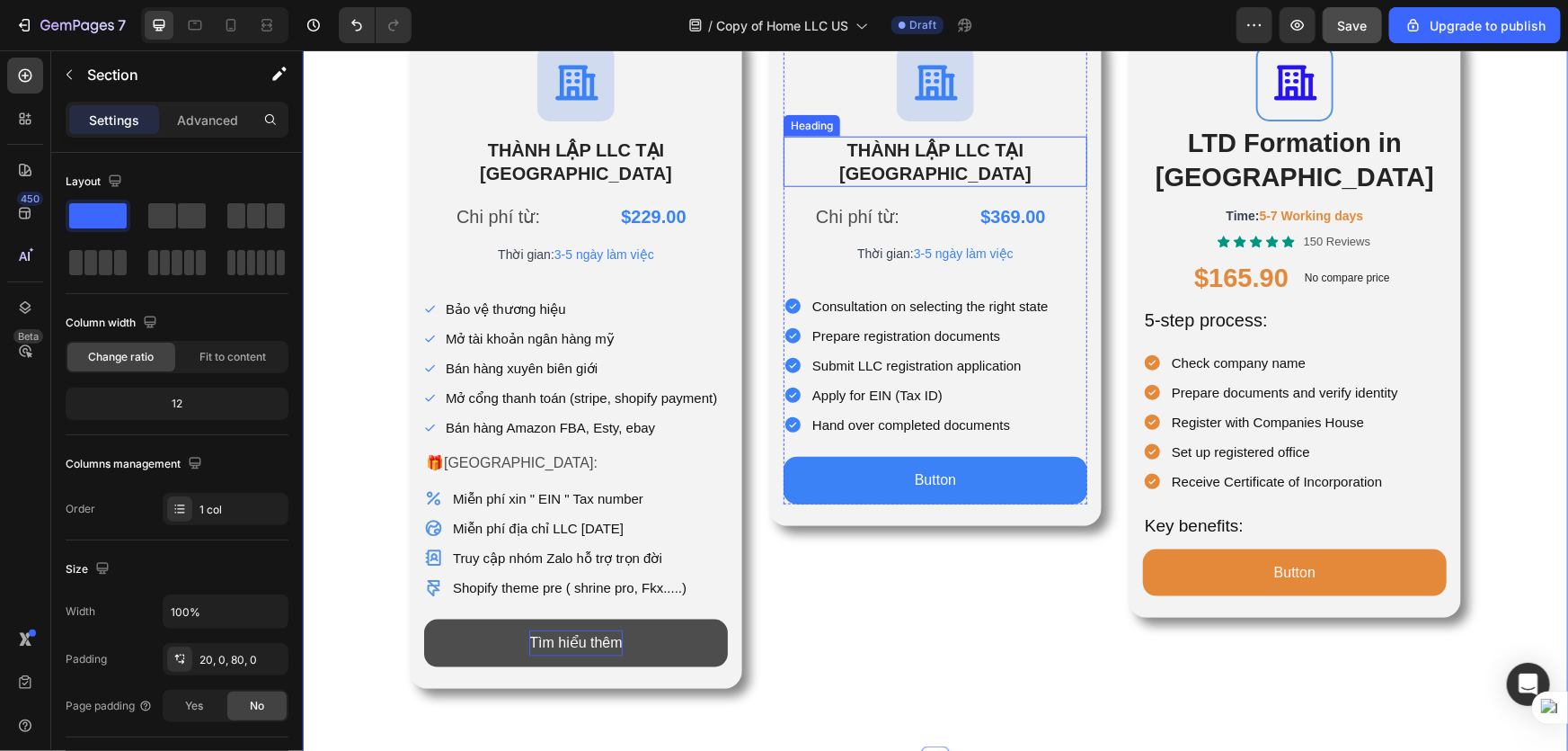
scroll to position [570, 0]
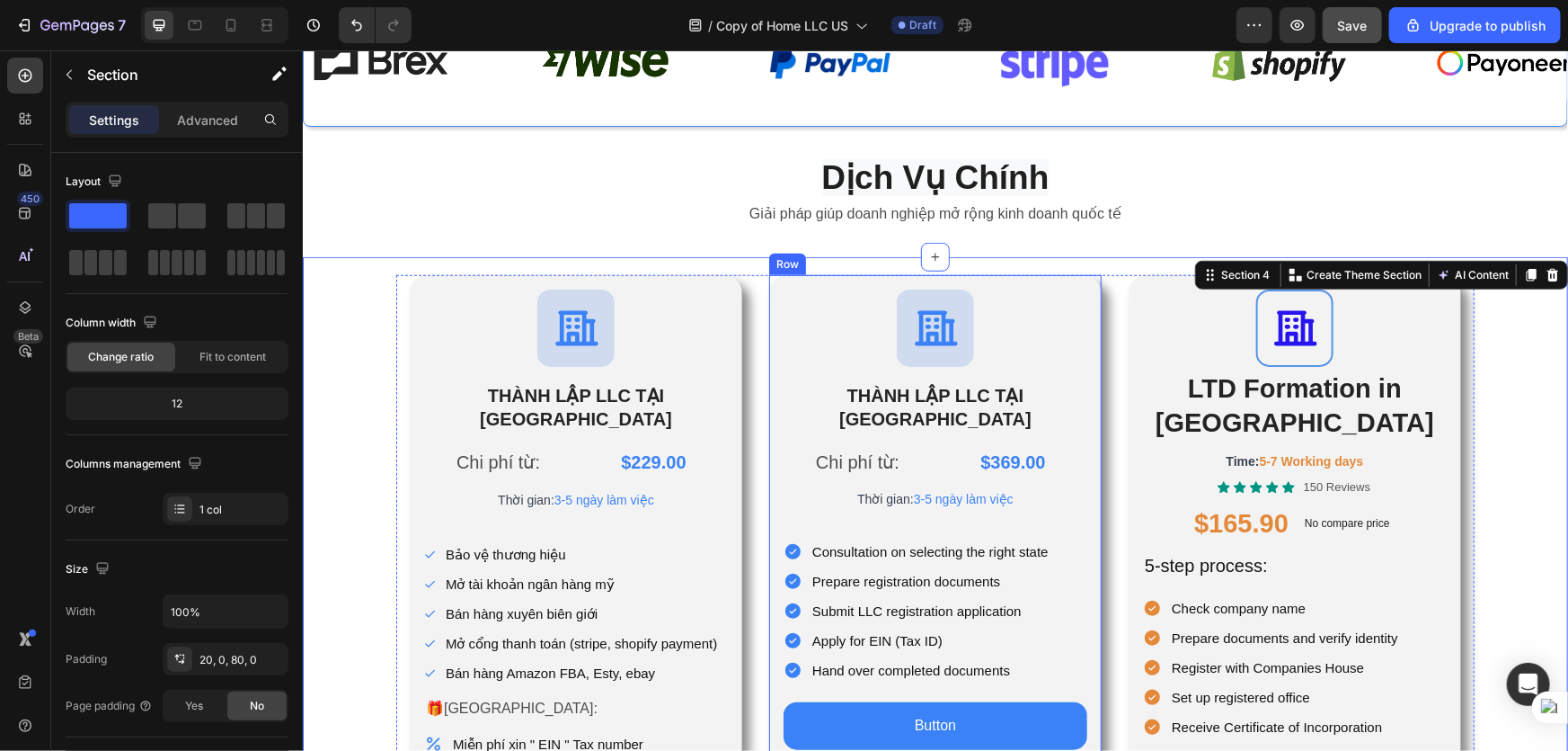
click at [1091, 289] on div "Icon THÀNH LẬP LLC TẠI [GEOGRAPHIC_DATA] Heading Chi phí từ: Text Block $369.00…" at bounding box center [934, 522] width 333 height 496
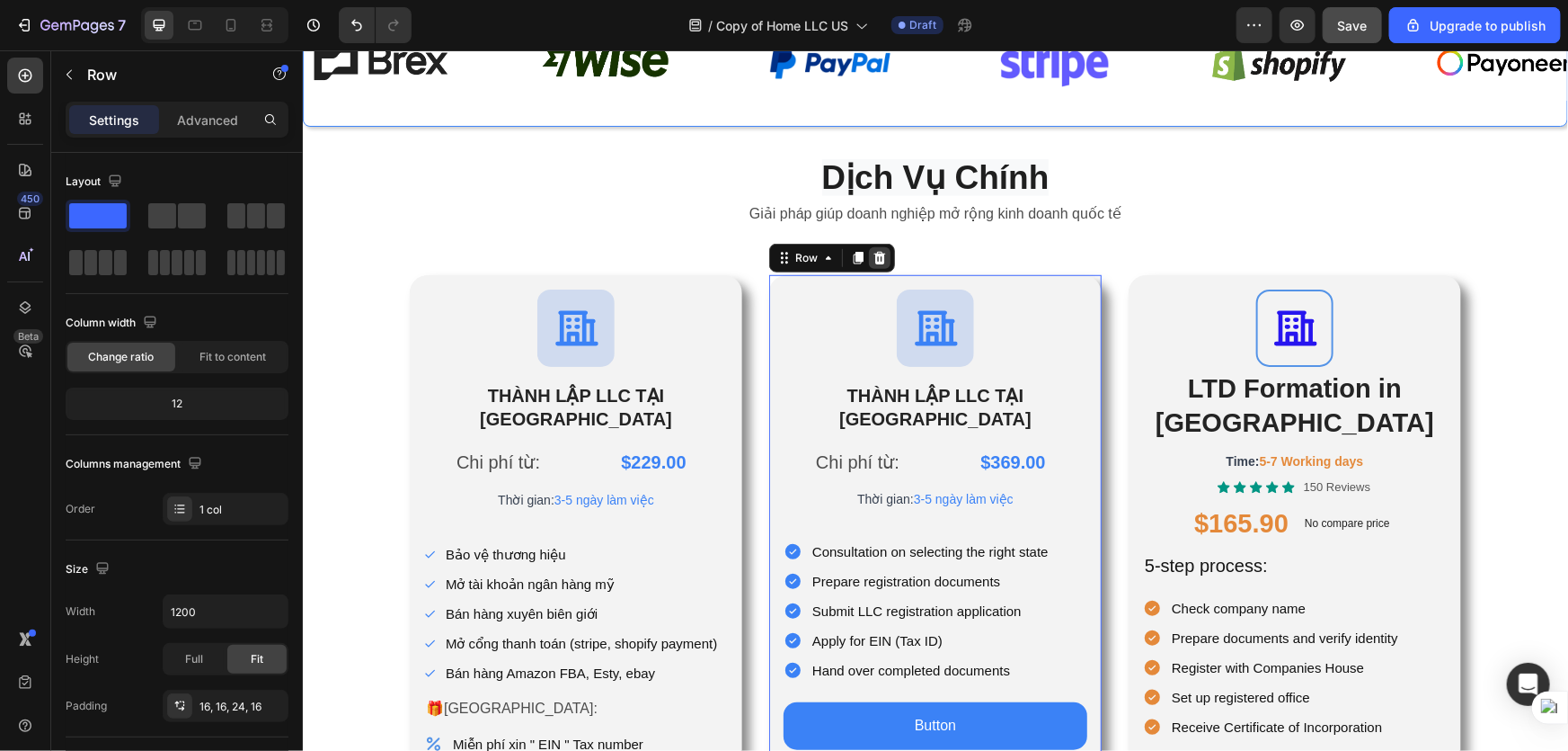
click at [873, 255] on icon at bounding box center [879, 257] width 12 height 13
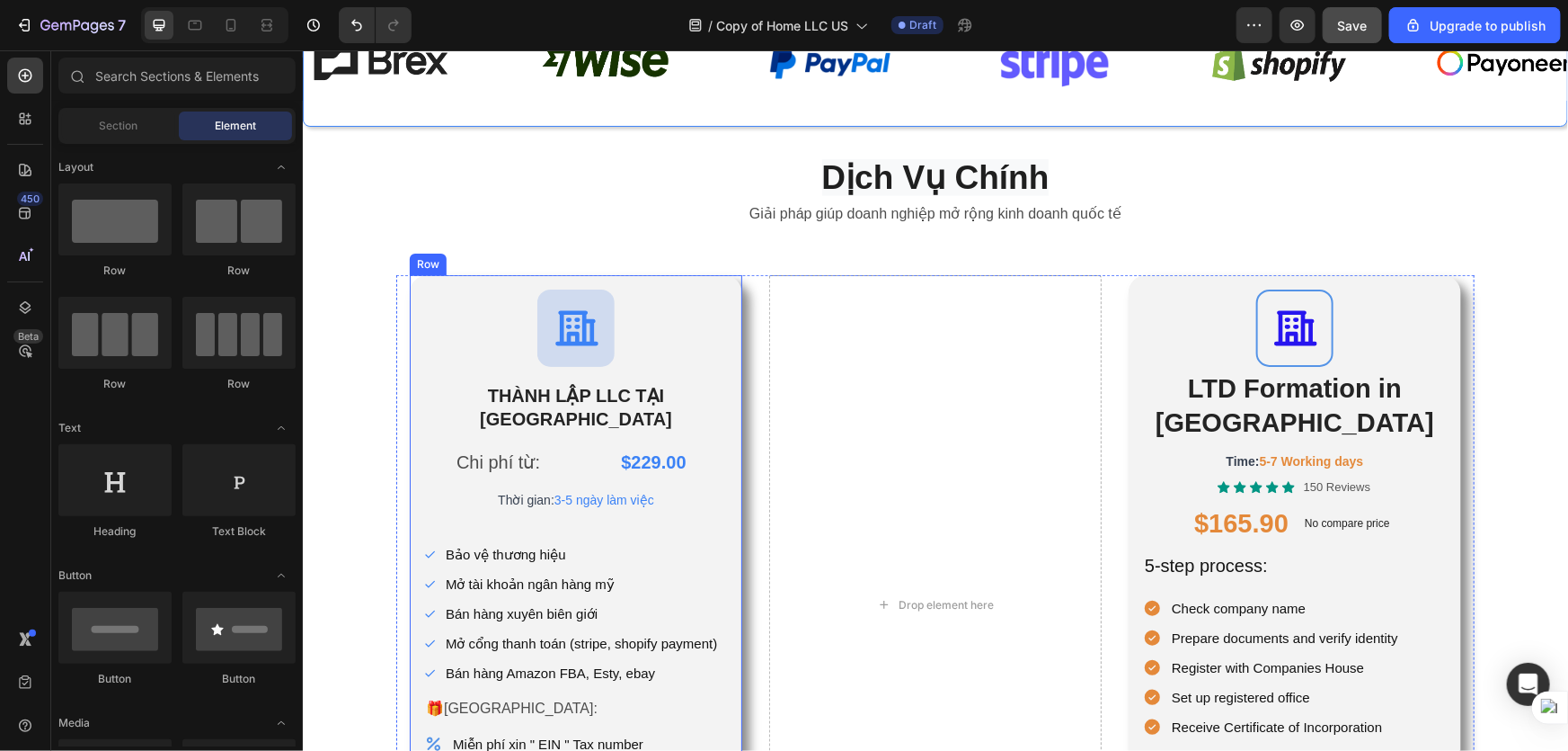
click at [714, 281] on div "Icon THÀNH LẬP LLC TẠI HOA KỲ Heading Chi phí từ: Text Block $229.00 Product Pr…" at bounding box center [575, 603] width 333 height 659
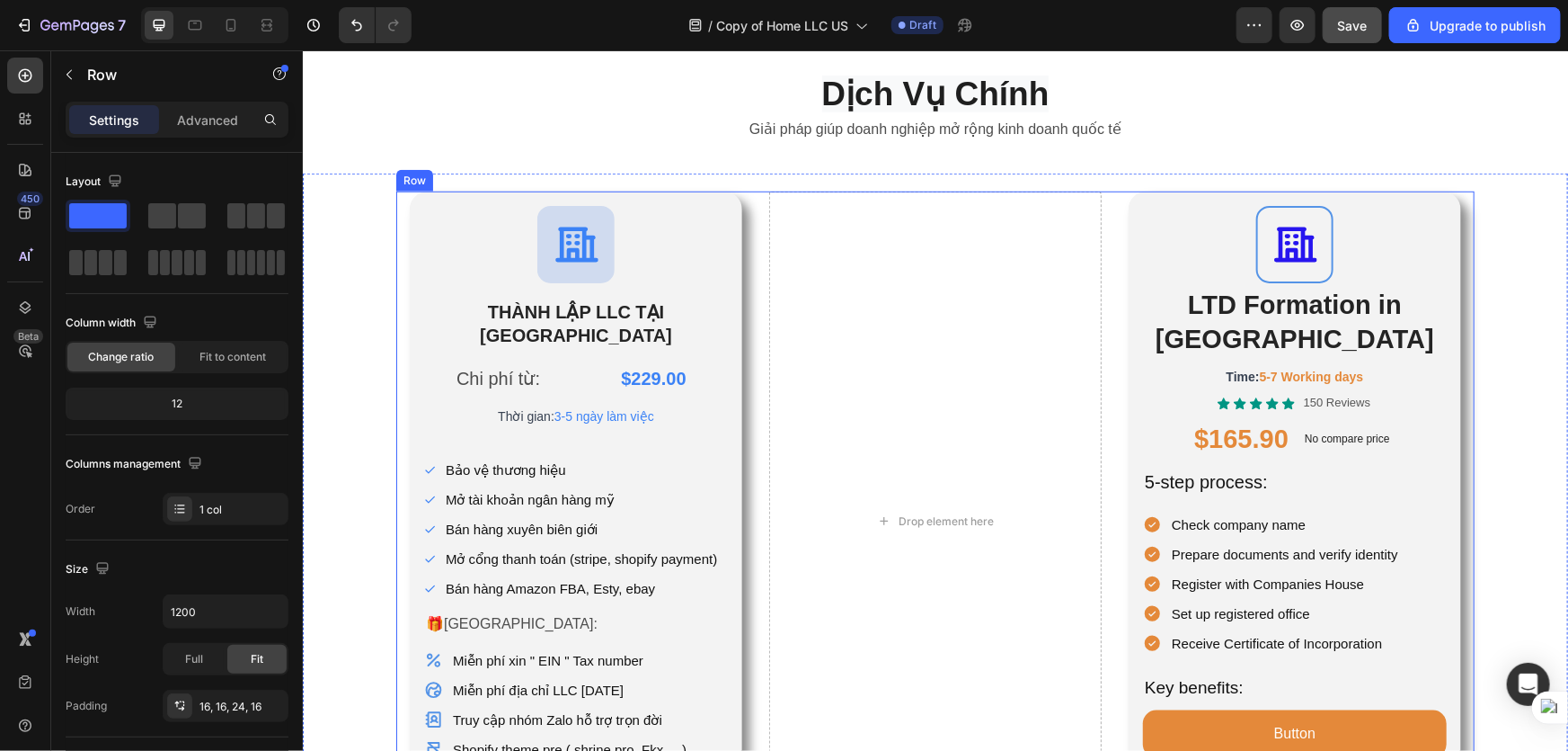
scroll to position [736, 0]
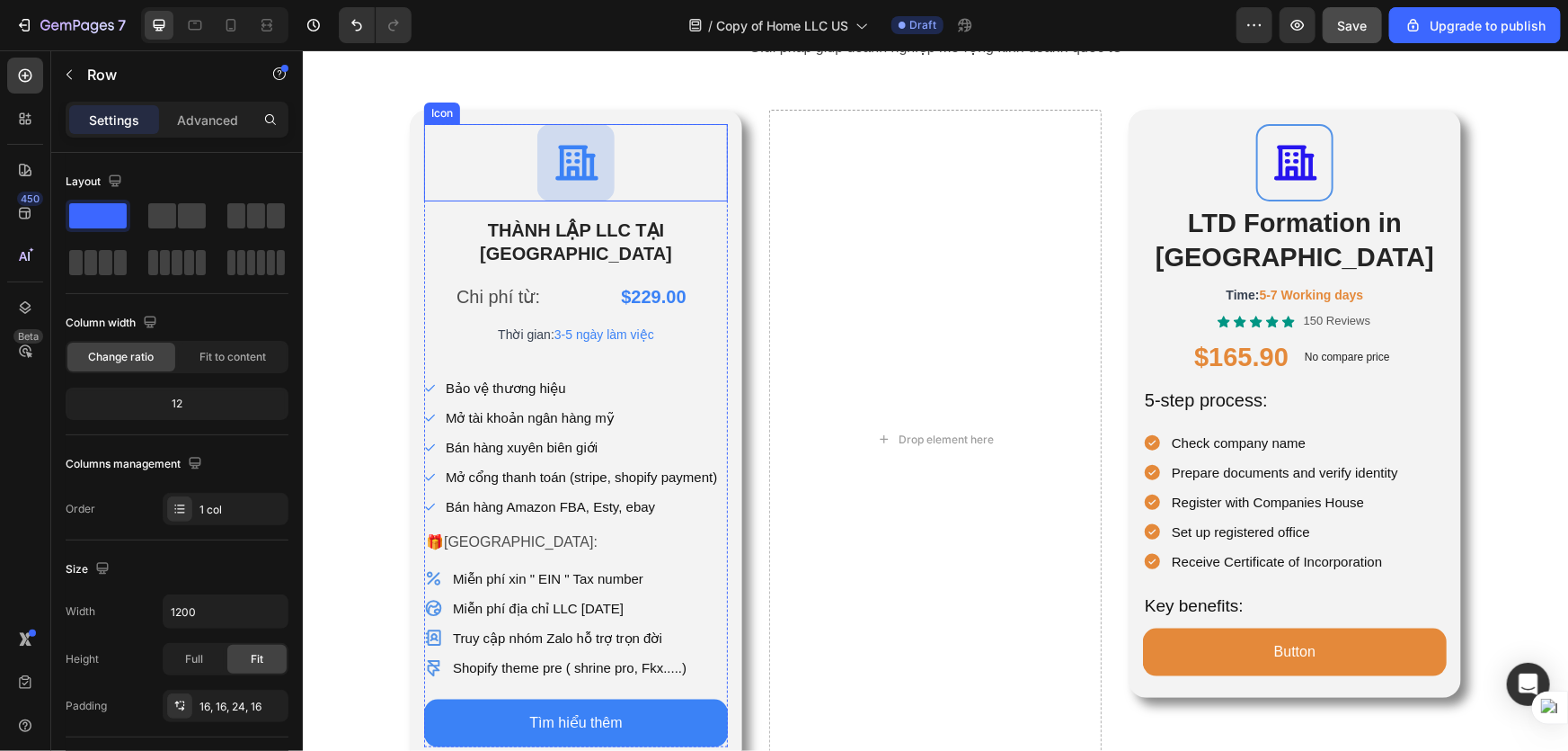
click at [720, 170] on div "Icon" at bounding box center [576, 161] width 304 height 77
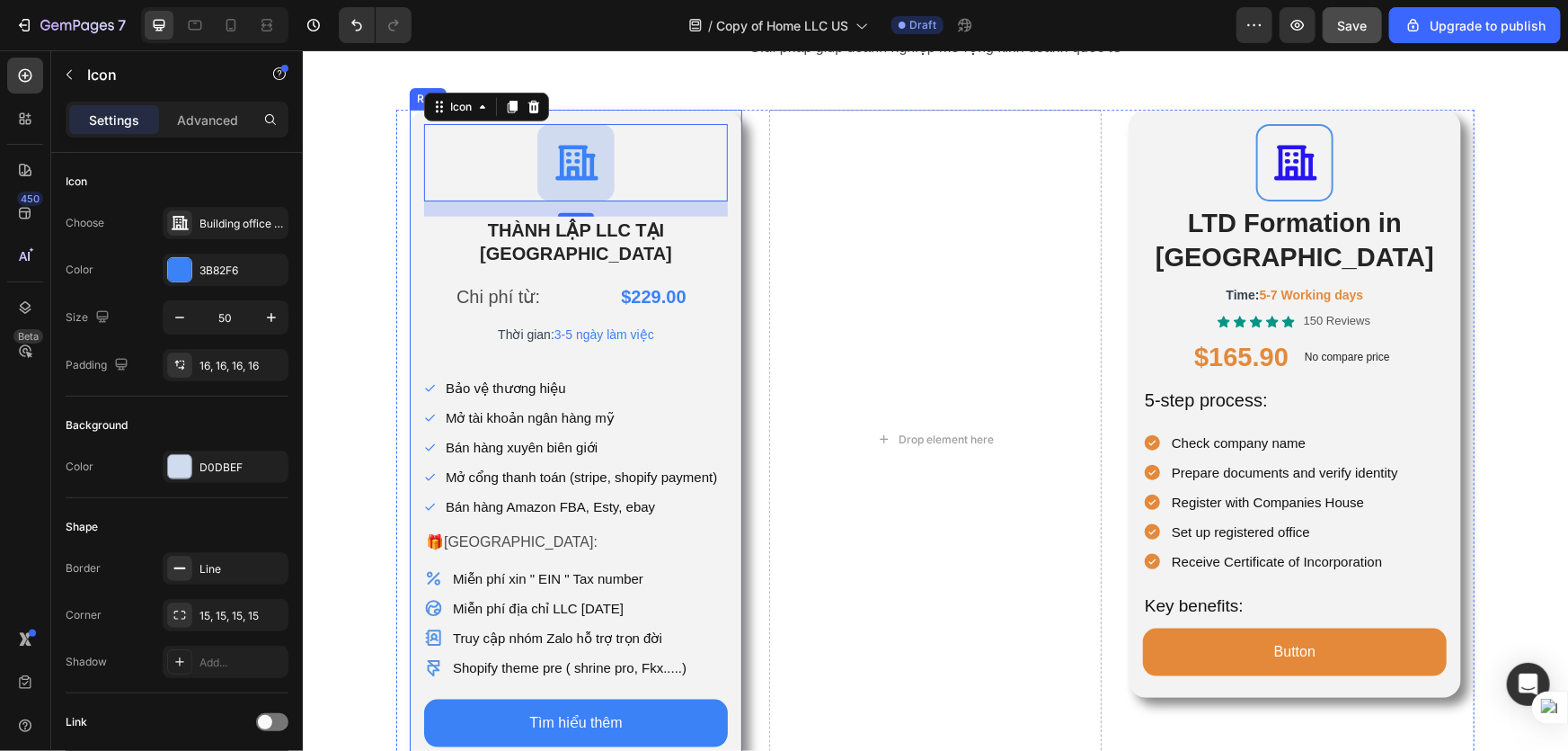
click at [728, 236] on div "Icon 17 THÀNH LẬP LLC TẠI HOA KỲ Heading Chi phí từ: Text Block $229.00 Product…" at bounding box center [575, 438] width 333 height 659
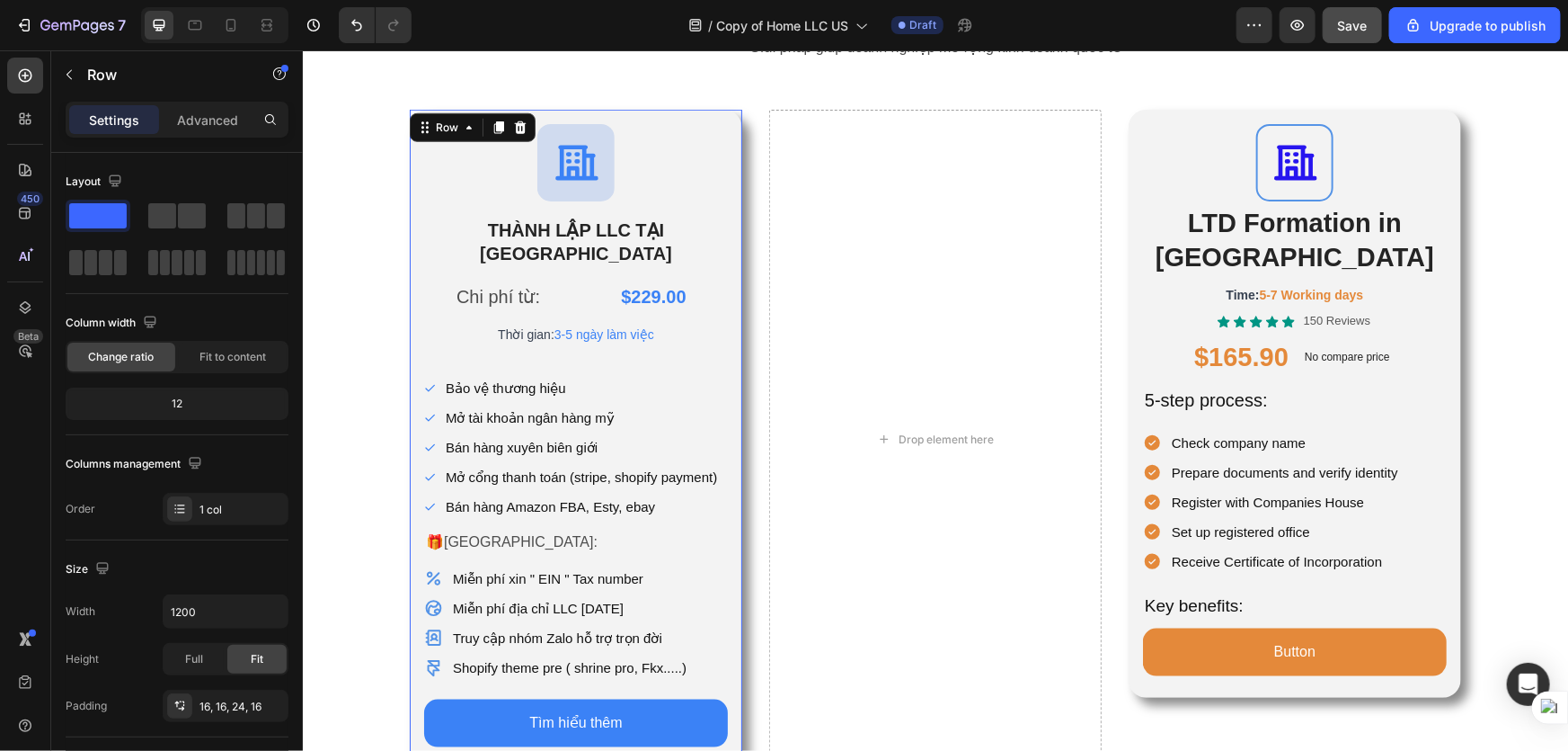
click at [728, 236] on div "Icon THÀNH LẬP LLC TẠI HOA KỲ Heading Chi phí từ: Text Block $229.00 Product Pr…" at bounding box center [575, 438] width 333 height 659
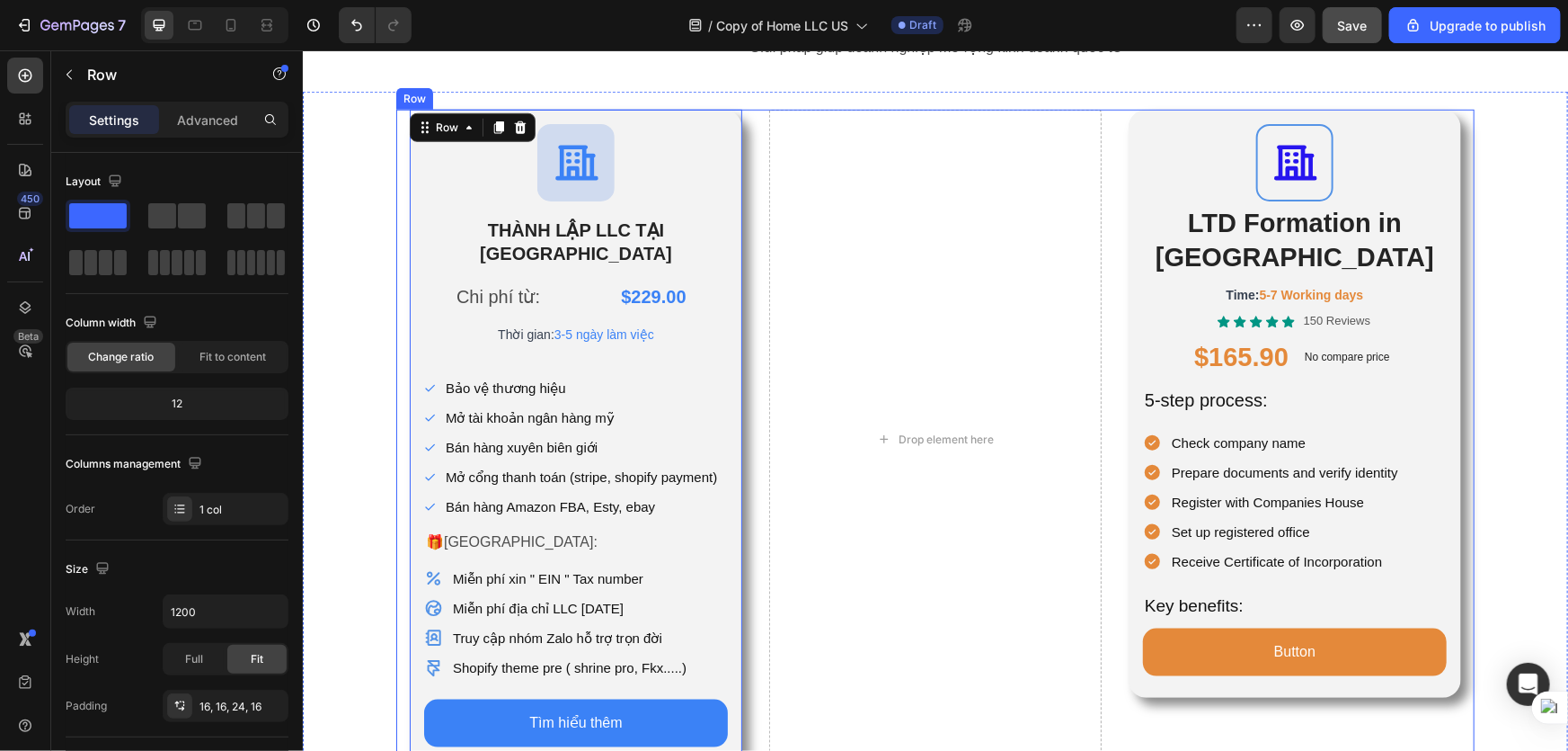
click at [396, 155] on div "Icon THÀNH LẬP LLC TẠI HOA KỲ Heading Chi phí từ: Text Block $229.00 Product Pr…" at bounding box center [934, 438] width 1078 height 659
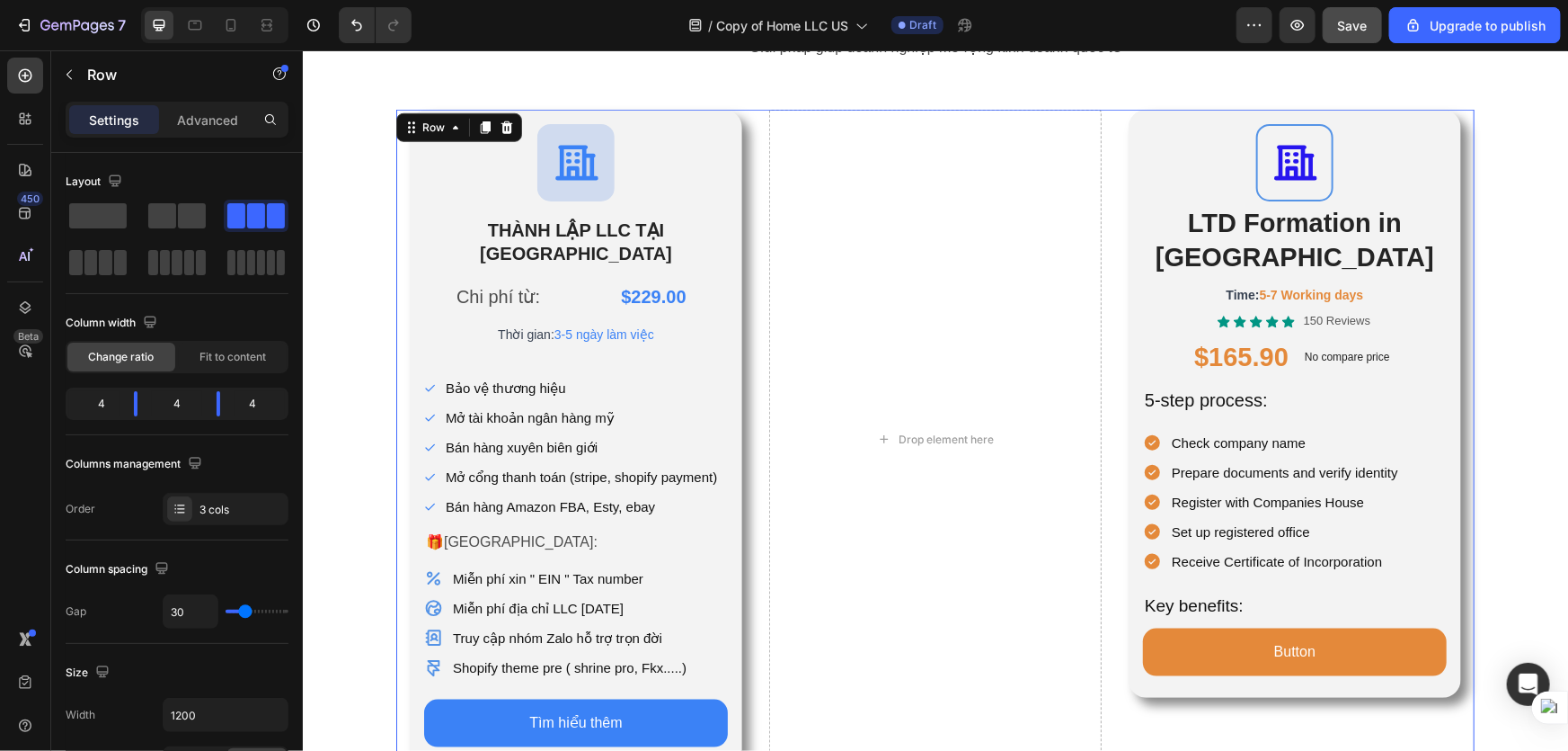
click at [396, 155] on div "Icon THÀNH LẬP LLC TẠI HOA KỲ Heading Chi phí từ: Text Block $229.00 Product Pr…" at bounding box center [934, 438] width 1078 height 659
click at [415, 156] on div "Icon THÀNH LẬP LLC TẠI HOA KỲ Heading Chi phí từ: Text Block $229.00 Product Pr…" at bounding box center [575, 438] width 333 height 659
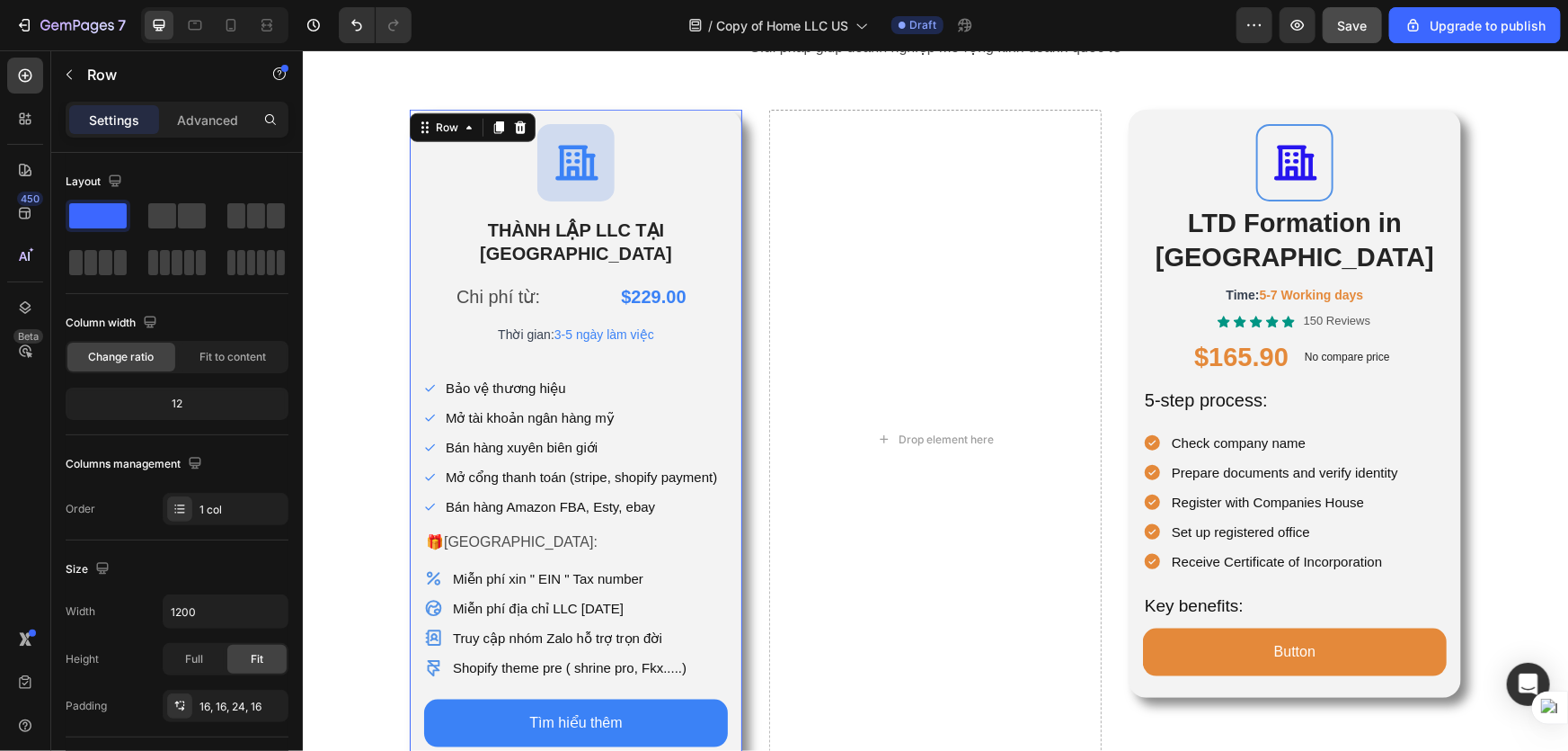
click at [396, 167] on div "Icon THÀNH LẬP LLC TẠI HOA KỲ Heading Chi phí từ: Text Block $229.00 Product Pr…" at bounding box center [934, 438] width 1078 height 659
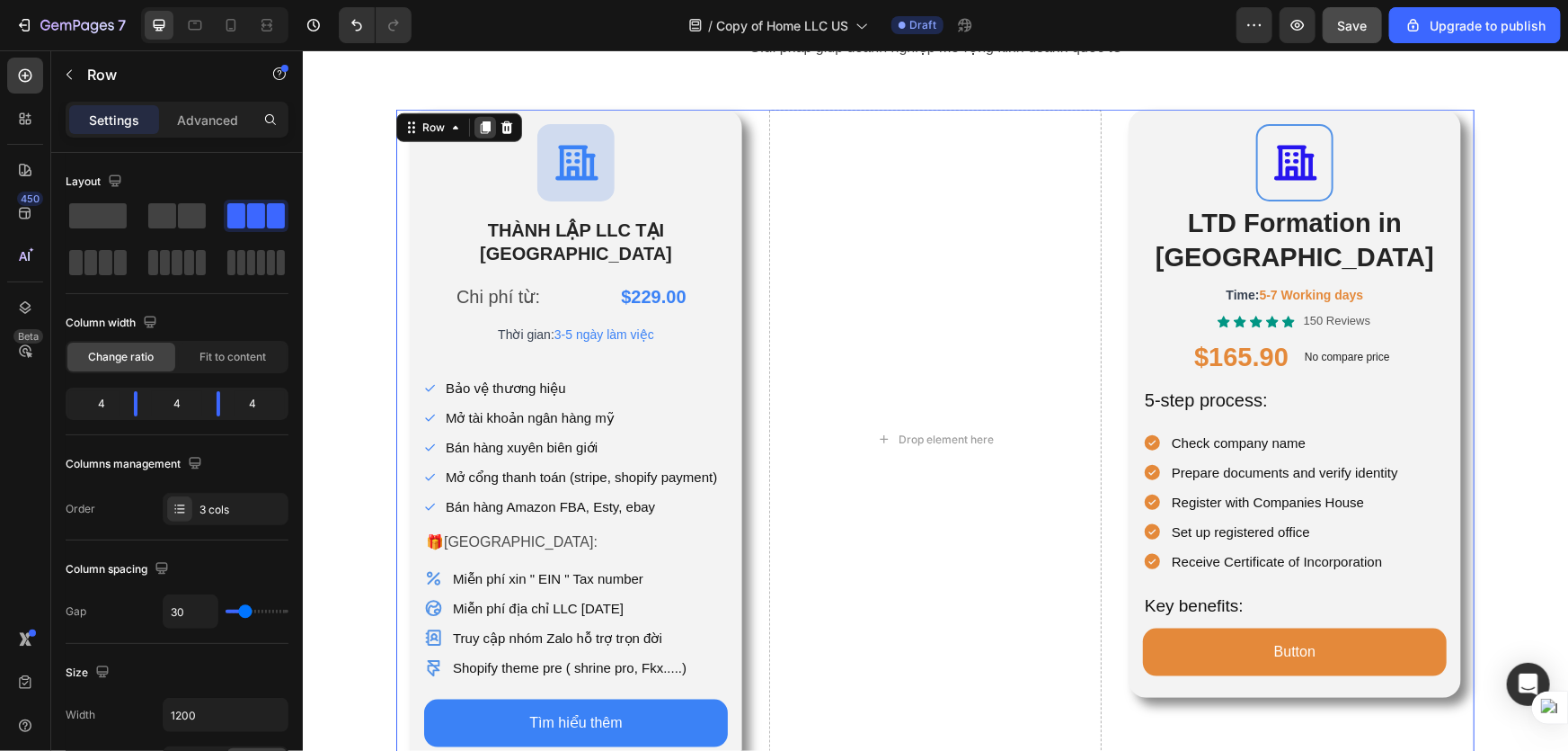
click at [476, 134] on div at bounding box center [485, 127] width 22 height 22
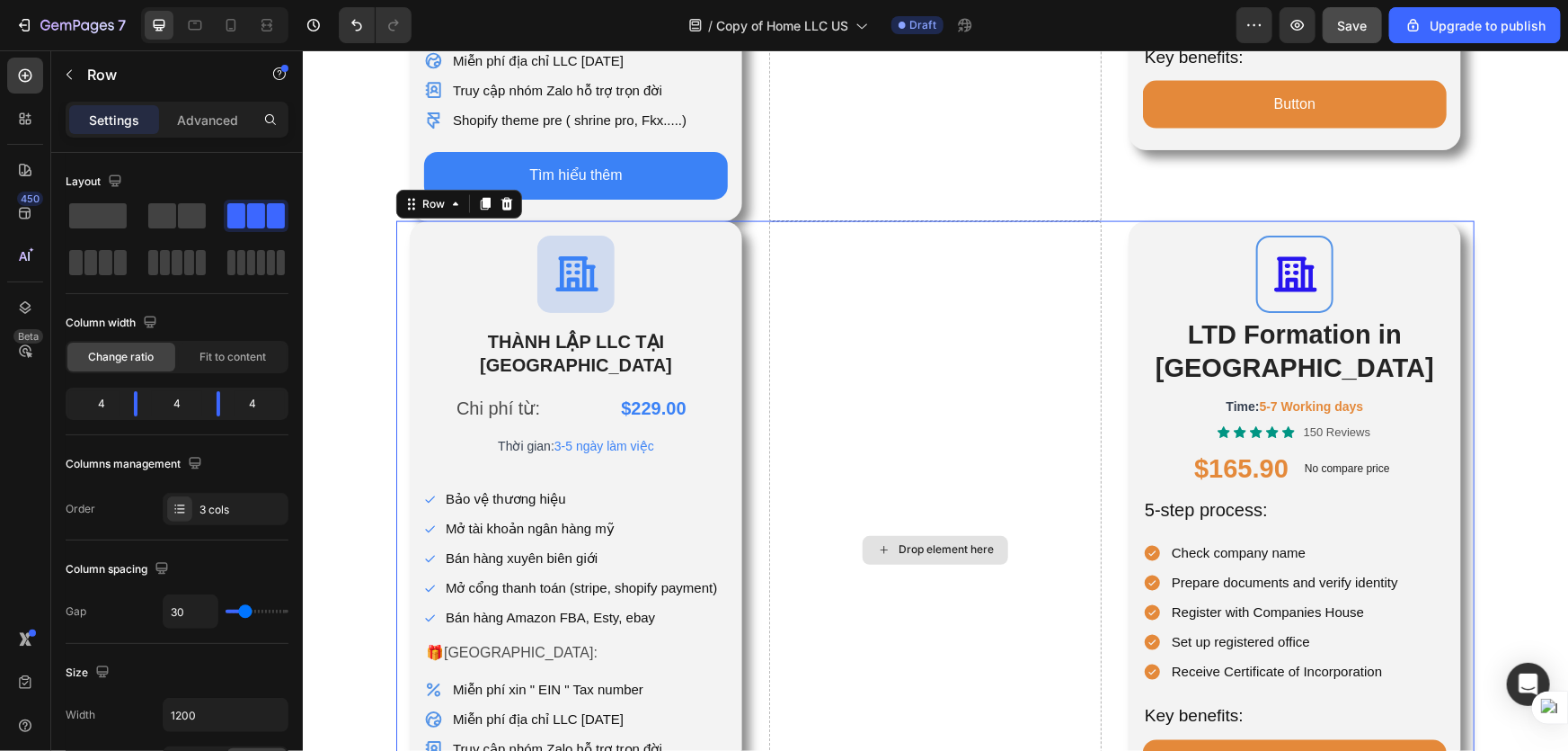
scroll to position [1120, 0]
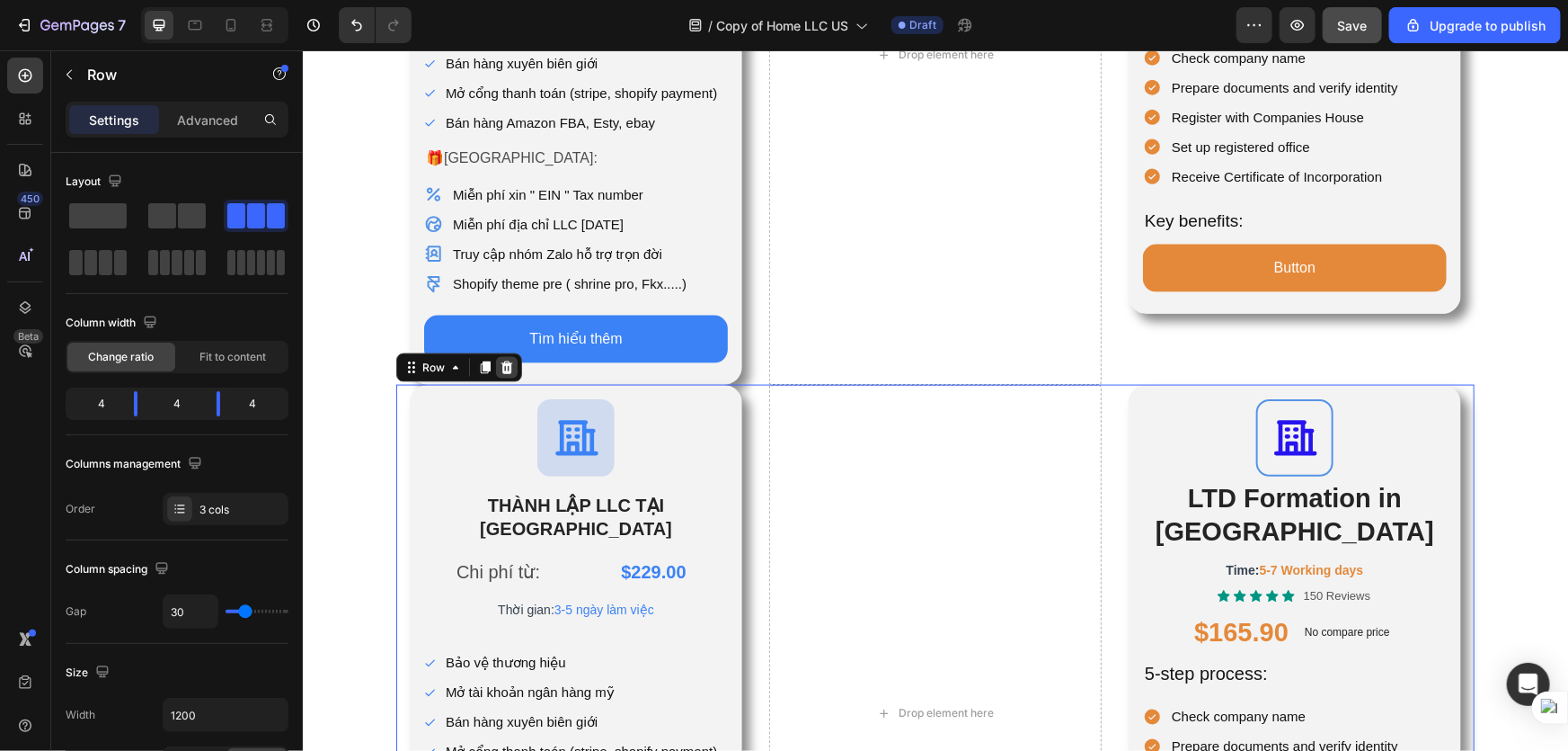
click at [502, 360] on icon at bounding box center [507, 366] width 12 height 13
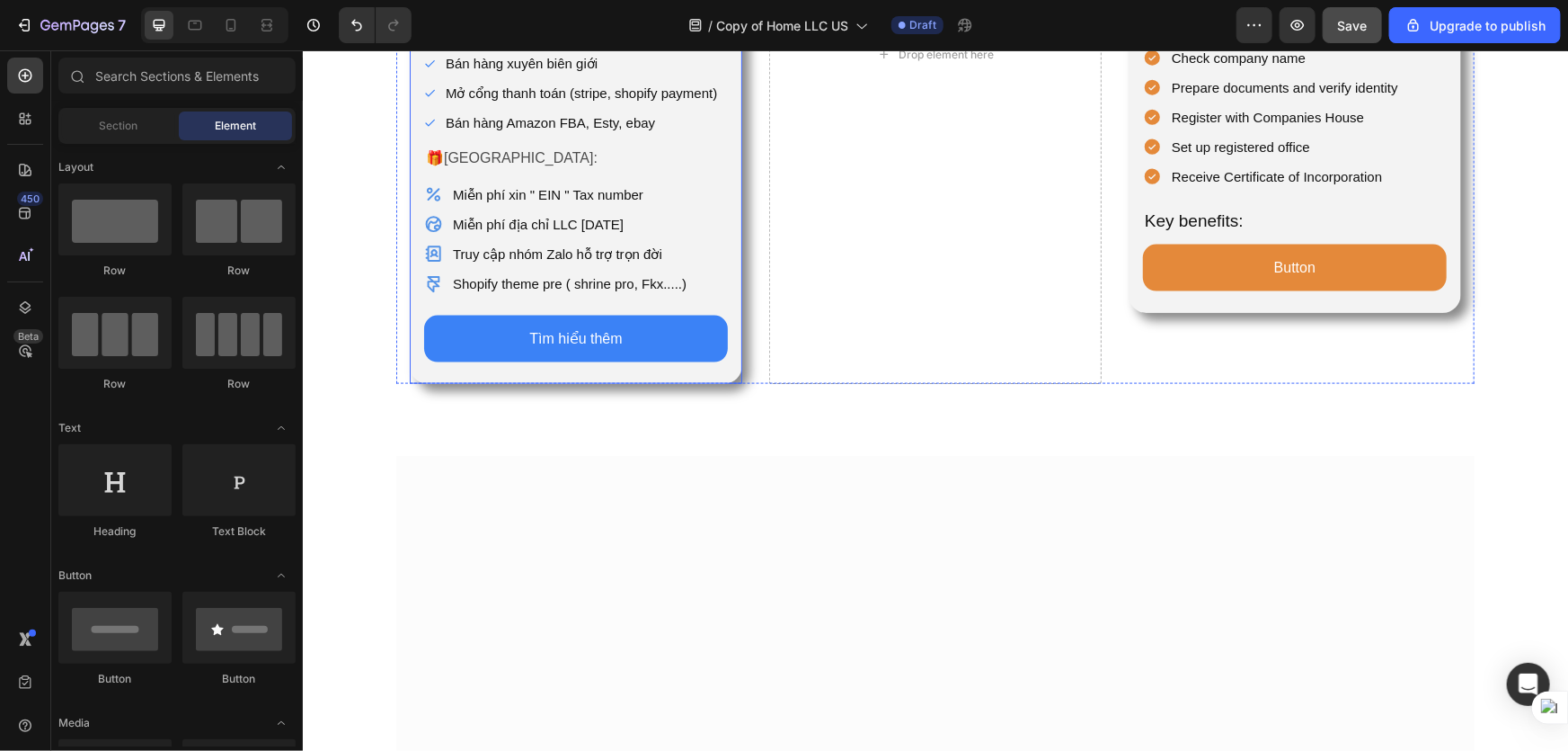
scroll to position [467, 0]
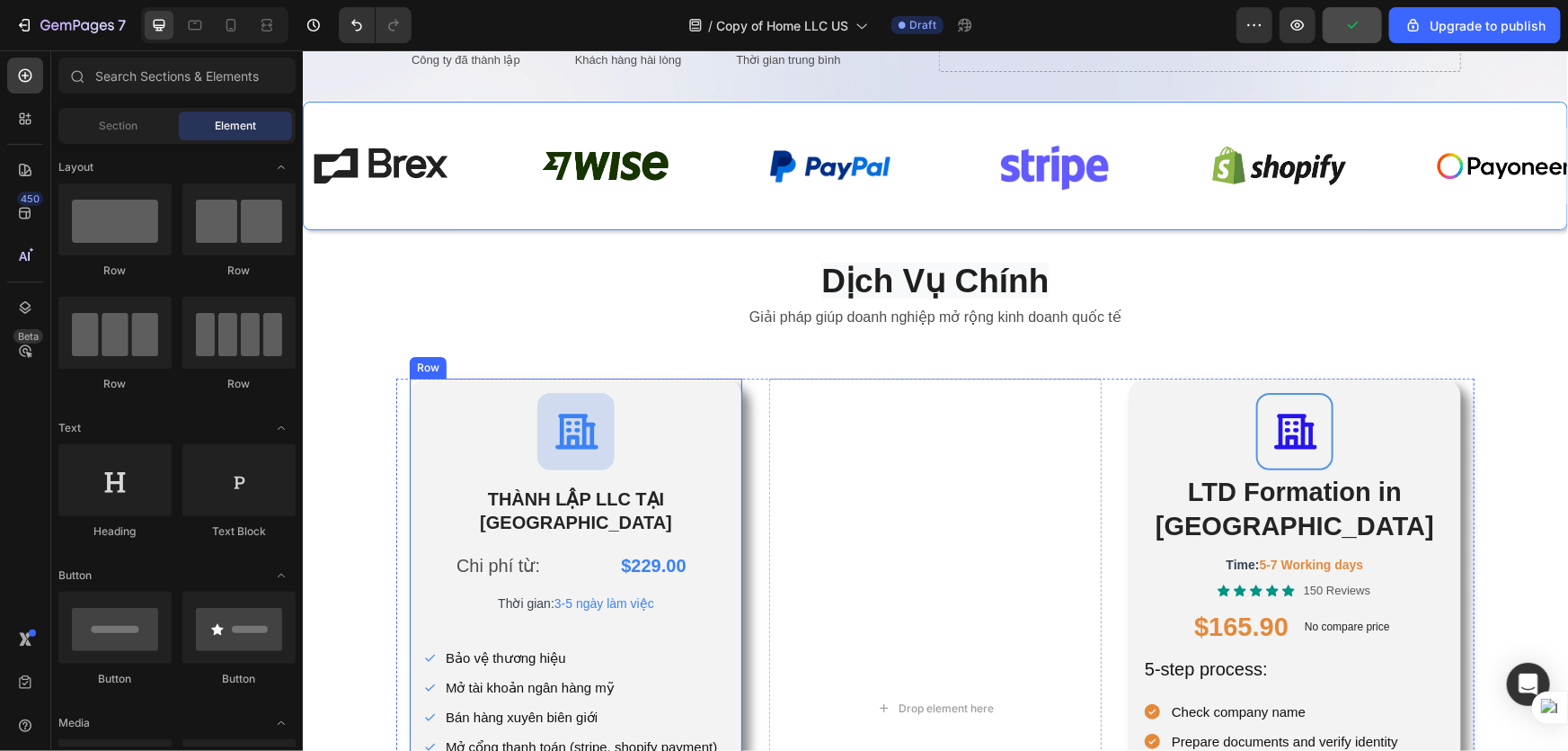
click at [721, 415] on div "Icon THÀNH LẬP LLC TẠI HOA KỲ Heading Chi phí từ: Text Block $229.00 Product Pr…" at bounding box center [575, 707] width 333 height 659
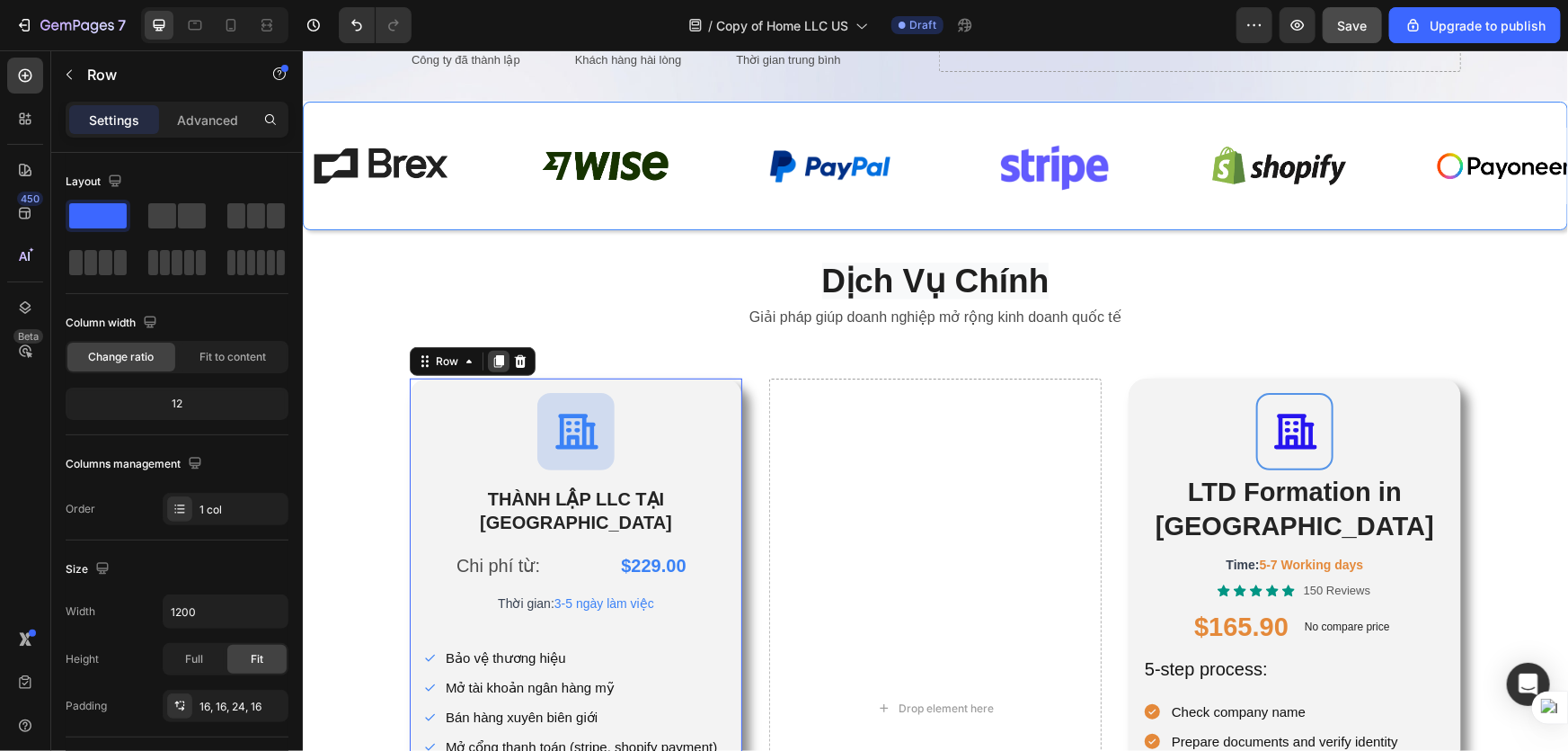
click at [496, 362] on icon at bounding box center [498, 360] width 14 height 14
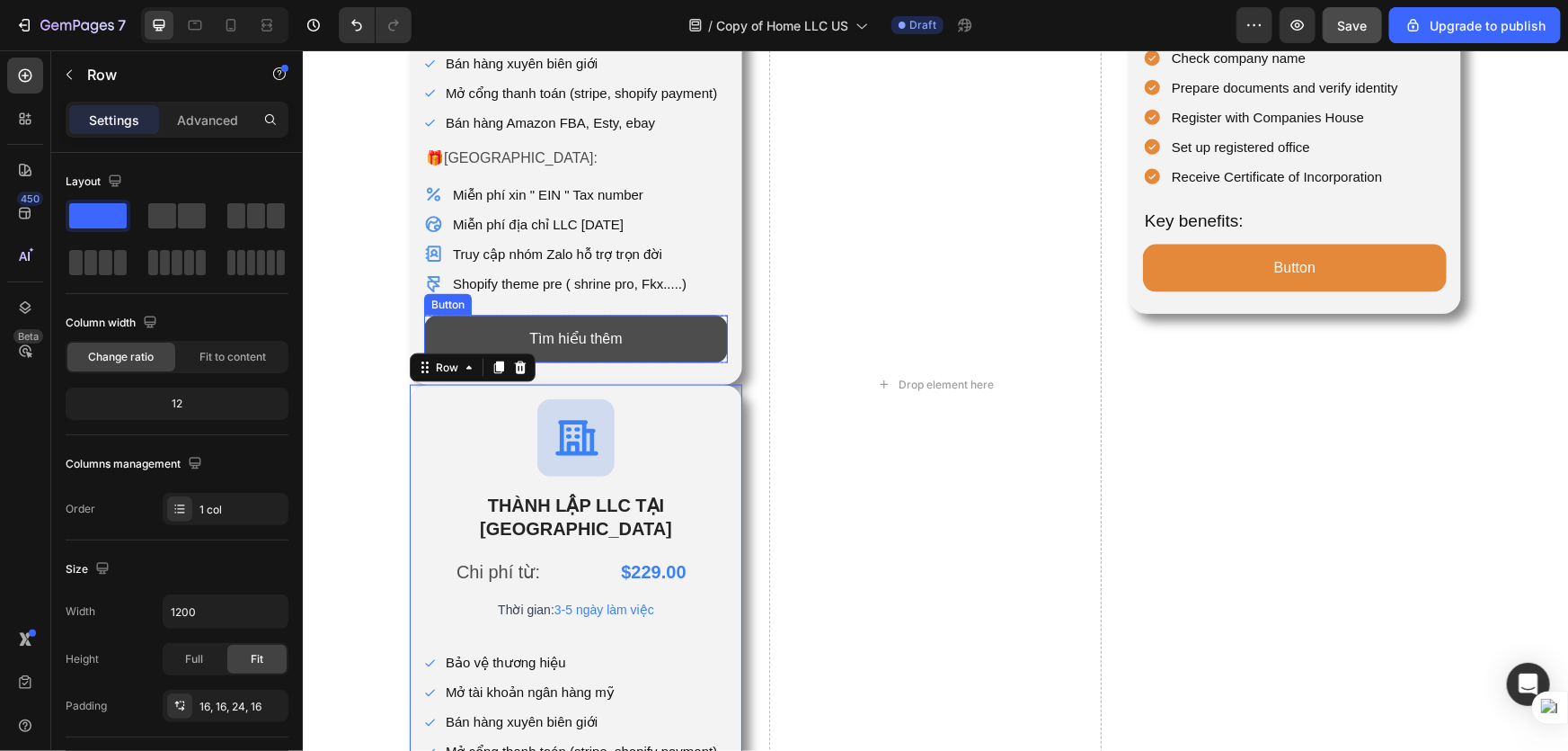
scroll to position [957, 0]
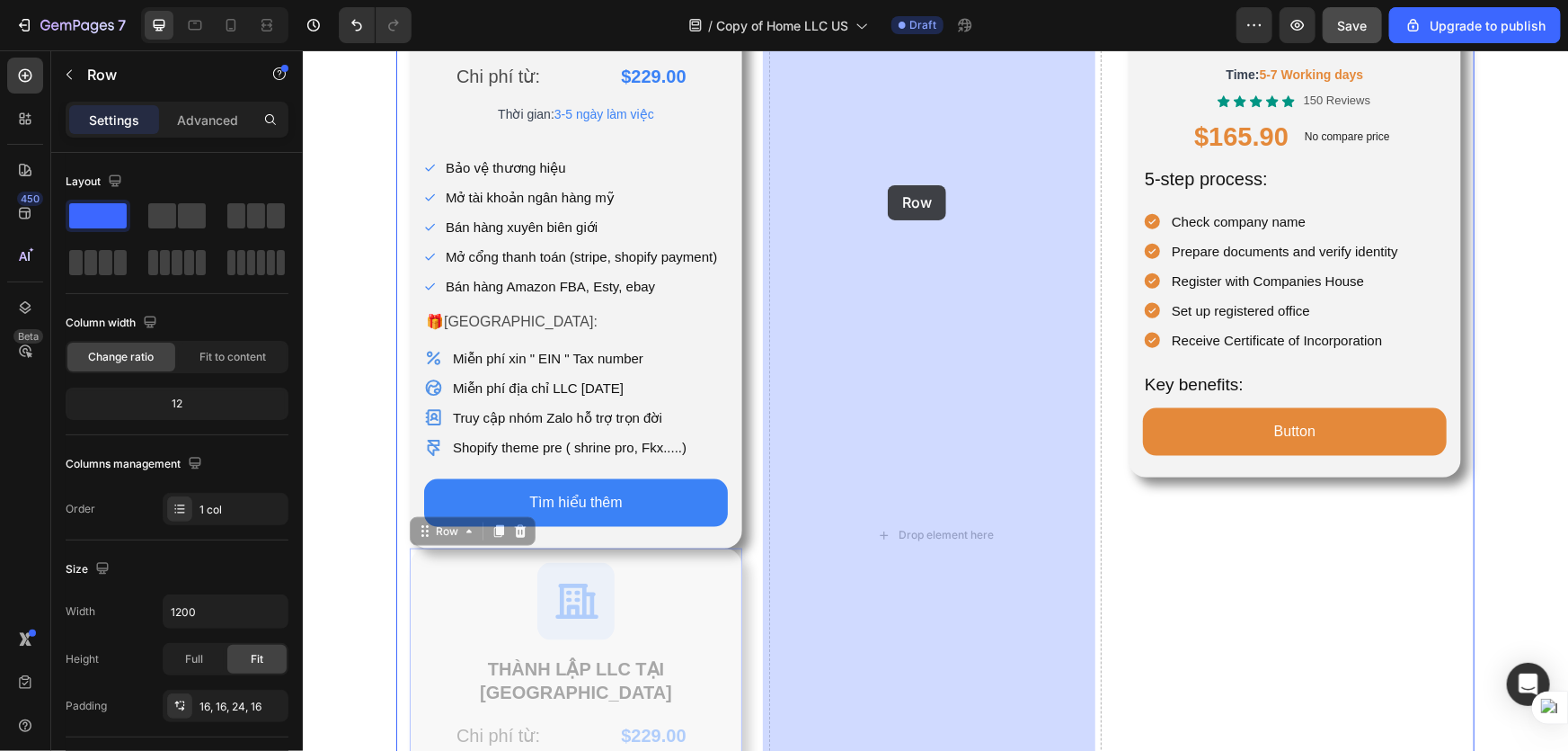
drag, startPoint x: 424, startPoint y: 504, endPoint x: 886, endPoint y: 184, distance: 562.0
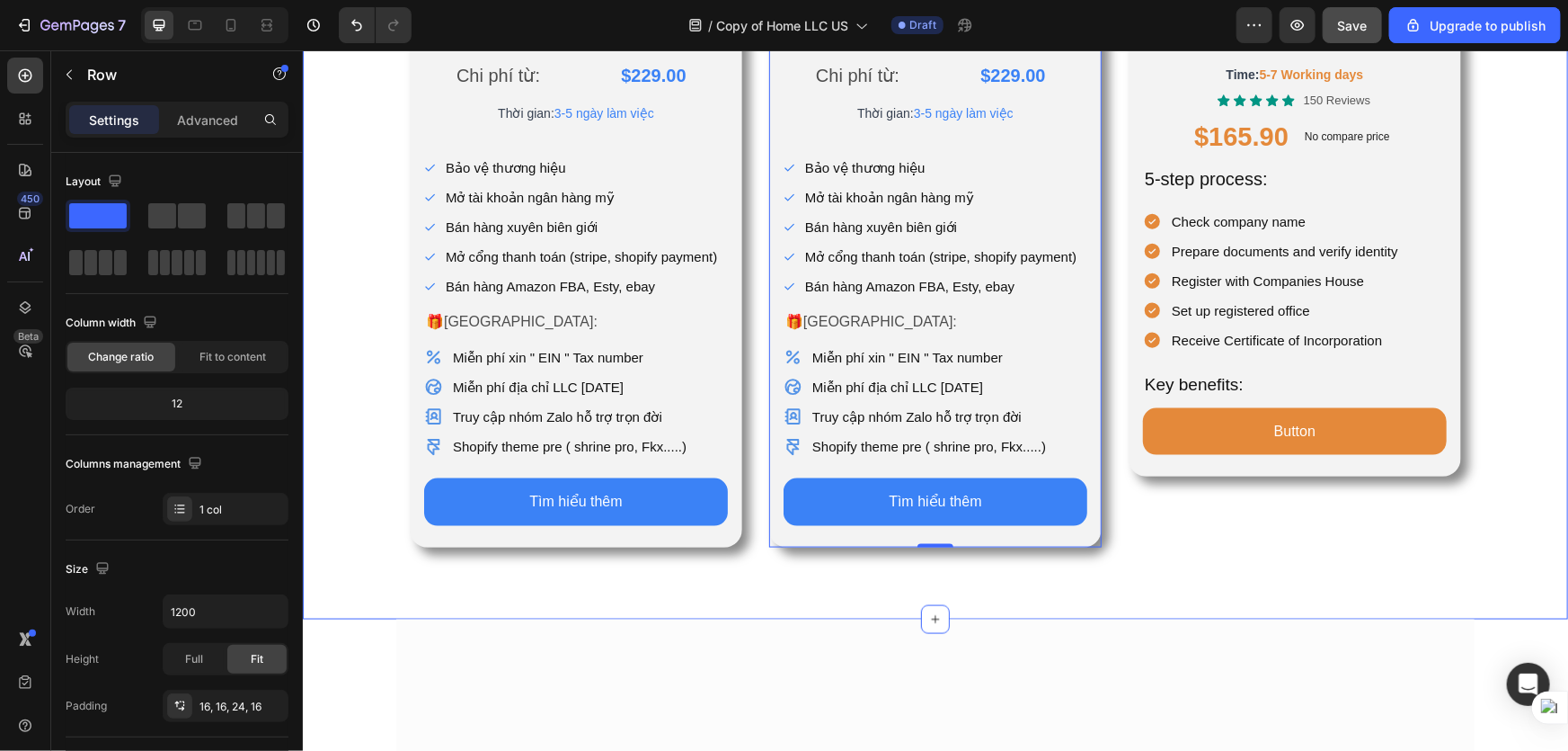
scroll to position [549, 0]
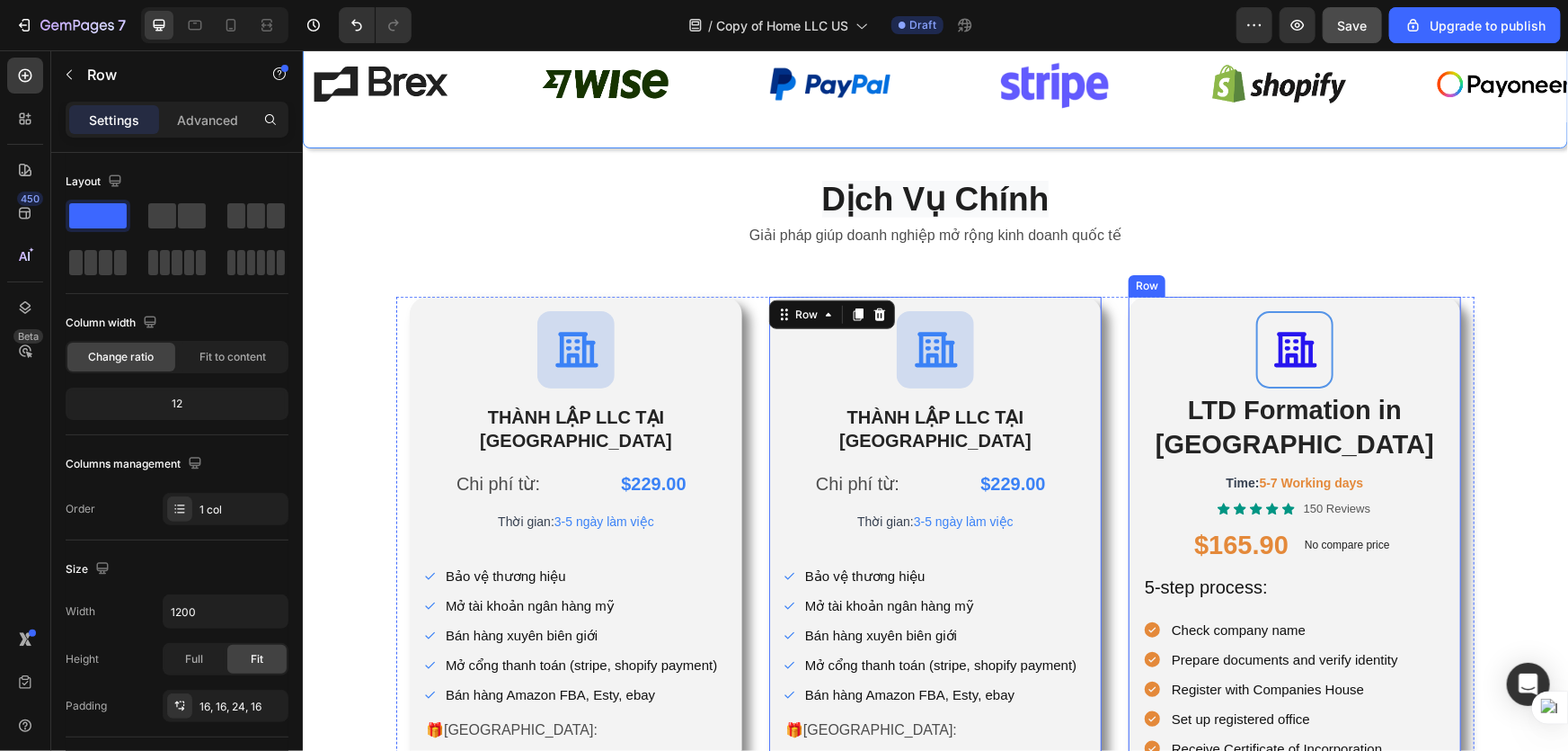
click at [1443, 438] on div "Icon LTD Formation in [GEOGRAPHIC_DATA] Heading Time: 5-7 Working days Text Blo…" at bounding box center [1293, 590] width 333 height 588
click at [1231, 281] on icon at bounding box center [1238, 279] width 14 height 14
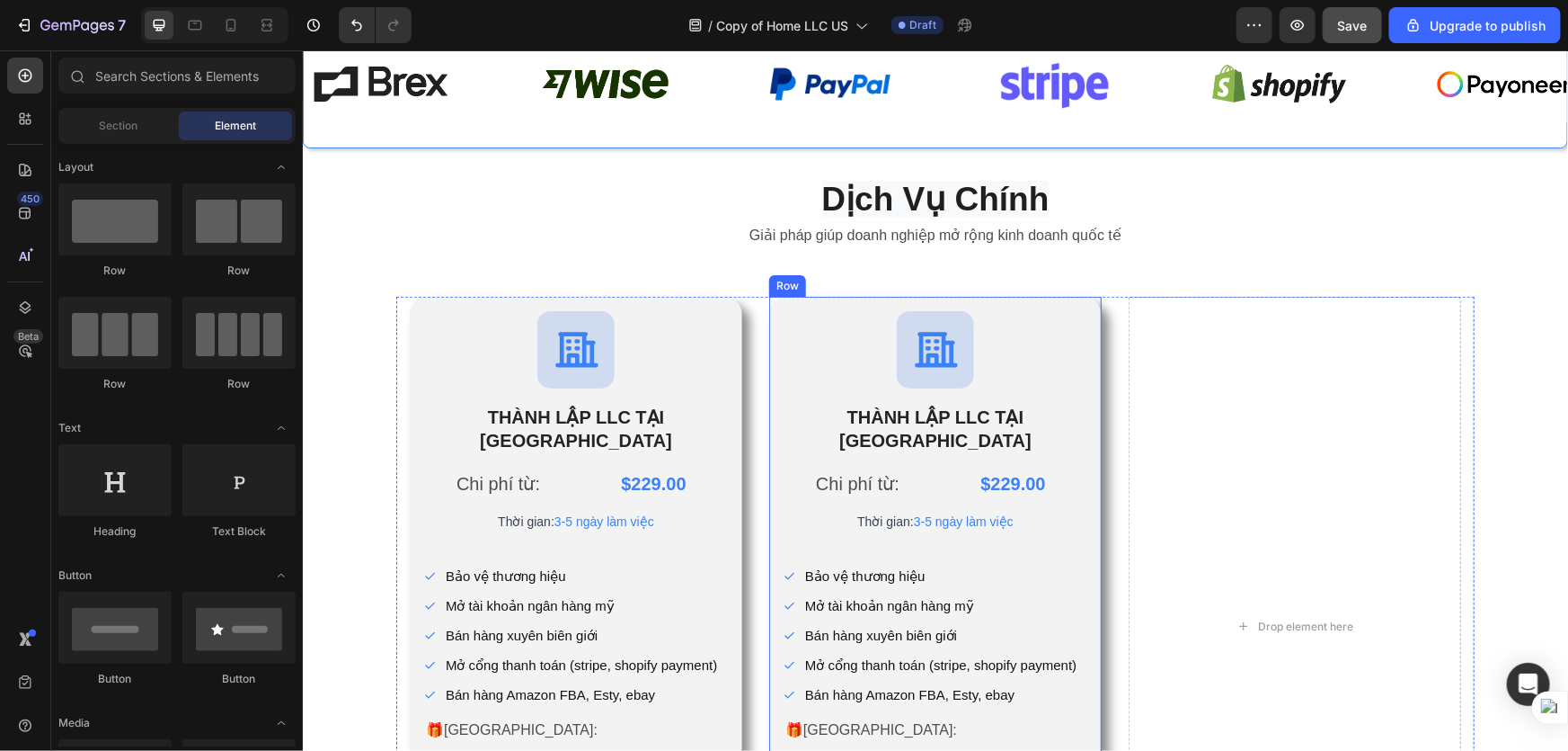
click at [1086, 316] on div "Icon THÀNH LẬP LLC TẠI HOA KỲ Heading Chi phí từ: Text Block $229.00 Product Pr…" at bounding box center [934, 625] width 333 height 659
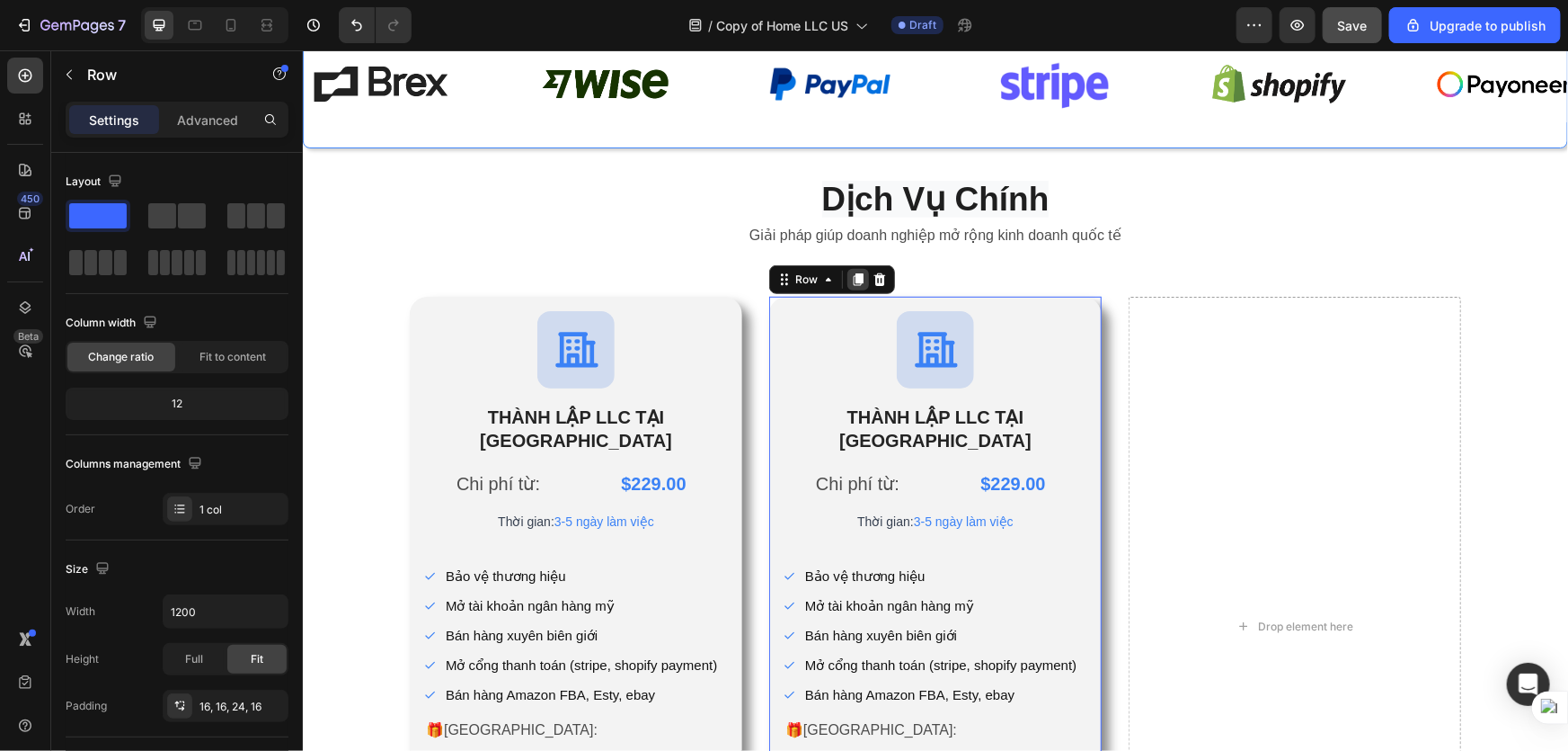
click at [852, 273] on icon at bounding box center [857, 279] width 10 height 13
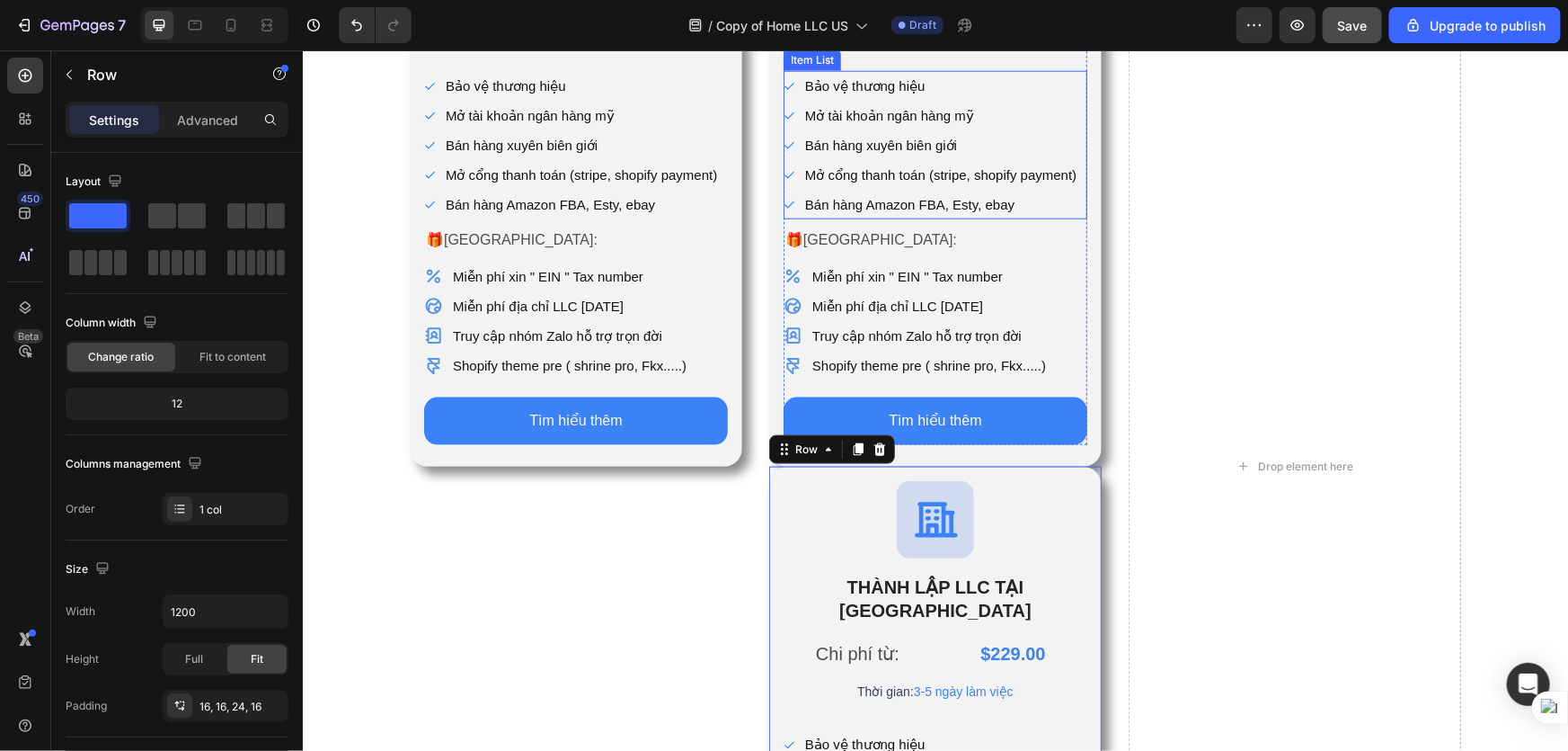
scroll to position [793, 0]
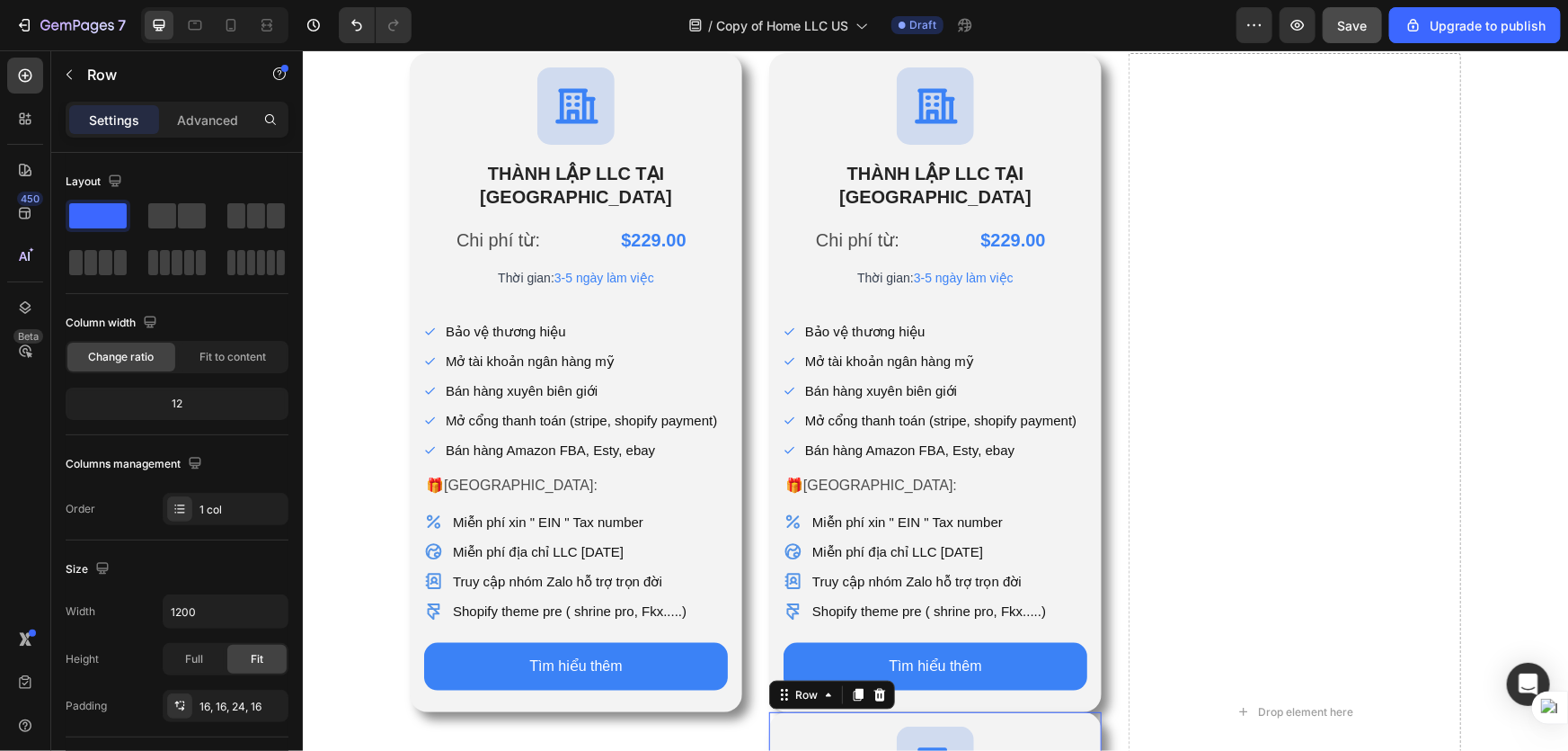
drag, startPoint x: 791, startPoint y: 665, endPoint x: 1218, endPoint y: 100, distance: 708.2
click at [1213, 84] on div "Icon THÀNH LẬP LLC TẠI HOA KỲ Heading Chi phí từ: Text Block $229.00 Product Pr…" at bounding box center [934, 711] width 1078 height 1318
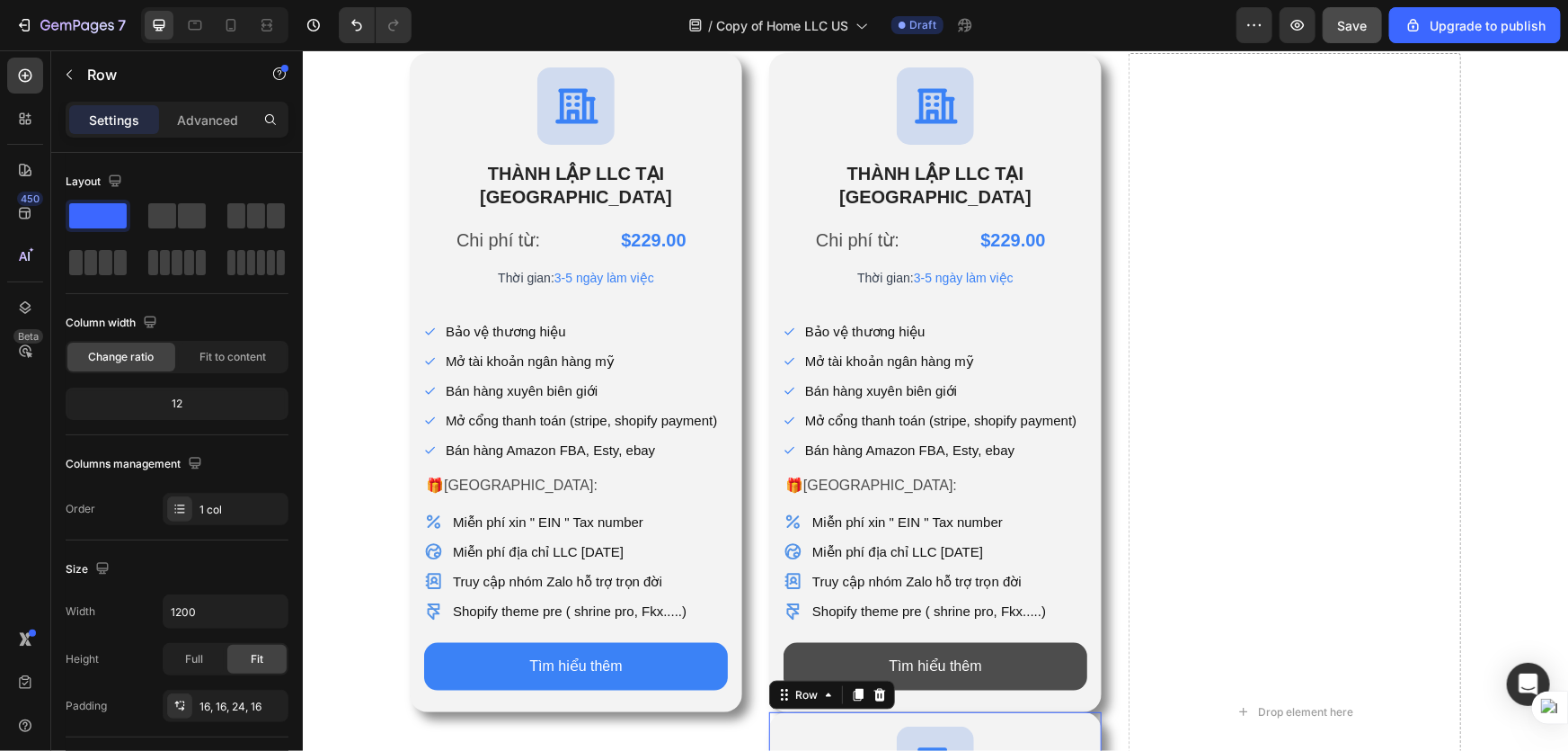
drag, startPoint x: 792, startPoint y: 673, endPoint x: 847, endPoint y: 650, distance: 59.6
click at [1249, 105] on div "Icon THÀNH LẬP LLC TẠI HOA KỲ Heading Chi phí từ: Text Block $229.00 Product Pr…" at bounding box center [934, 711] width 1078 height 1318
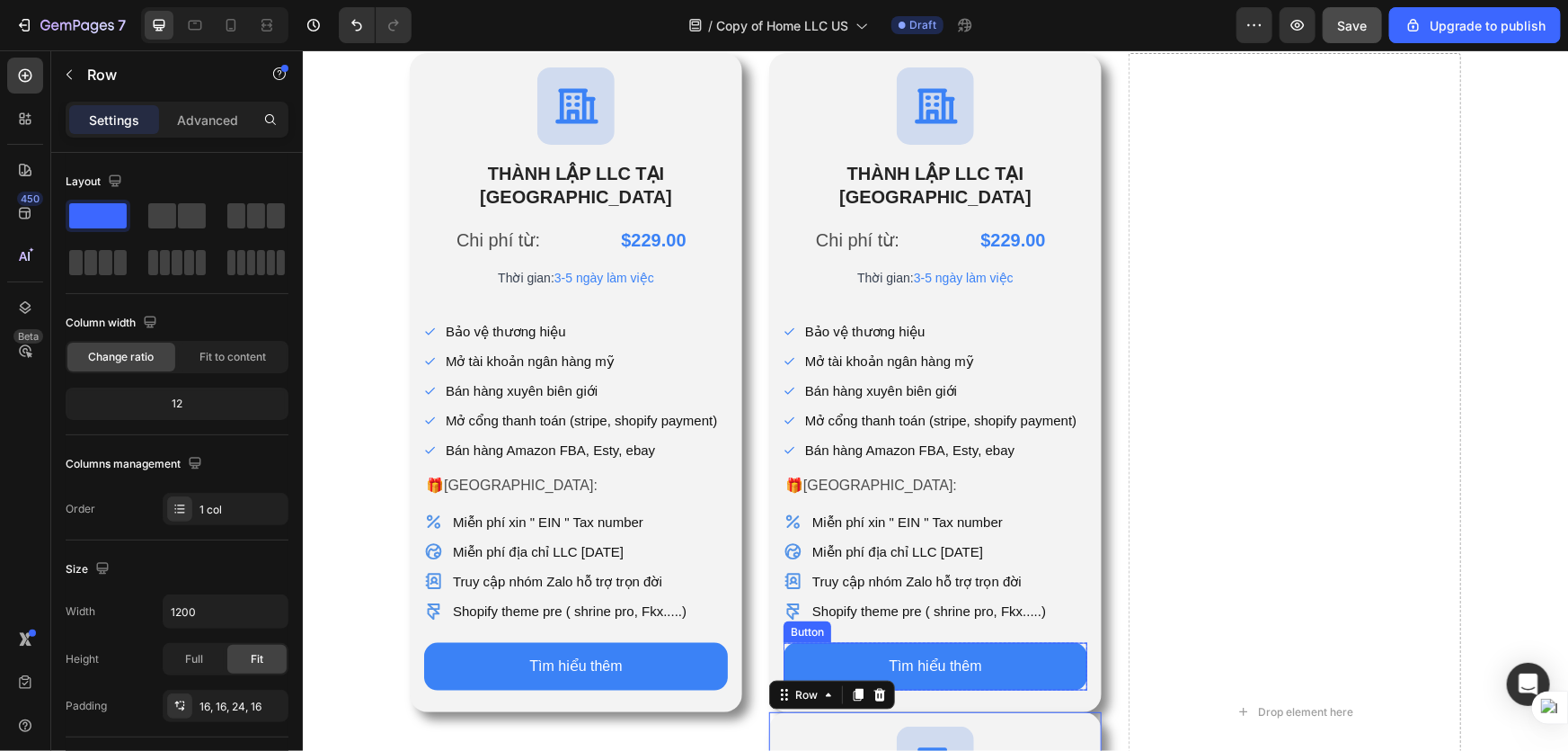
scroll to position [957, 0]
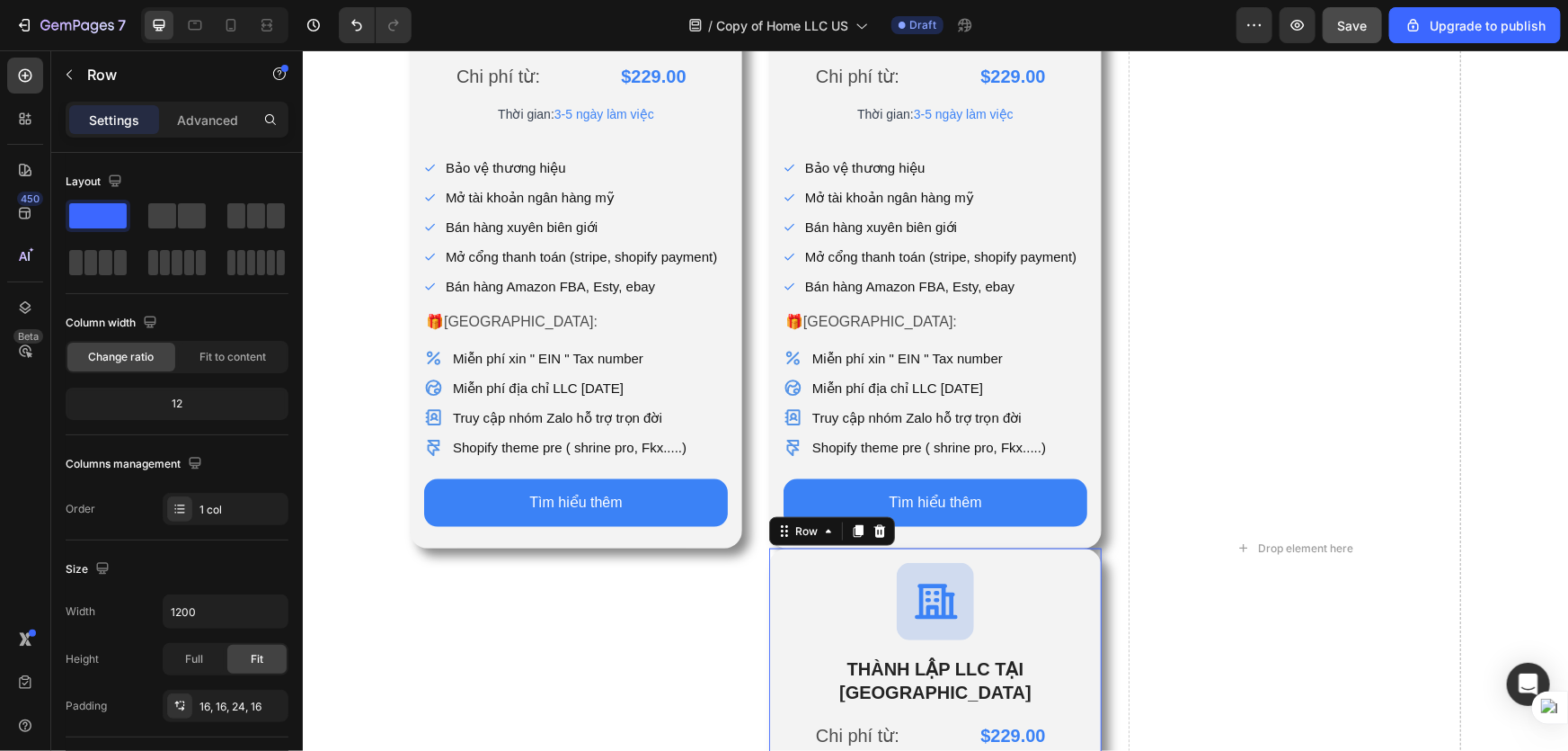
drag, startPoint x: 769, startPoint y: 594, endPoint x: 1192, endPoint y: 489, distance: 435.8
click at [1277, 302] on div "Icon THÀNH LẬP LLC TẠI HOA KỲ Heading Chi phí từ: Text Block $229.00 Product Pr…" at bounding box center [934, 548] width 1078 height 1318
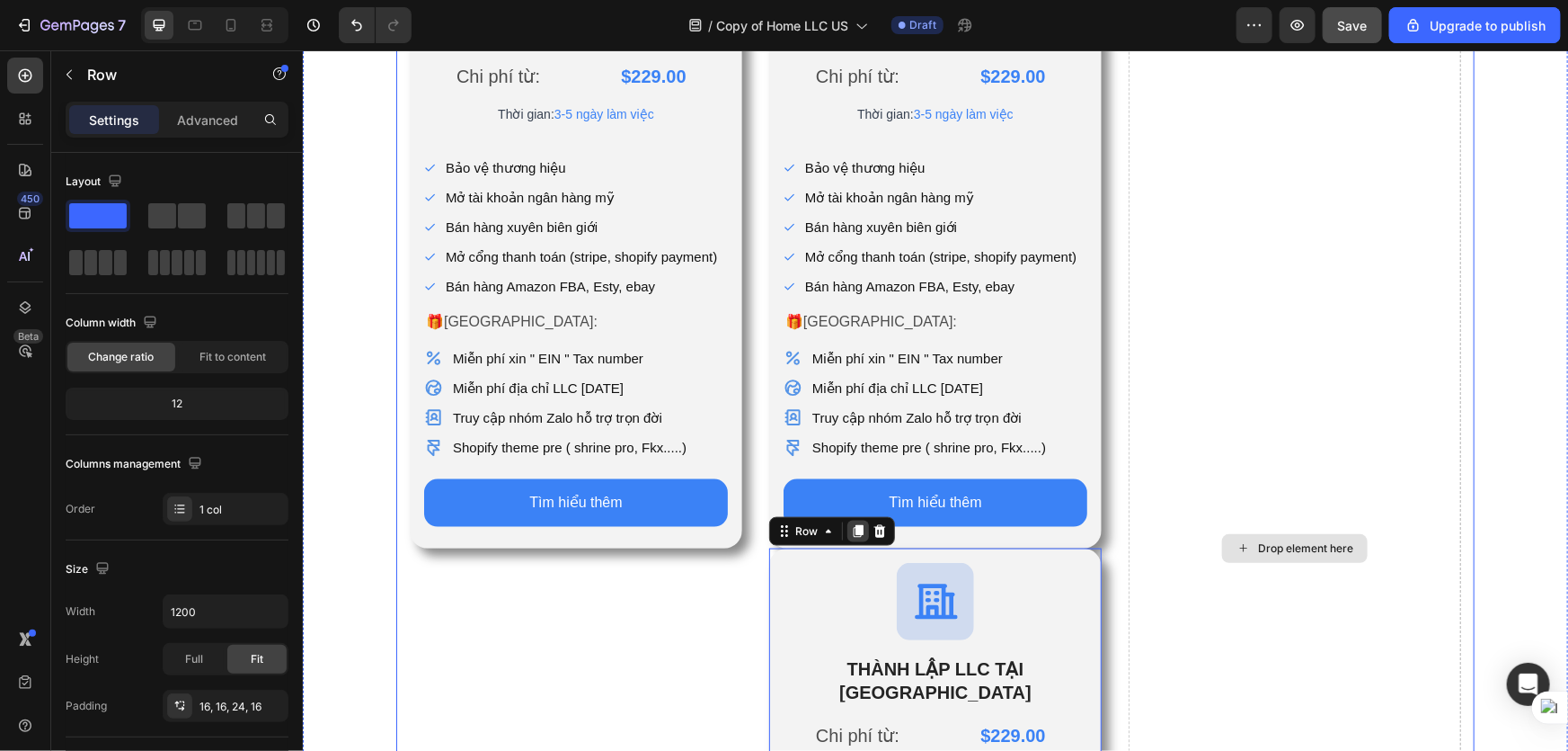
drag, startPoint x: 1192, startPoint y: 489, endPoint x: 851, endPoint y: 512, distance: 341.8
click at [1250, 508] on div "Icon THÀNH LẬP LLC TẠI HOA KỲ Heading Chi phí từ: Text Block $229.00 Product Pr…" at bounding box center [934, 548] width 1078 height 1318
click at [777, 523] on icon at bounding box center [784, 530] width 14 height 14
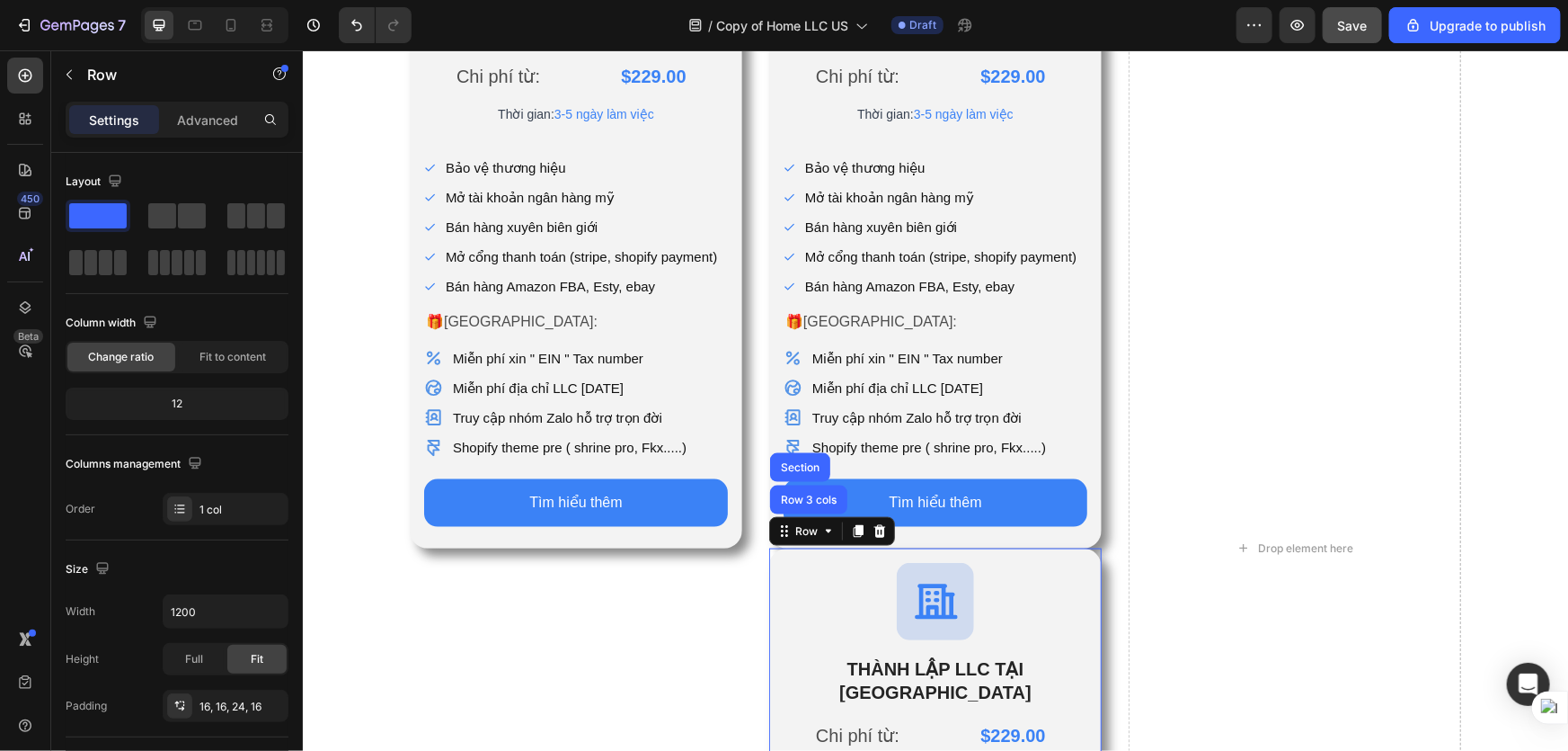
click at [783, 562] on div "Icon" at bounding box center [934, 600] width 304 height 77
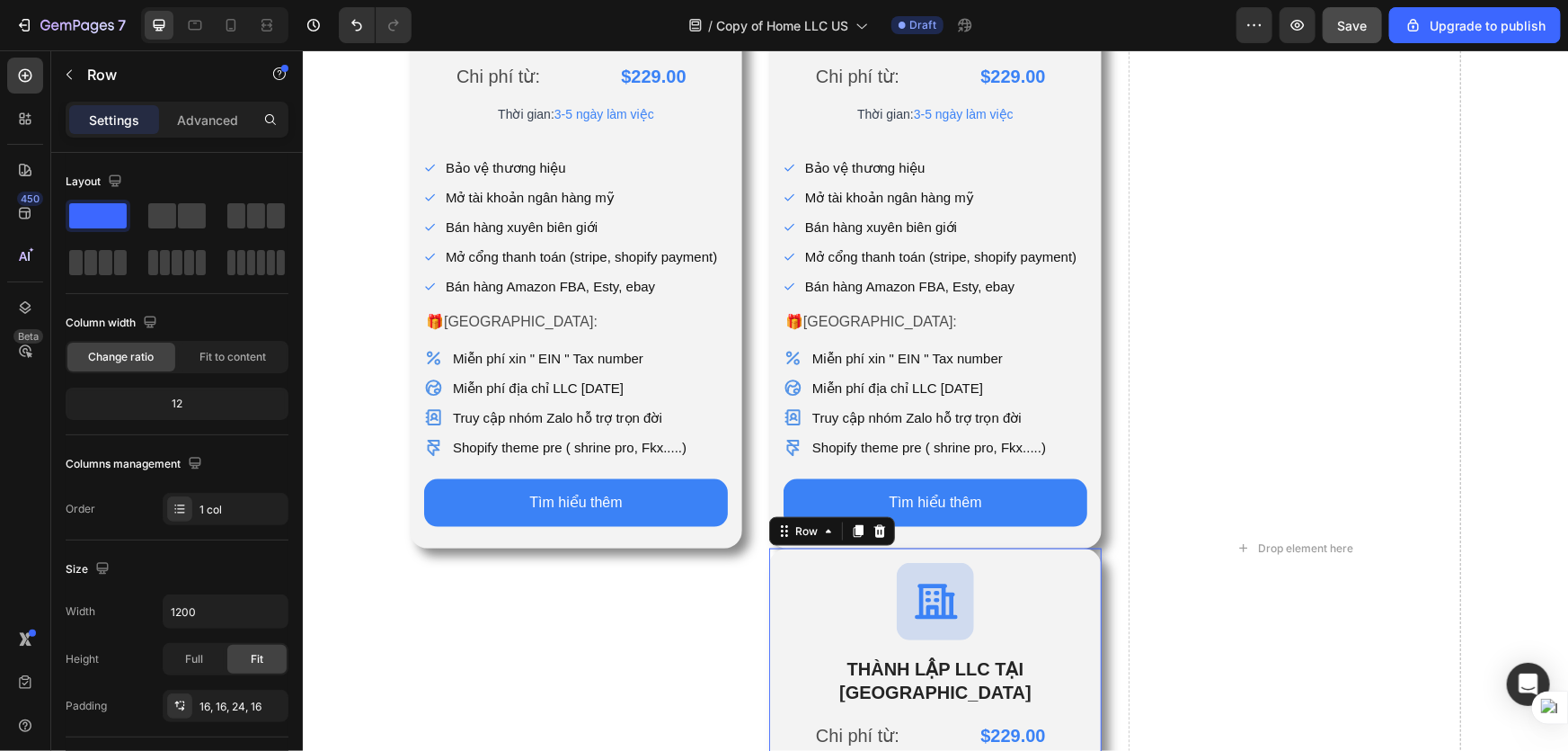
drag, startPoint x: 777, startPoint y: 508, endPoint x: 1058, endPoint y: 555, distance: 284.9
click at [1294, 286] on div "Icon THÀNH LẬP LLC TẠI HOA KỲ Heading Chi phí từ: Text Block $229.00 Product Pr…" at bounding box center [934, 548] width 1078 height 1318
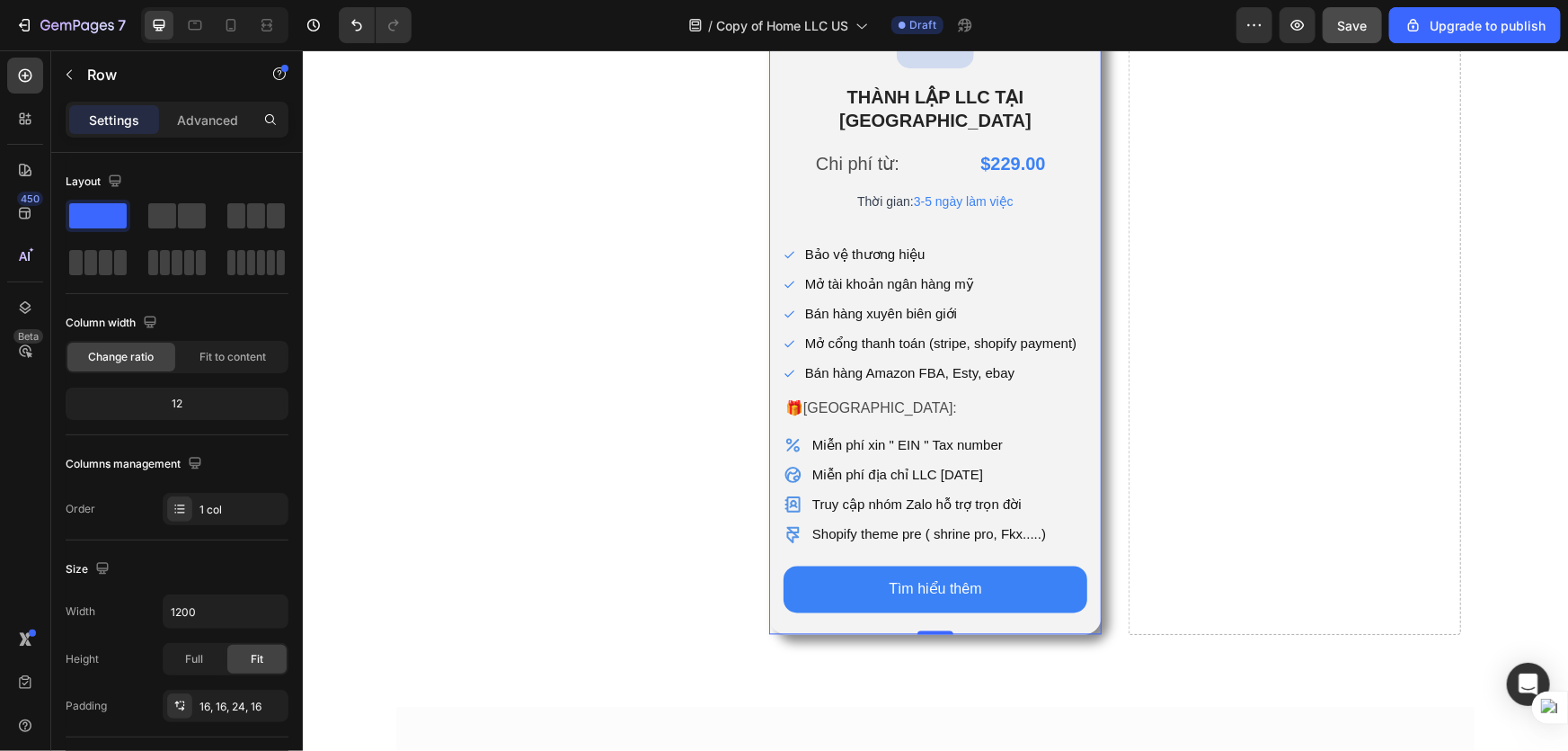
scroll to position [1284, 0]
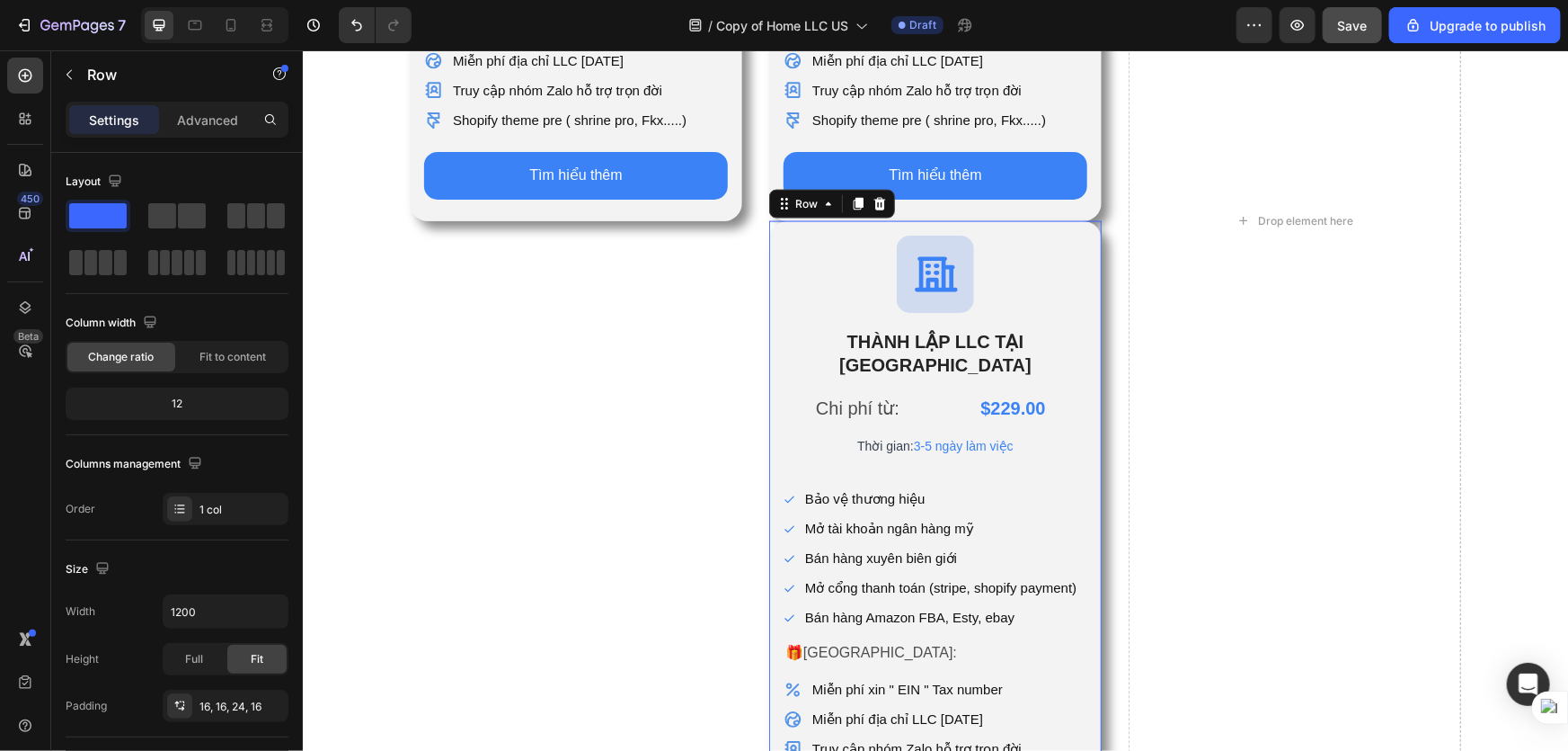
click at [1092, 310] on div "Icon THÀNH LẬP LLC TẠI HOA KỲ Heading Chi phí từ: Text Block $229.00 Product Pr…" at bounding box center [934, 549] width 333 height 659
drag, startPoint x: 779, startPoint y: 179, endPoint x: 829, endPoint y: 175, distance: 50.2
click at [1056, 192] on div "Icon THÀNH LẬP LLC TẠI HOA KỲ Heading Chi phí từ: Text Block $229.00 Product Pr…" at bounding box center [934, 220] width 333 height 1318
click at [829, 192] on div "Row" at bounding box center [805, 203] width 66 height 22
drag, startPoint x: 771, startPoint y: 213, endPoint x: 921, endPoint y: 260, distance: 157.2
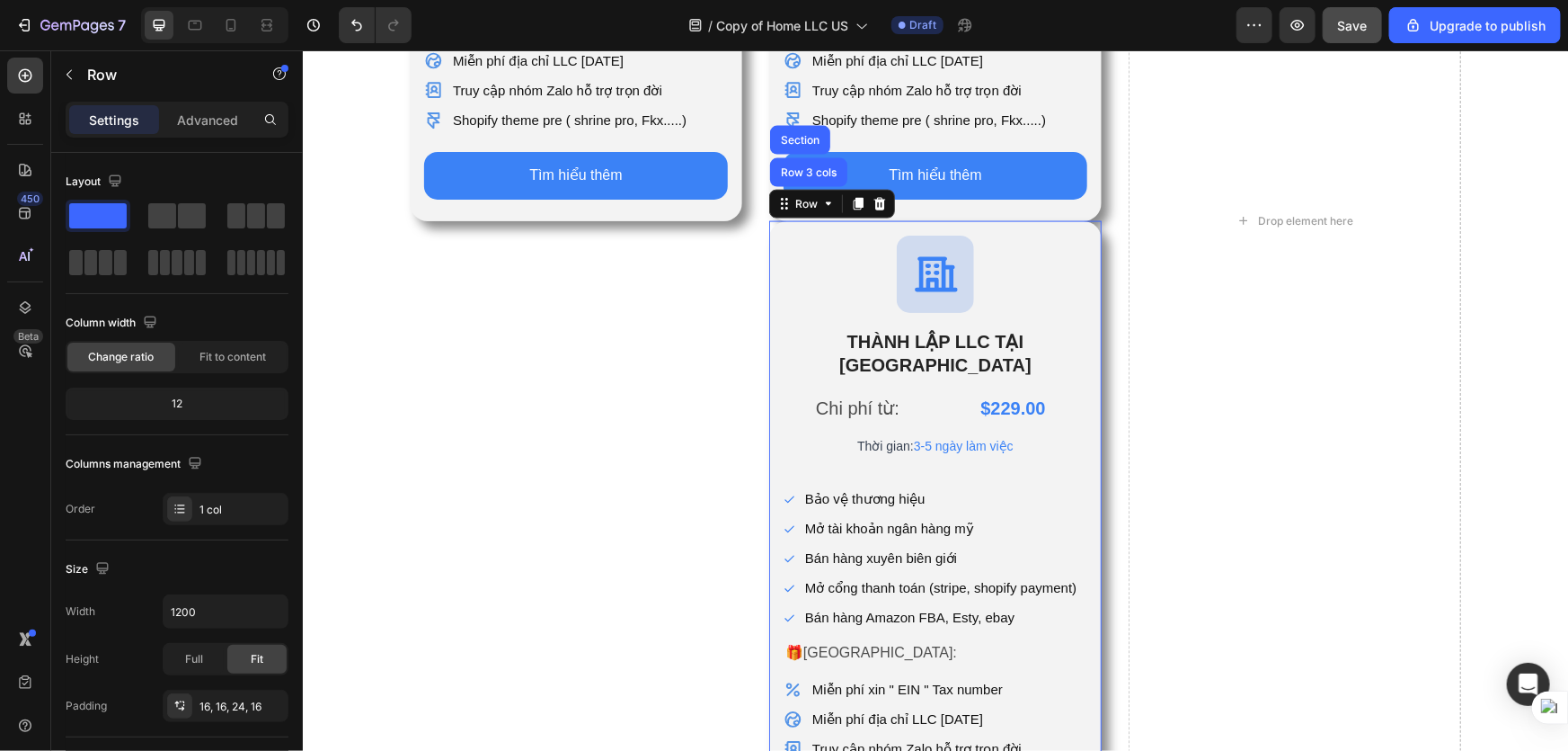
click at [1308, 173] on div "Icon THÀNH LẬP LLC TẠI HOA KỲ Heading Chi phí từ: Text Block $229.00 Product Pr…" at bounding box center [934, 220] width 1078 height 1318
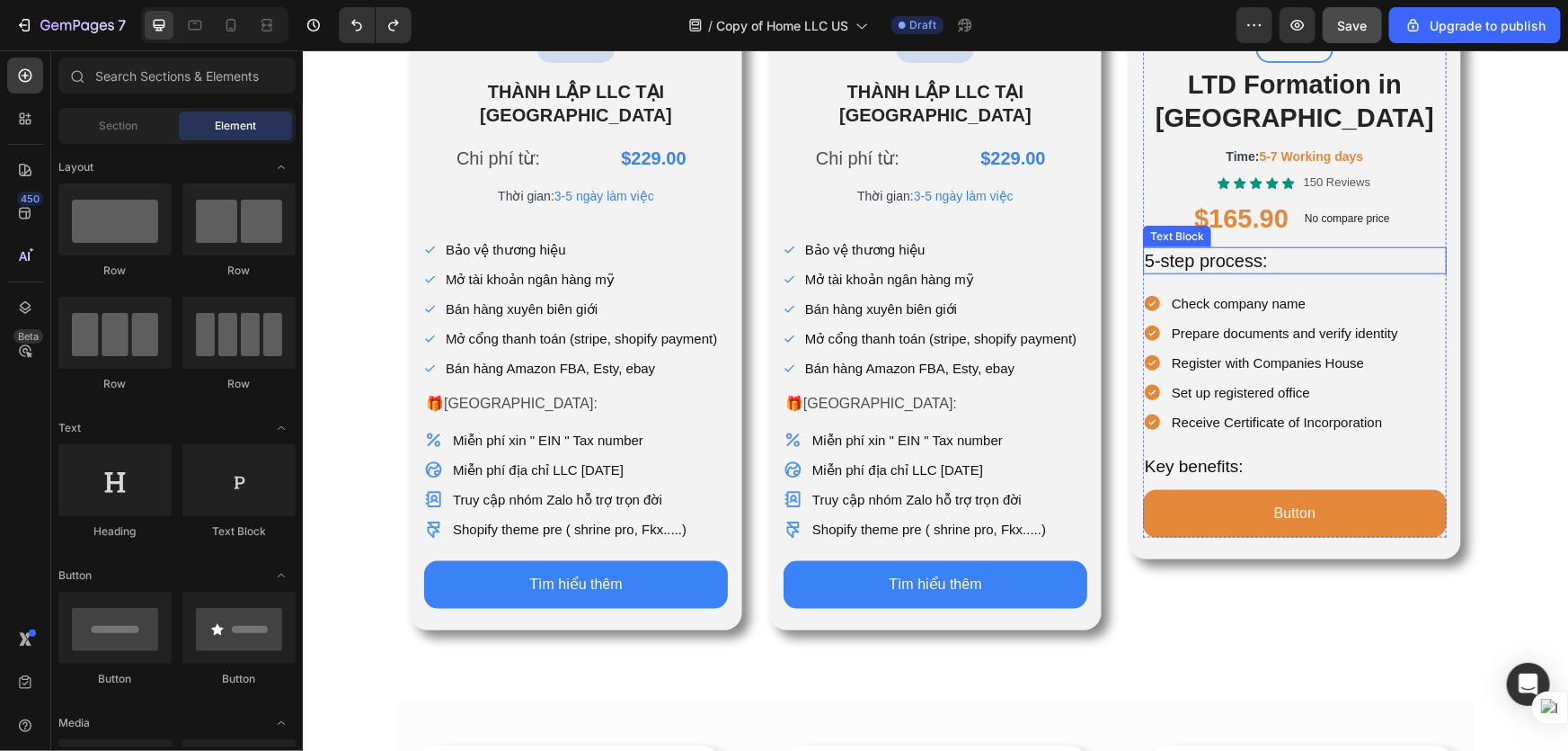
scroll to position [711, 0]
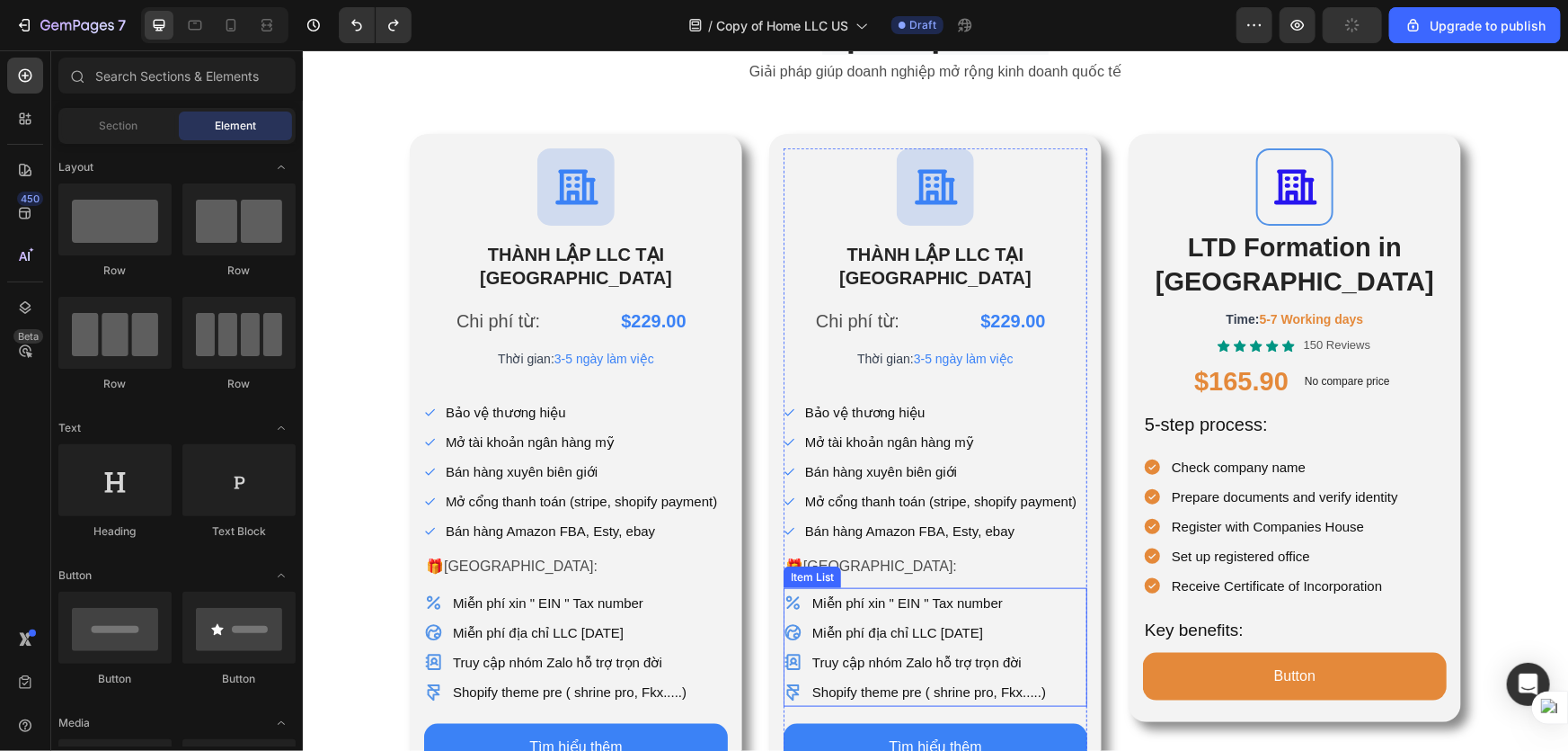
click at [914, 620] on p "Miễn phí địa chỉ LLC [DATE]" at bounding box center [928, 632] width 234 height 24
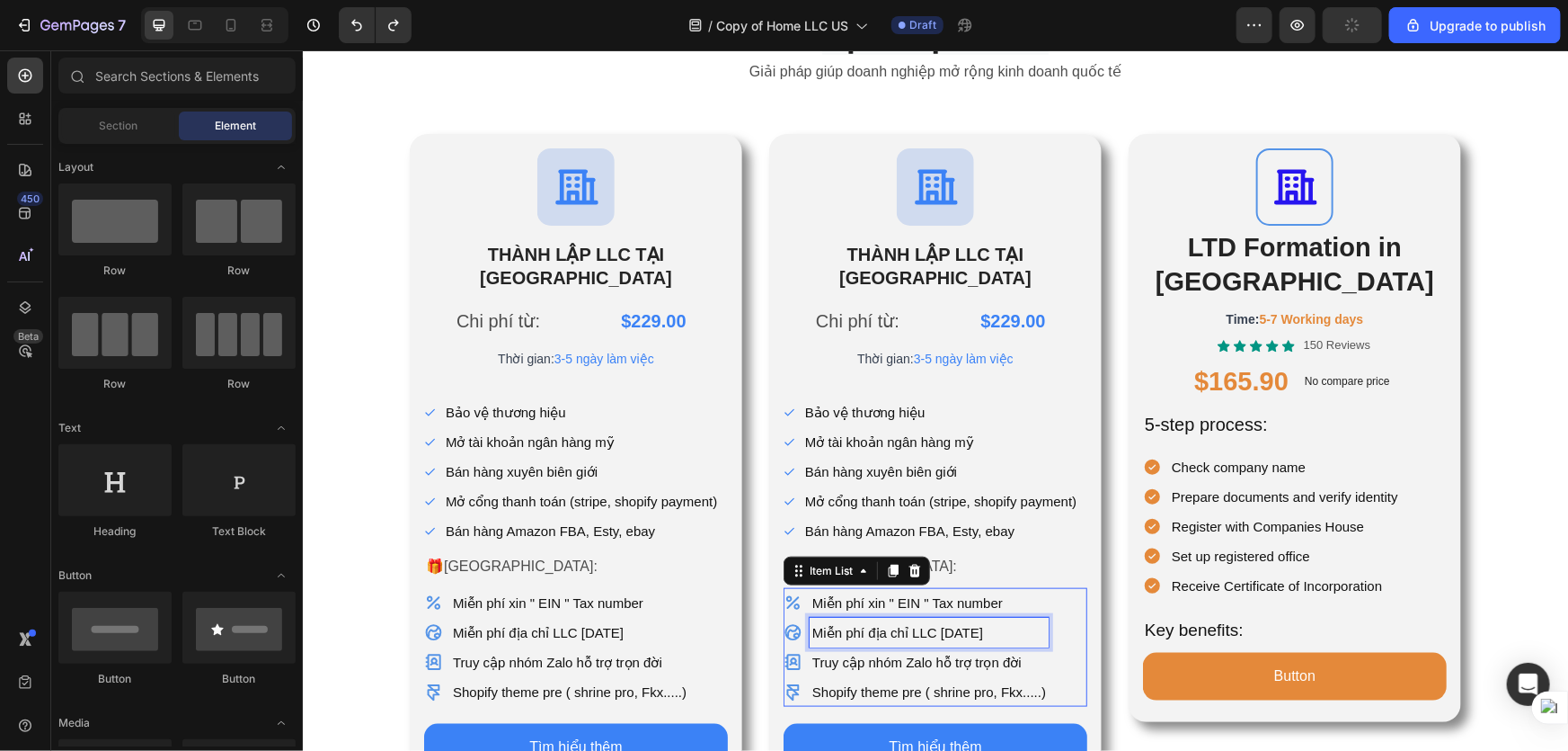
click at [914, 620] on p "Miễn phí địa chỉ LLC [DATE]" at bounding box center [928, 632] width 234 height 24
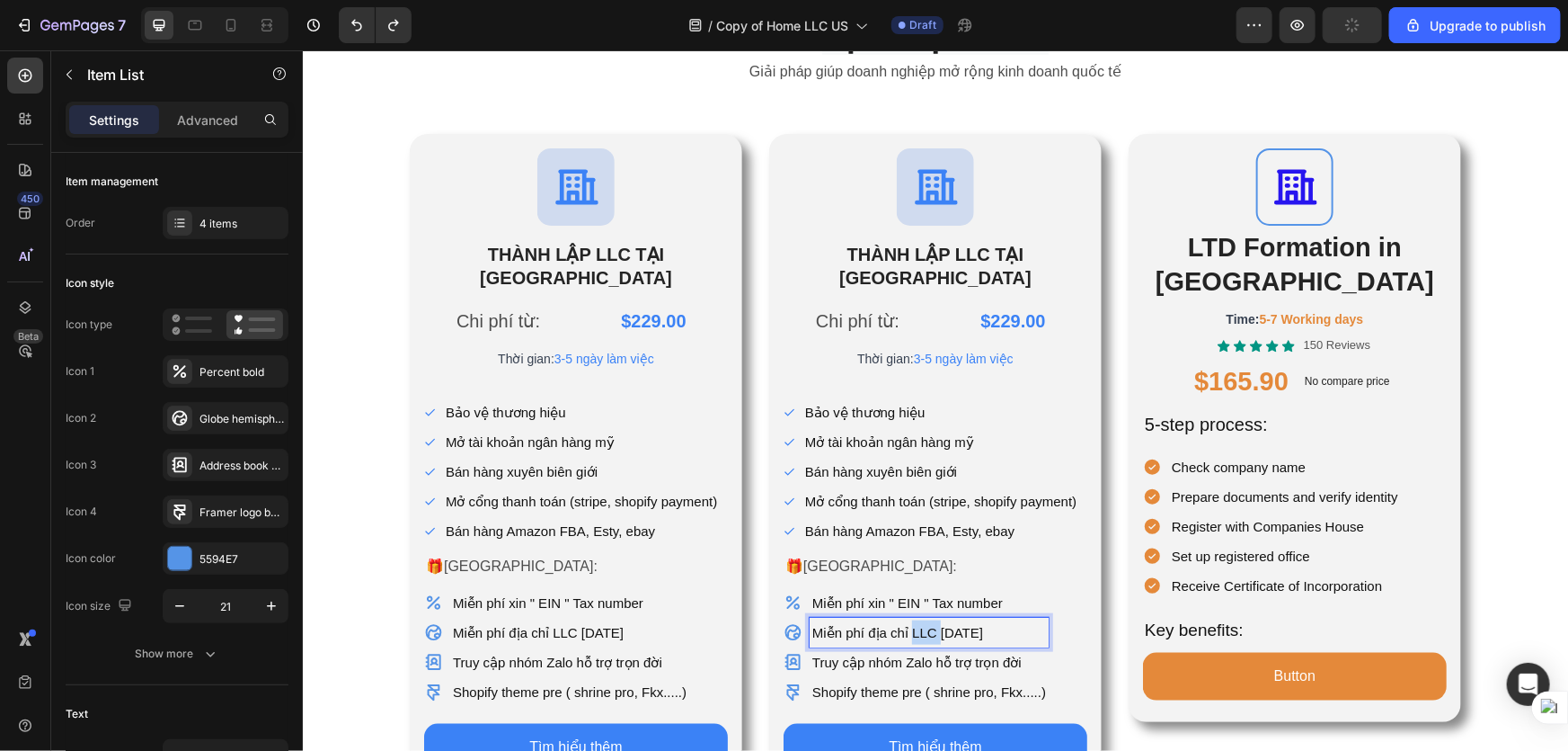
click at [925, 620] on p "Miễn phí địa chỉ LLC [DATE]" at bounding box center [928, 632] width 234 height 24
click at [1073, 600] on div "Miễn phí xin " EIN " Tax number Miễn phí địa chỉ LTD [DATE] Truy cập nhóm Zalo …" at bounding box center [934, 646] width 304 height 119
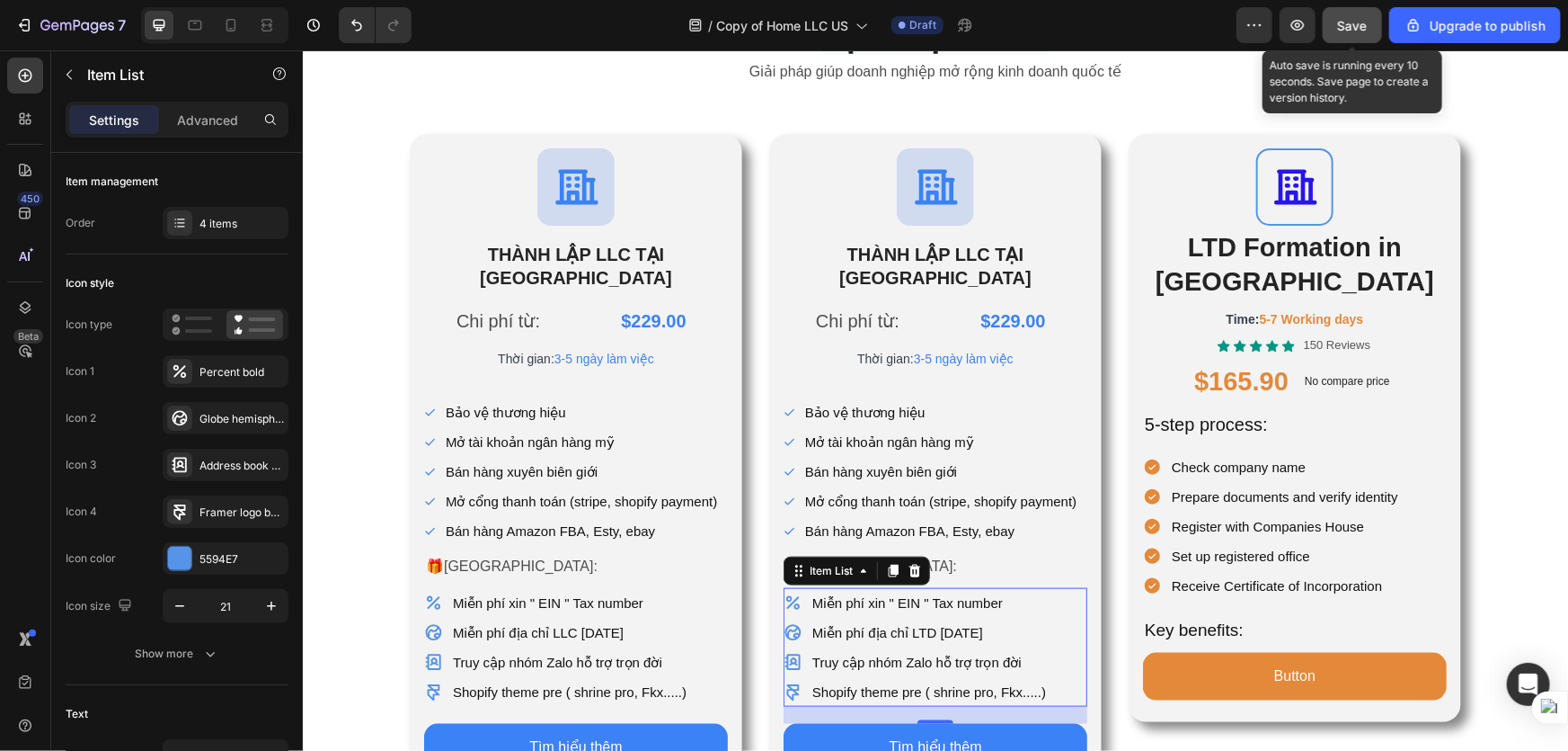
click at [1356, 18] on span "Save" at bounding box center [1353, 25] width 30 height 15
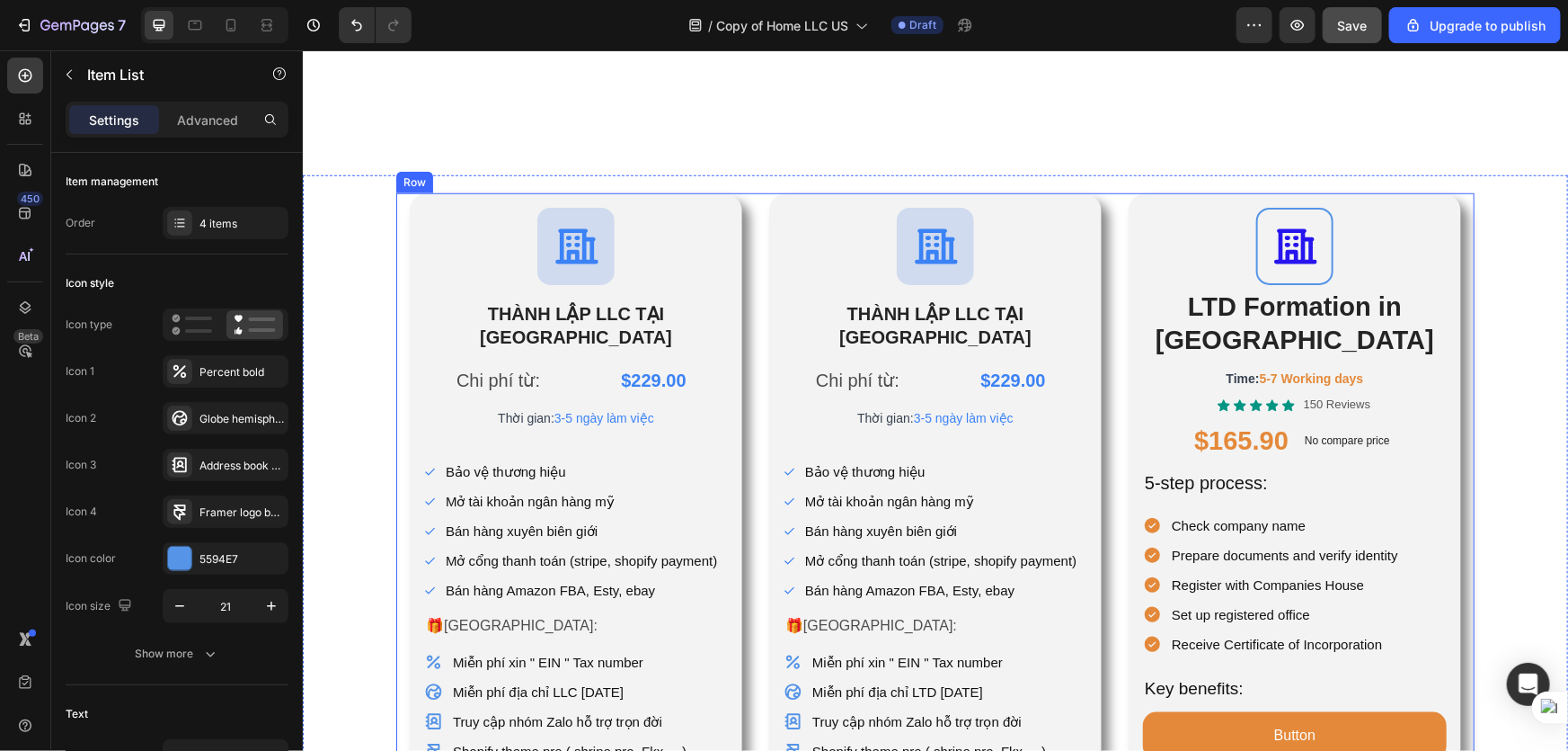
scroll to position [898, 0]
